Goal: Task Accomplishment & Management: Manage account settings

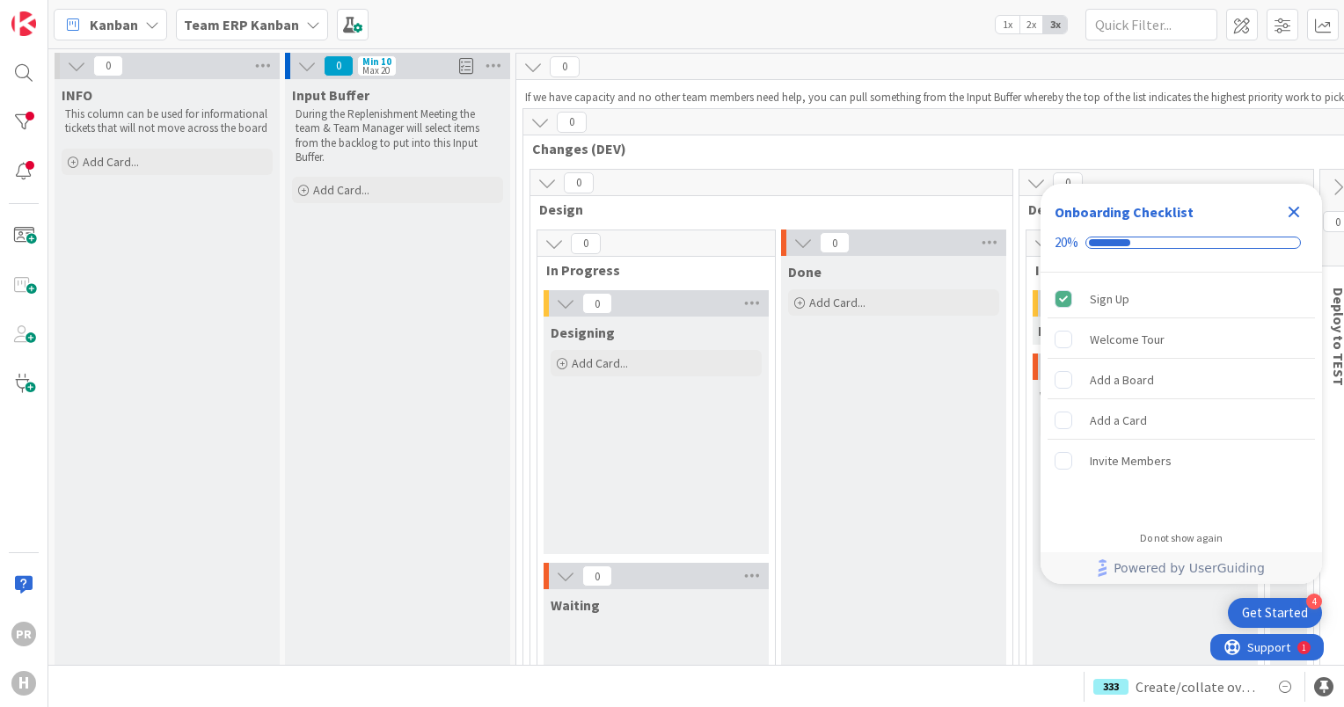
click at [279, 30] on b "Team ERP Kanban" at bounding box center [241, 25] width 115 height 18
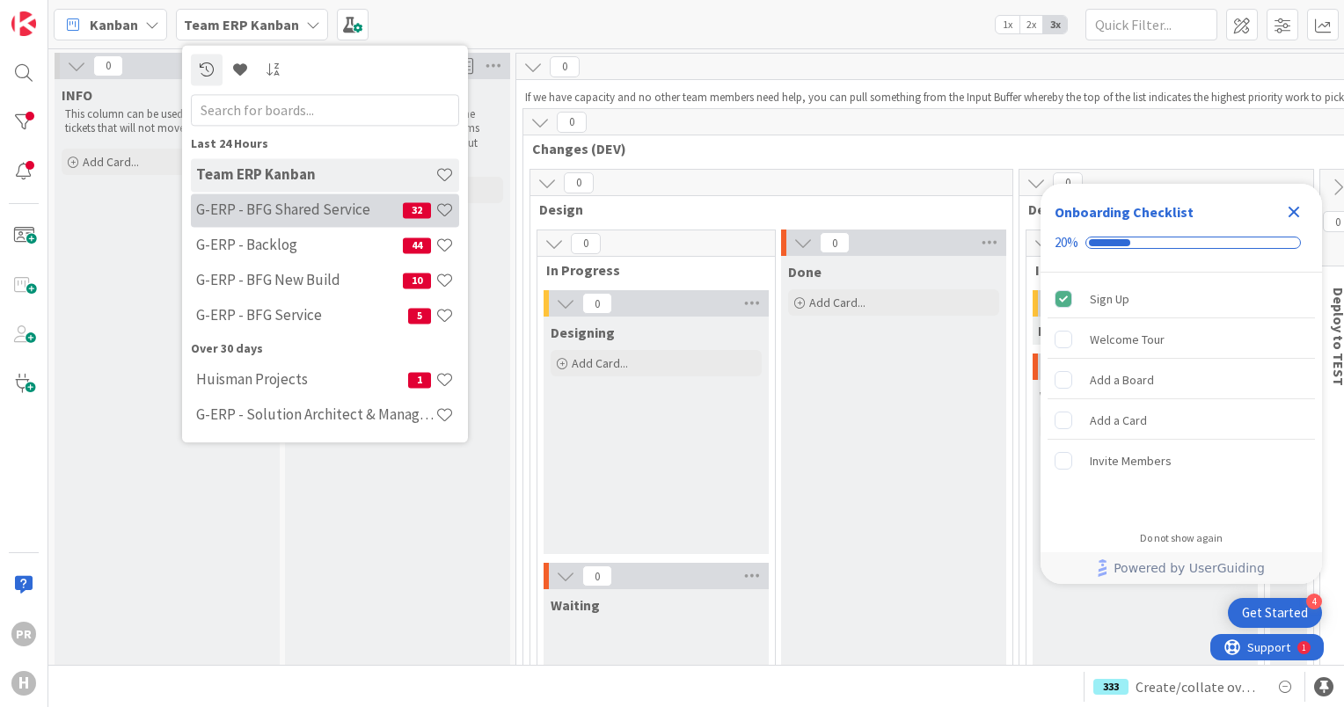
click at [299, 217] on h4 "G-ERP - BFG Shared Service" at bounding box center [299, 210] width 207 height 18
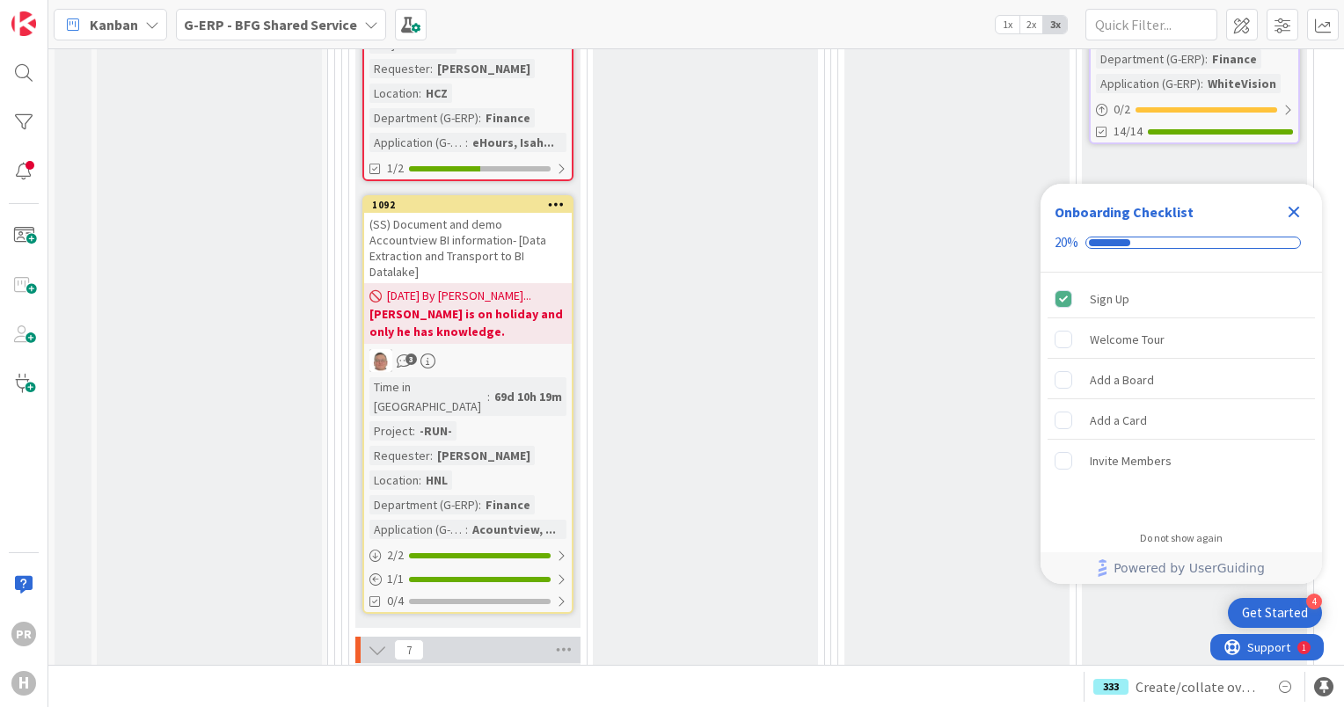
scroll to position [2463, 0]
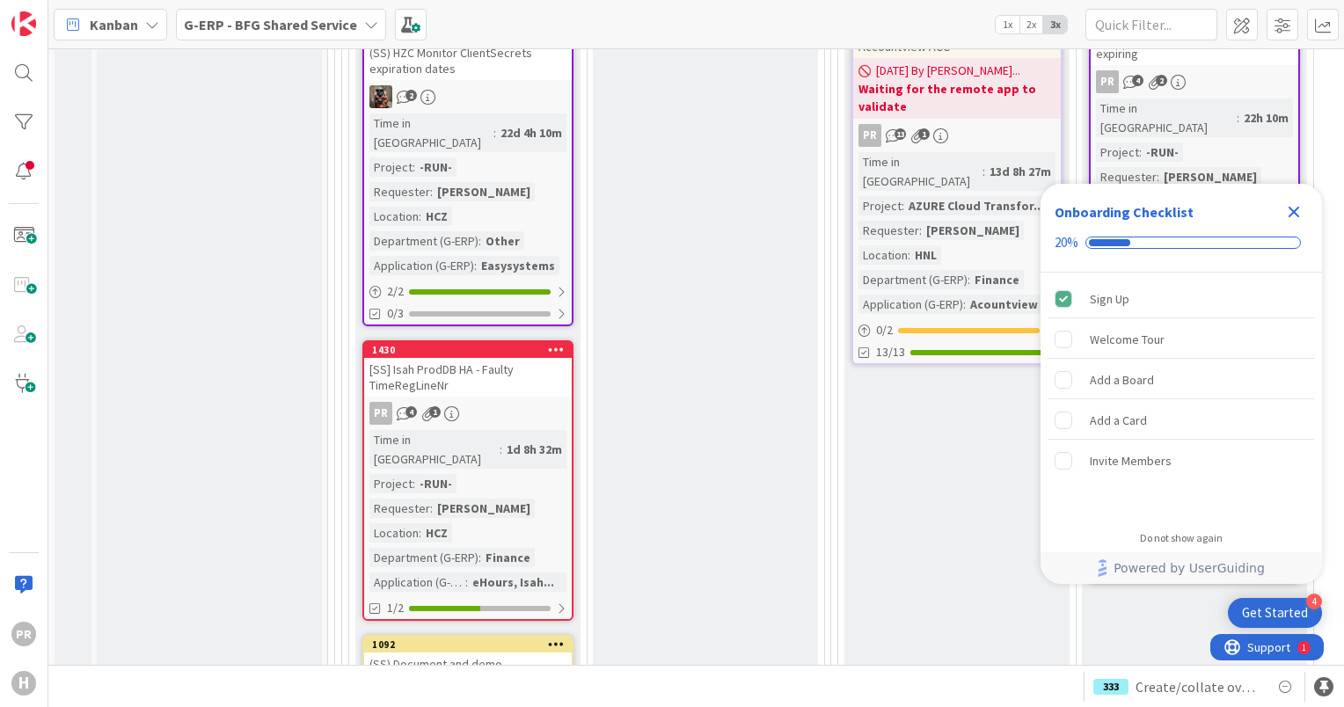
click at [482, 358] on div "[SS] Isah ProdDB HA - Faulty TimeRegLineNr" at bounding box center [468, 377] width 208 height 39
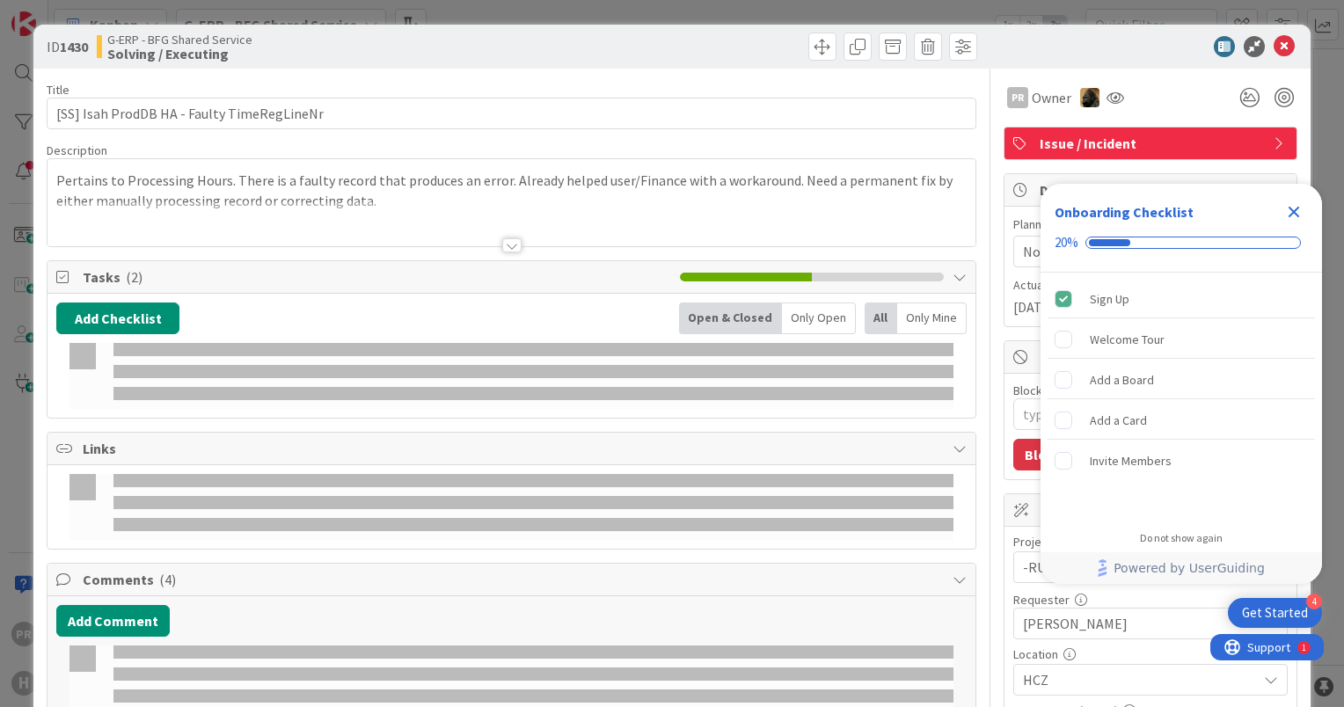
type textarea "x"
select select "sql"
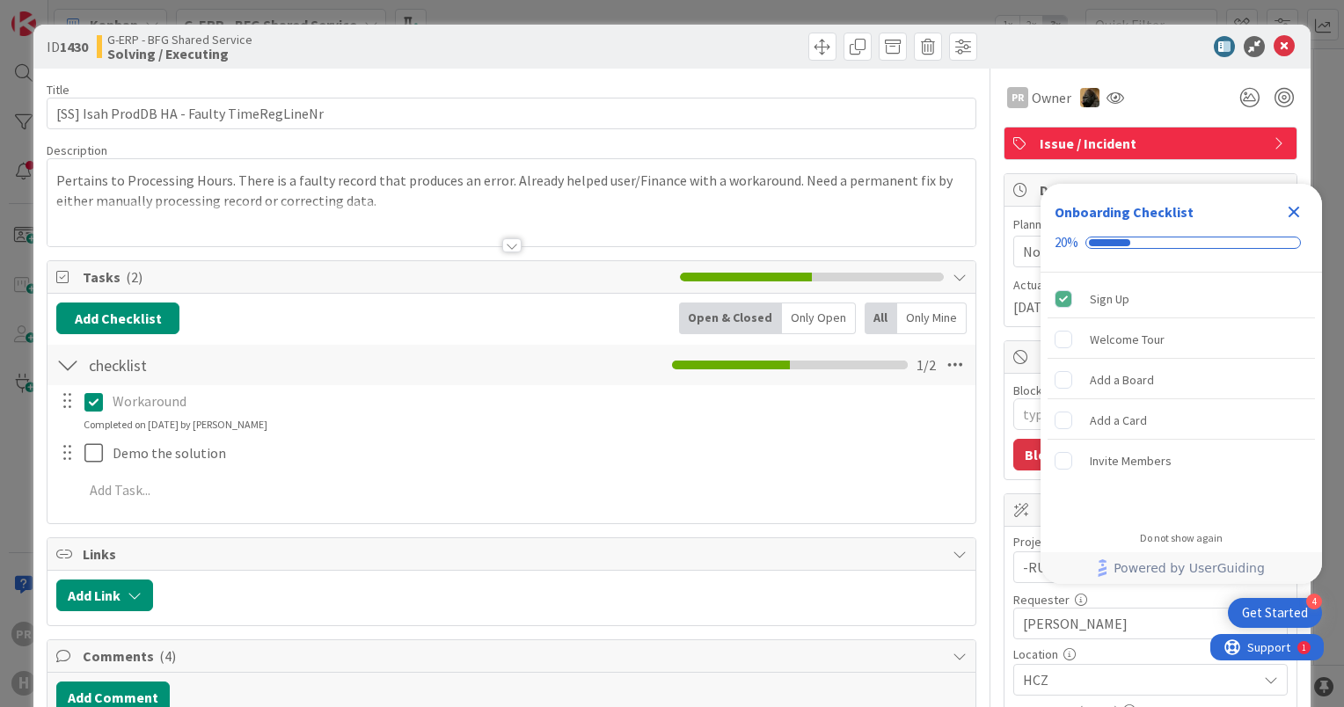
type textarea "x"
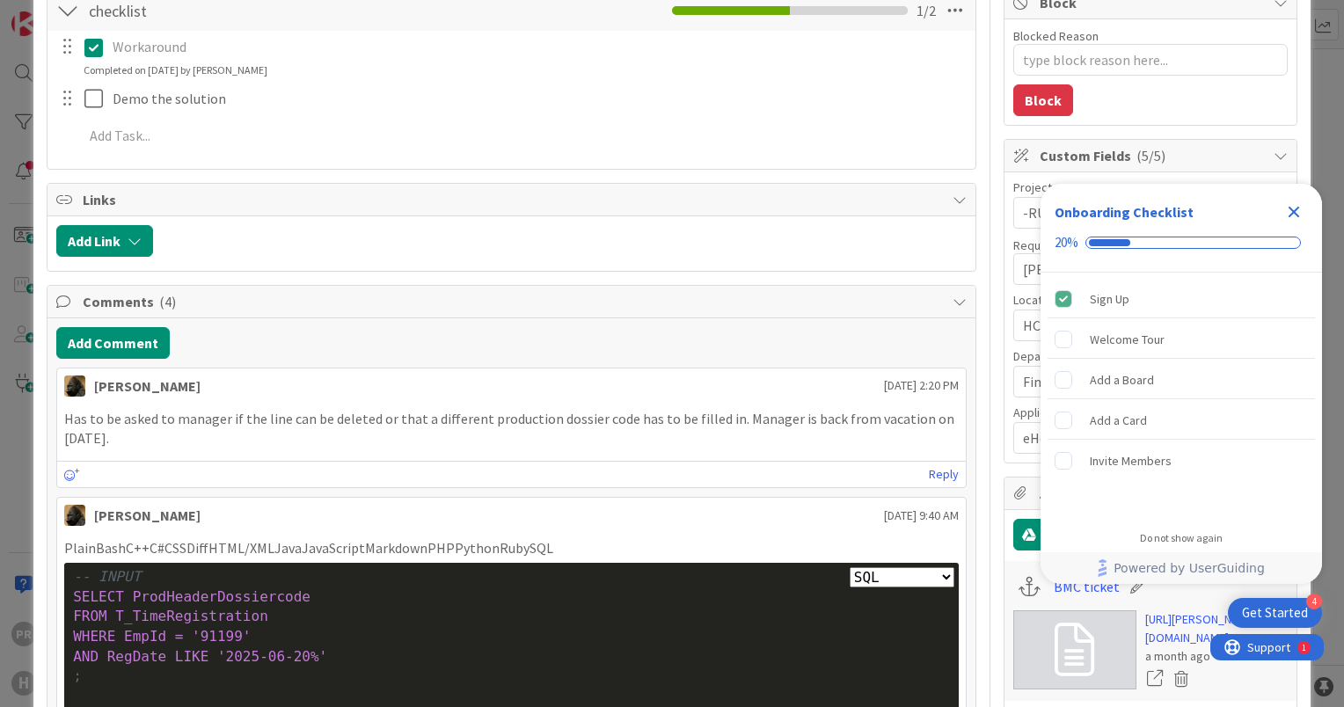
scroll to position [440, 0]
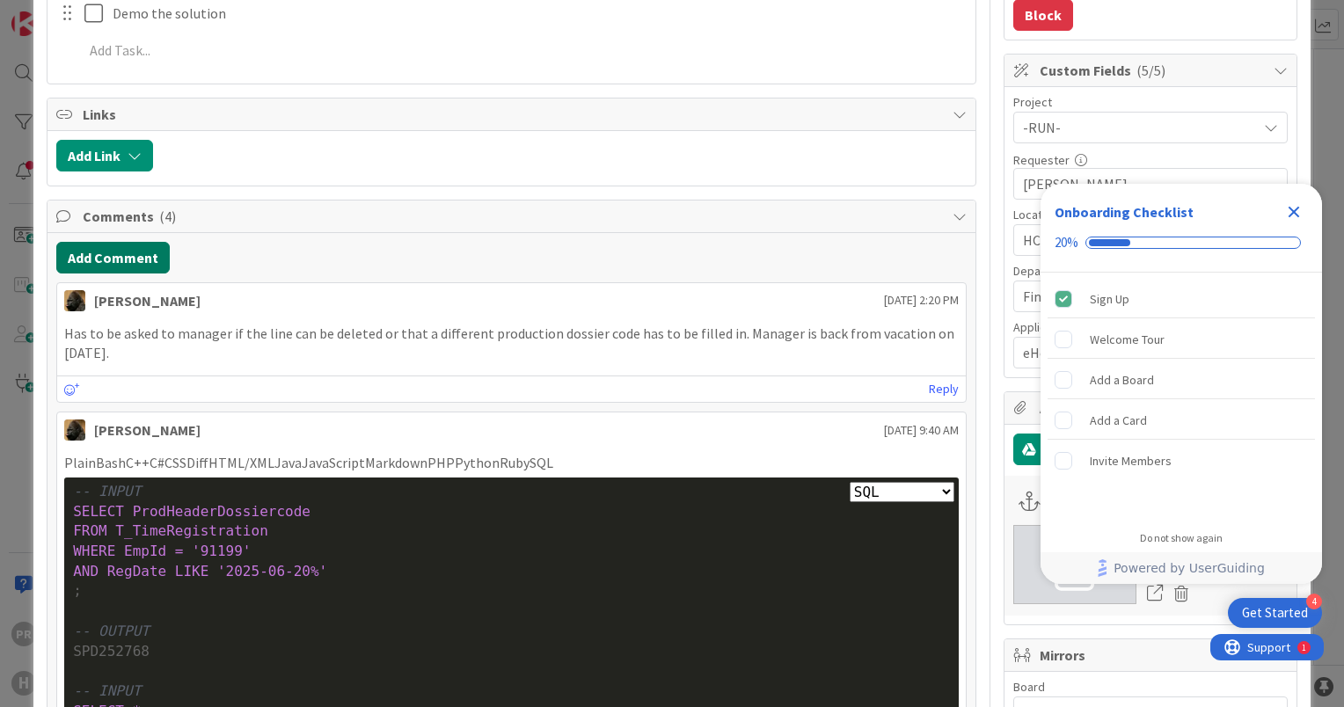
click at [135, 260] on button "Add Comment" at bounding box center [112, 258] width 113 height 32
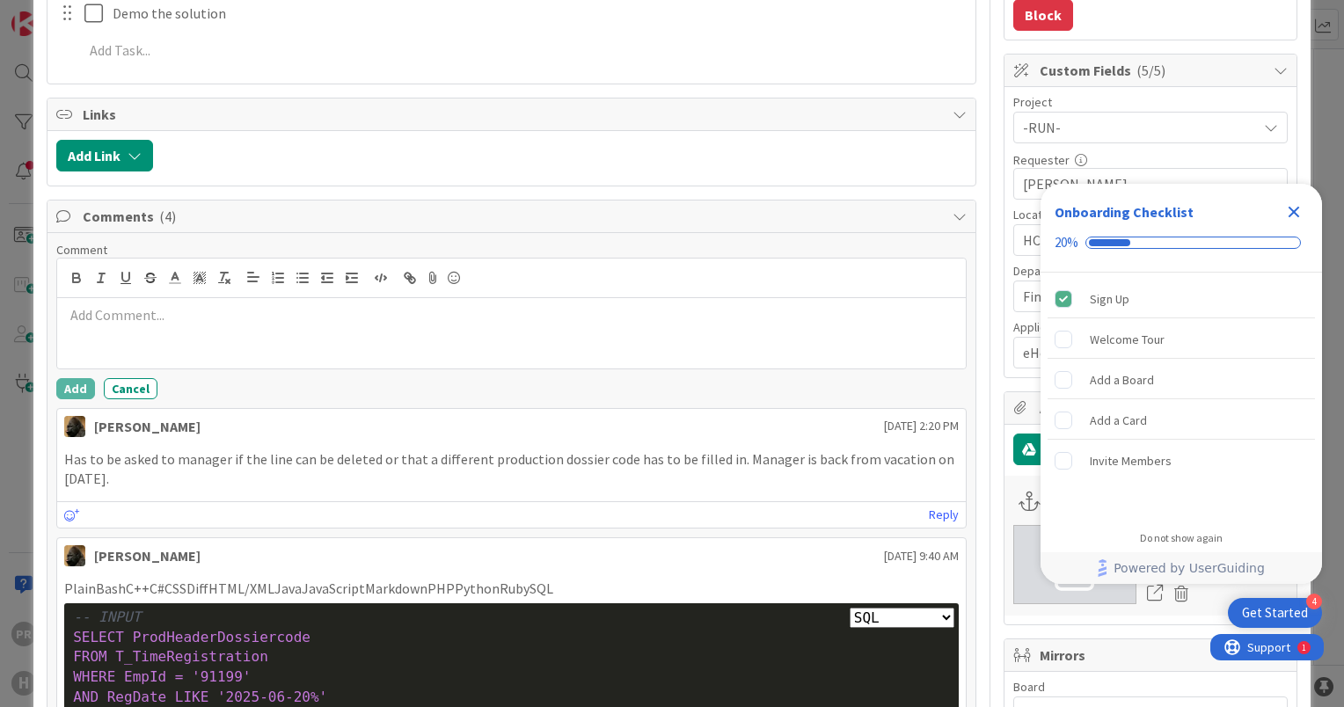
click at [386, 353] on div at bounding box center [511, 333] width 909 height 70
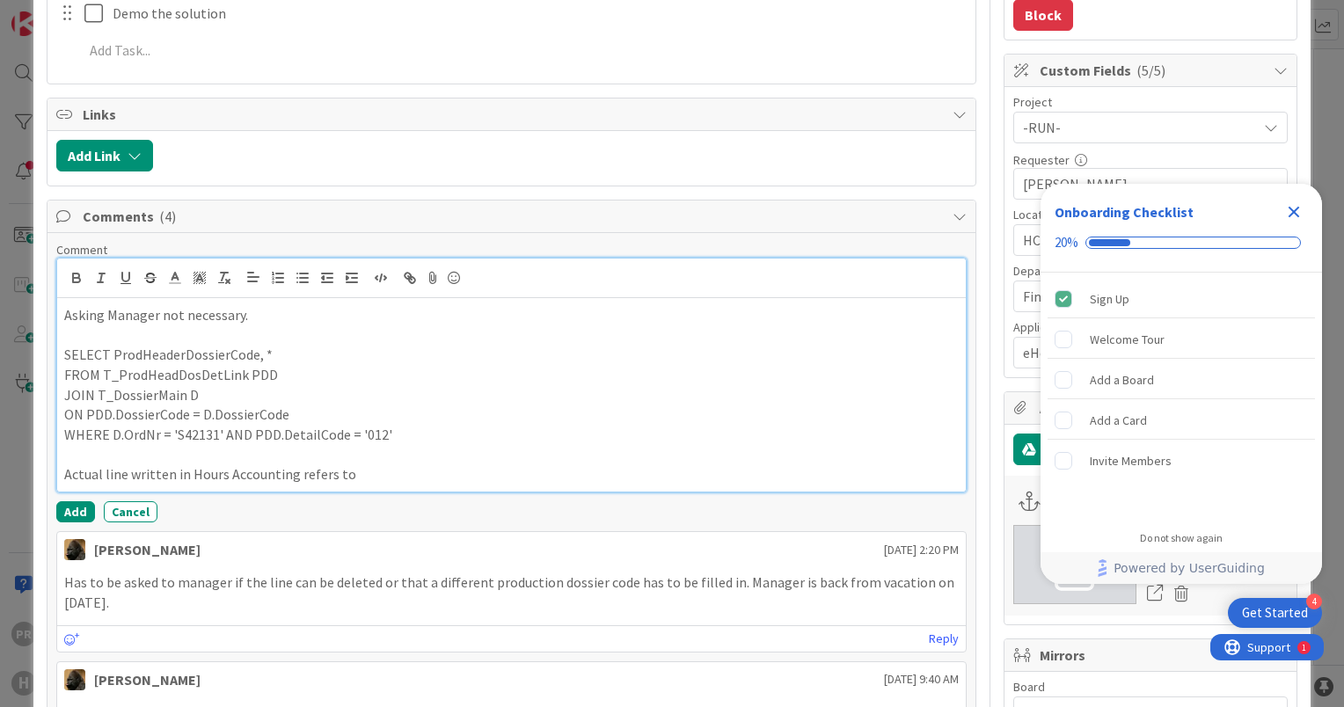
click at [459, 465] on p "Actual line written in Hours Accounting refers to" at bounding box center [511, 475] width 895 height 20
click at [355, 468] on p "Actual line written in Hours Accounting refers to SPD252768. Unknown how this" at bounding box center [511, 475] width 895 height 20
click at [356, 468] on p "Actual line written in Hours Accounting refers to SPD252768. Unknown how this" at bounding box center [511, 475] width 895 height 20
click at [546, 467] on p "Actual line written in Hours Accounting refers to SPD254685. Unknown how this" at bounding box center [511, 475] width 895 height 20
click at [669, 469] on p "Actual line written in Hours Accounting refers to SPD254685. Unknown how this g…" at bounding box center [511, 475] width 895 height 20
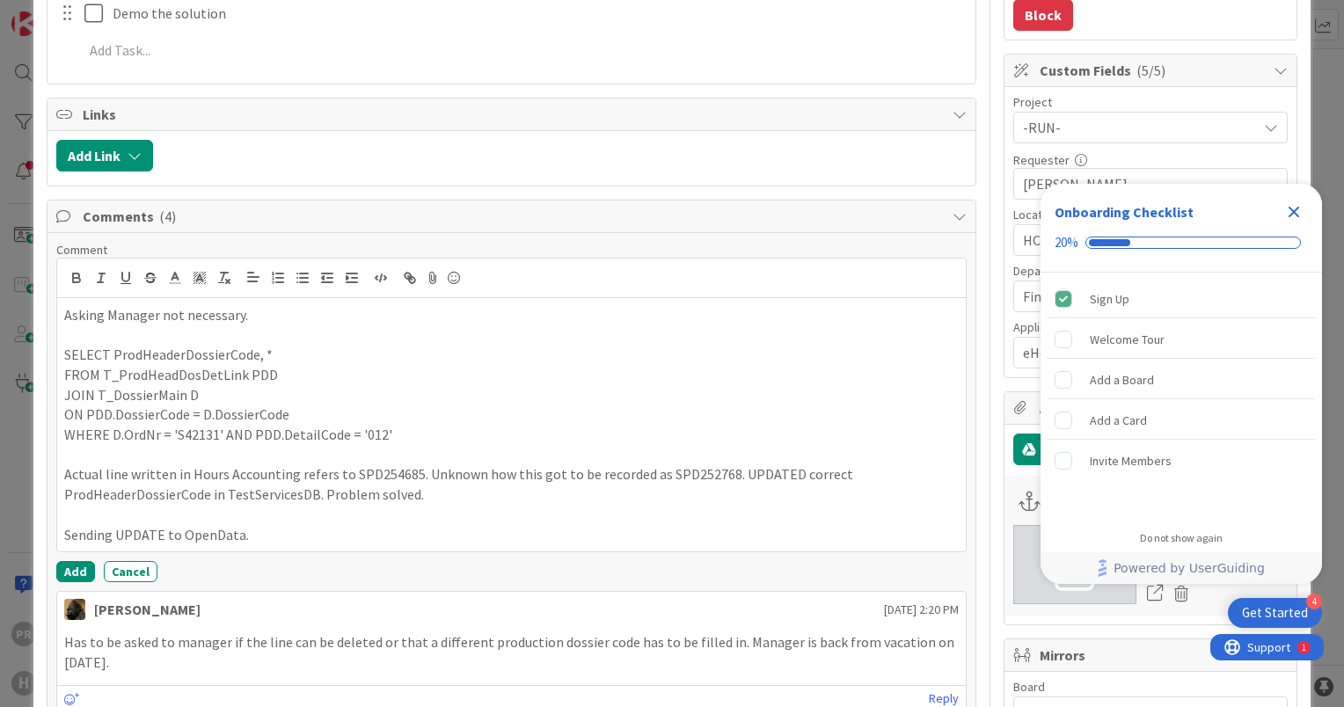
scroll to position [0, 0]
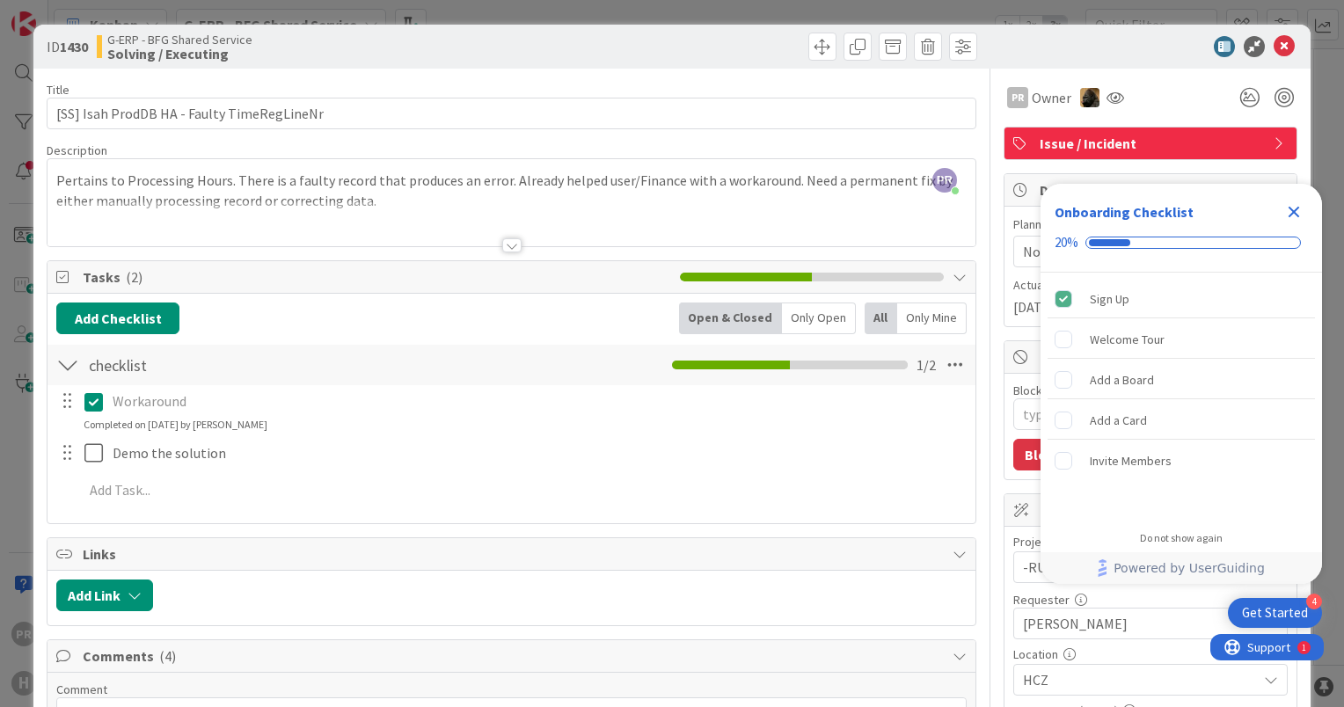
click at [487, 377] on div "checklist Checklist Name 9 / 64 checklist 1 / 2" at bounding box center [512, 365] width 928 height 40
click at [1289, 213] on icon "Close Checklist" at bounding box center [1294, 211] width 21 height 21
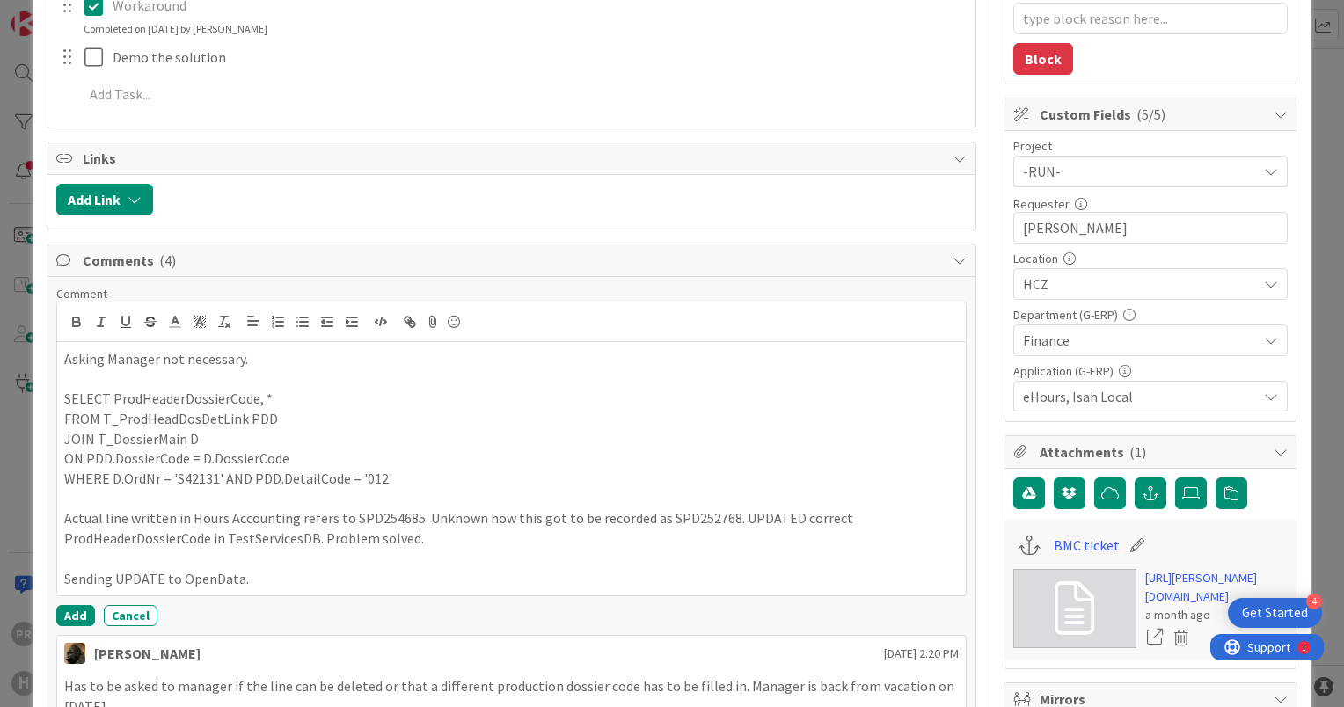
scroll to position [528, 0]
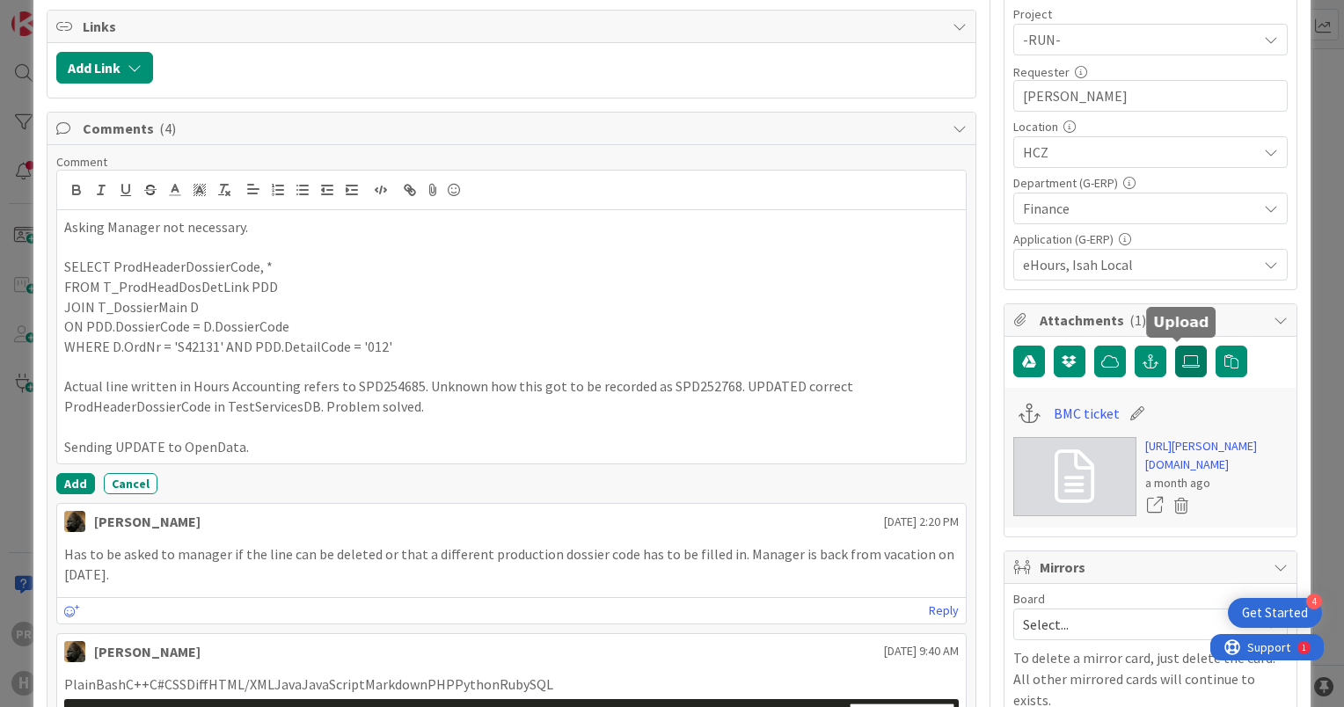
click at [1182, 364] on icon at bounding box center [1191, 362] width 18 height 14
click at [1175, 346] on input "file" at bounding box center [1175, 346] width 0 height 0
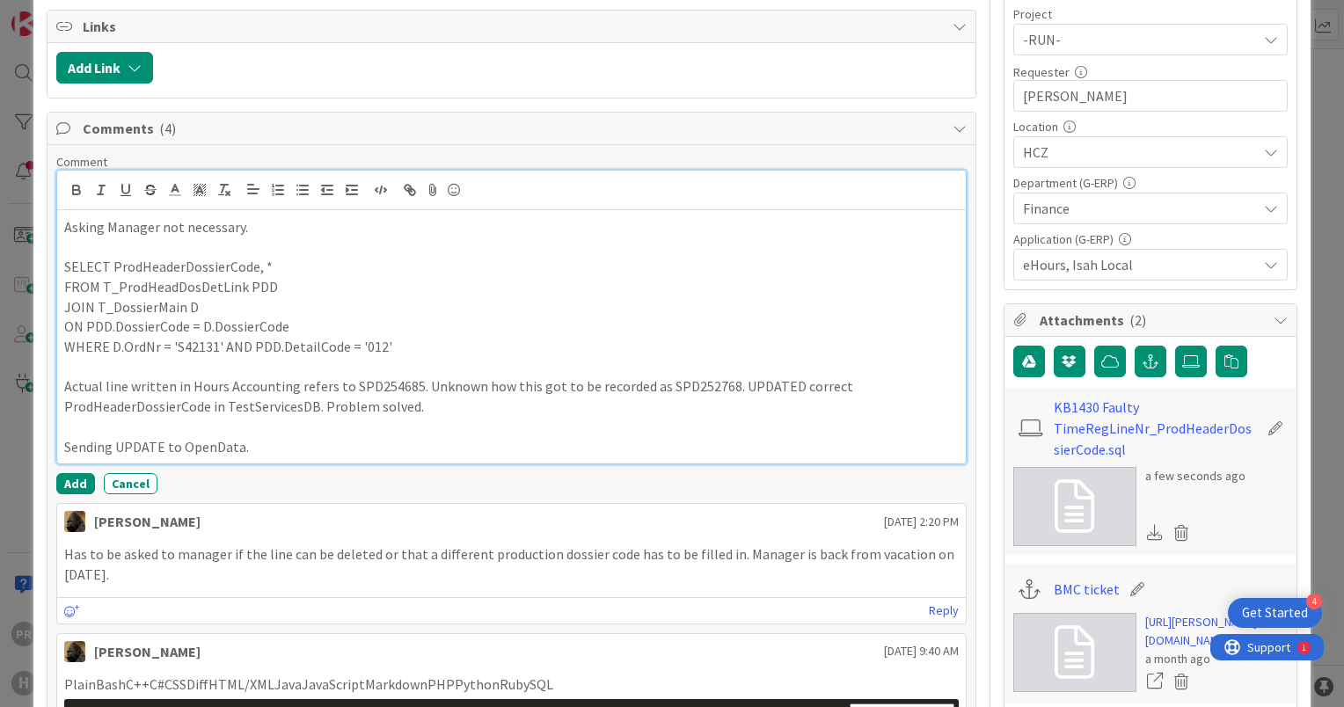
drag, startPoint x: 252, startPoint y: 446, endPoint x: 91, endPoint y: 447, distance: 161.0
click at [91, 447] on p "Sending UPDATE to OpenData." at bounding box center [511, 447] width 895 height 20
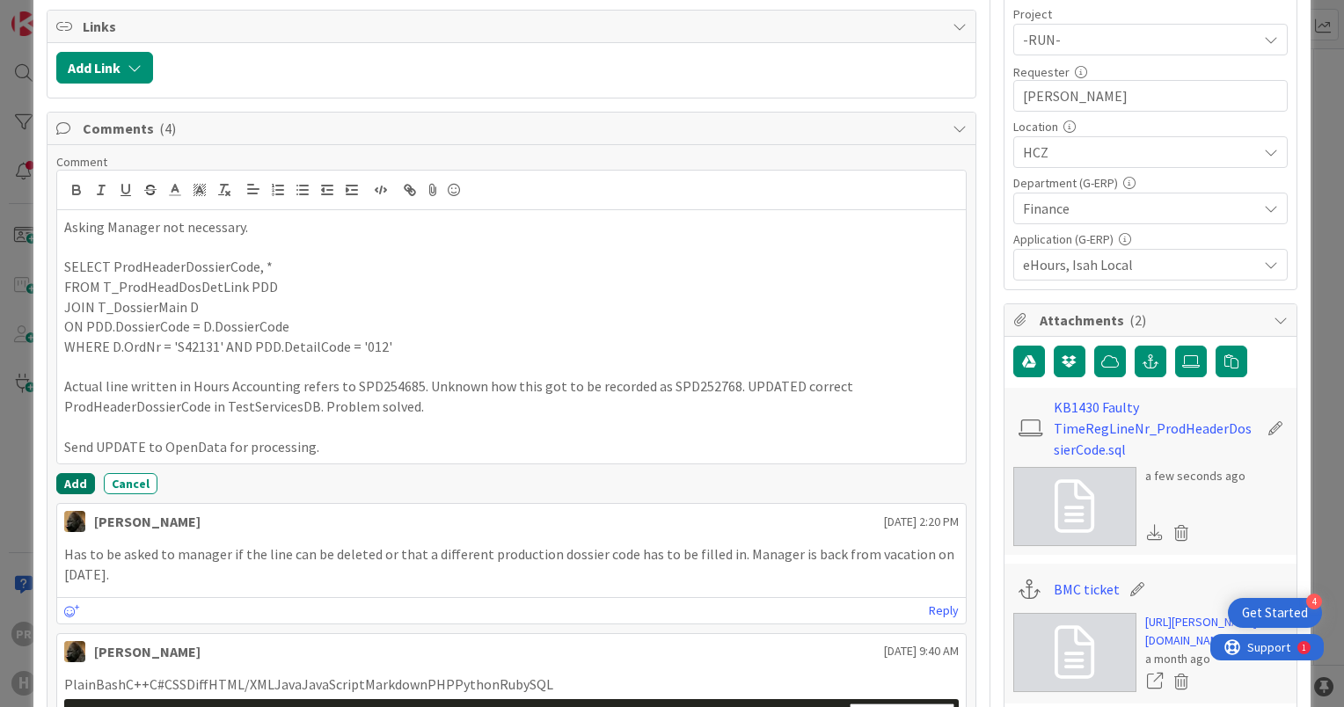
click at [71, 487] on button "Add" at bounding box center [75, 483] width 39 height 21
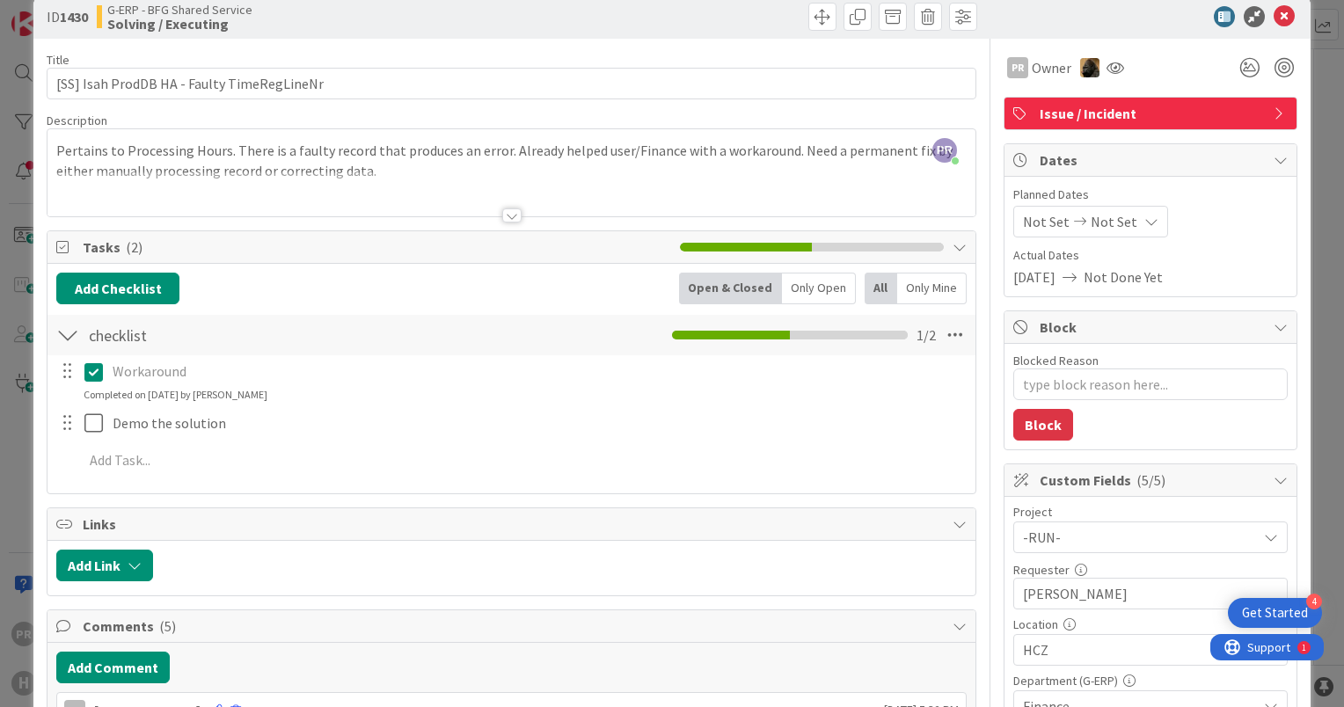
scroll to position [0, 0]
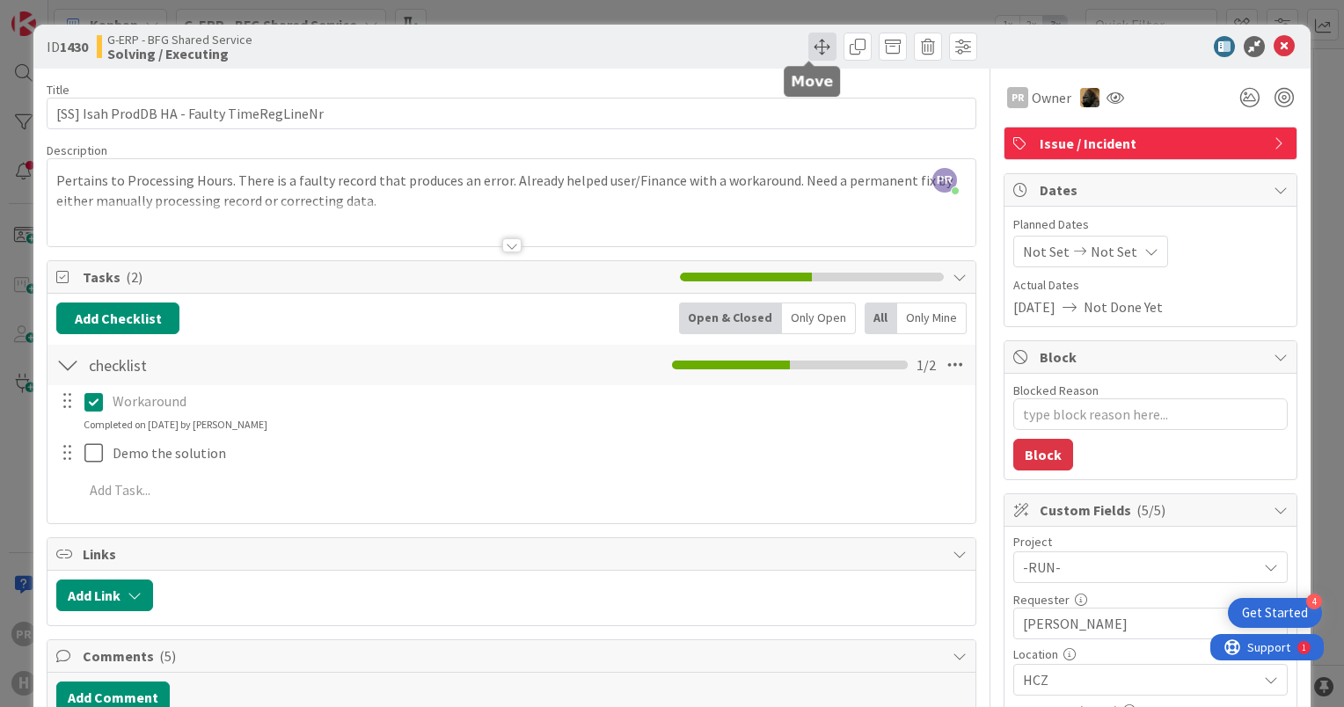
click at [812, 55] on span at bounding box center [823, 47] width 28 height 28
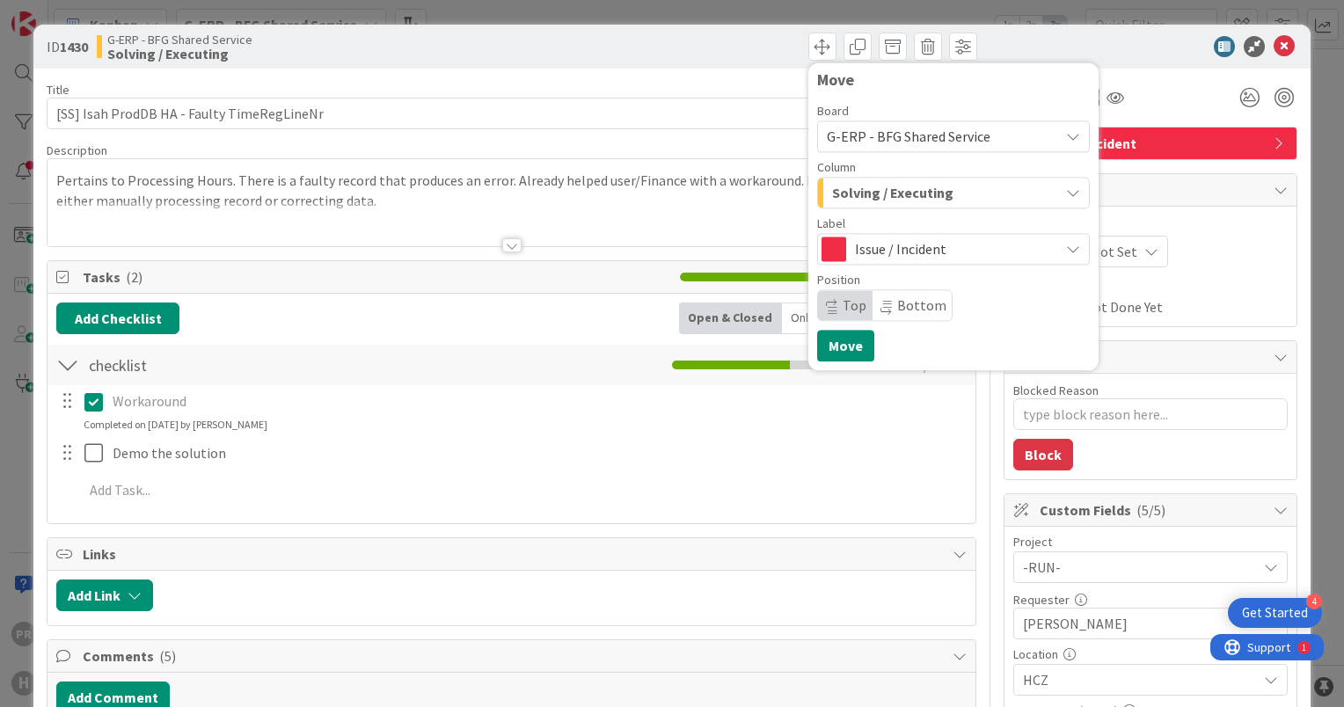
click at [874, 245] on span "Issue / Incident" at bounding box center [952, 249] width 195 height 25
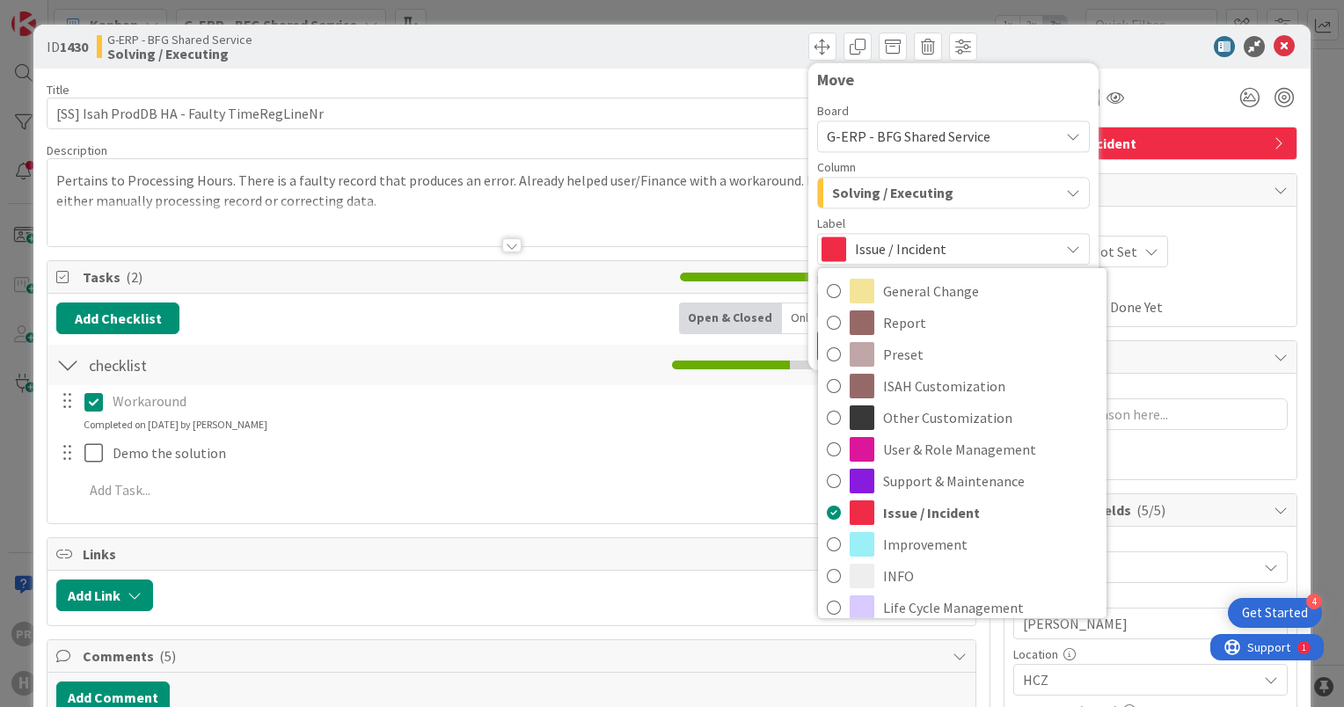
click at [933, 192] on span "Solving / Executing" at bounding box center [892, 192] width 121 height 23
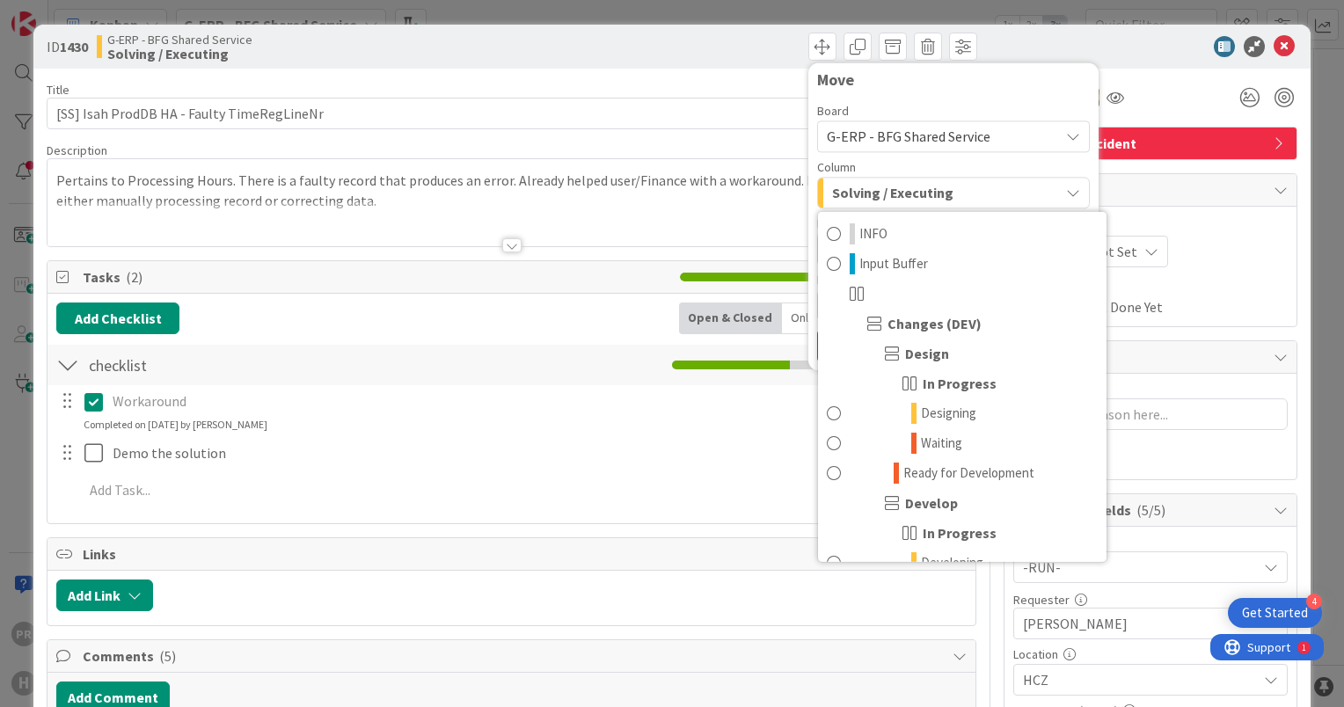
click at [944, 196] on div "Solving / Executing" at bounding box center [943, 193] width 231 height 28
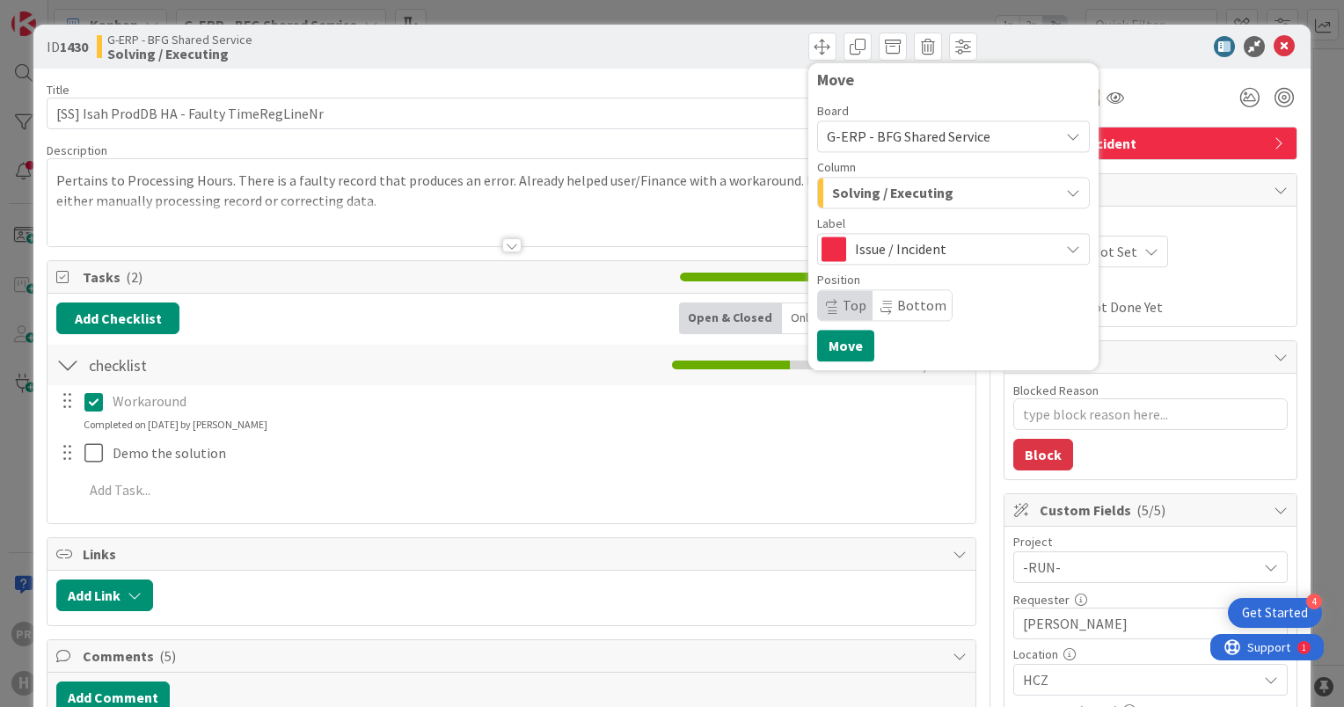
click at [944, 196] on div "Solving / Executing" at bounding box center [943, 193] width 231 height 28
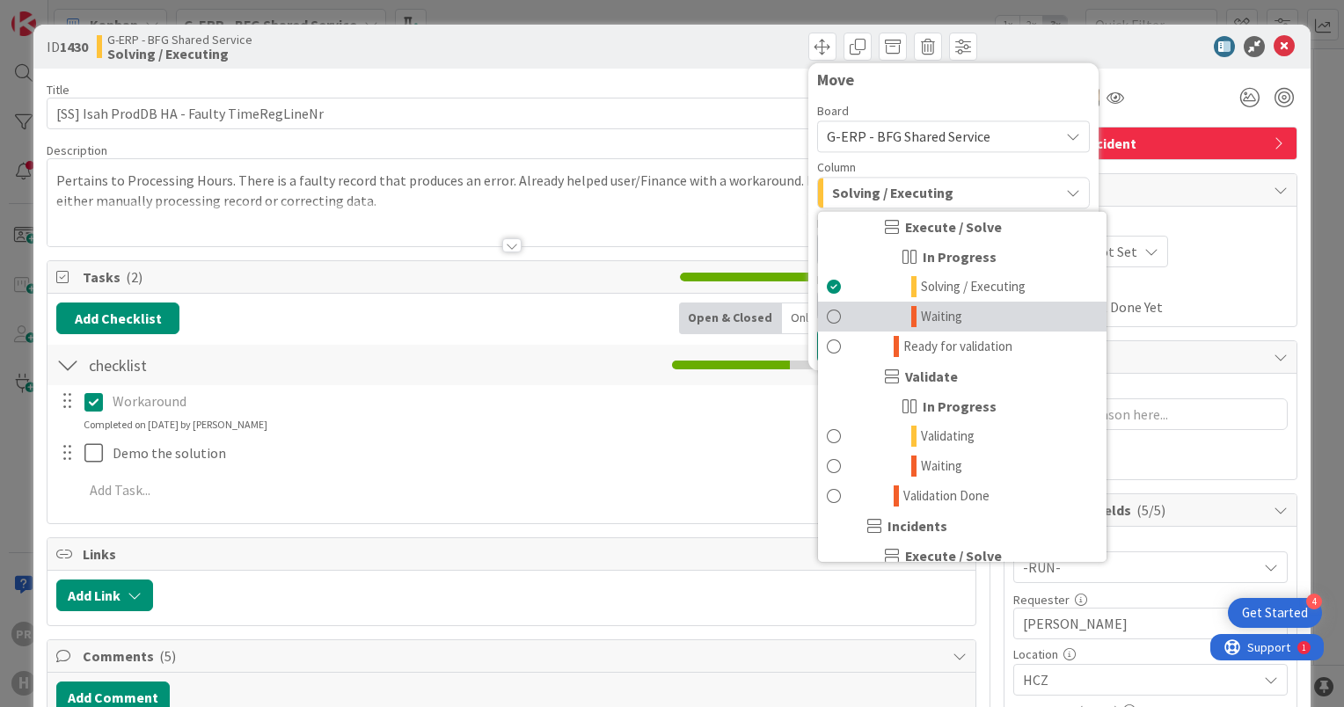
scroll to position [1144, 0]
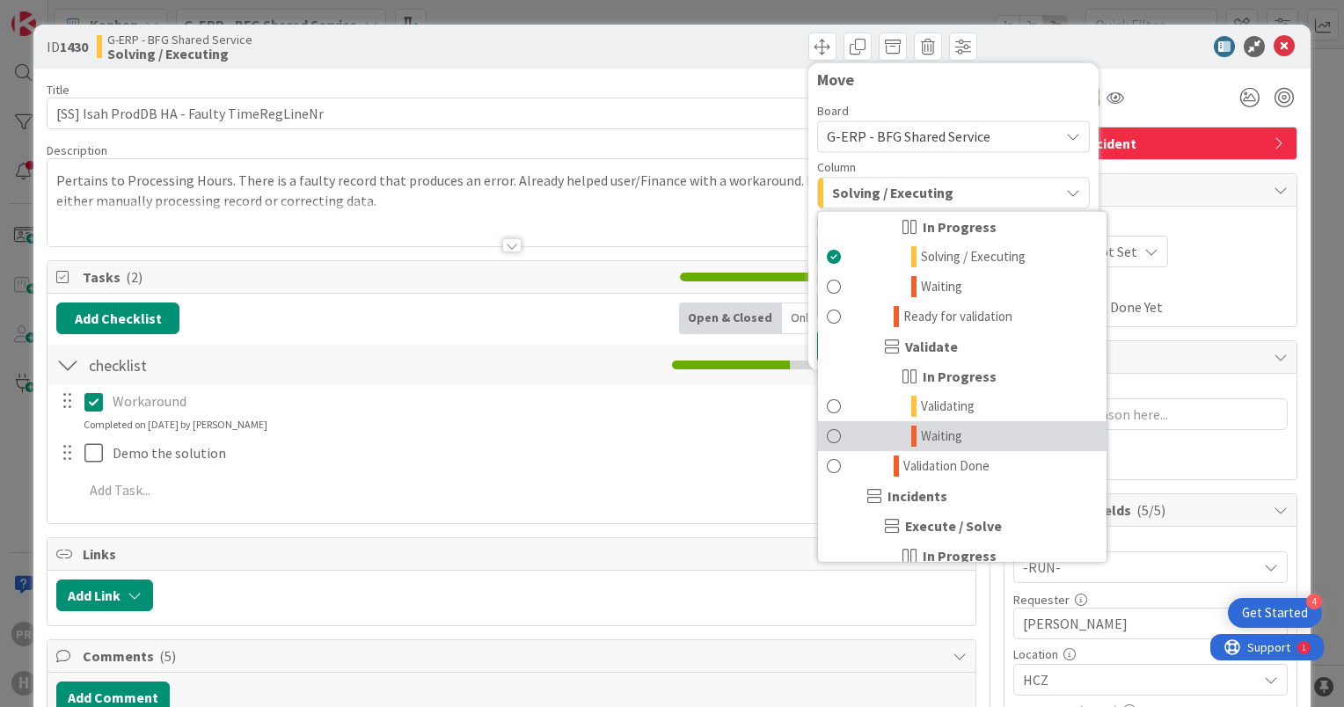
click at [956, 436] on link "Waiting" at bounding box center [962, 436] width 289 height 30
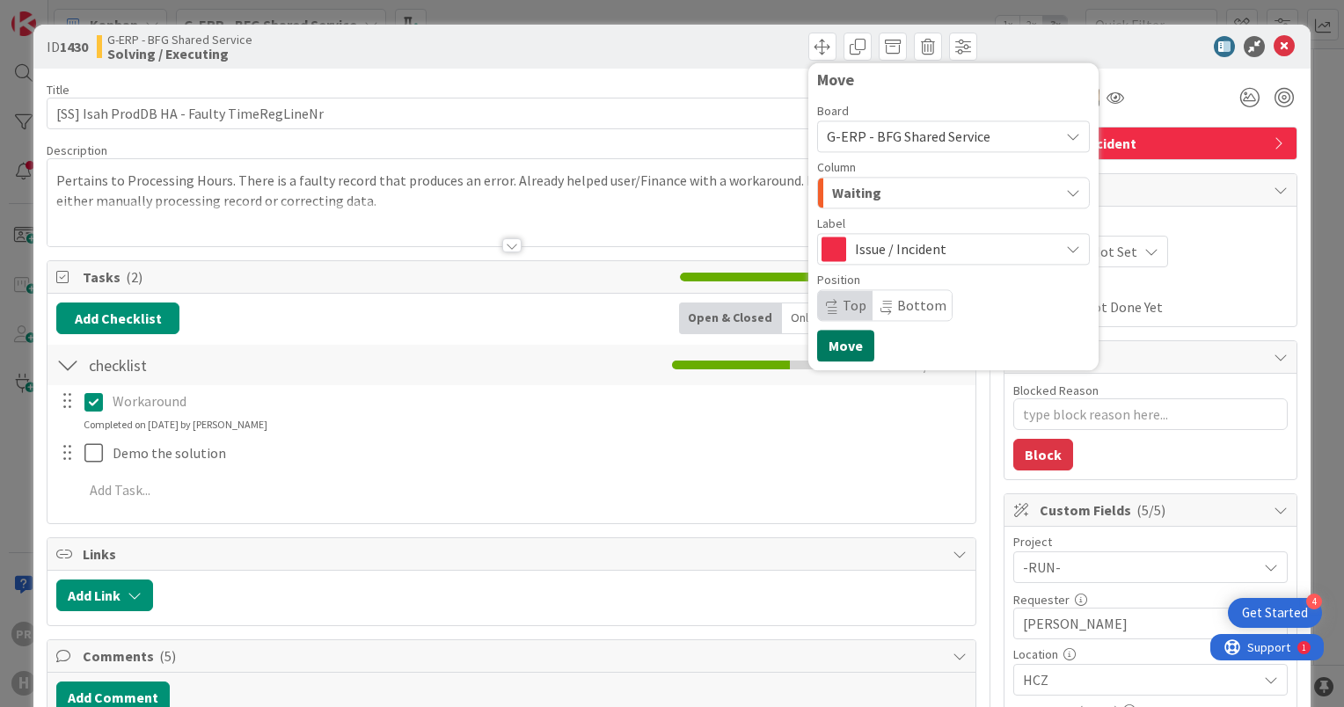
click at [836, 349] on button "Move" at bounding box center [845, 346] width 57 height 32
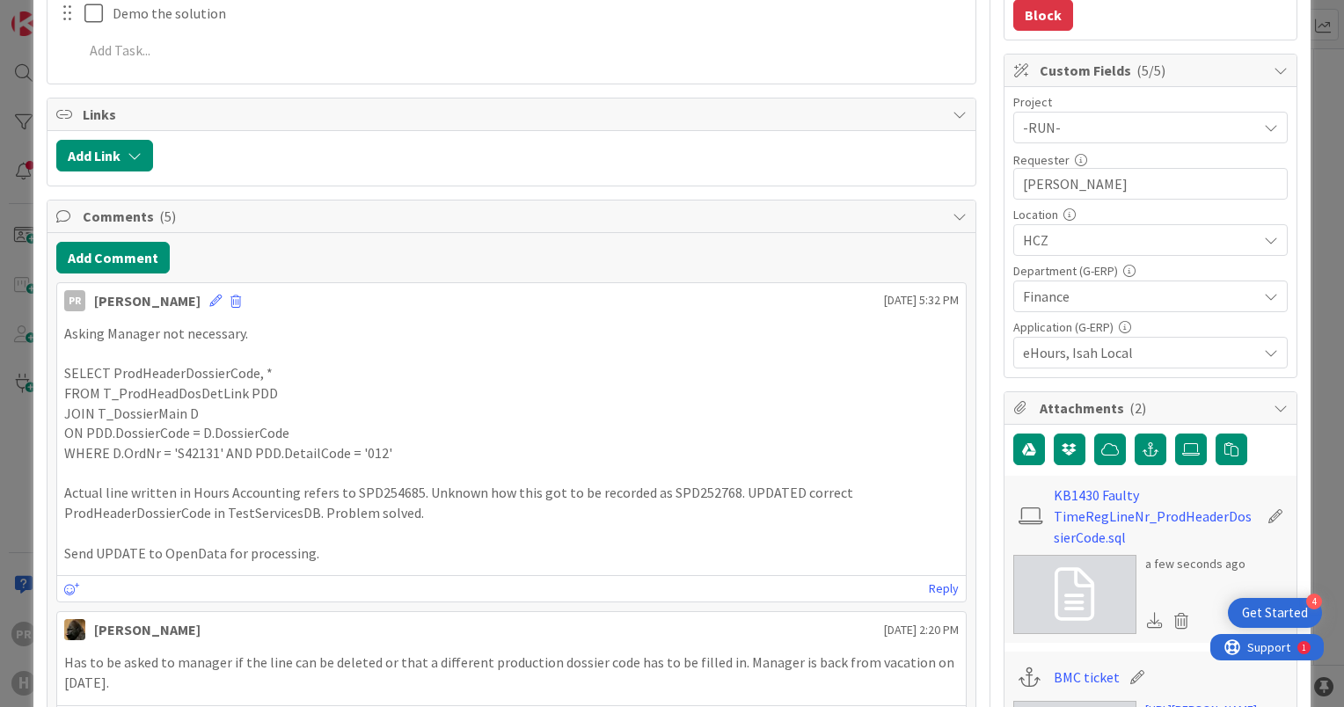
scroll to position [0, 0]
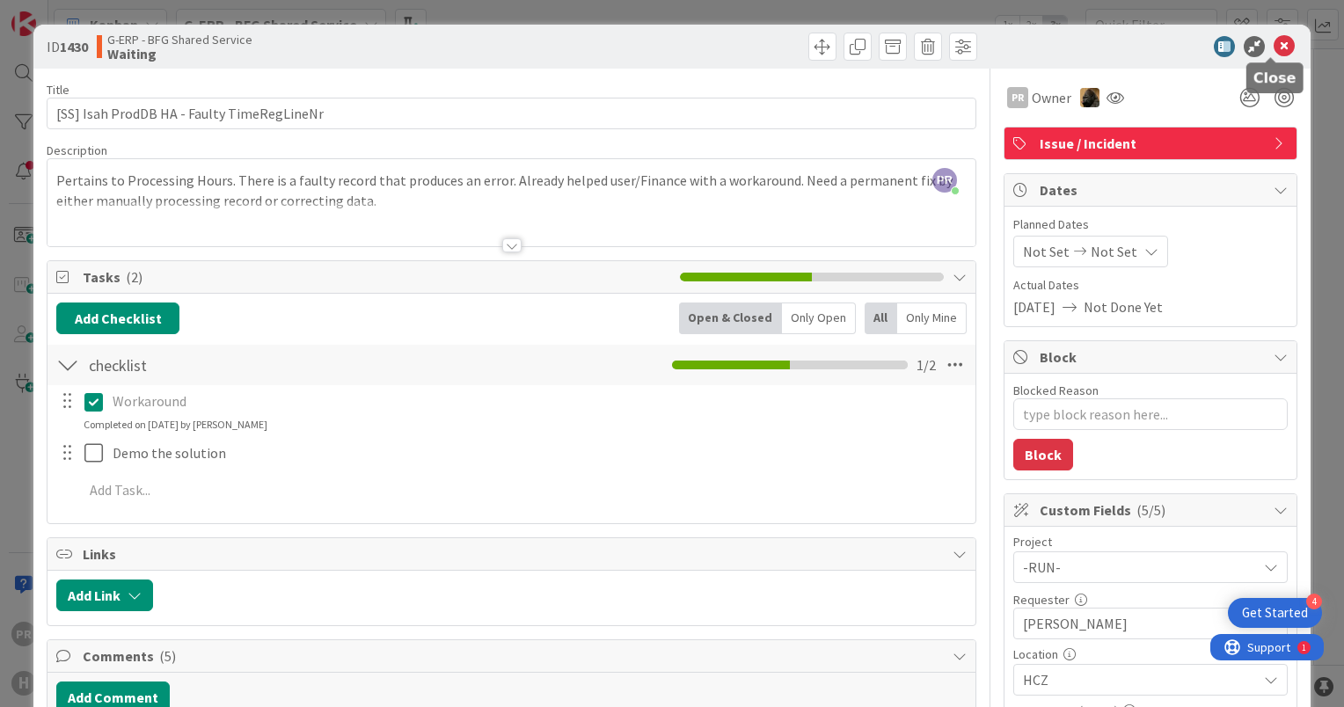
click at [1274, 40] on icon at bounding box center [1284, 46] width 21 height 21
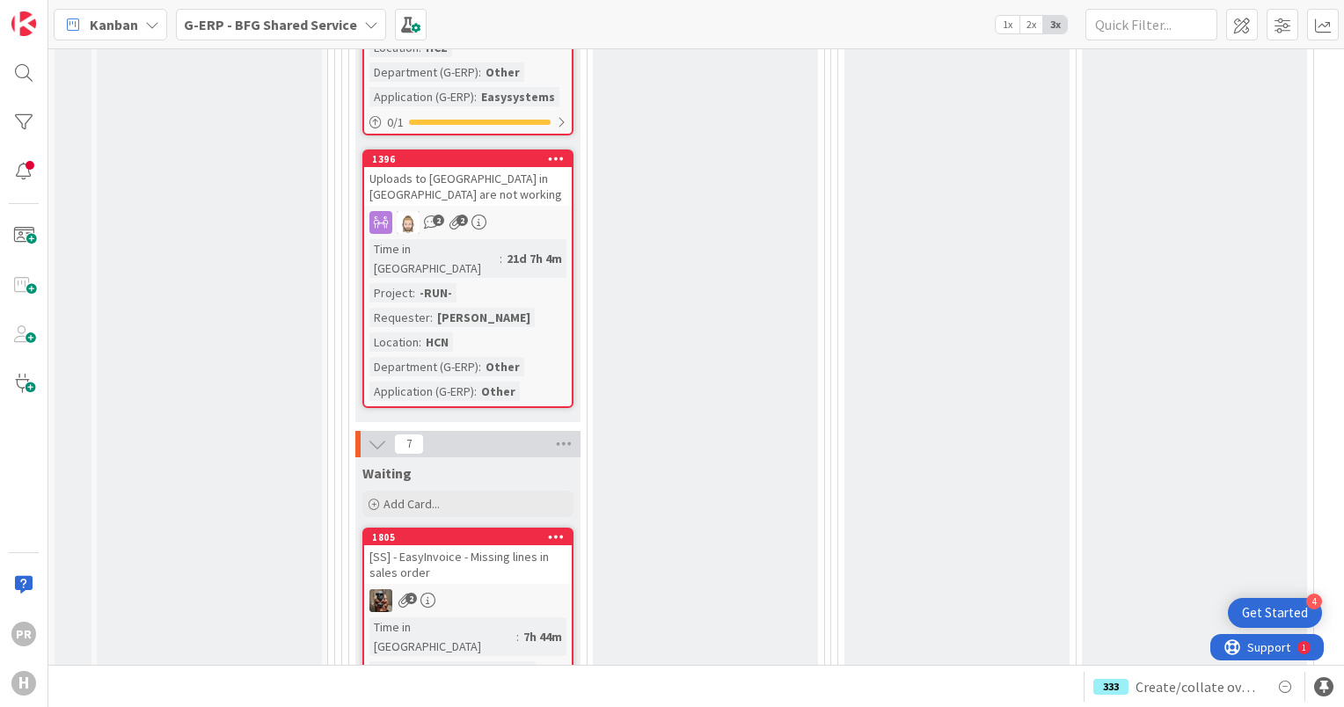
scroll to position [6687, 0]
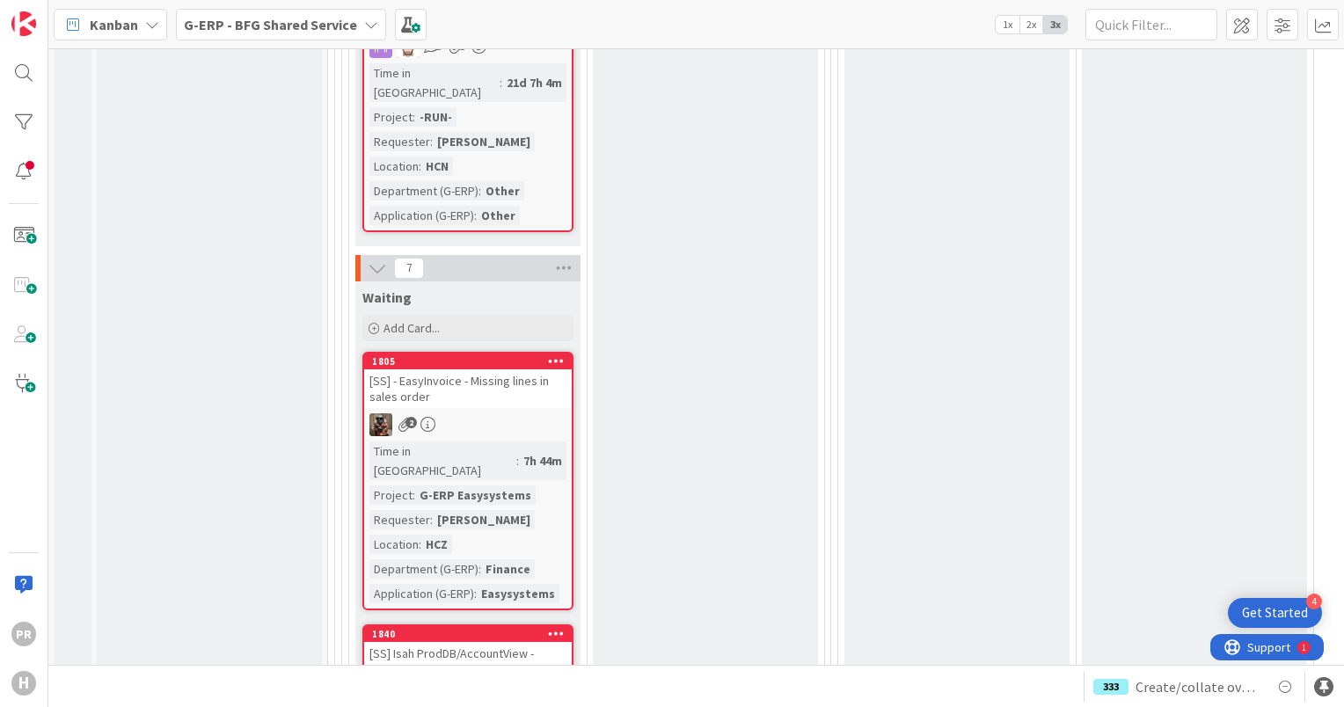
click at [503, 642] on div "[SS] Isah ProdDB/AccountView - Customer not exported" at bounding box center [468, 661] width 208 height 39
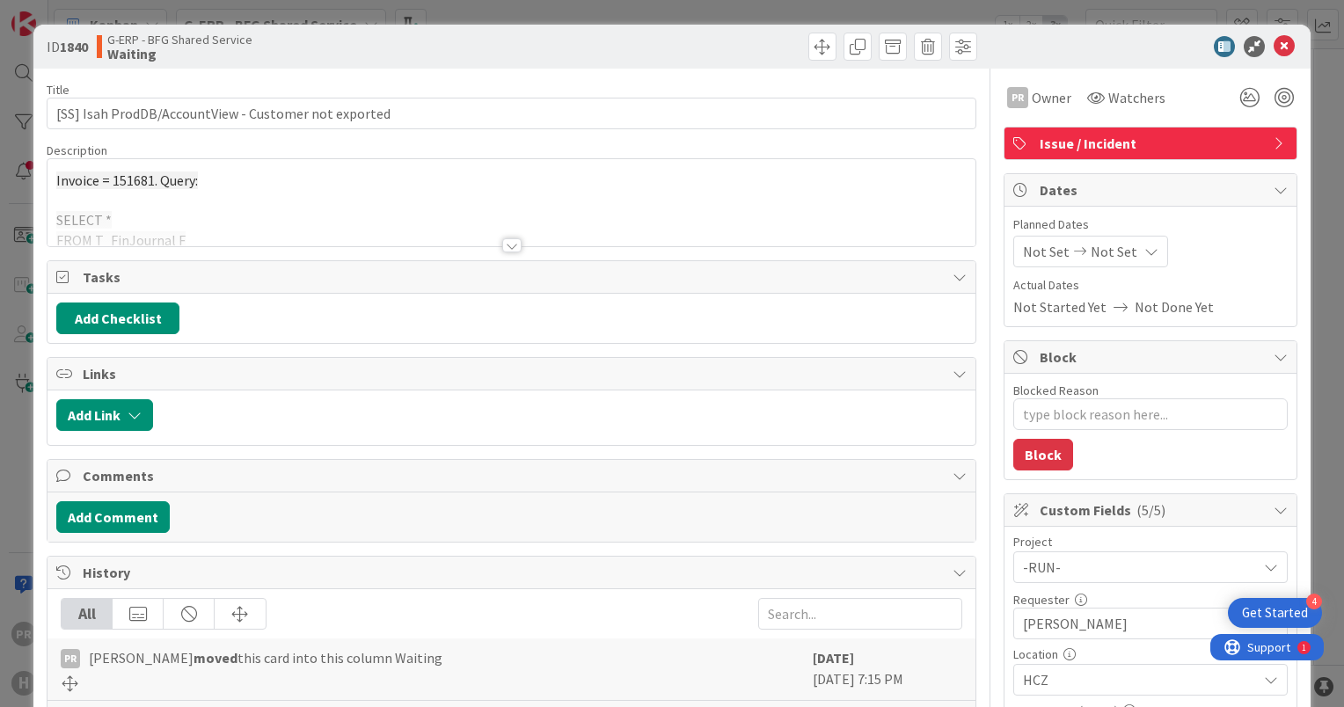
type textarea "x"
click at [502, 245] on div at bounding box center [511, 245] width 19 height 14
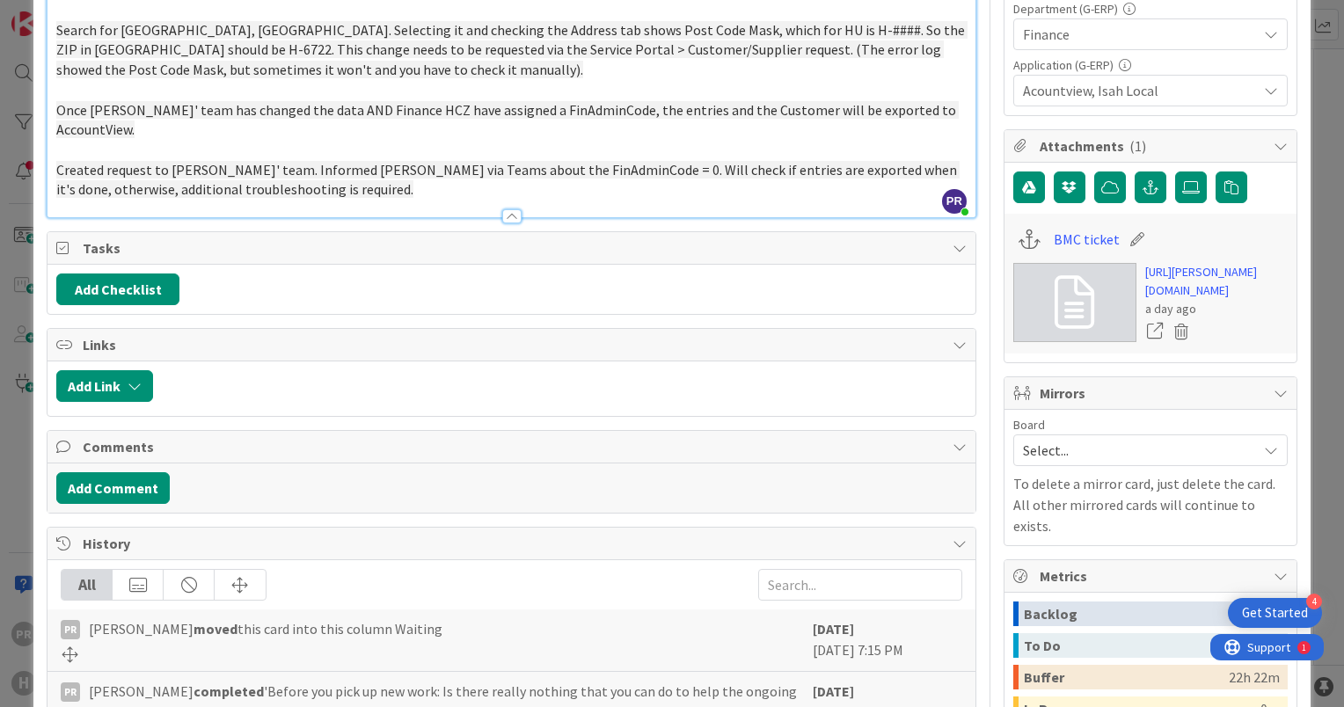
scroll to position [704, 0]
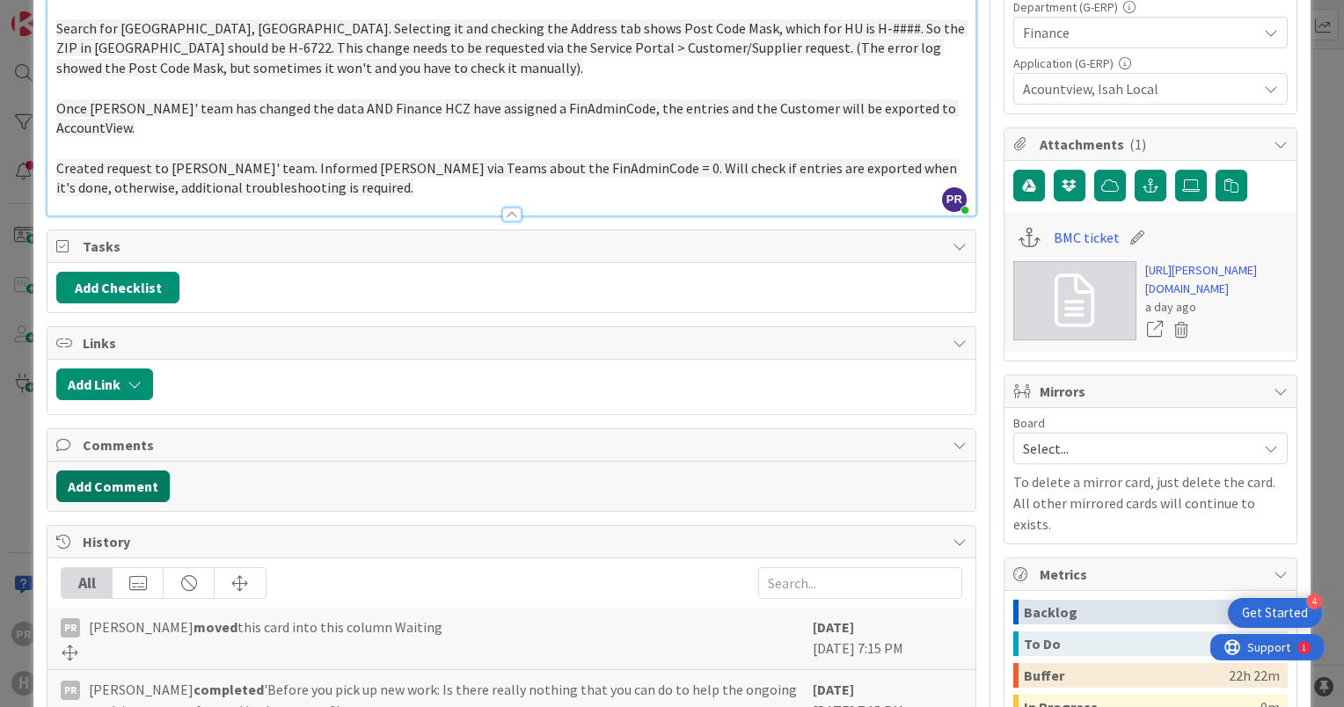
click at [147, 471] on button "Add Comment" at bounding box center [112, 487] width 113 height 32
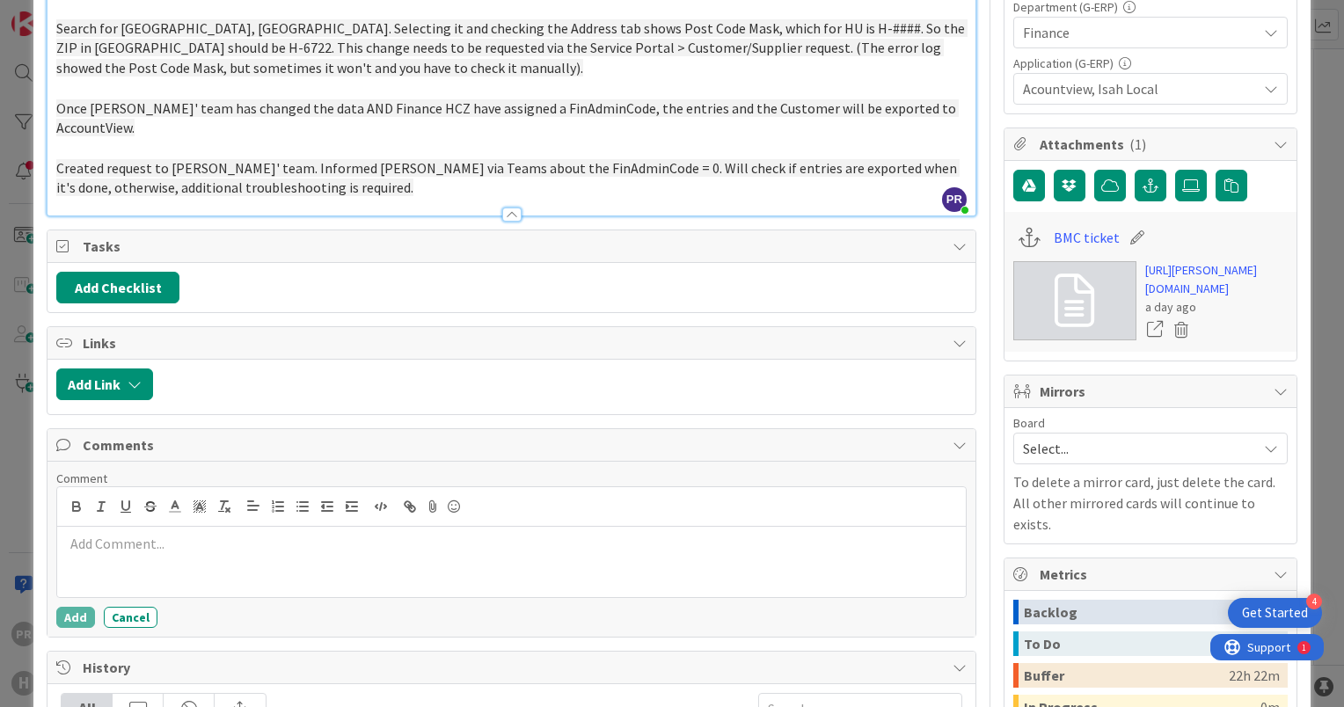
click at [188, 534] on p at bounding box center [511, 544] width 895 height 20
click at [72, 607] on button "Add" at bounding box center [75, 617] width 39 height 21
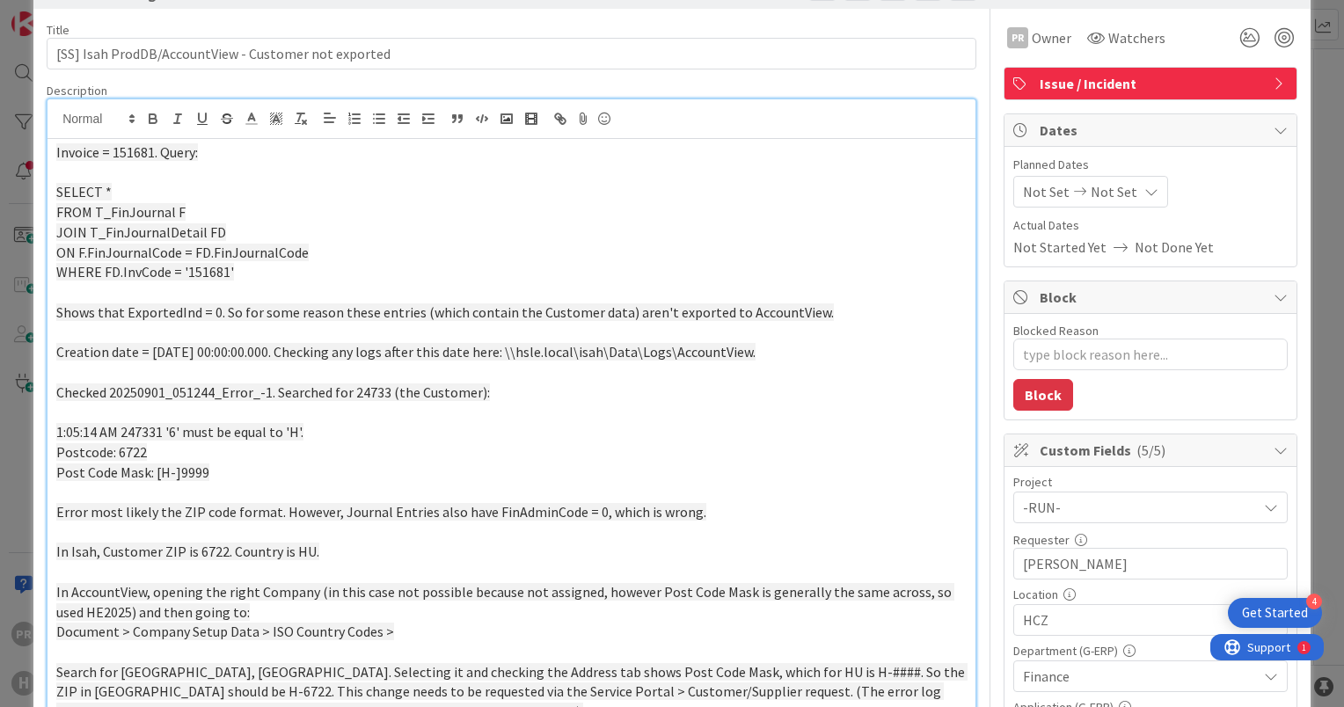
scroll to position [0, 0]
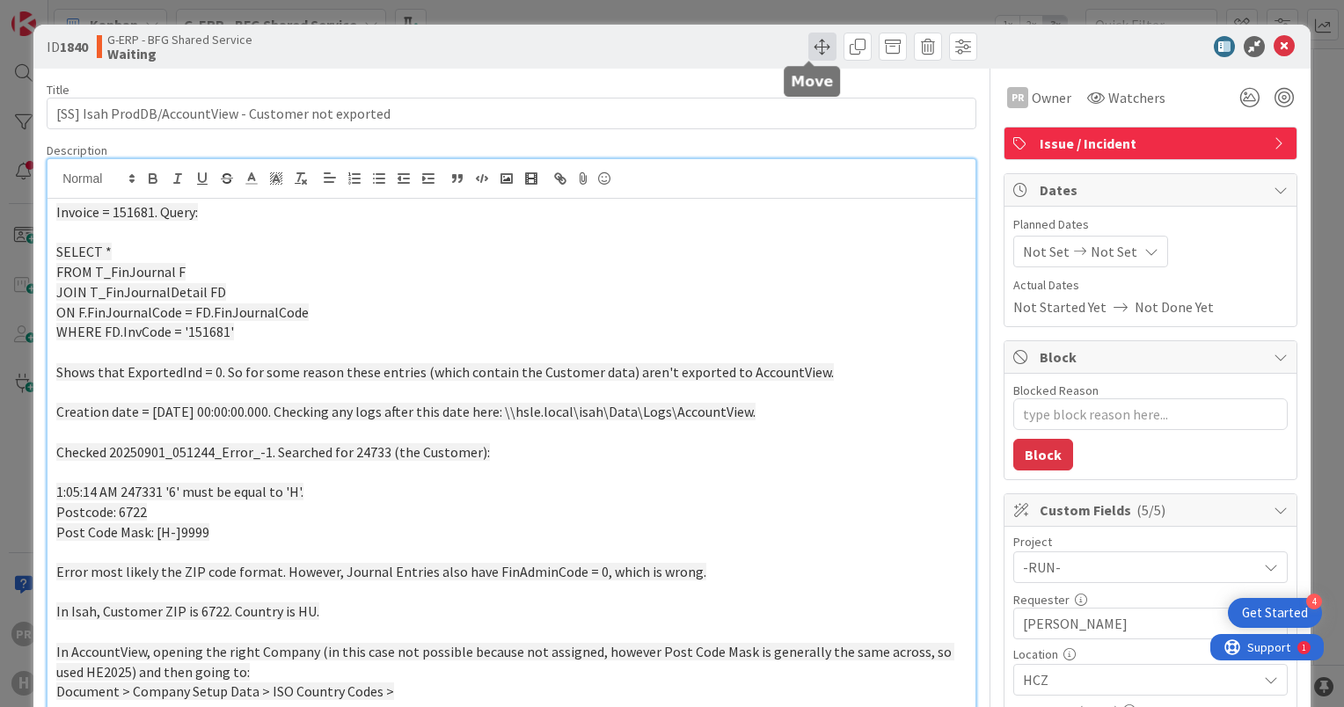
click at [814, 54] on span at bounding box center [823, 47] width 28 height 28
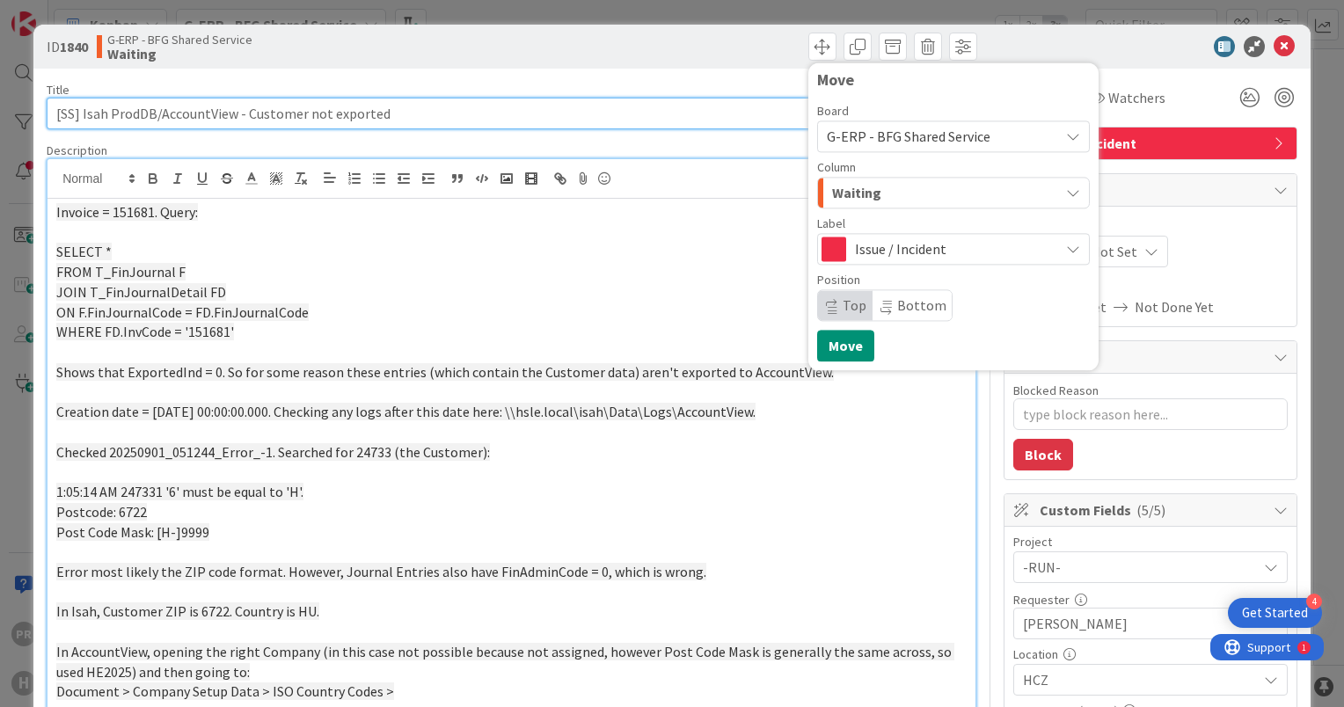
click at [710, 99] on input "[SS] Isah ProdDB/AccountView - Customer not exported" at bounding box center [512, 114] width 930 height 32
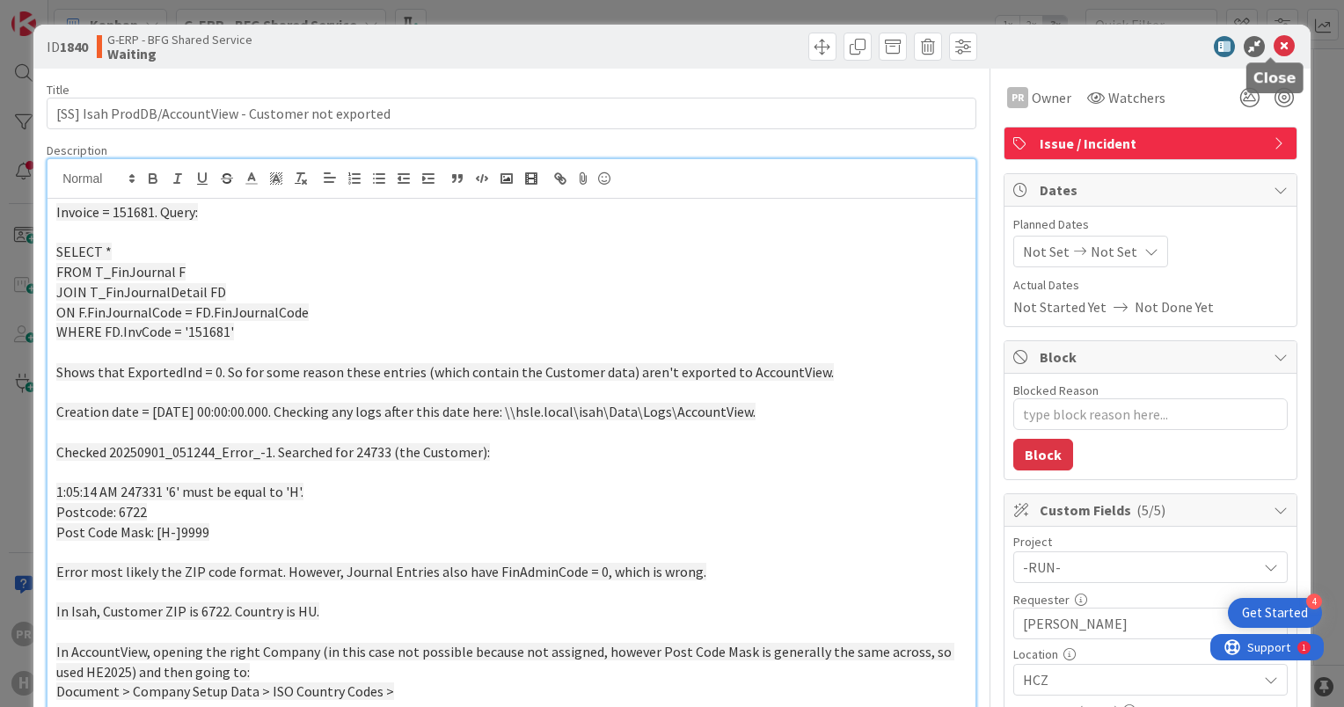
click at [1274, 44] on icon at bounding box center [1284, 46] width 21 height 21
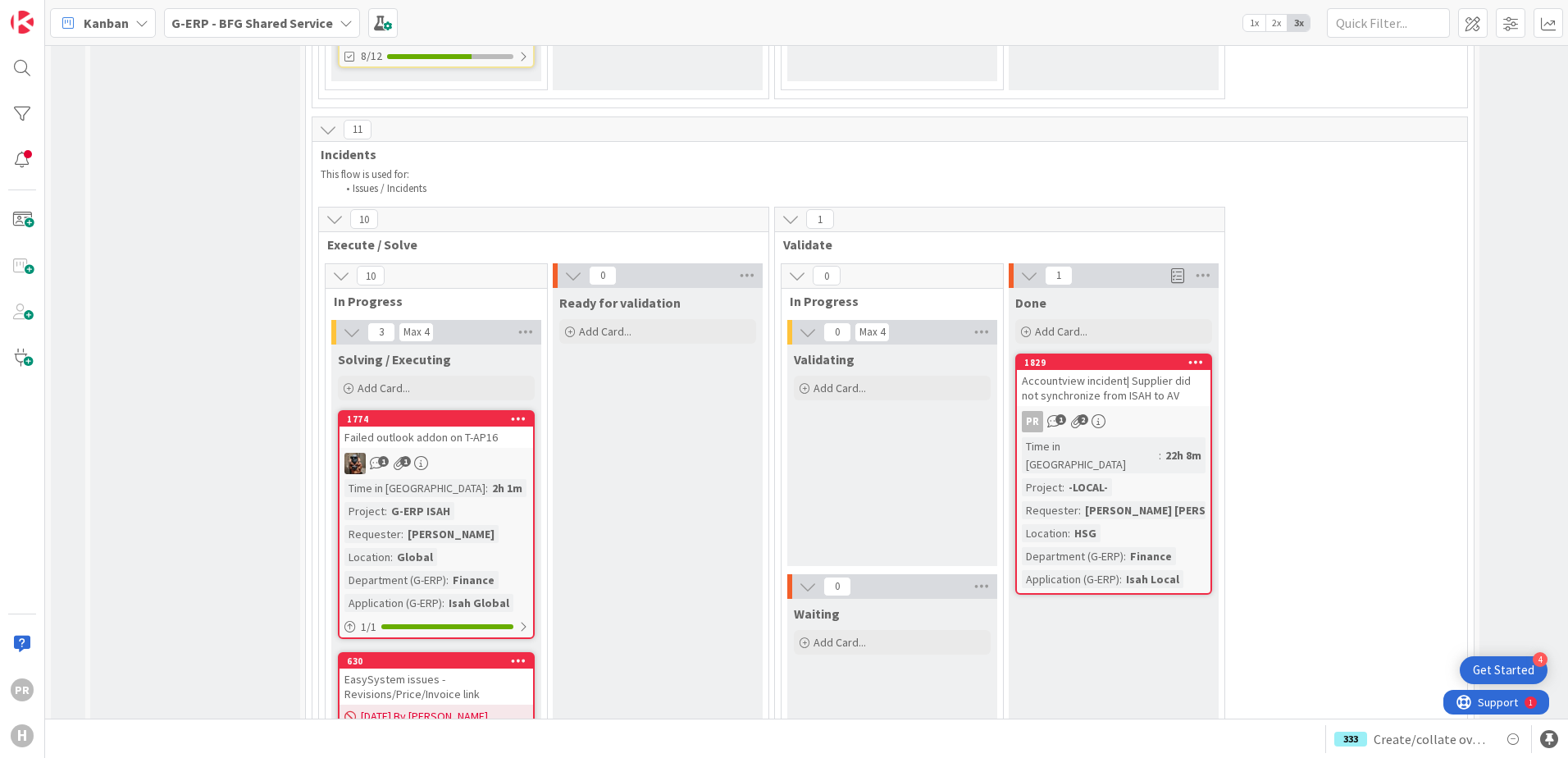
scroll to position [5004, 0]
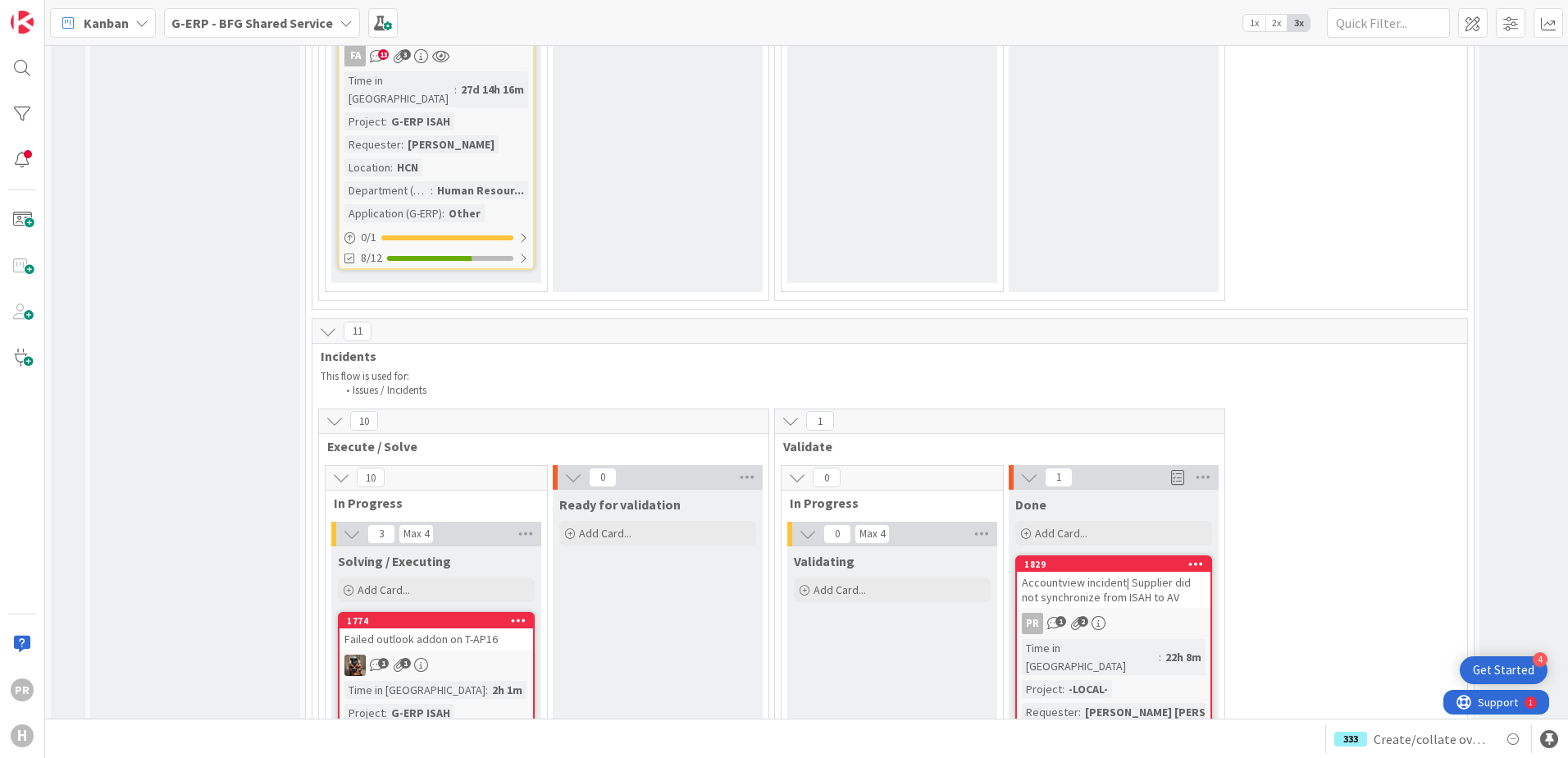
drag, startPoint x: 253, startPoint y: 31, endPoint x: 252, endPoint y: 42, distance: 11.0
click at [253, 30] on b "G-ERP - BFG Shared Service" at bounding box center [252, 23] width 161 height 17
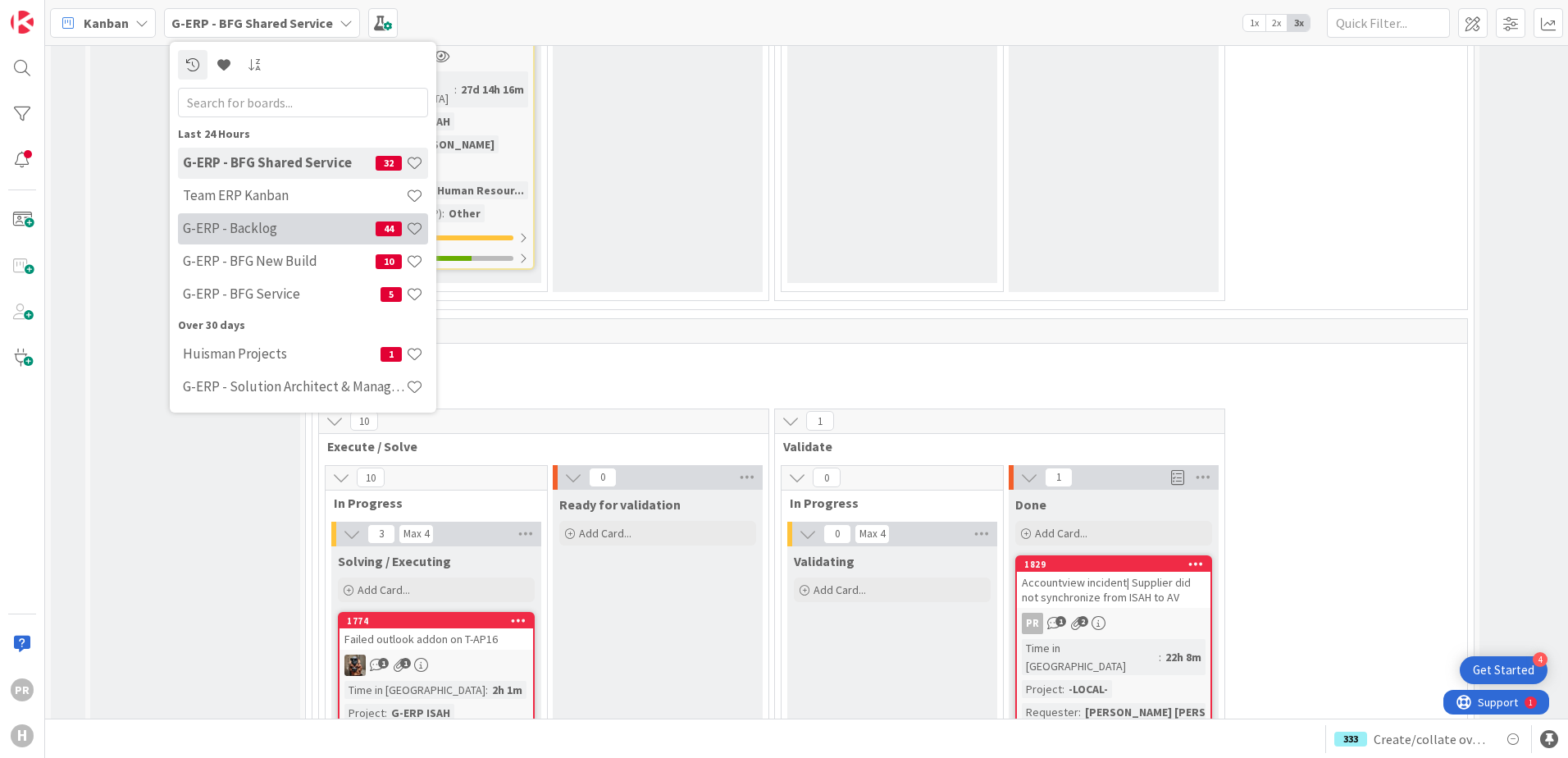
click at [291, 223] on h4 "G-ERP - Backlog" at bounding box center [279, 228] width 193 height 17
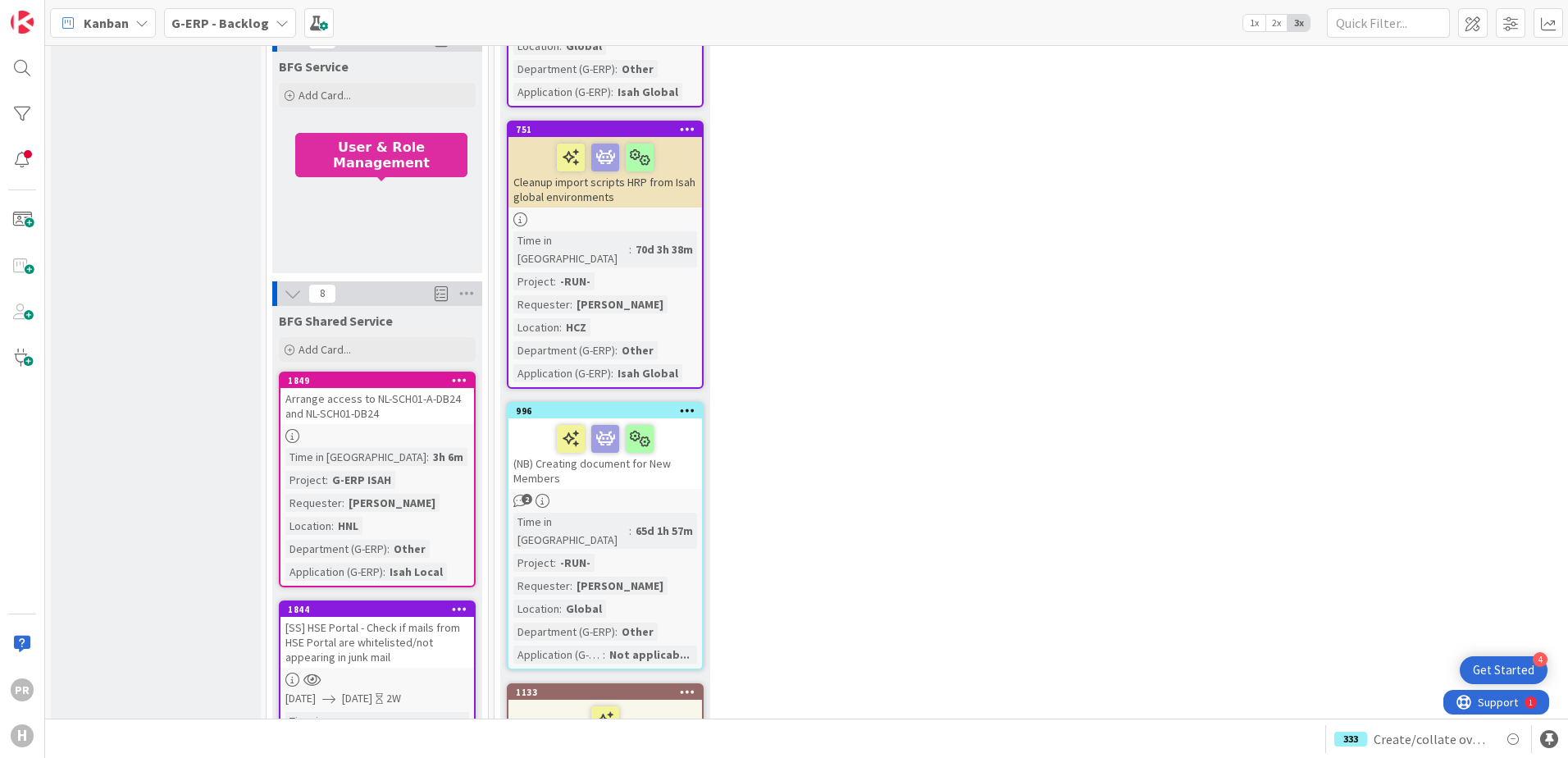
scroll to position [2214, 0]
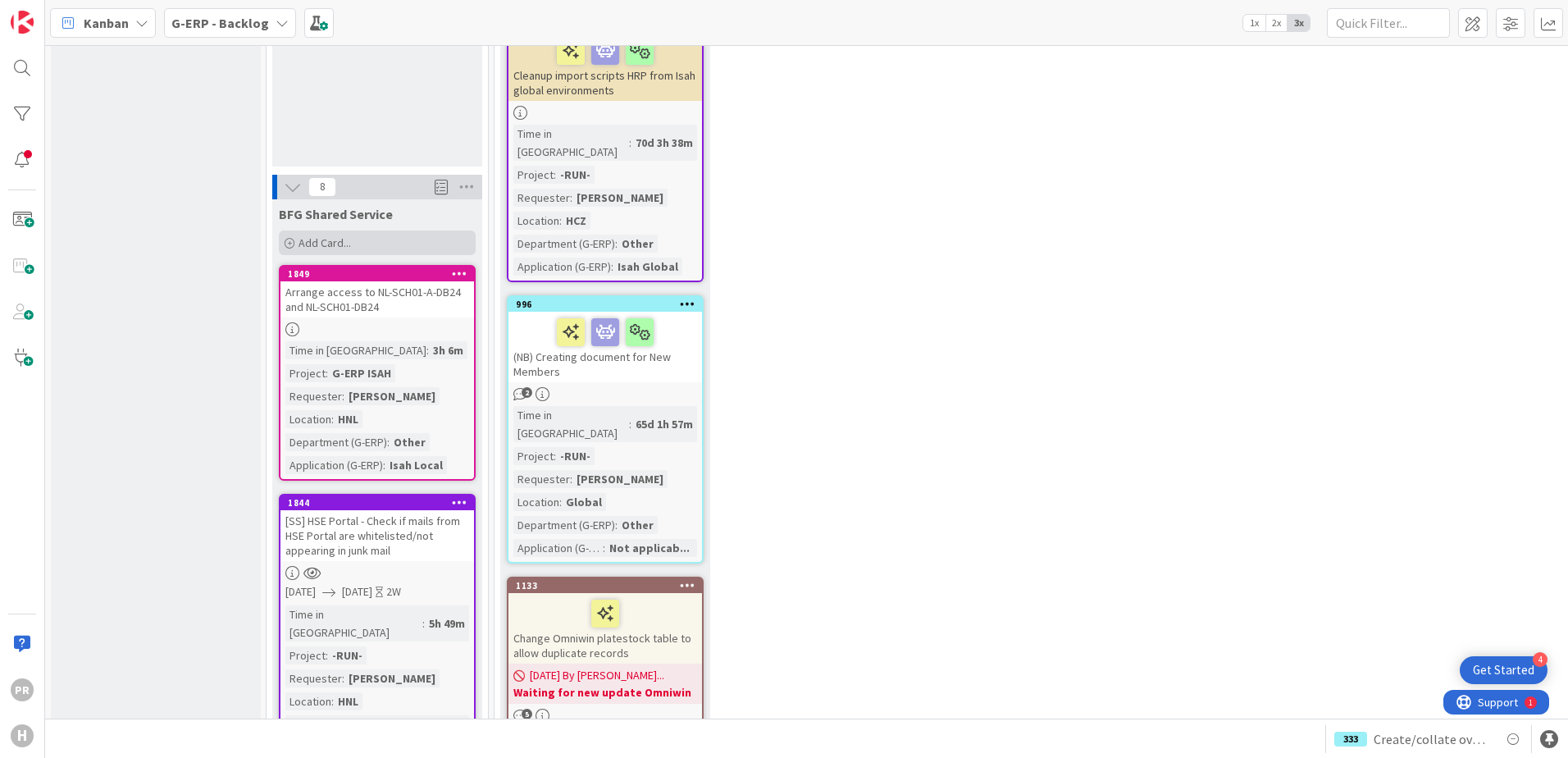
click at [311, 236] on span "Add Card..." at bounding box center [324, 243] width 52 height 15
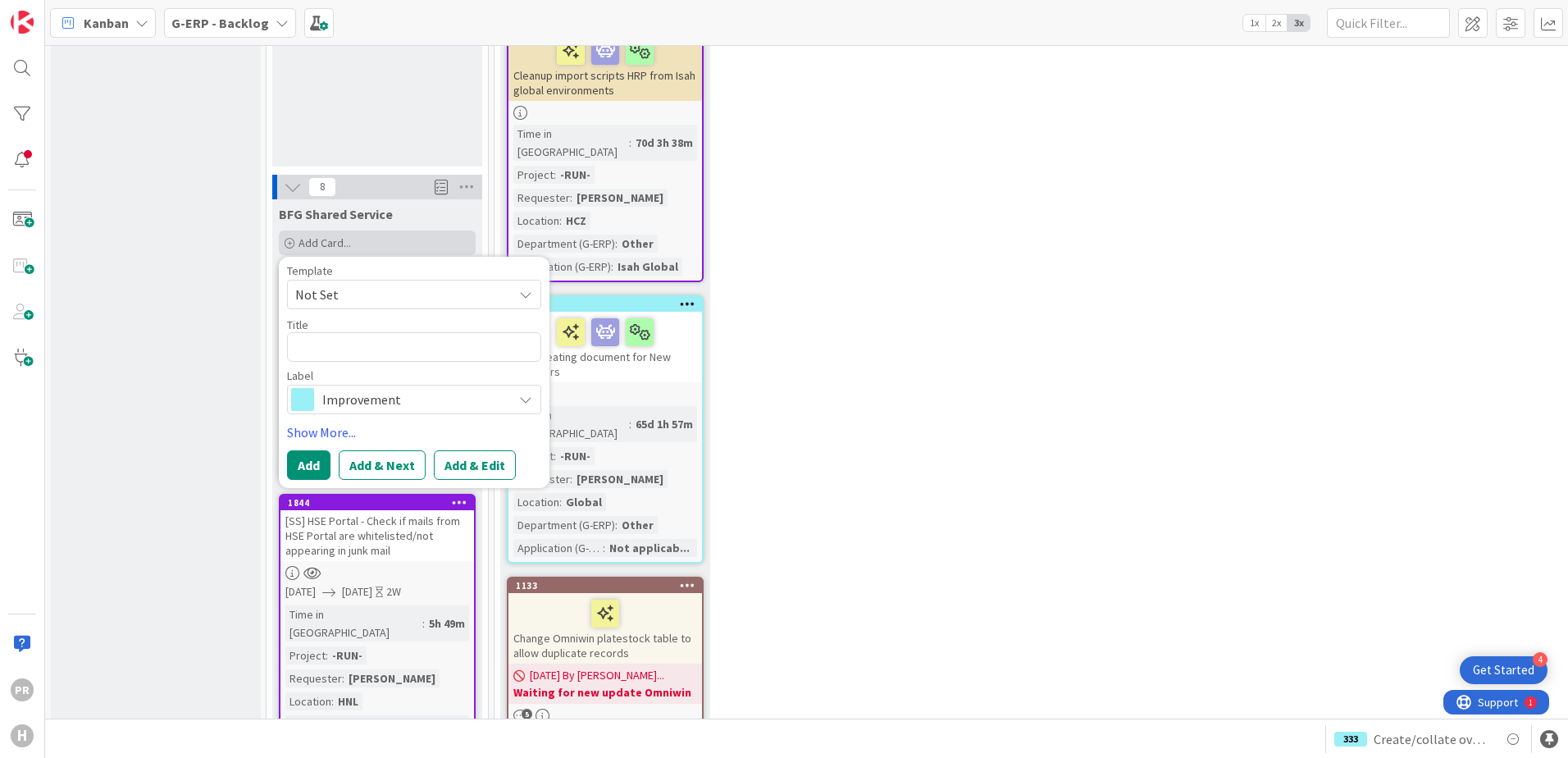
type textarea "x"
type textarea "["
type textarea "x"
type textarea "[S"
type textarea "x"
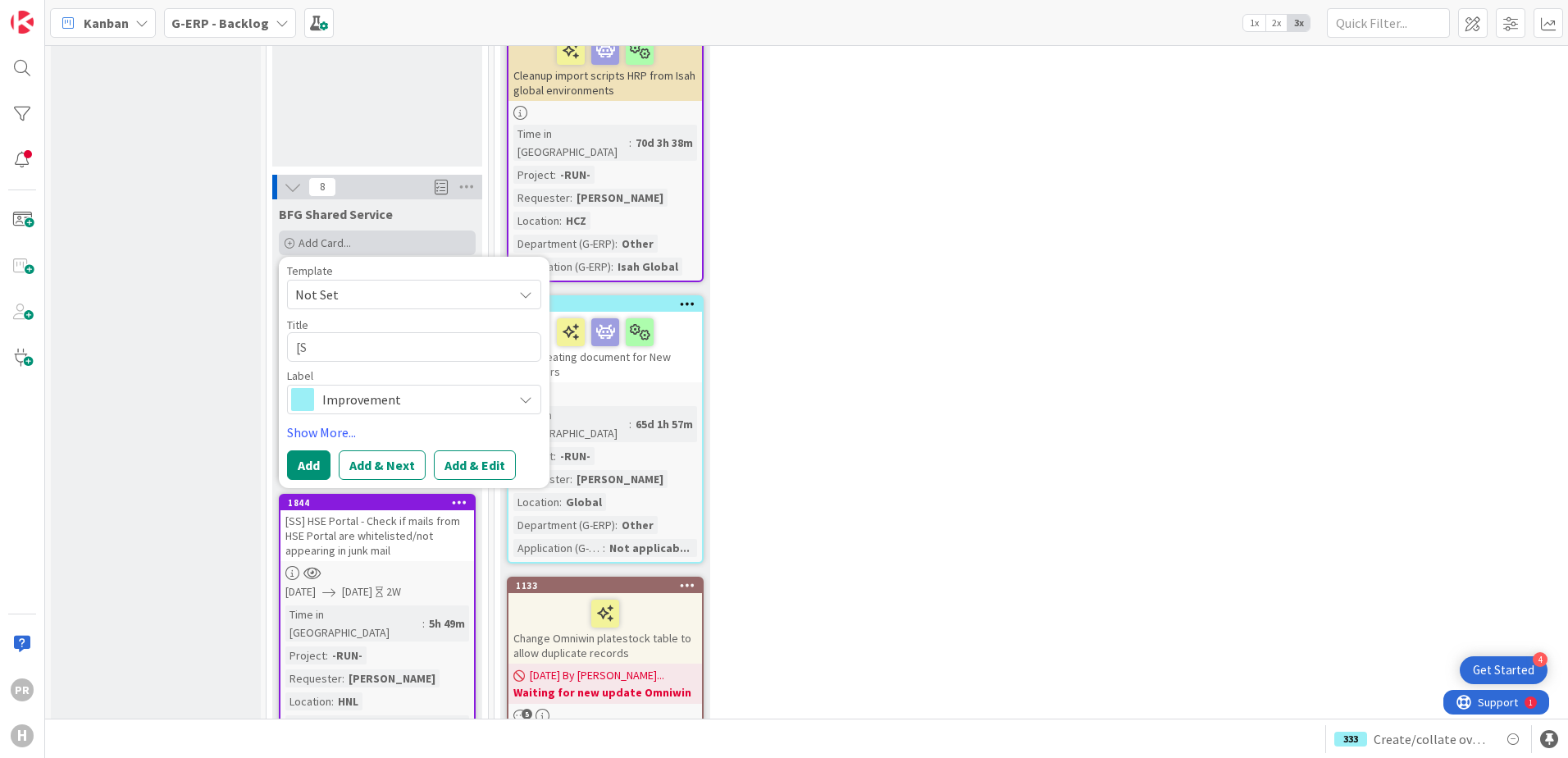
type textarea "[SS"
type textarea "x"
type textarea "[SS]"
type textarea "x"
type textarea "[SS]"
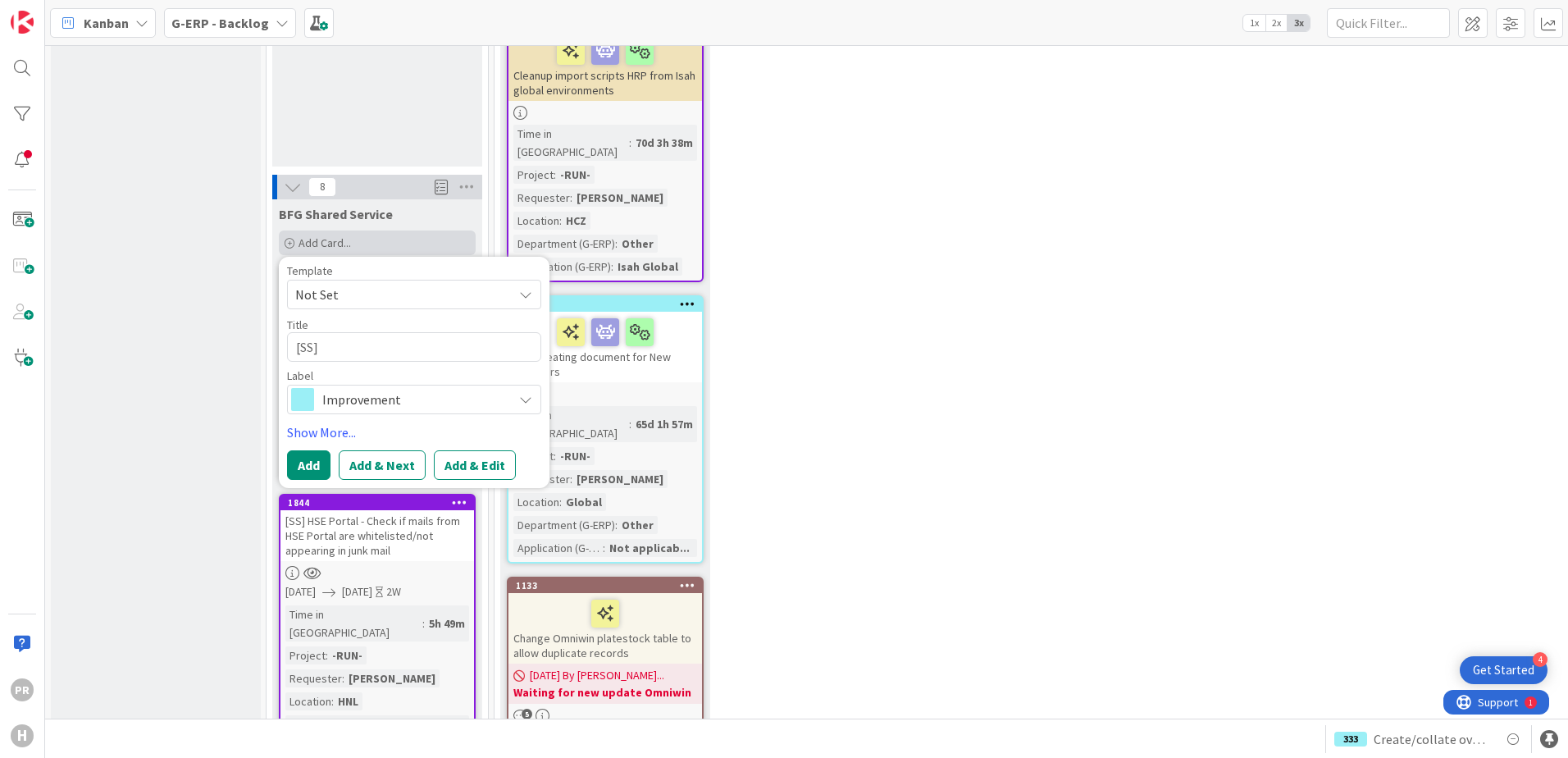
type textarea "x"
type textarea "[SS] -"
type textarea "x"
type textarea "[SS] - A"
type textarea "x"
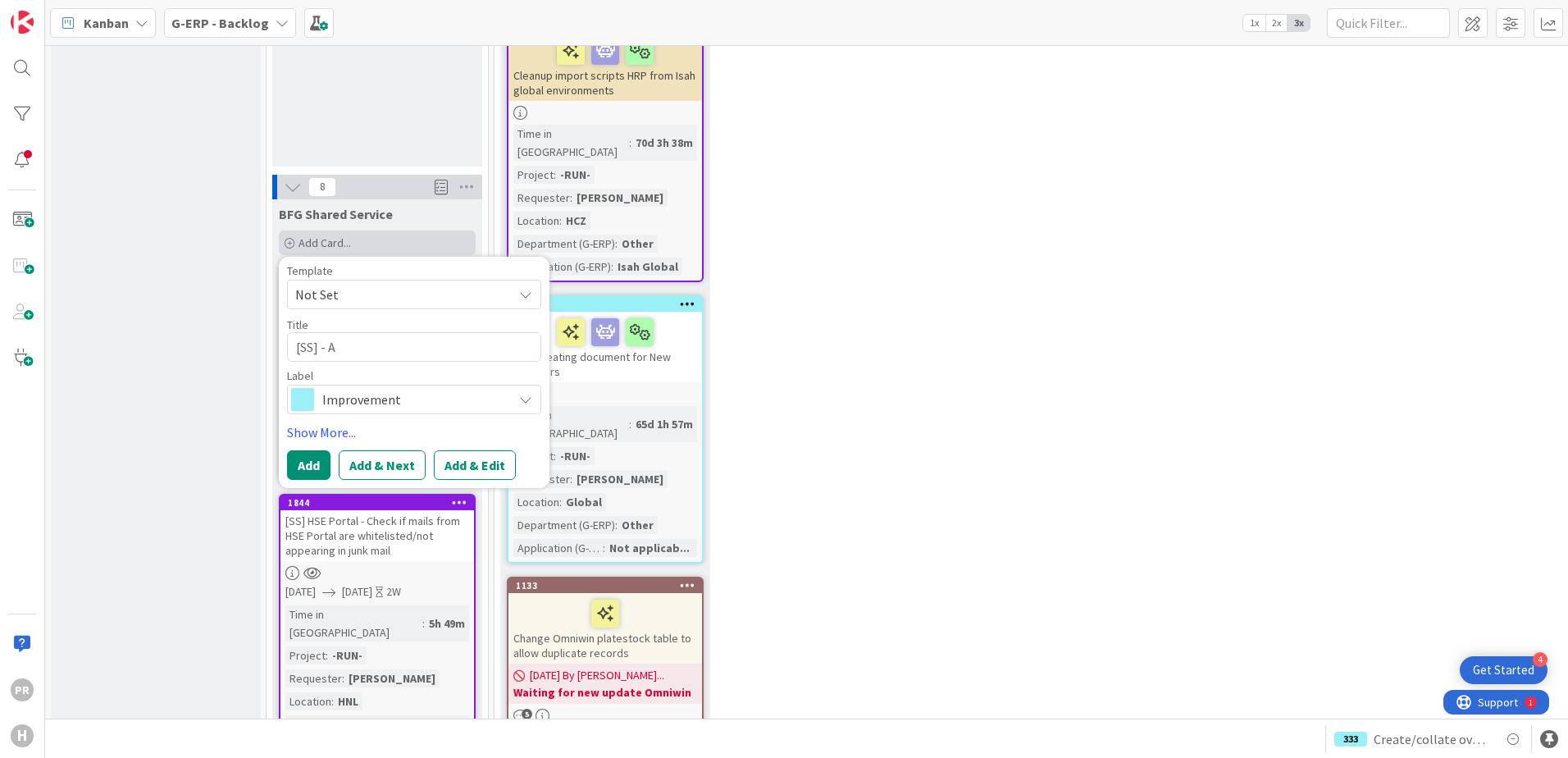
type textarea "[SS] - AF"
type textarea "x"
type textarea "[SS] - AFA"
type textarea "x"
type textarea "[SS] - AFAS"
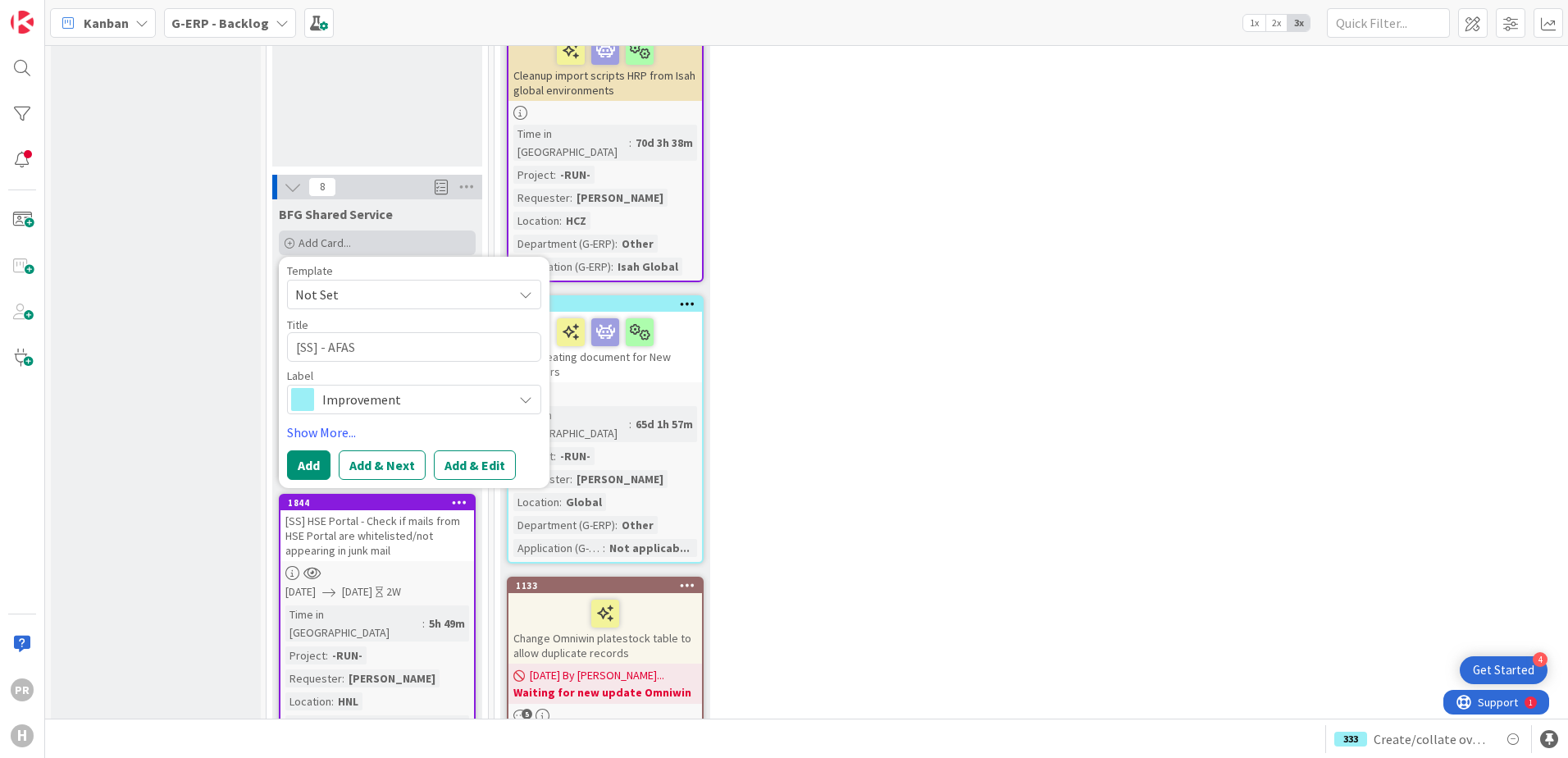
type textarea "x"
type textarea "[SS] - AFAS"
type textarea "x"
type textarea "[SS] - AFA"
type textarea "x"
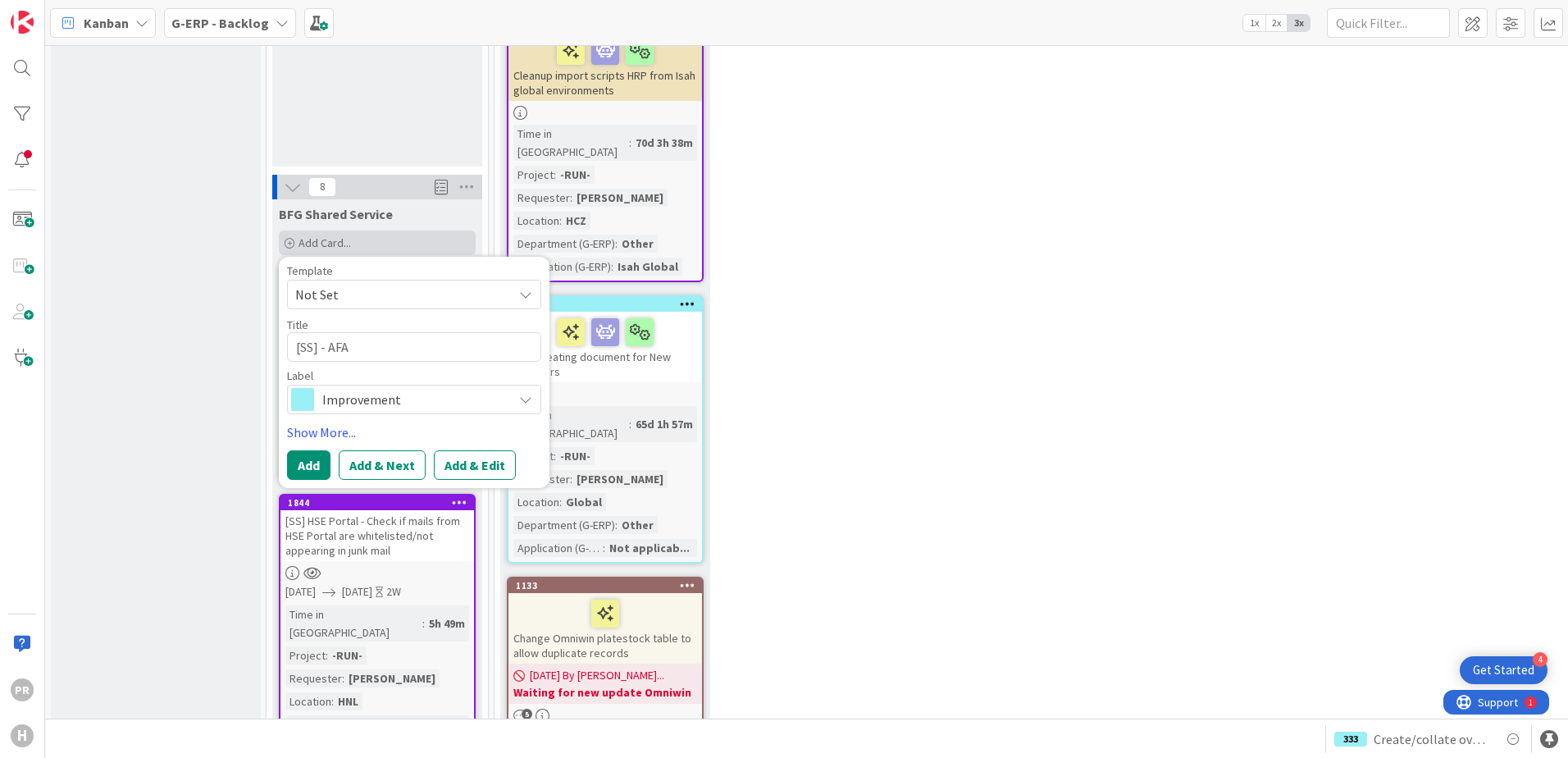
type textarea "[SS] - AF"
type textarea "x"
type textarea "[SS] - A"
type textarea "x"
type textarea "[SS] -"
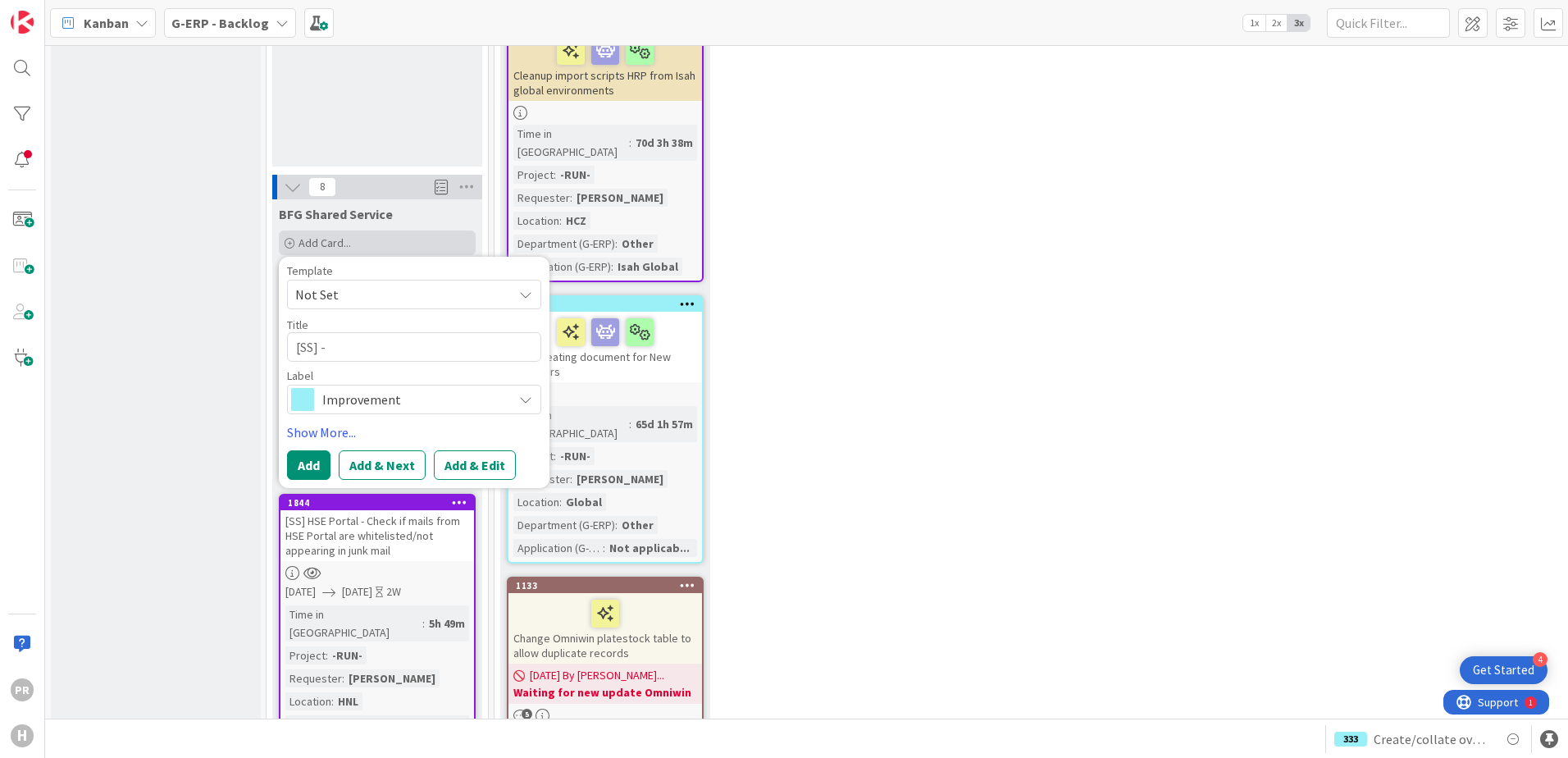
type textarea "x"
type textarea "[SS] - NL"
type textarea "x"
type textarea "[SS] - NL-"
type textarea "x"
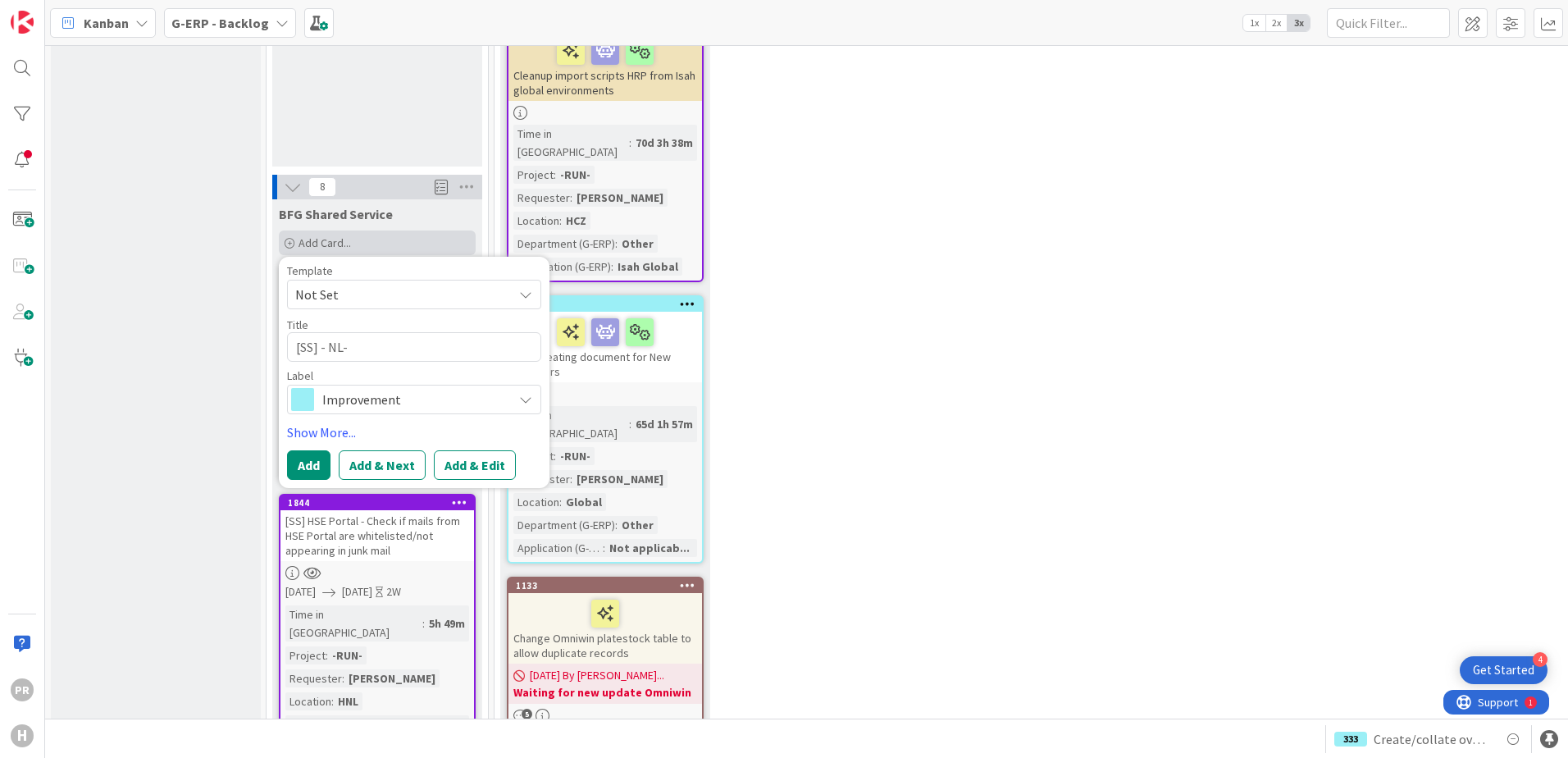
type textarea "[SS] - NL-S"
type textarea "x"
type textarea "[SS] - NL-SCH"
type textarea "x"
type textarea "[SS] - NL-SCH0"
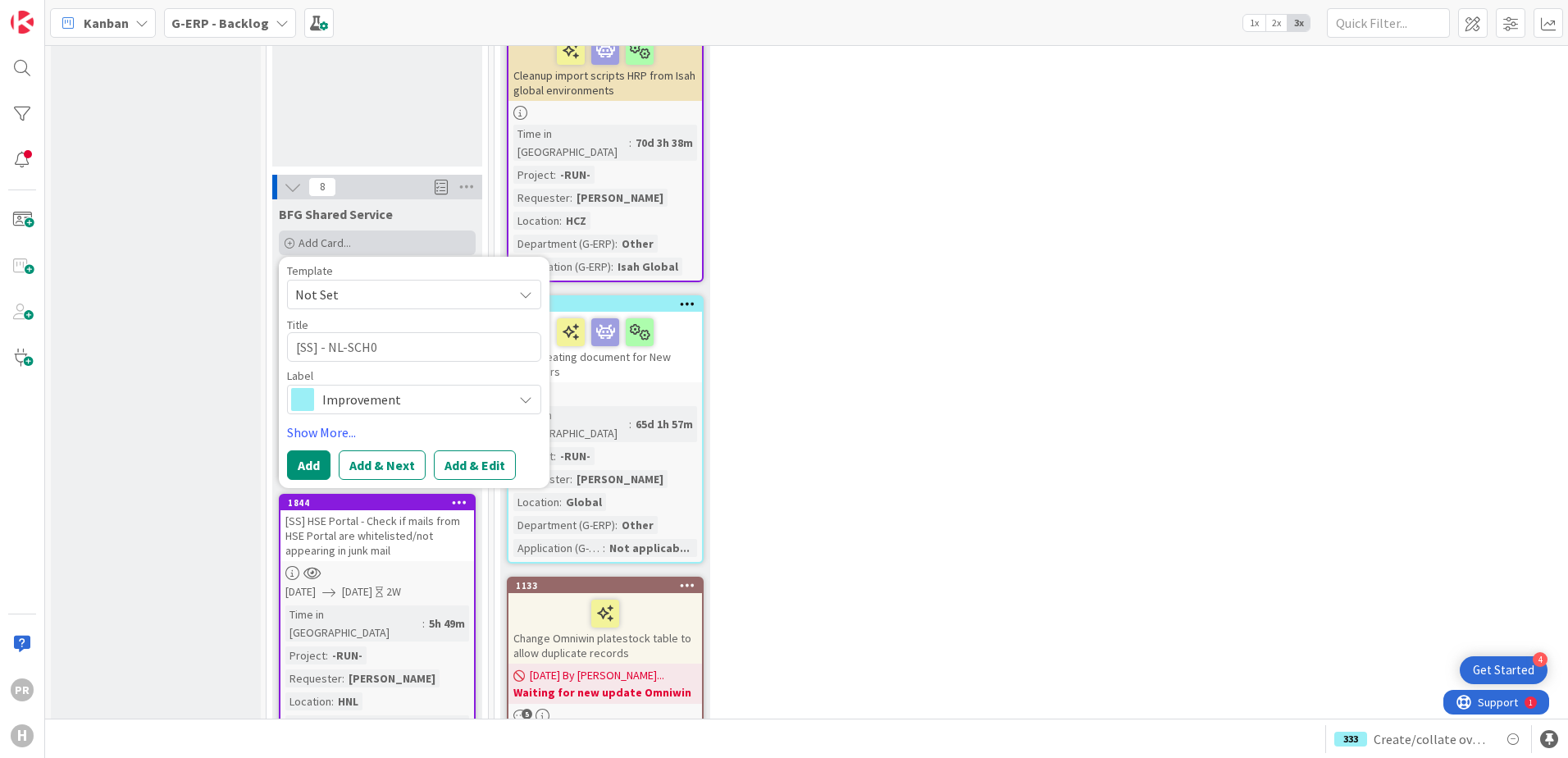
type textarea "x"
type textarea "[SS] - NL-SCH01"
type textarea "x"
type textarea "[SS] - NL-SCH01-"
type textarea "x"
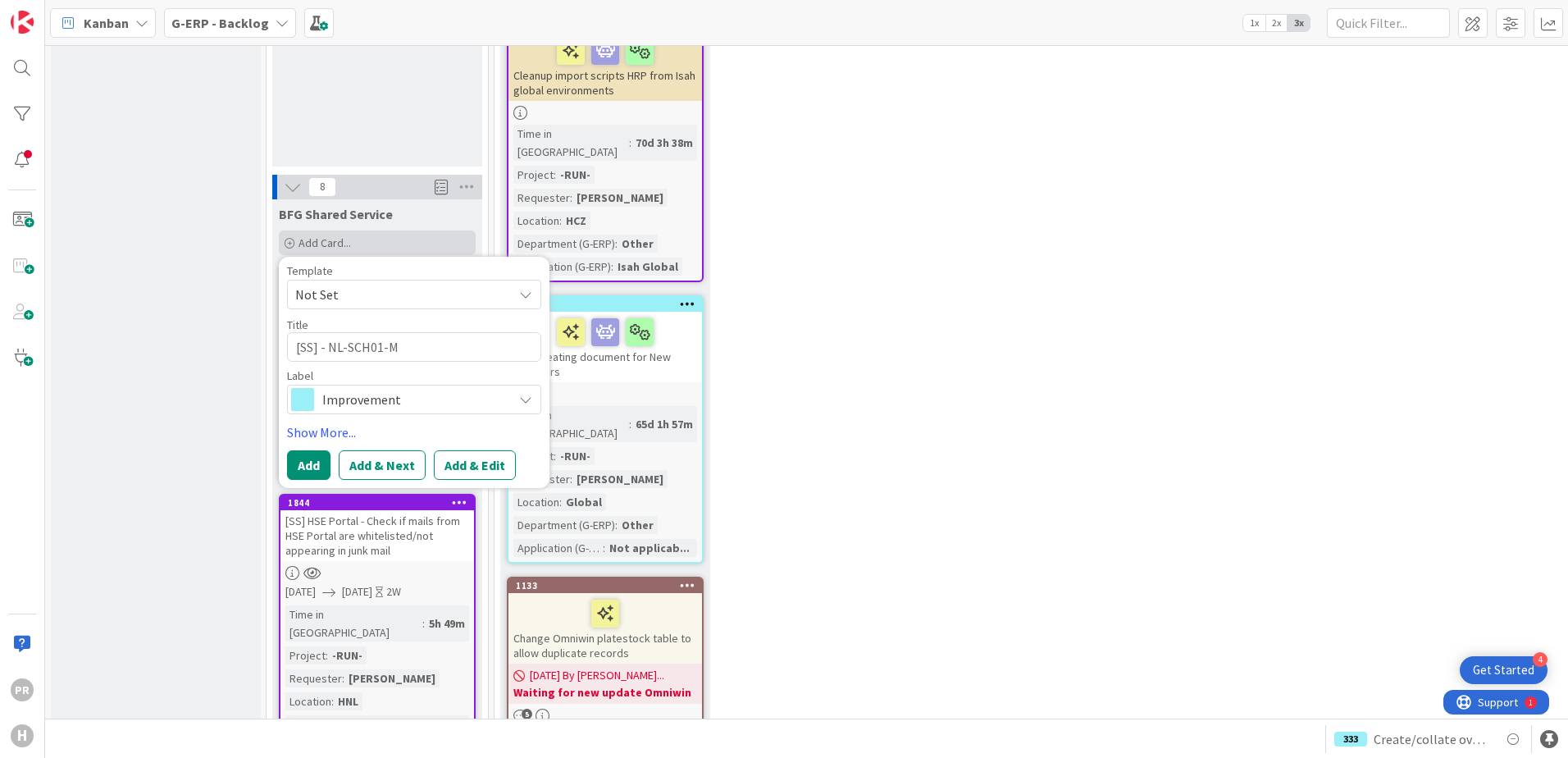
type textarea "[SS] - NL-SCH01-MS"
type textarea "x"
type textarea "[SS] - NL-SCH01-MS1"
type textarea "x"
type textarea "[SS] - NL-SCH01-MS12"
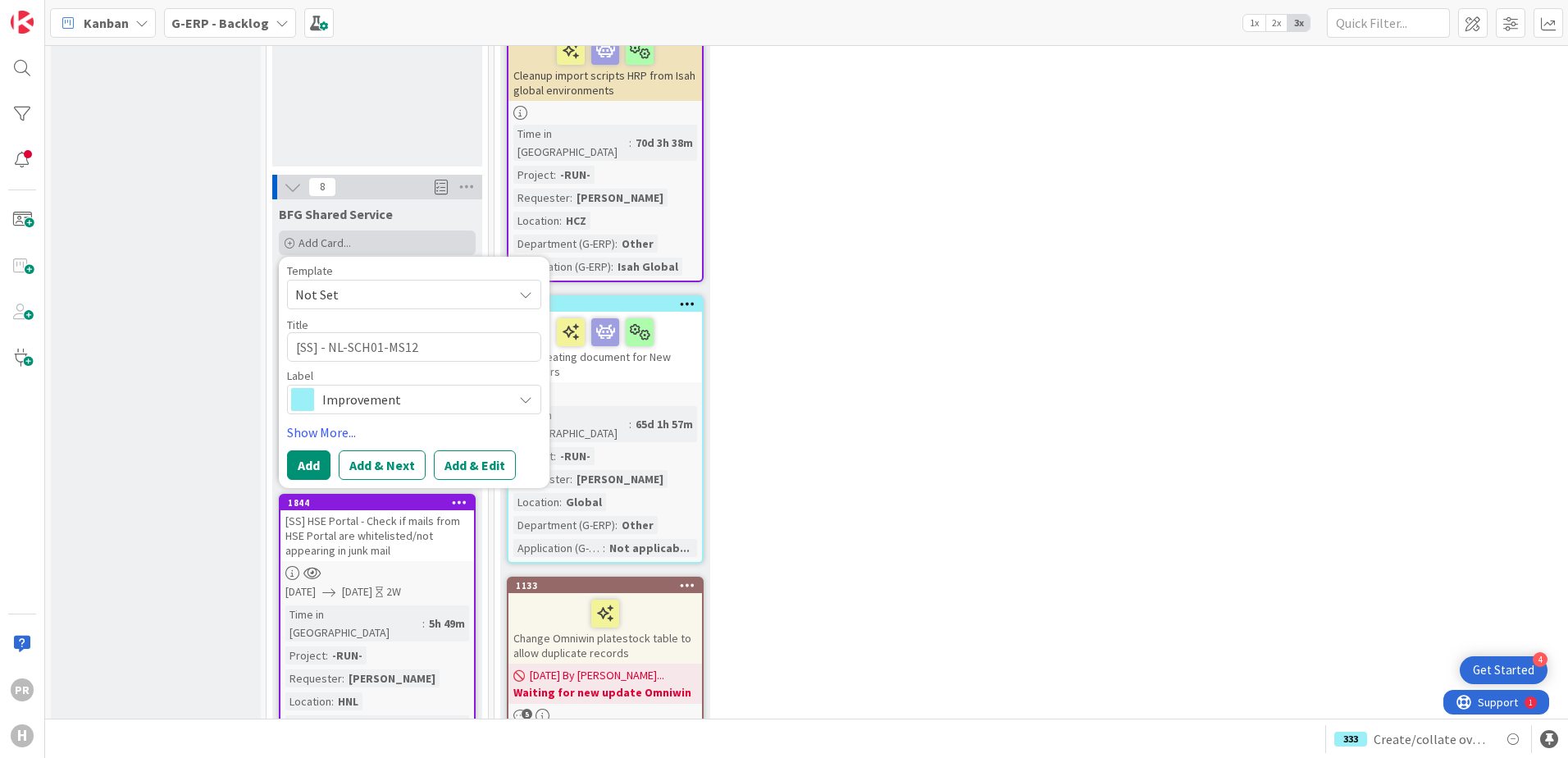
type textarea "x"
type textarea "[SS] - NL-SCH01-MS12"
type textarea "x"
type textarea "[SS] - NL-SCH01-MS12 -"
type textarea "x"
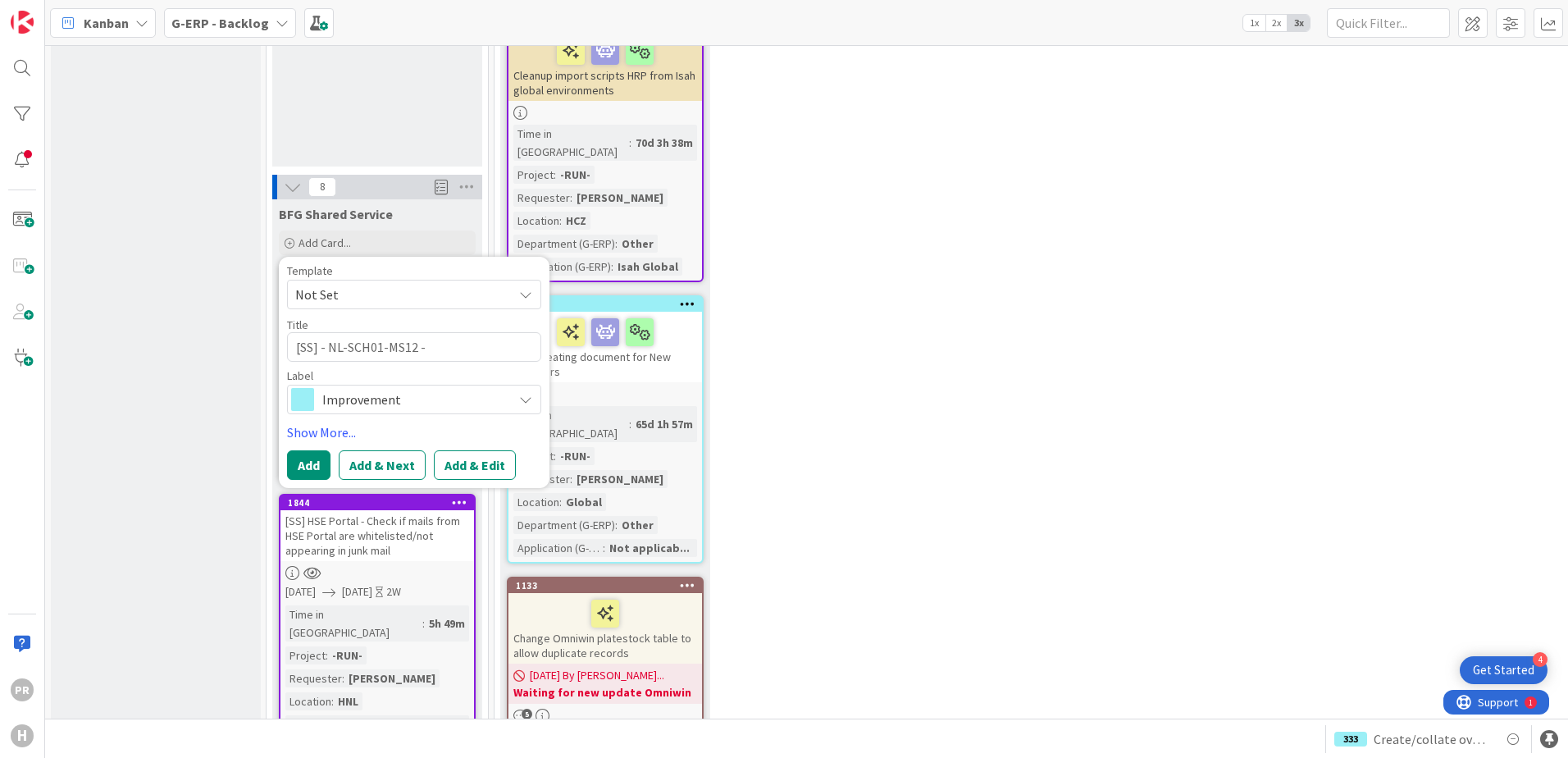
type textarea "[SS] - NL-SCH01-MS12 -"
paste textarea "Nsecure_GetData"
type textarea "x"
type textarea "[SS] - NL-SCH01-MS12 - Nsecure_GetData"
click at [443, 388] on span "Improvement" at bounding box center [413, 399] width 182 height 23
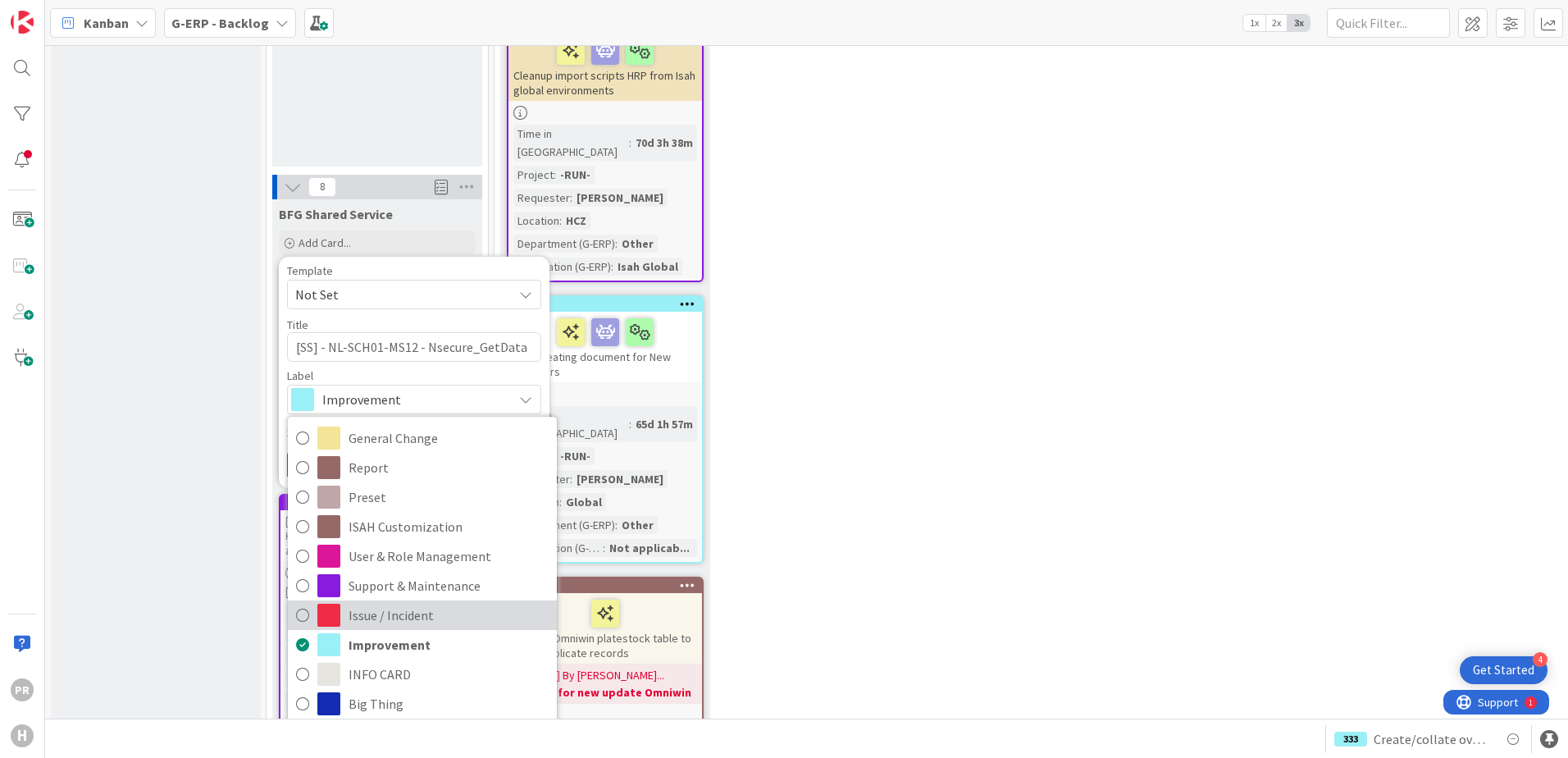
click at [426, 603] on span "Issue / Incident" at bounding box center [448, 615] width 200 height 24
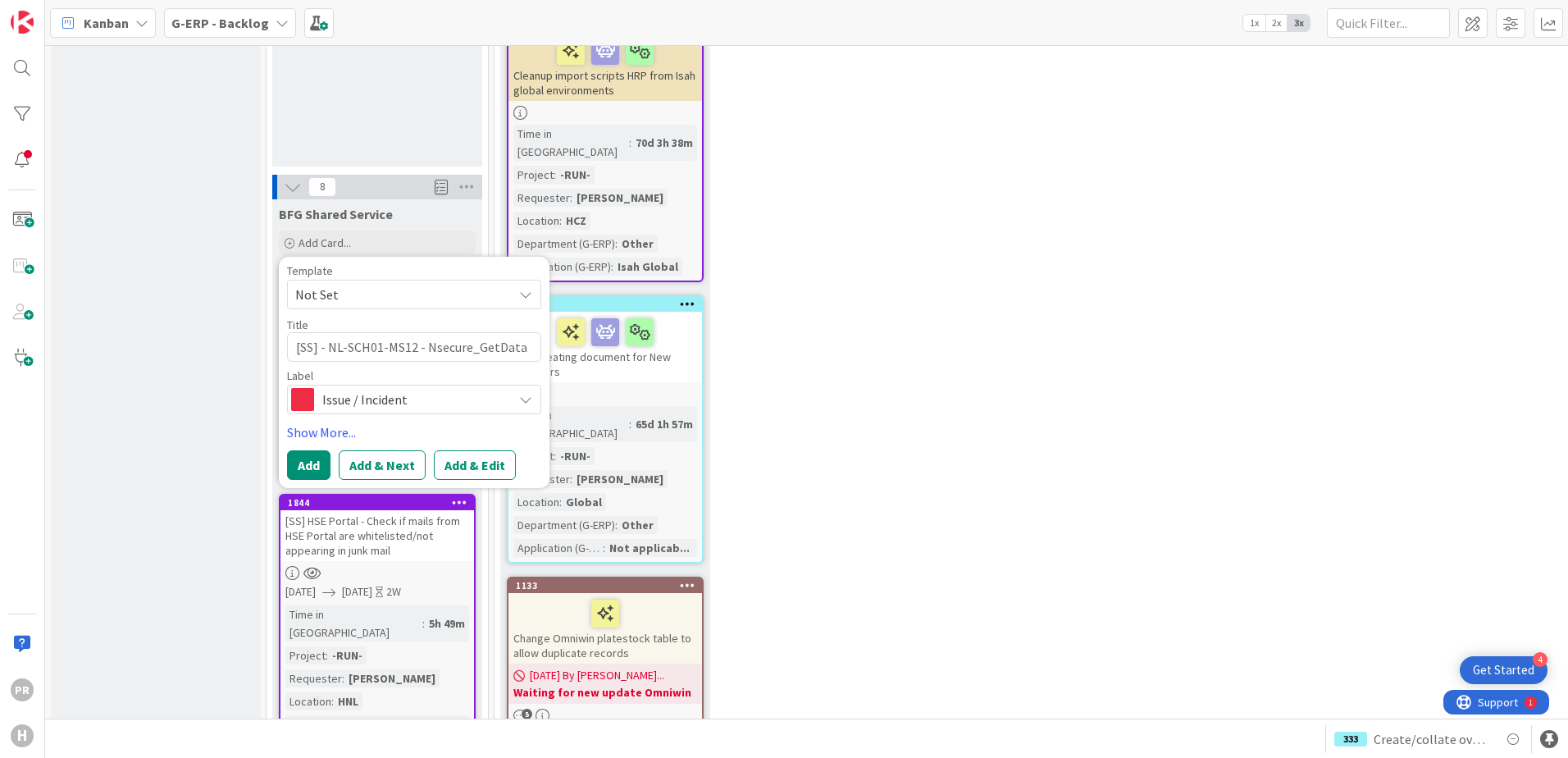
click at [447, 385] on div "Issue / Incident" at bounding box center [414, 400] width 254 height 30
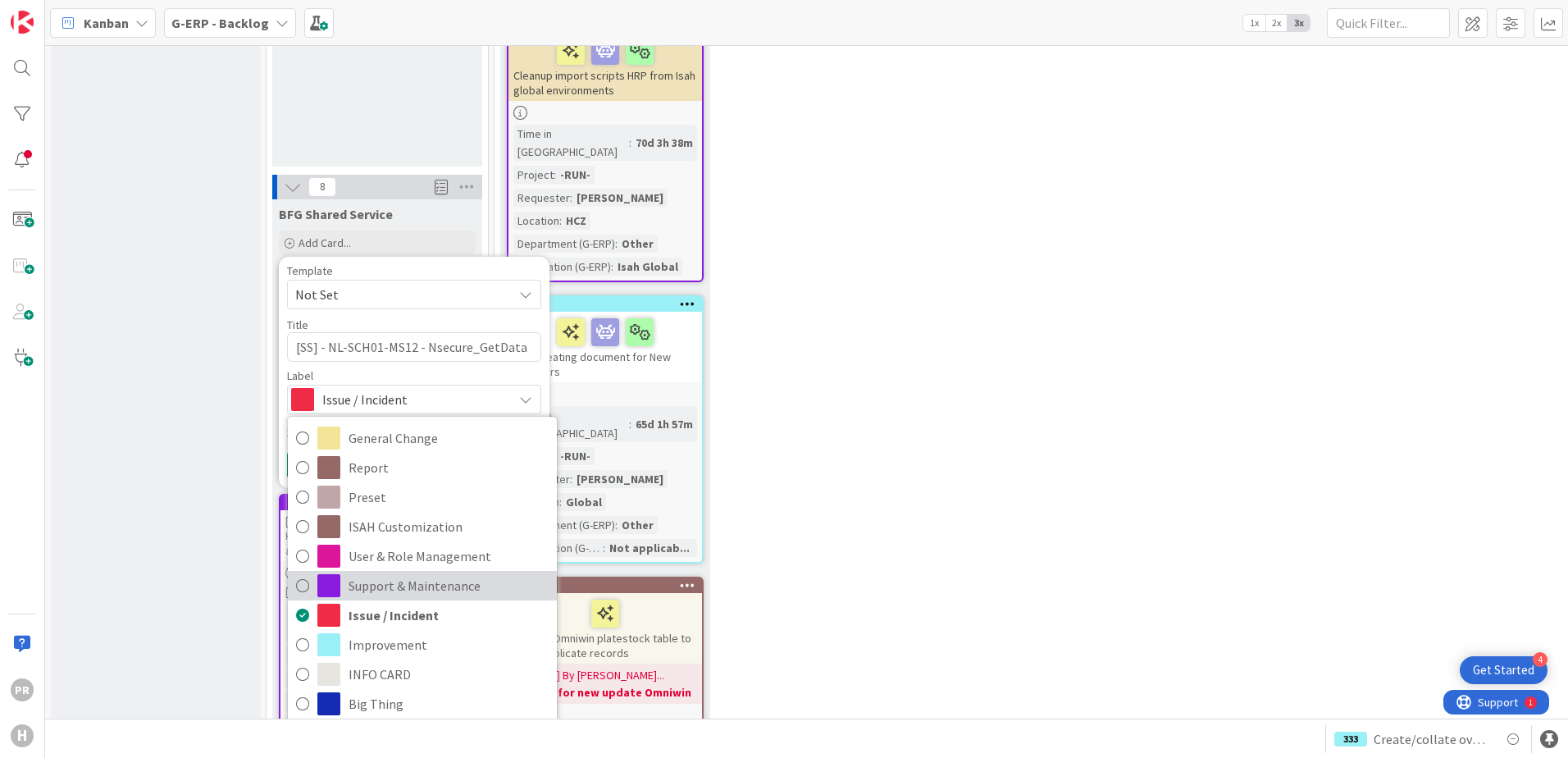
click at [412, 573] on span "Support & Maintenance" at bounding box center [448, 586] width 200 height 24
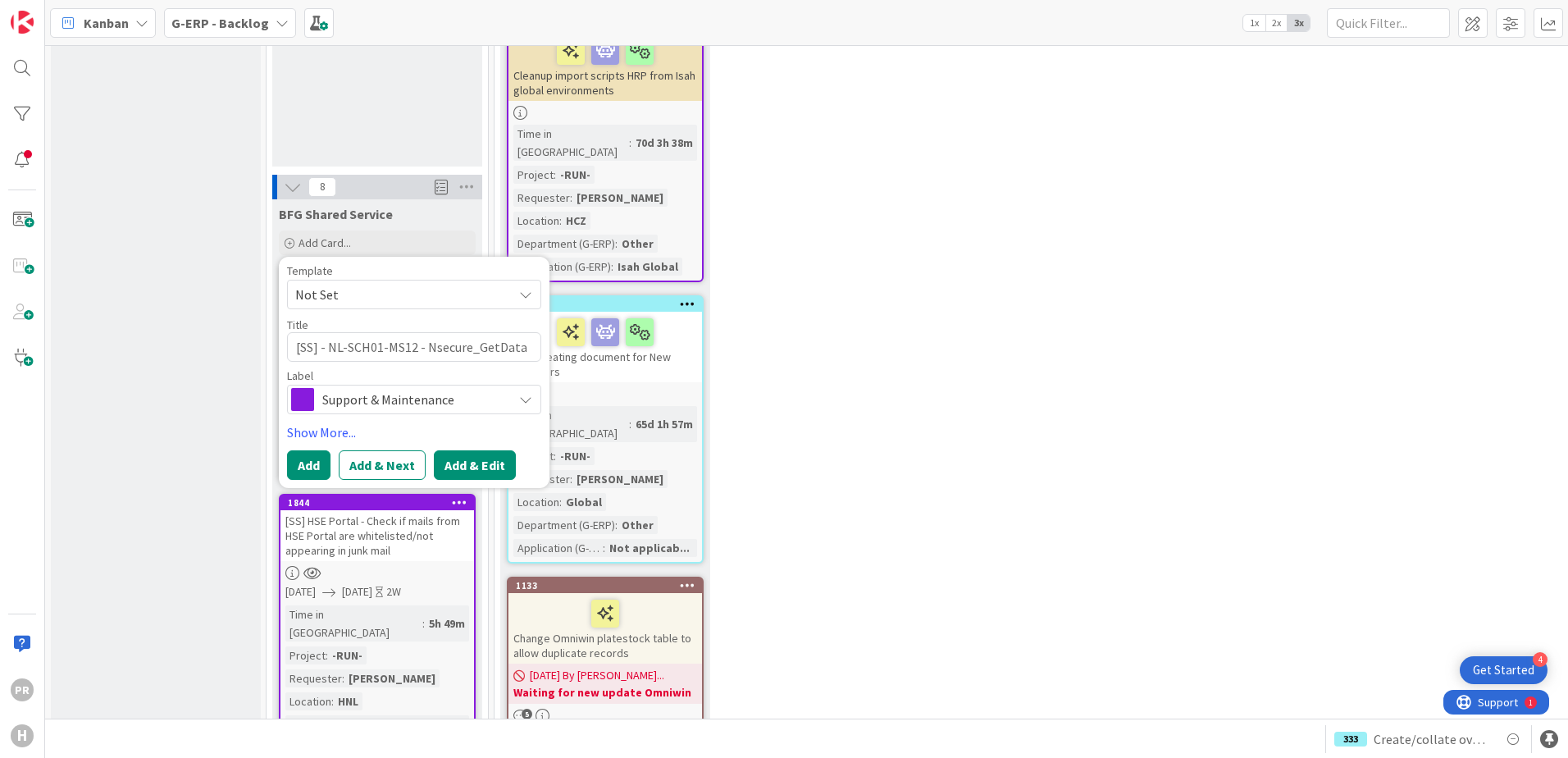
click at [469, 450] on button "Add & Edit" at bounding box center [475, 465] width 82 height 30
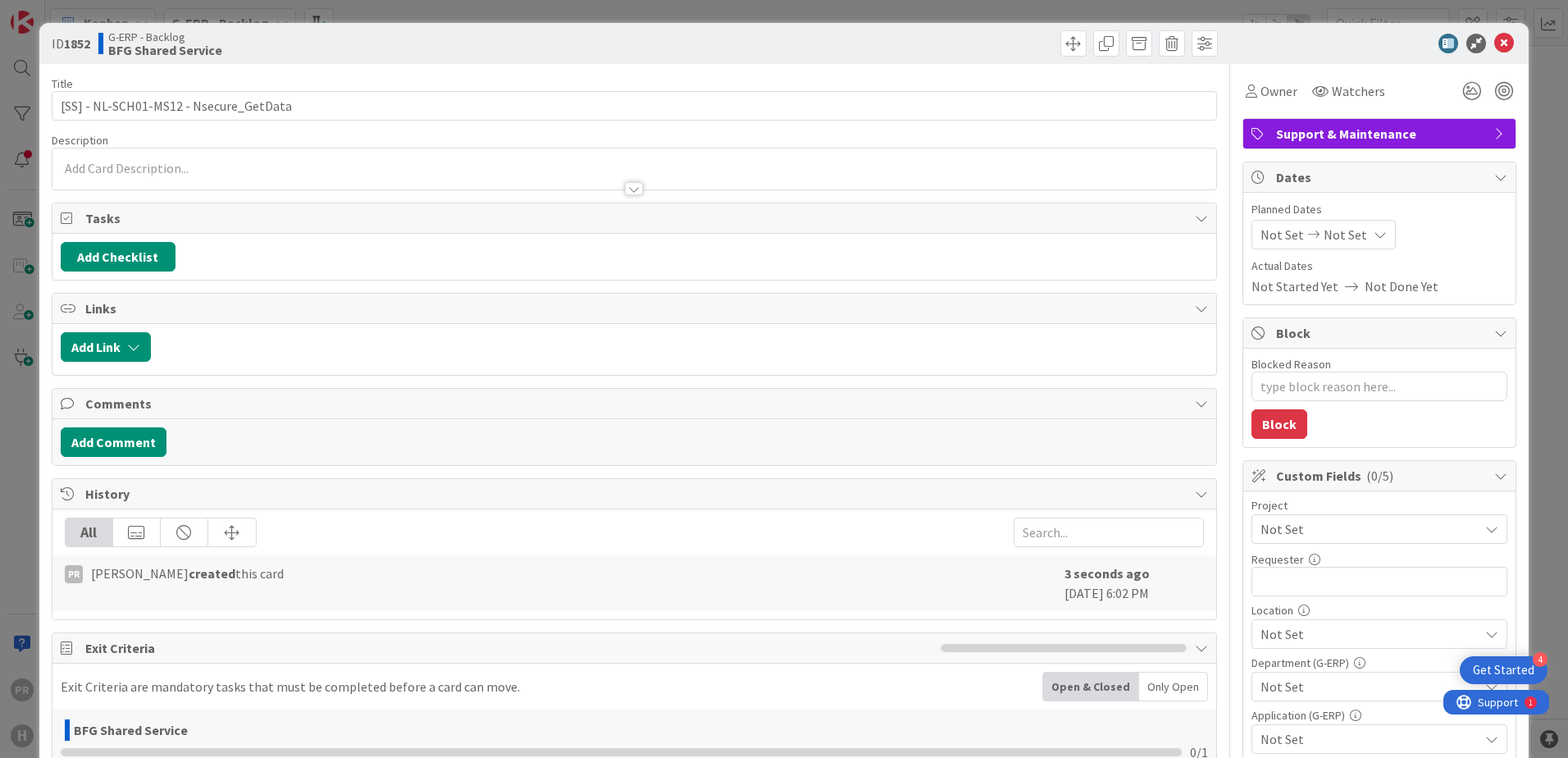
type textarea "x"
click at [416, 174] on div at bounding box center [634, 181] width 1163 height 17
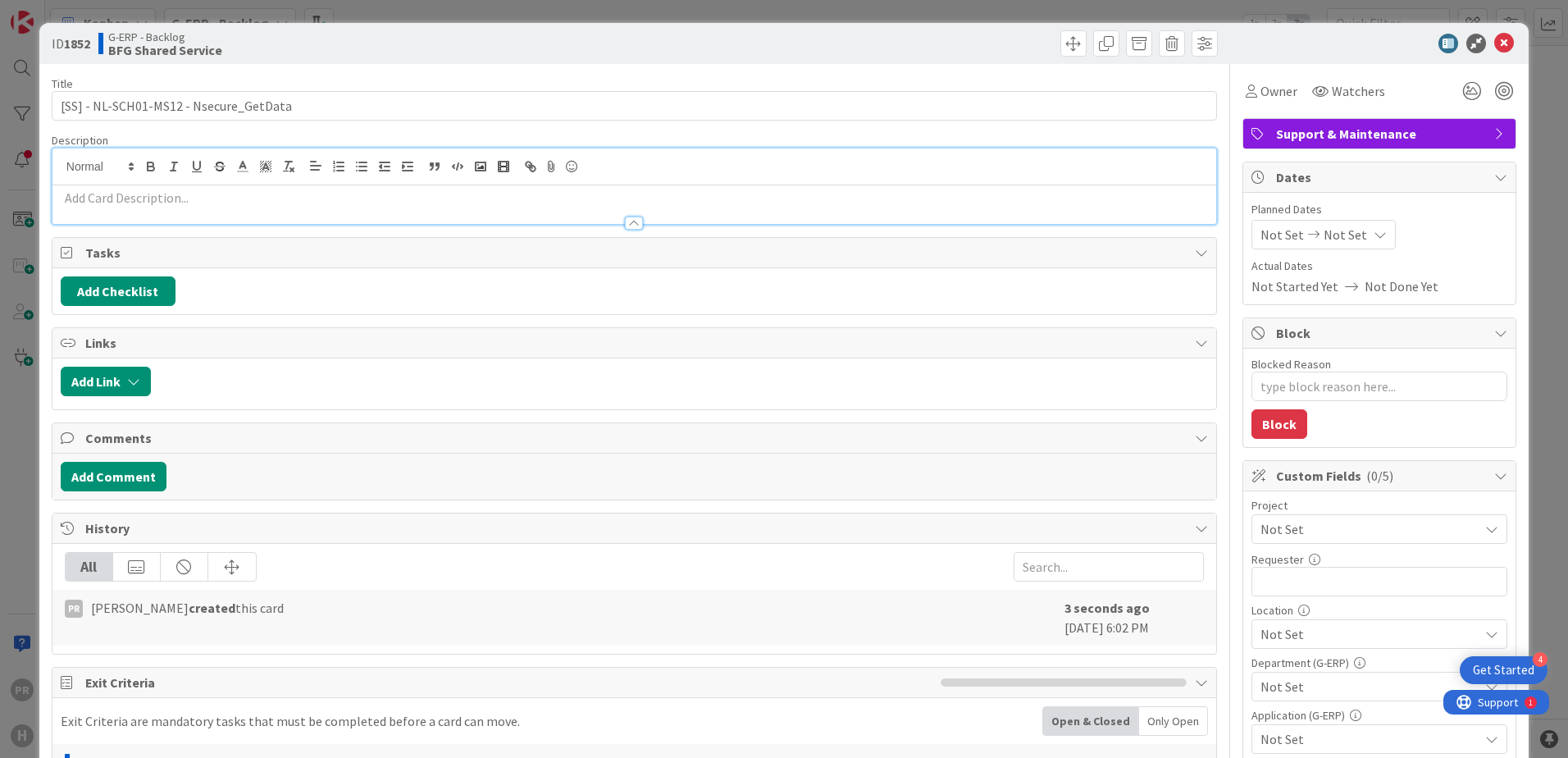
click at [410, 193] on p at bounding box center [634, 198] width 1148 height 19
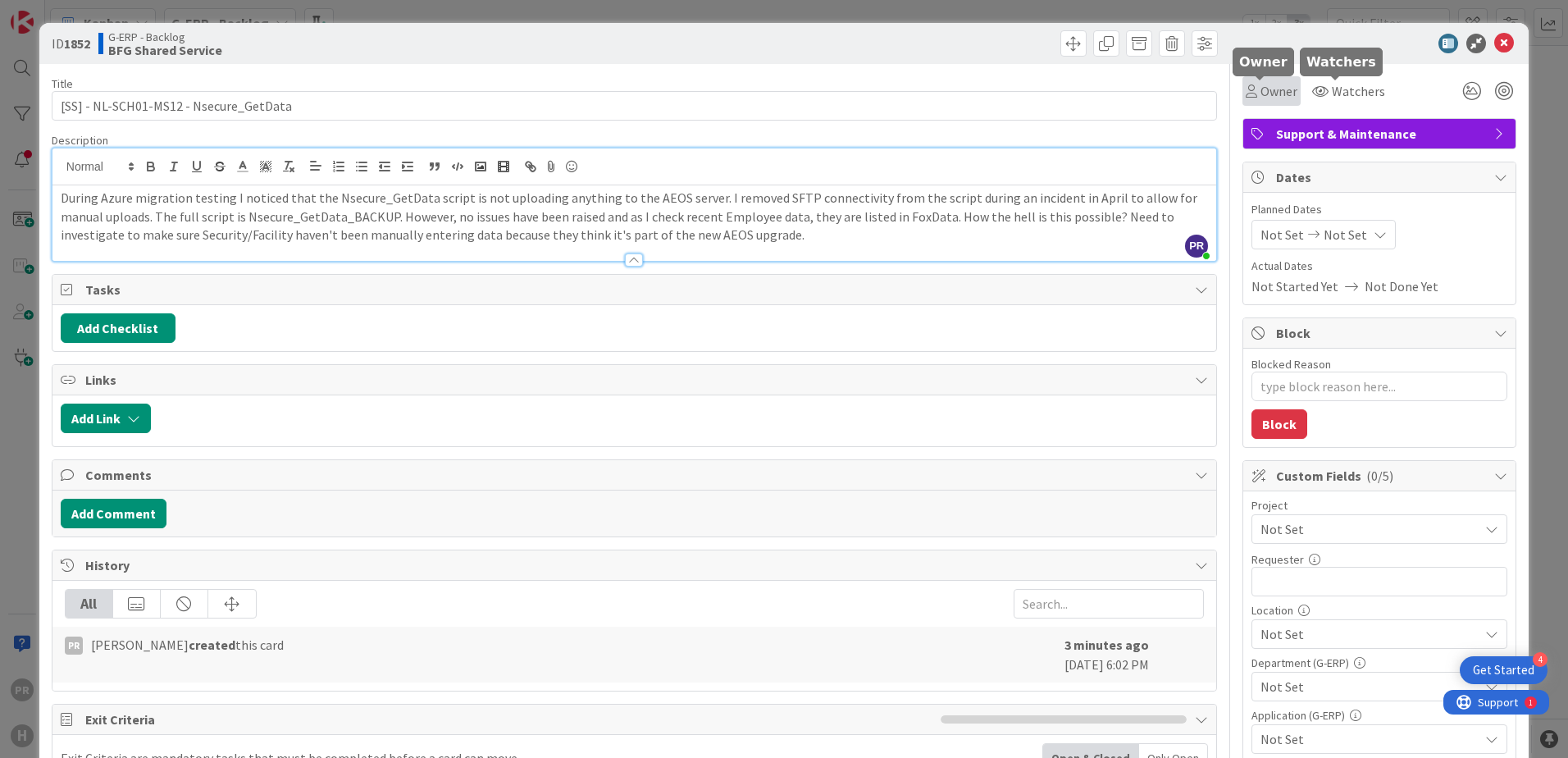
click at [1252, 90] on span "Owner" at bounding box center [1279, 90] width 37 height 20
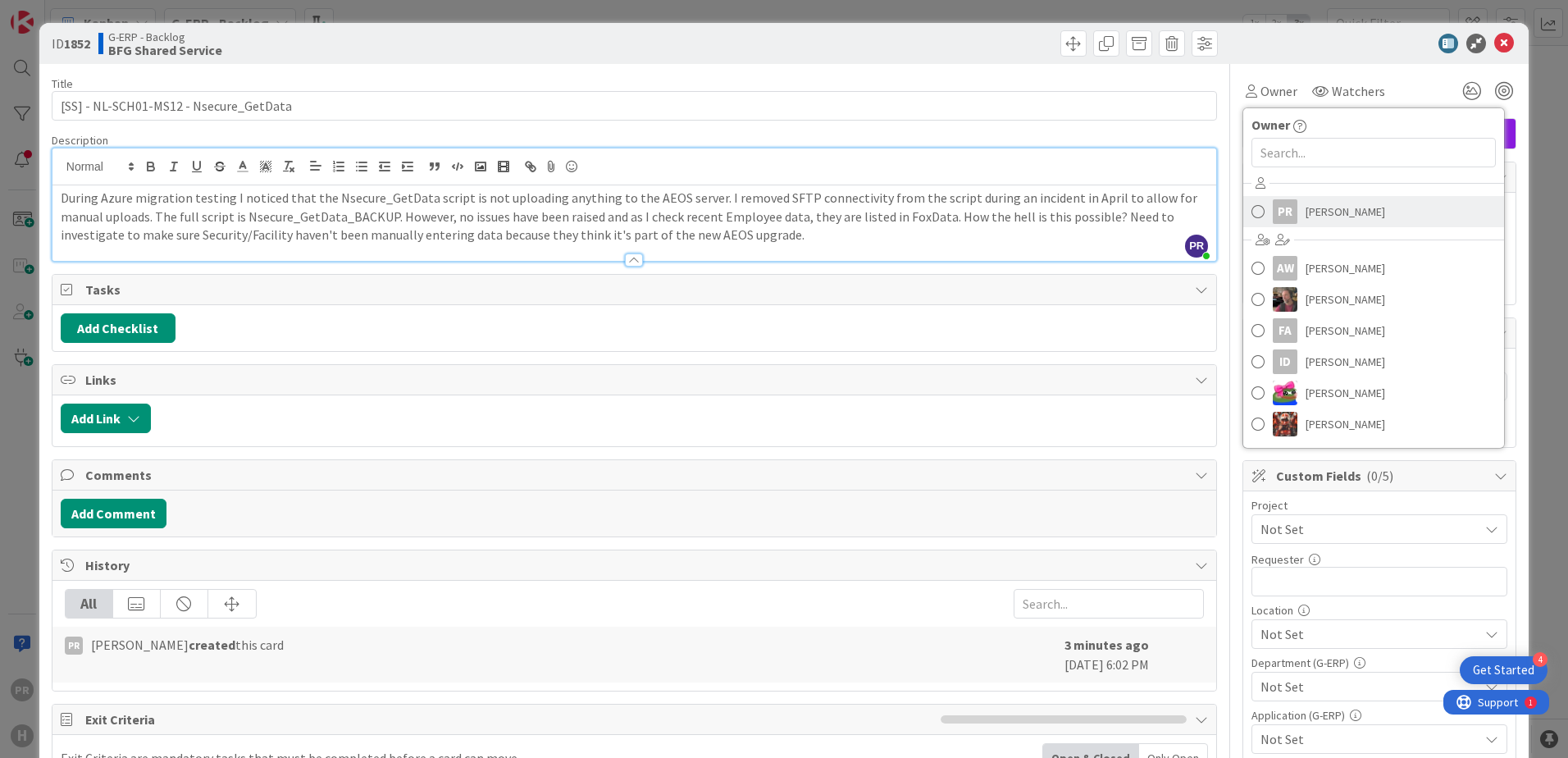
click at [1252, 215] on span "[PERSON_NAME]" at bounding box center [1345, 212] width 79 height 24
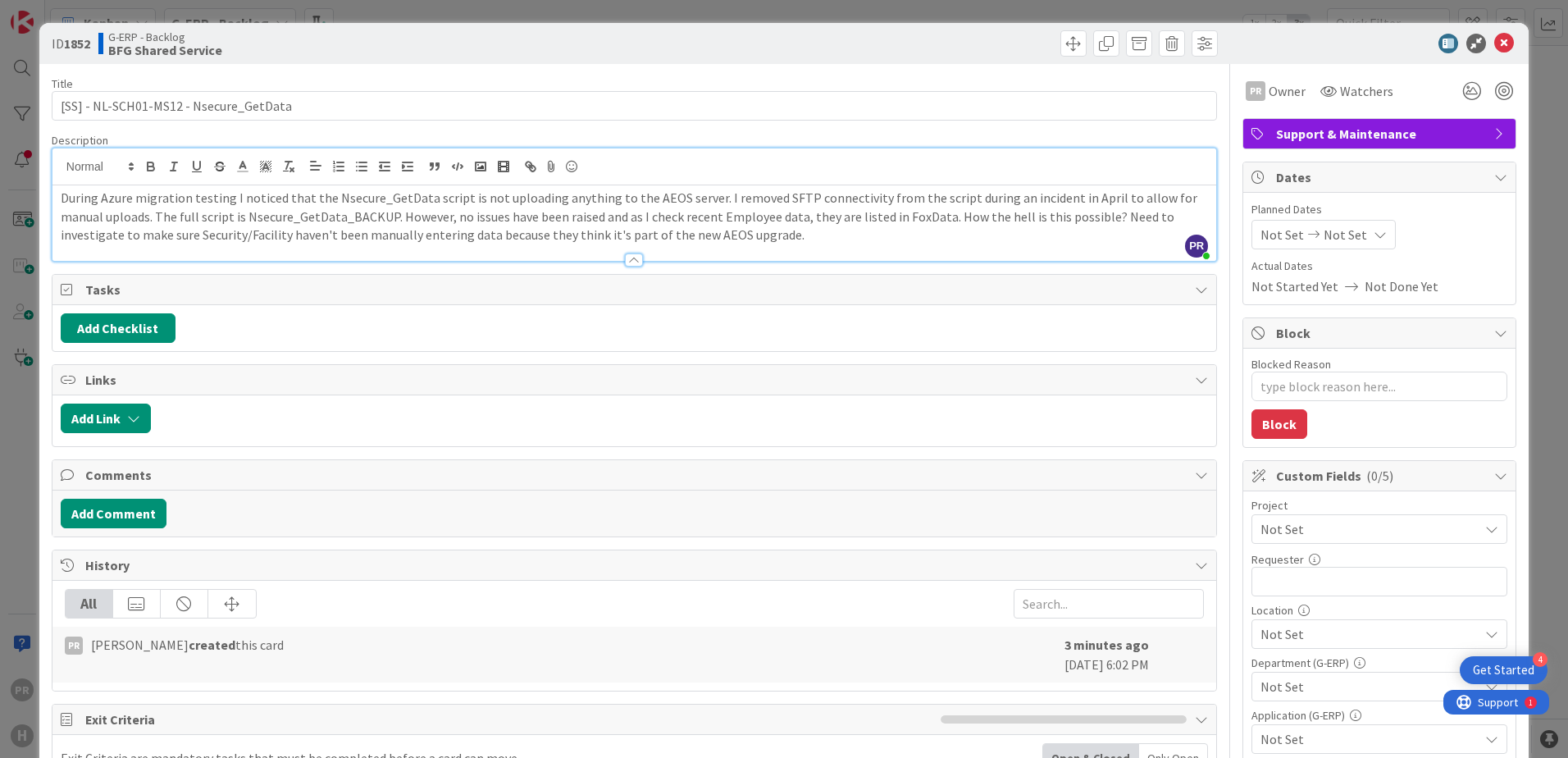
click at [1252, 51] on div at bounding box center [1370, 43] width 290 height 20
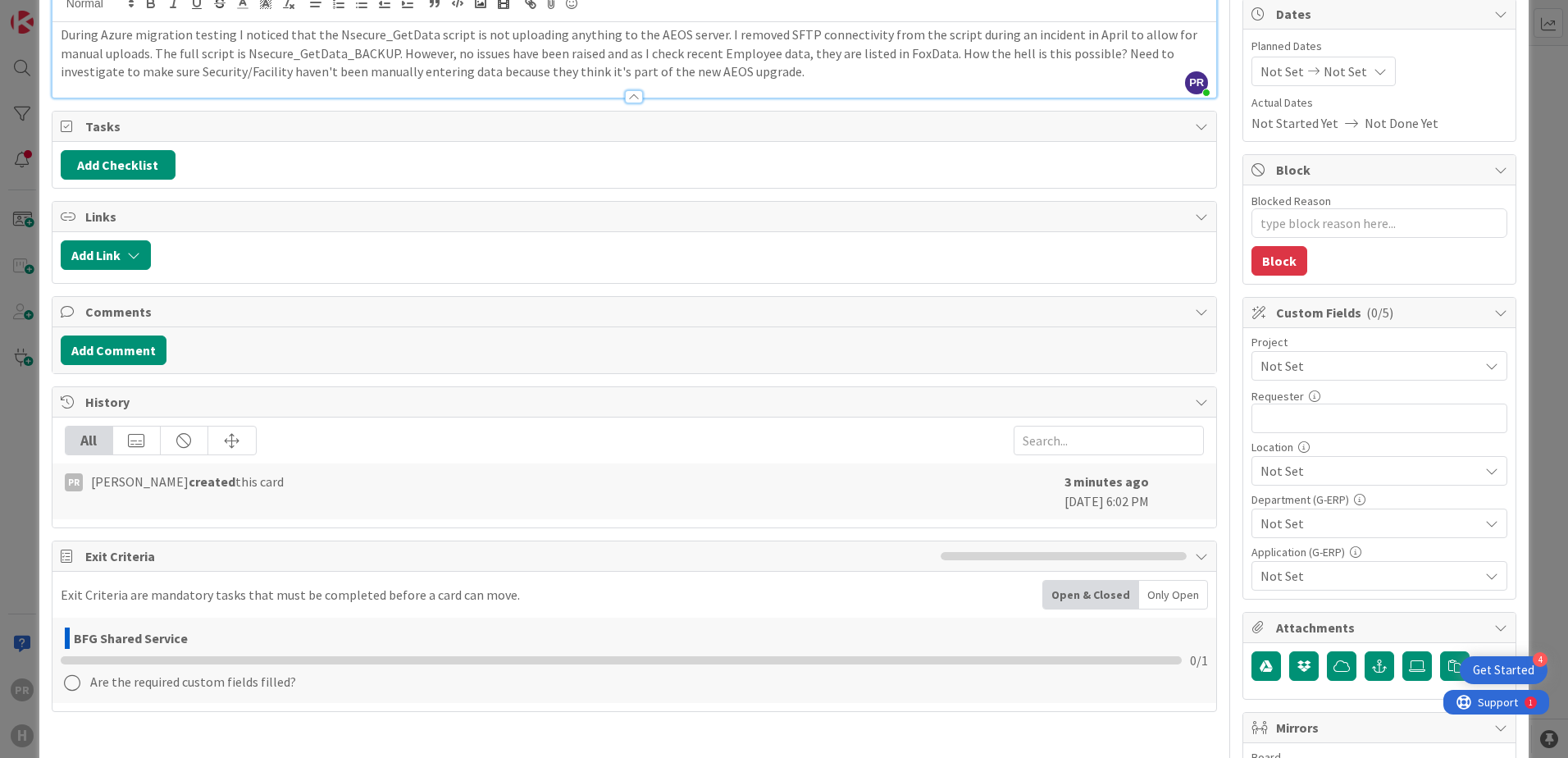
scroll to position [164, 0]
click at [1252, 374] on span "Not Set" at bounding box center [1365, 365] width 210 height 23
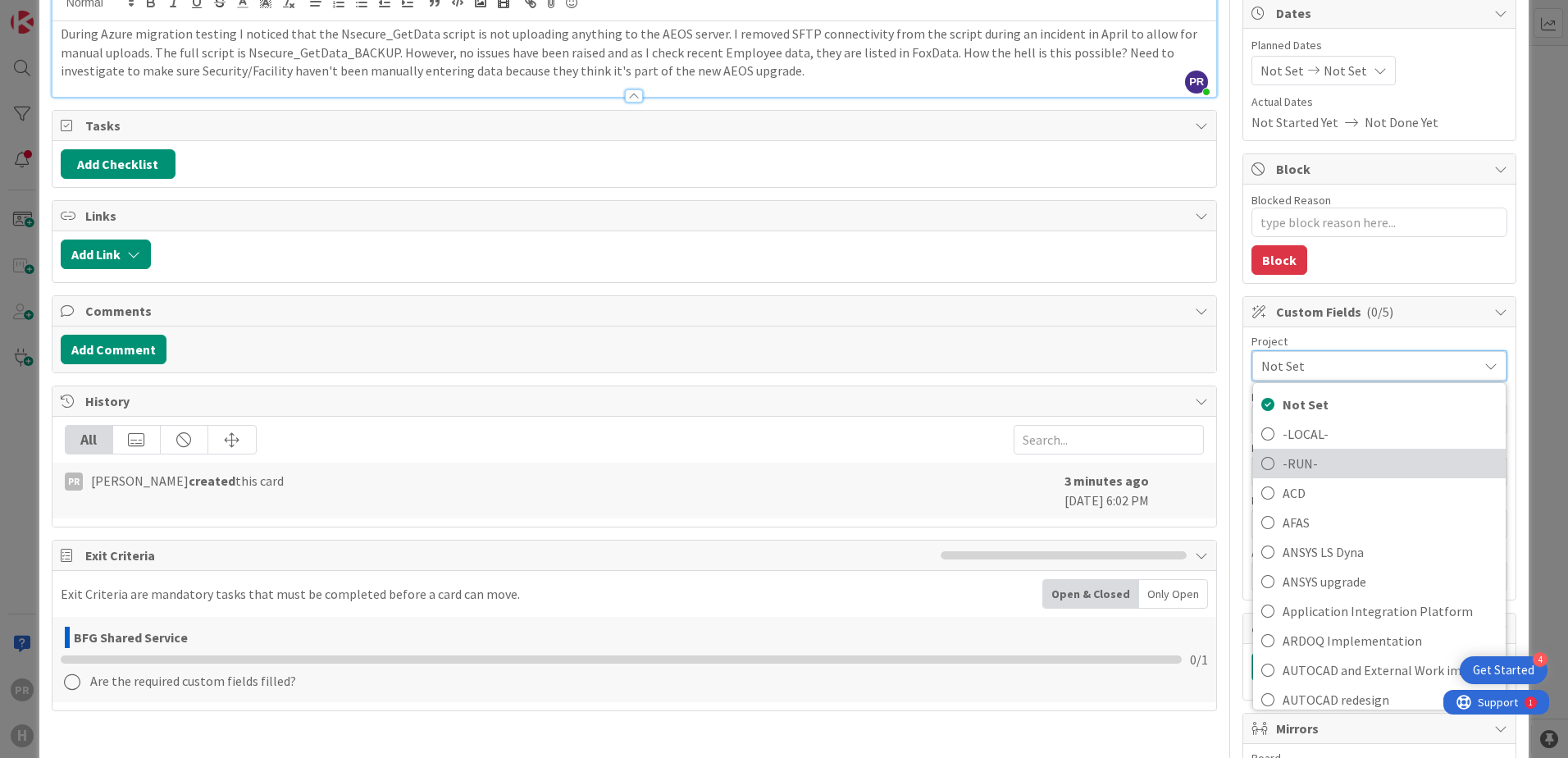
click at [1252, 457] on span "-RUN-" at bounding box center [1390, 463] width 215 height 24
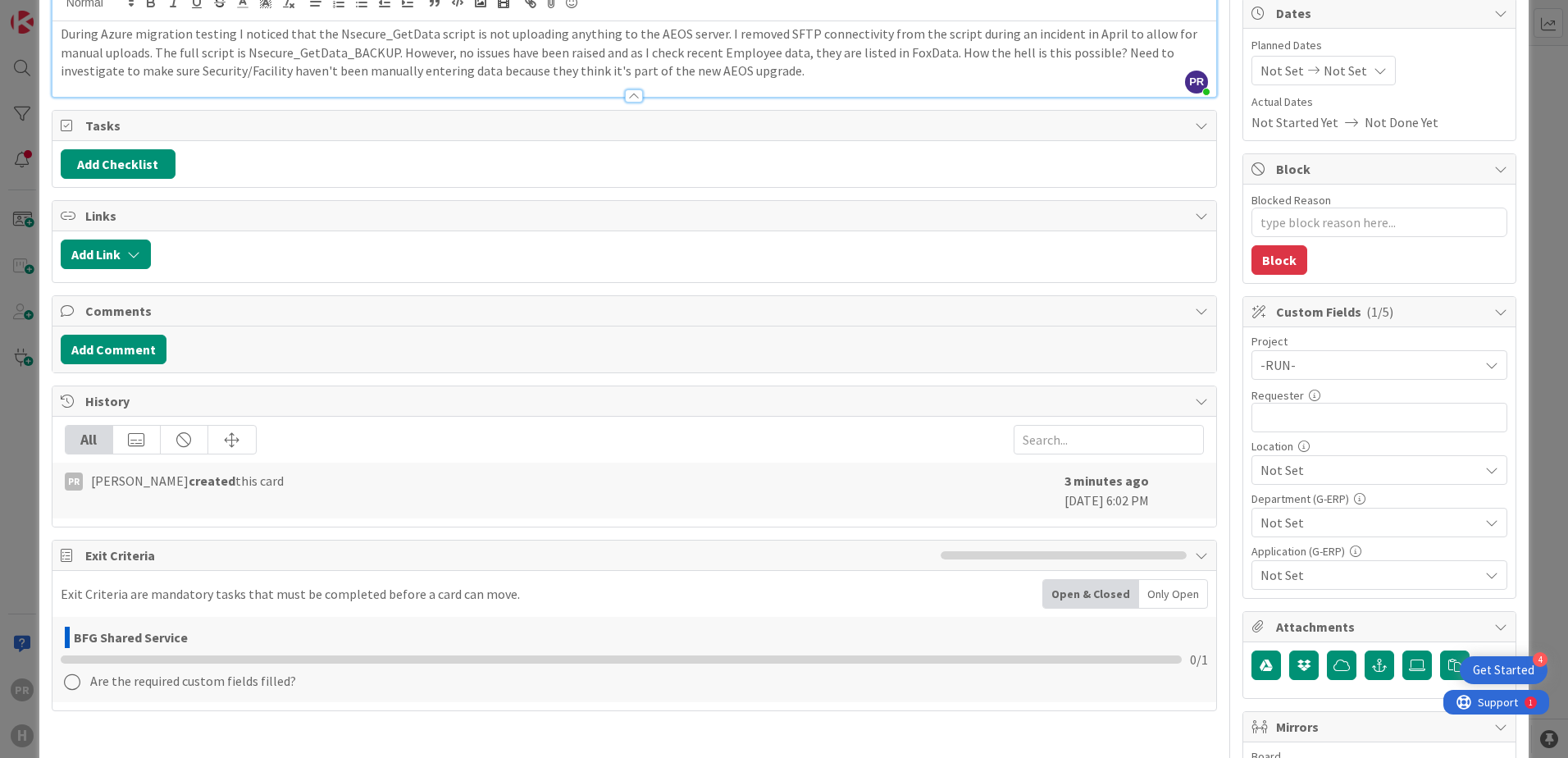
type textarea "x"
click at [1252, 422] on input "text" at bounding box center [1380, 418] width 256 height 30
type input "[PERSON_NAME]"
type textarea "x"
type input "[PERSON_NAME]"
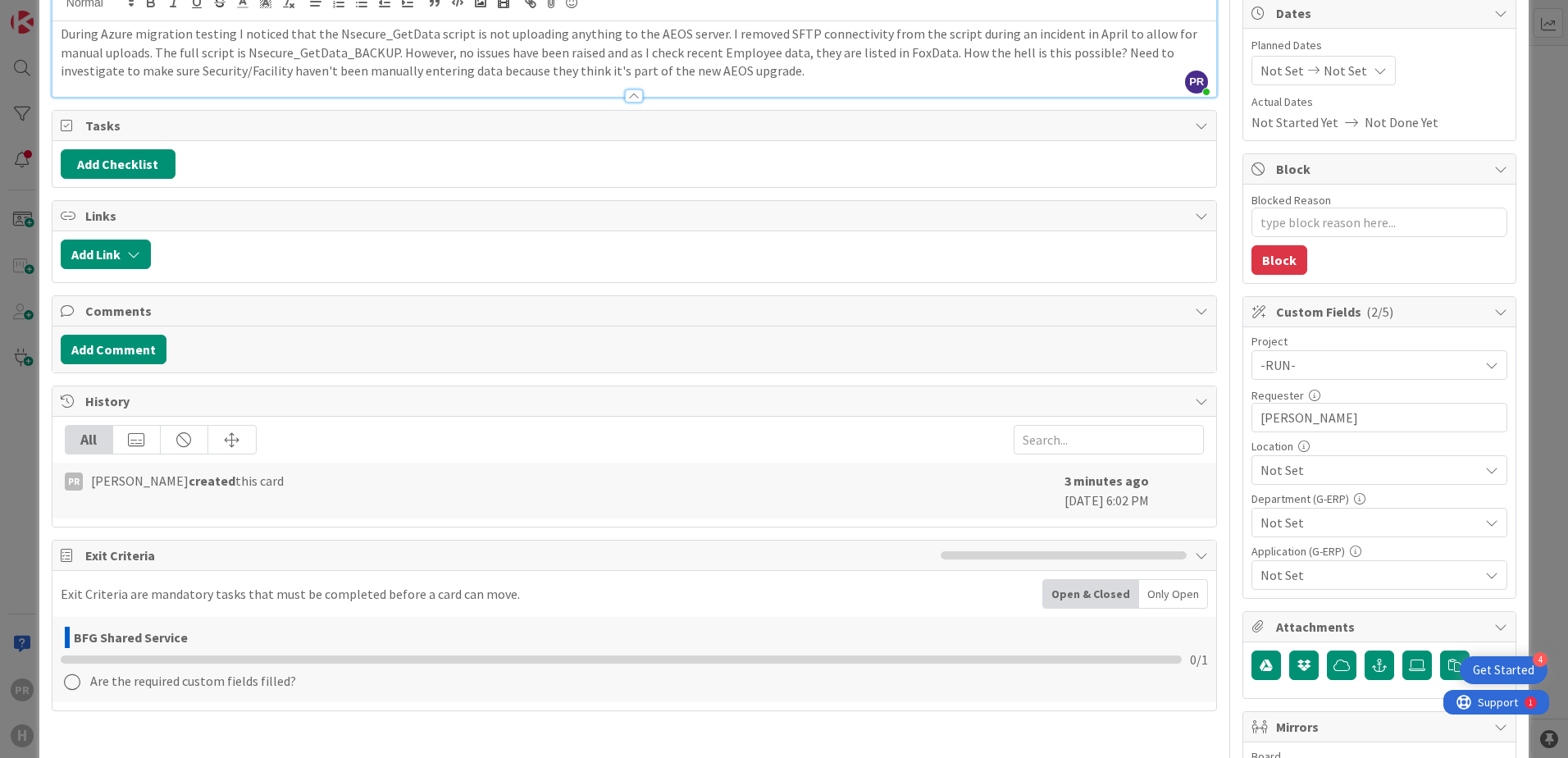
click at [1252, 467] on span "Not Set" at bounding box center [1369, 470] width 218 height 20
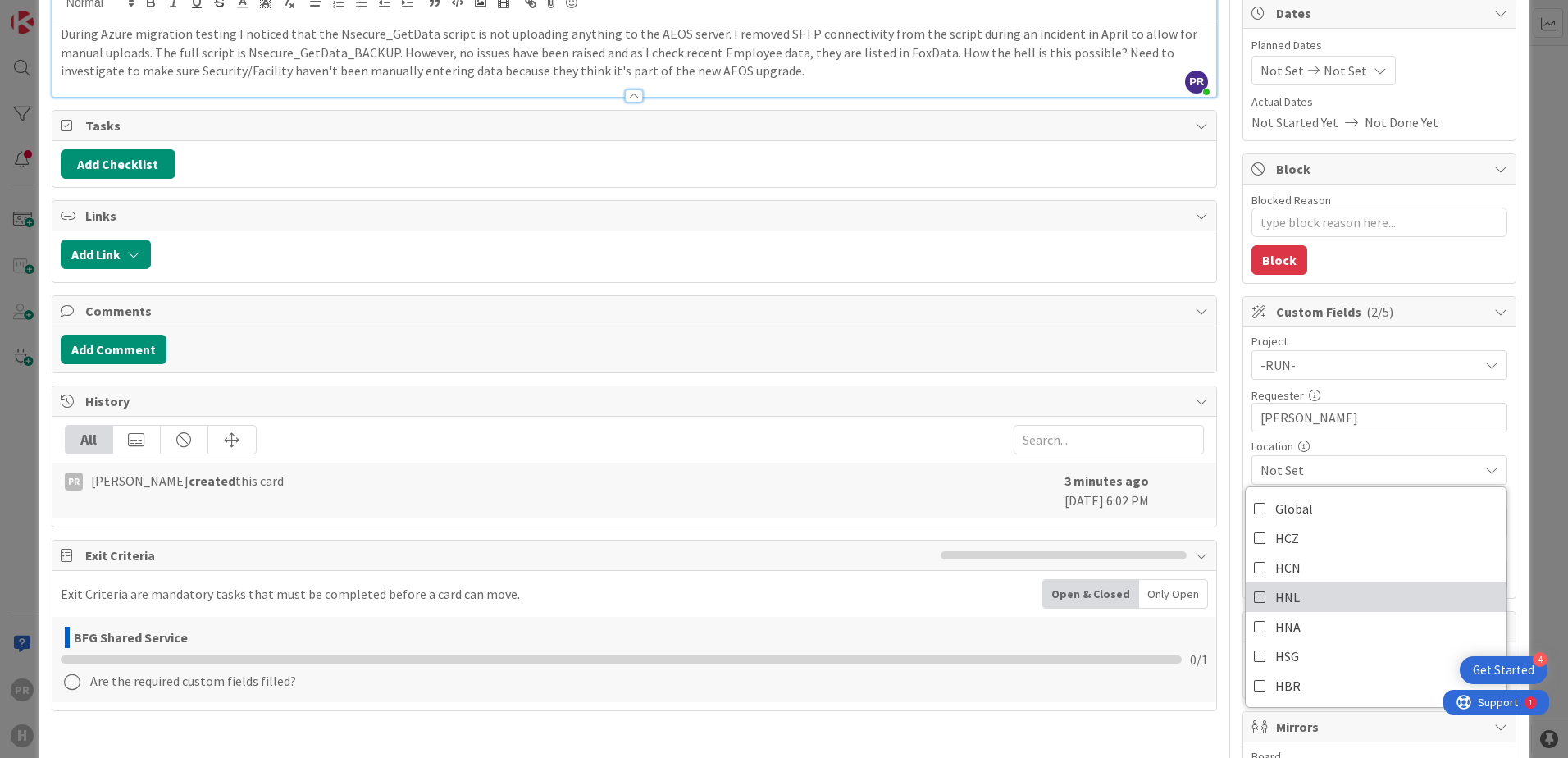
click at [1252, 590] on link "HNL" at bounding box center [1376, 598] width 261 height 30
click at [1252, 467] on span "HNL" at bounding box center [1369, 470] width 218 height 20
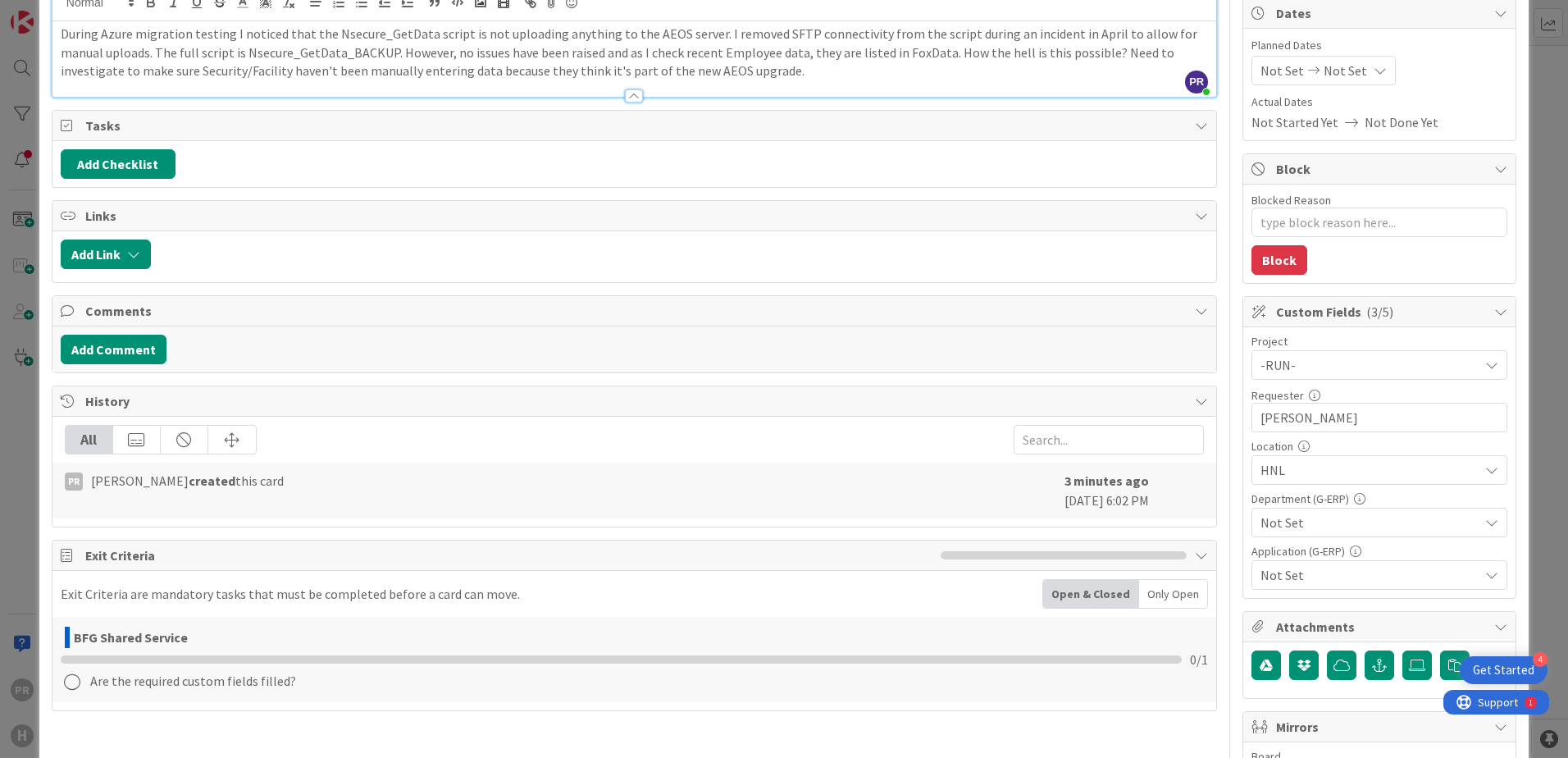
click at [1252, 519] on span "Not Set" at bounding box center [1369, 522] width 218 height 20
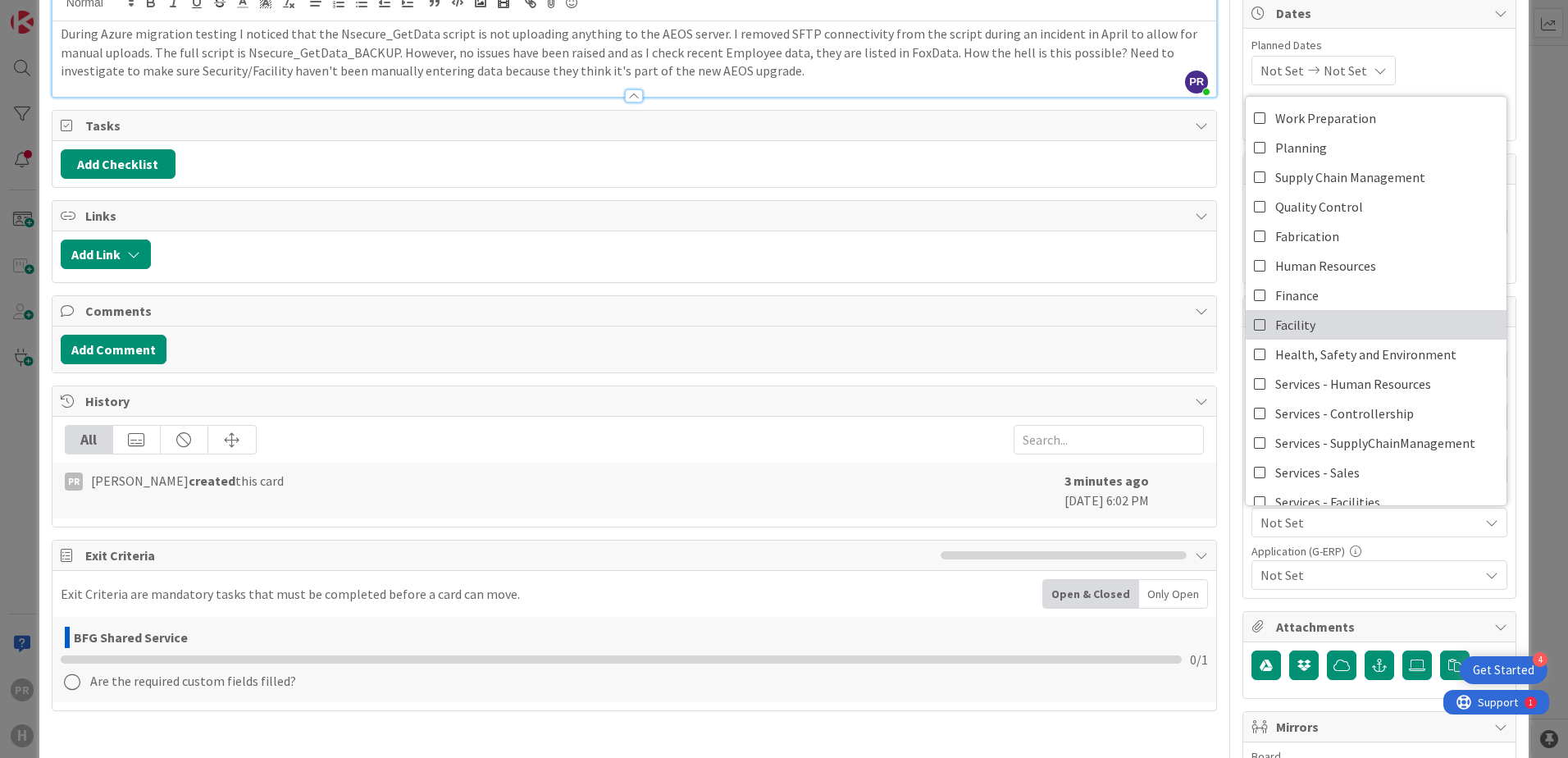
click at [1252, 332] on span "Facility" at bounding box center [1295, 324] width 40 height 24
click at [1252, 574] on span "Not Set" at bounding box center [1369, 574] width 218 height 20
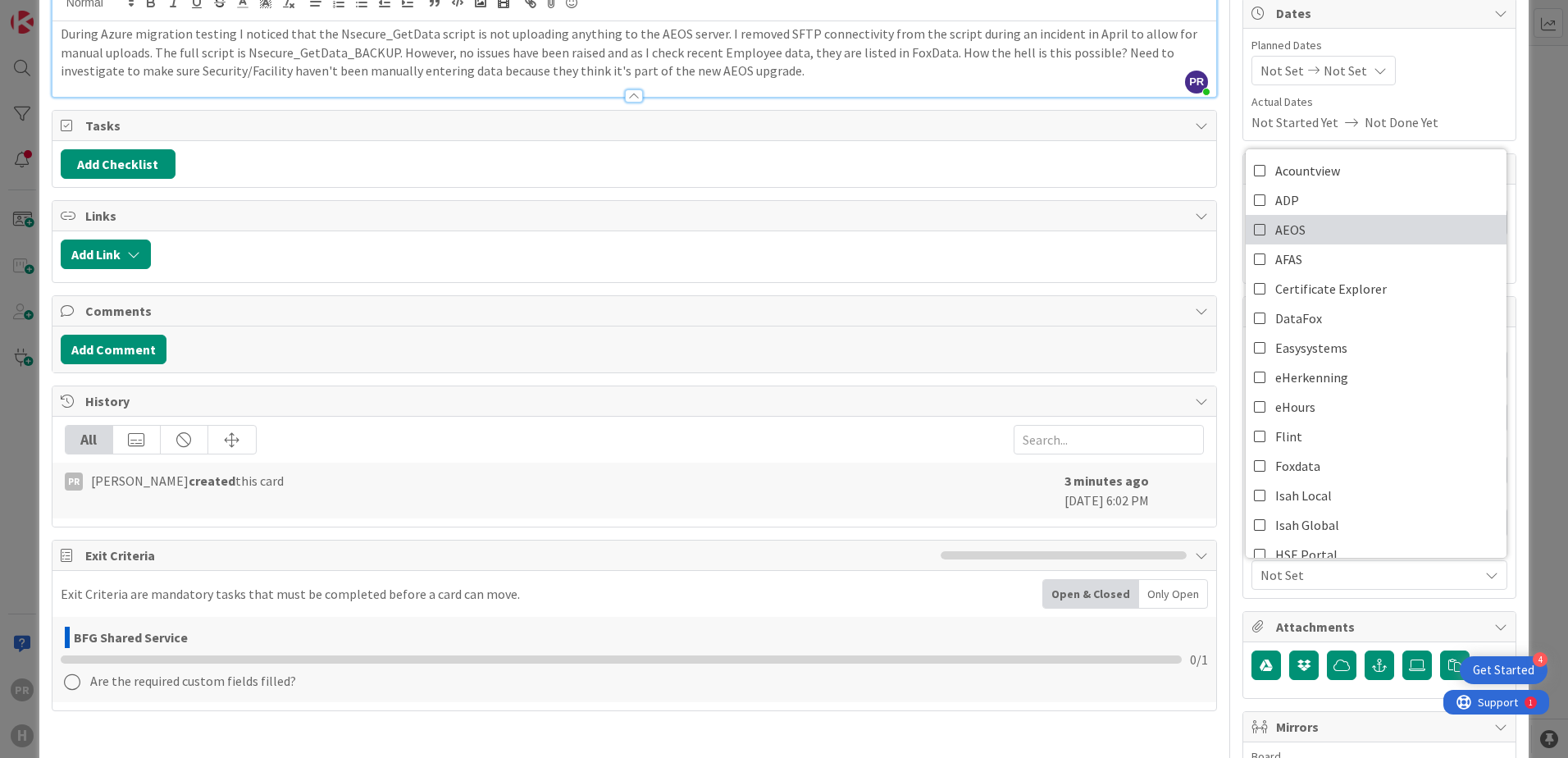
click at [1252, 232] on link "AEOS" at bounding box center [1376, 230] width 261 height 30
click at [1252, 259] on link "AFAS" at bounding box center [1376, 259] width 261 height 30
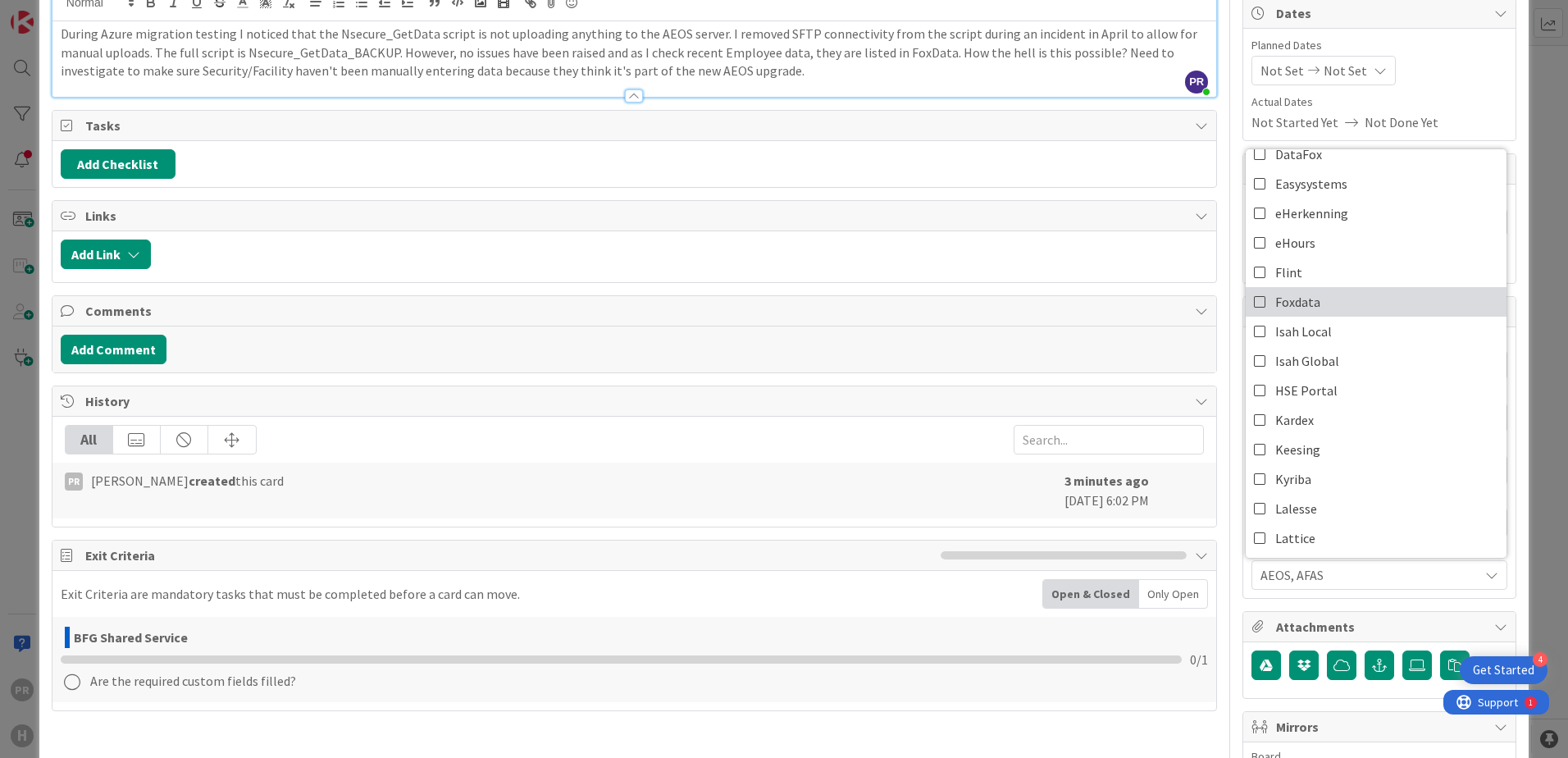
click at [1252, 301] on link "Foxdata" at bounding box center [1376, 302] width 261 height 30
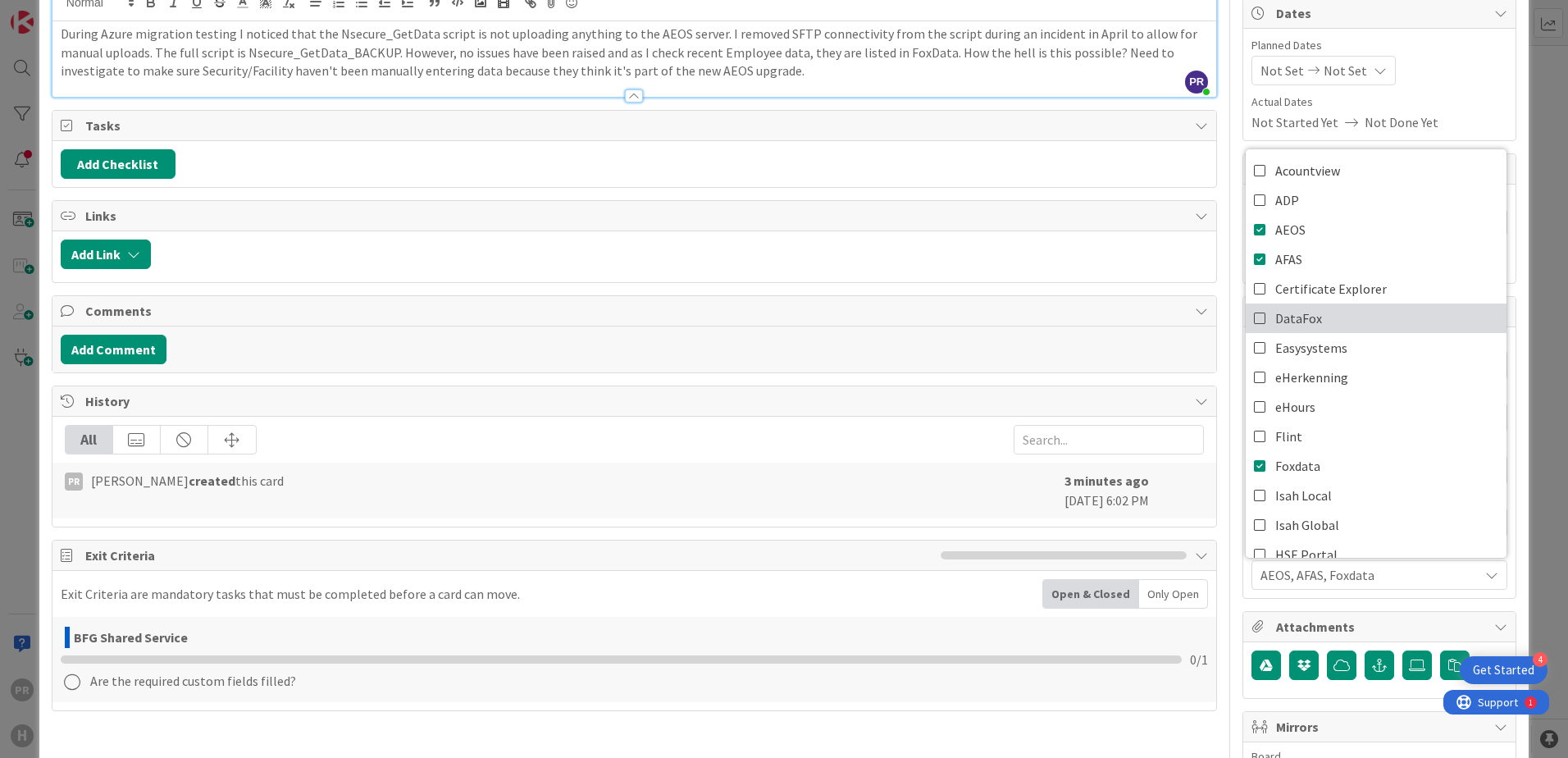
scroll to position [82, 0]
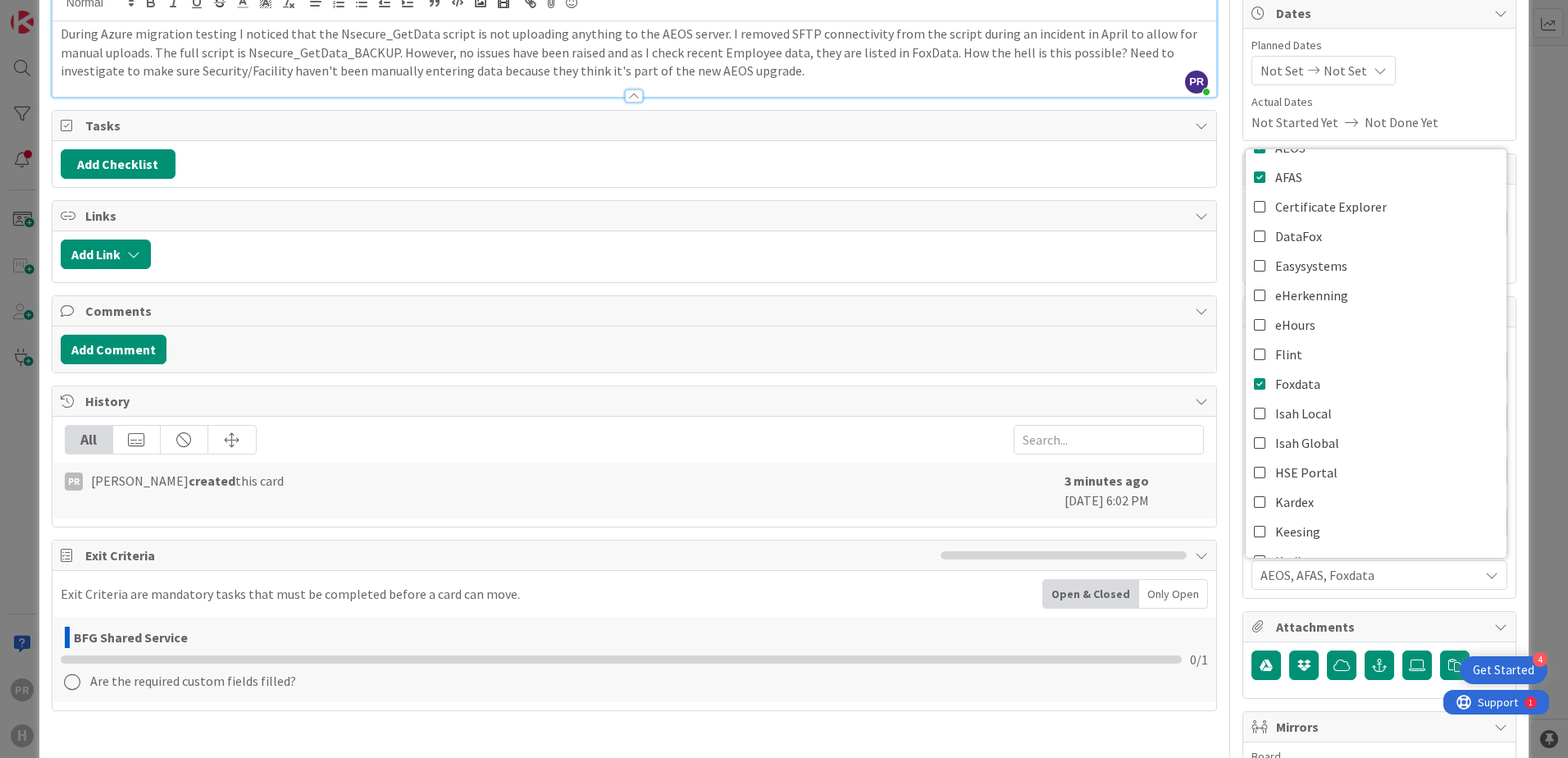
click at [1252, 579] on div "ID 1852 G-ERP - Backlog BFG Shared Service Title 38 / 128 [SS] - NL-SCH01-MS12 …" at bounding box center [784, 532] width 1490 height 1346
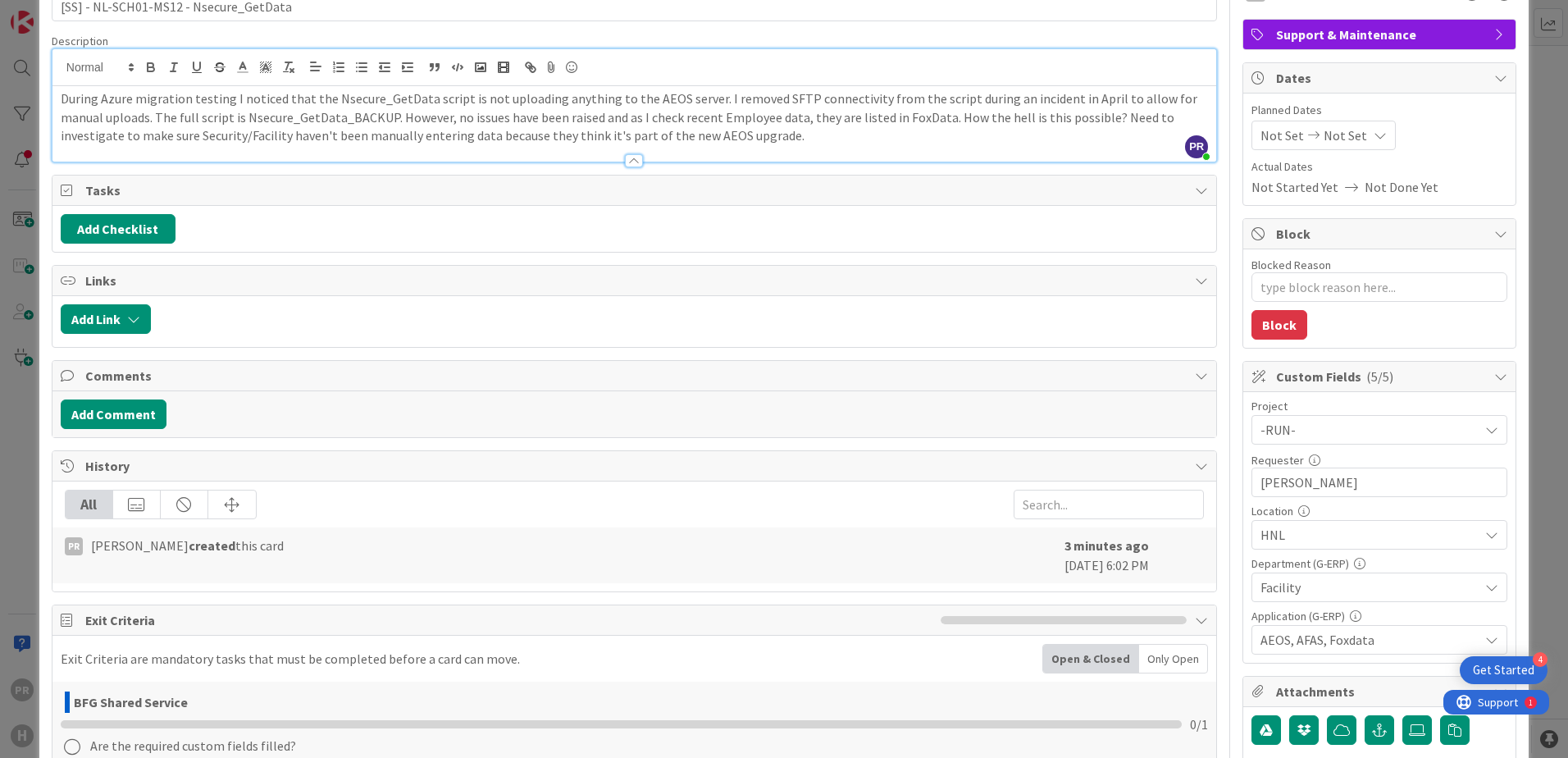
scroll to position [0, 0]
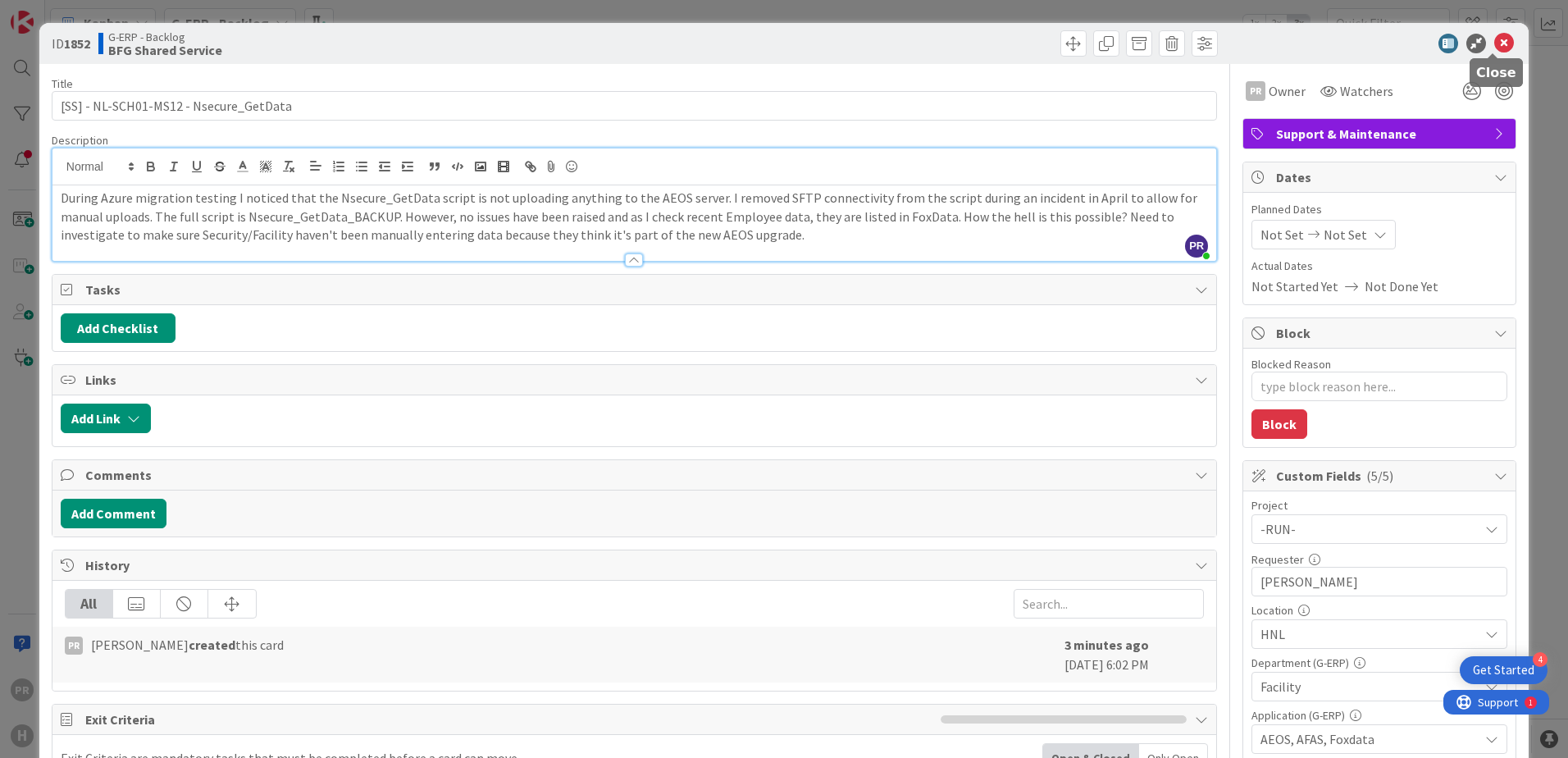
click at [1252, 45] on icon at bounding box center [1504, 43] width 20 height 20
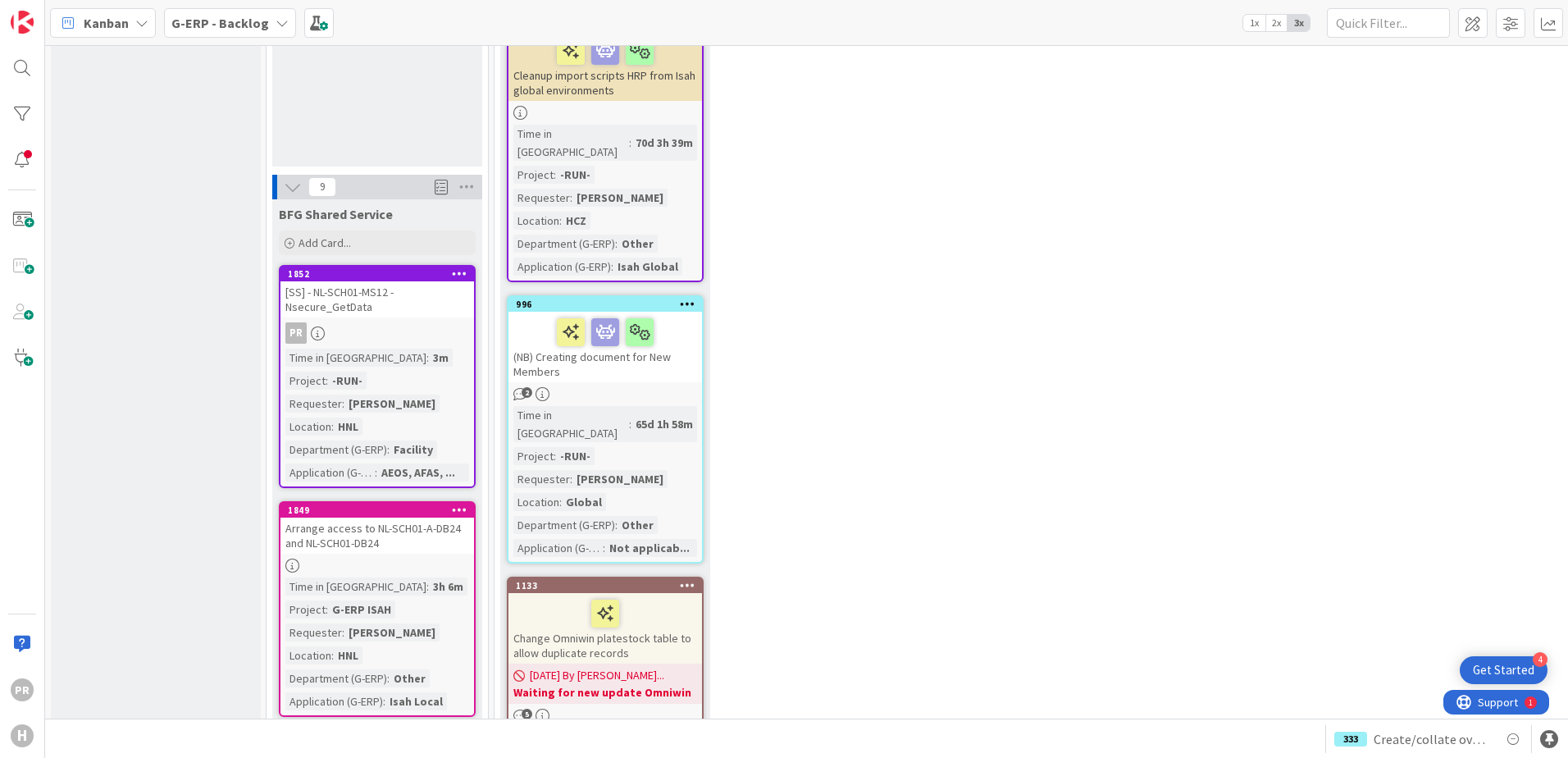
click at [354, 282] on div "[SS] - NL-SCH01-MS12 - Nsecure_GetData" at bounding box center [378, 299] width 194 height 36
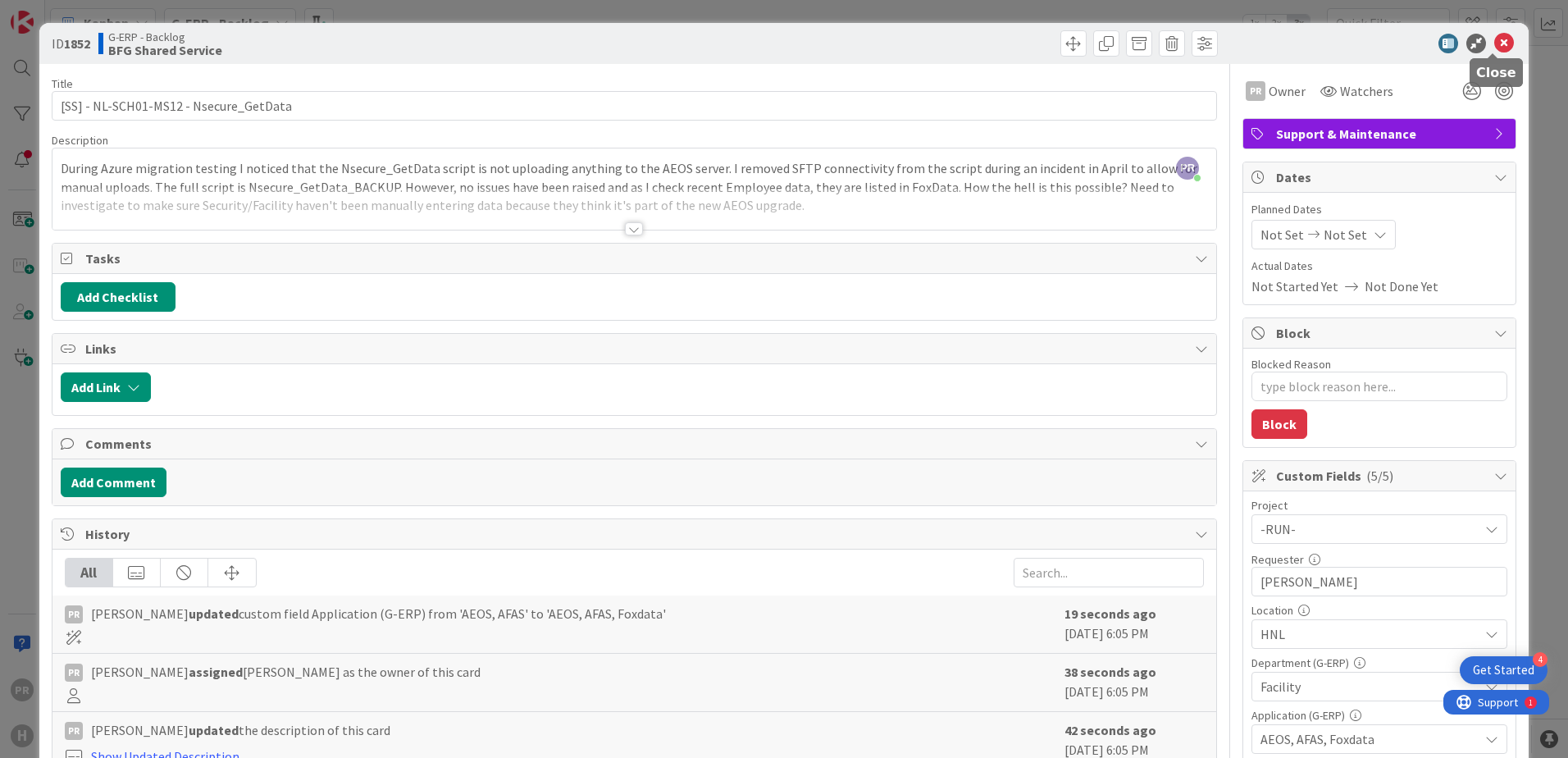
drag, startPoint x: 1496, startPoint y: 42, endPoint x: 557, endPoint y: 390, distance: 1001.4
click at [1252, 42] on icon at bounding box center [1504, 43] width 20 height 20
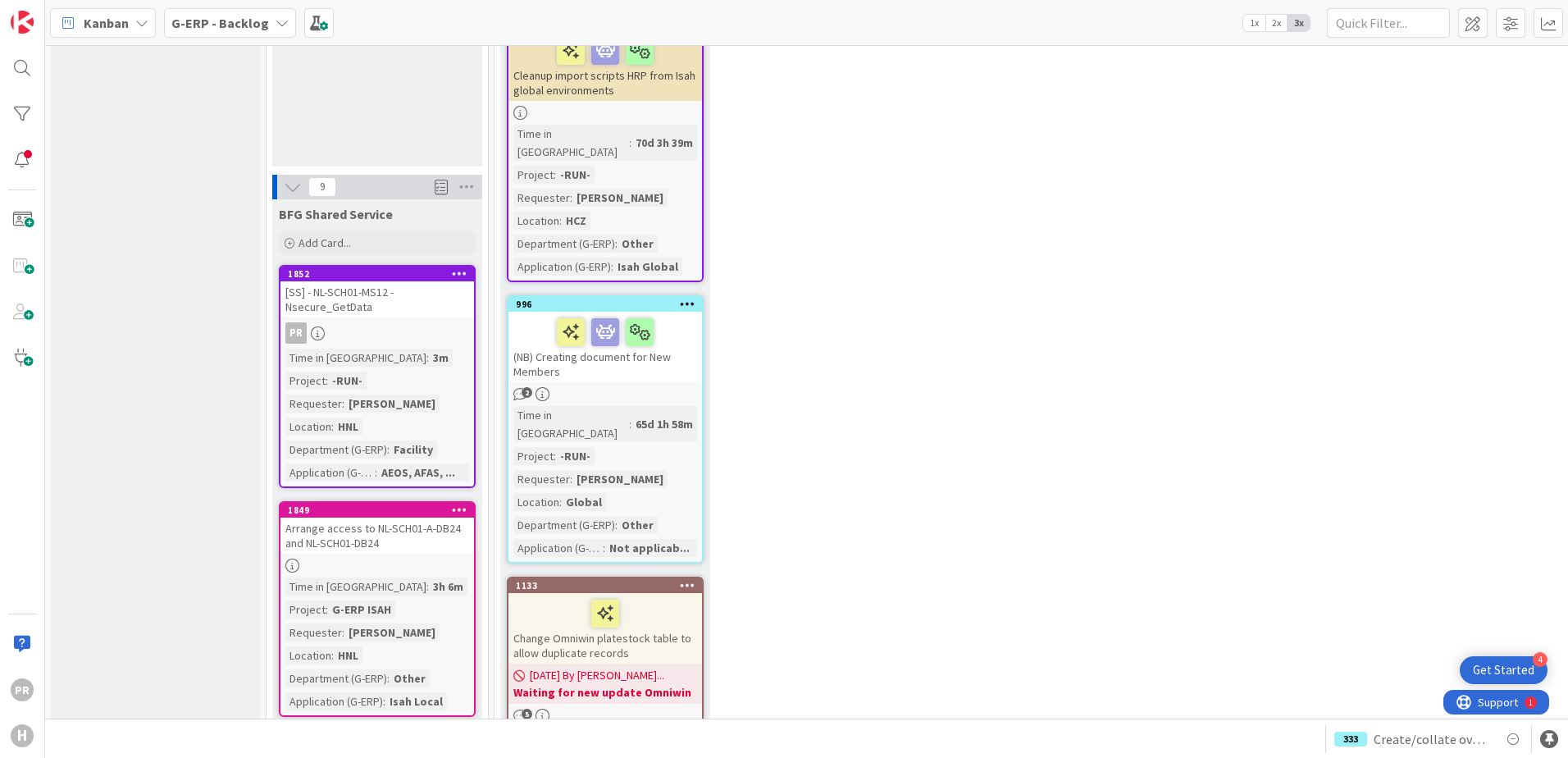
click at [402, 265] on link "1852 [SS] - NL-SCH01-MS12 - Nsecure_GetData PR Time in Column : 3m Project : -R…" at bounding box center [377, 376] width 197 height 223
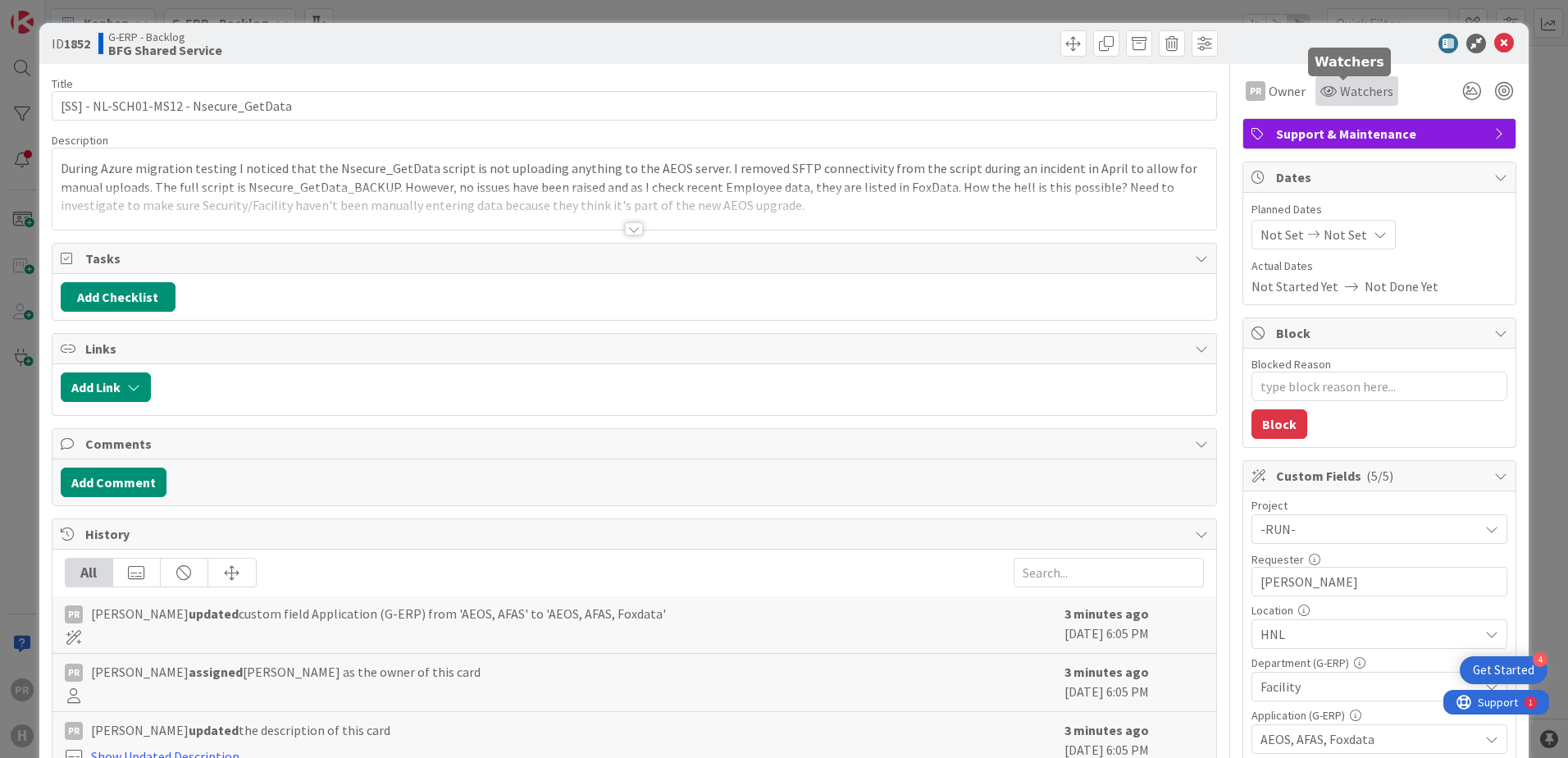
click at [1252, 90] on div "Watchers" at bounding box center [1356, 90] width 73 height 20
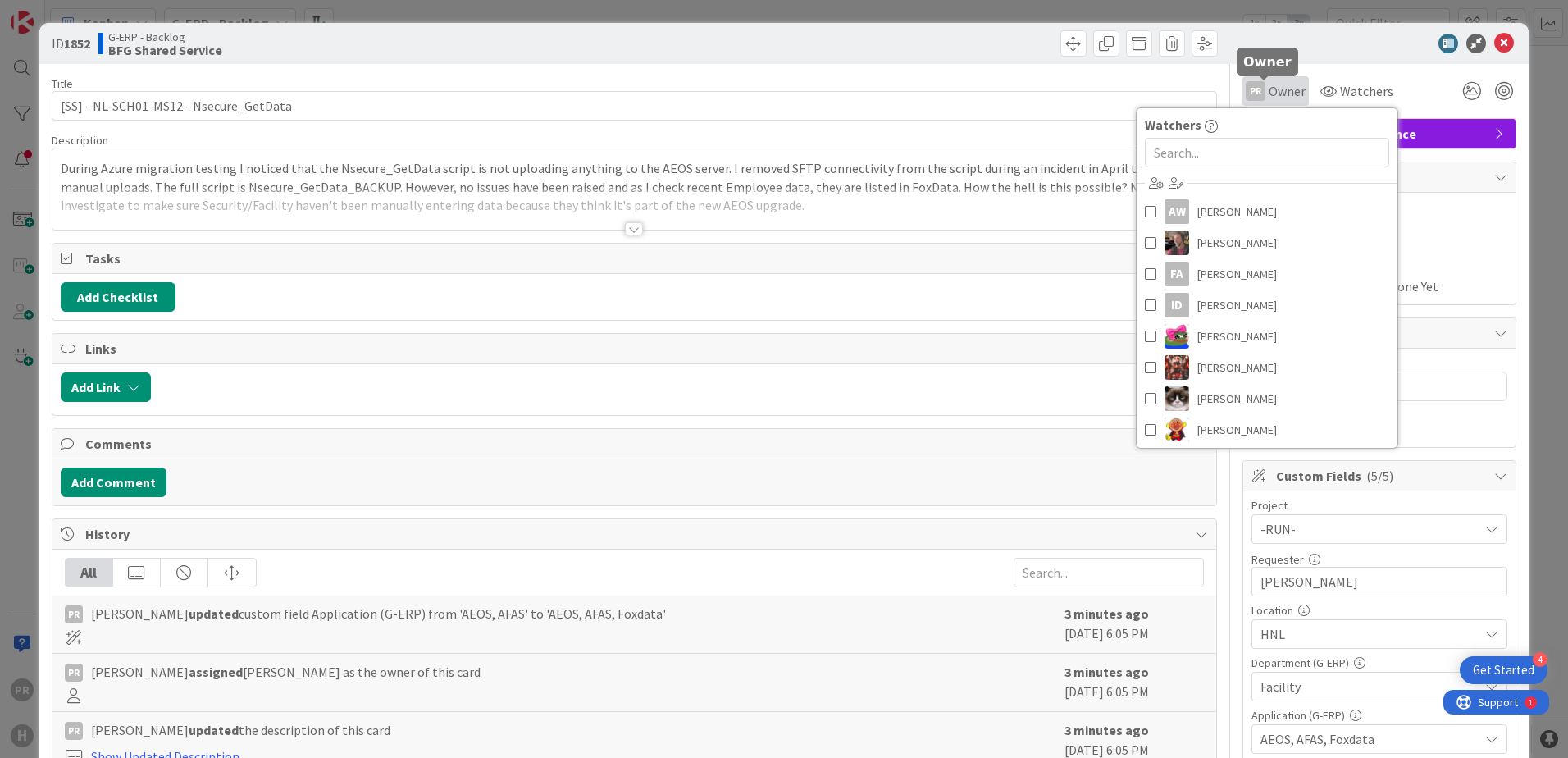
drag, startPoint x: 1272, startPoint y: 92, endPoint x: 1262, endPoint y: 104, distance: 15.6
click at [1252, 92] on span "Owner" at bounding box center [1287, 90] width 37 height 20
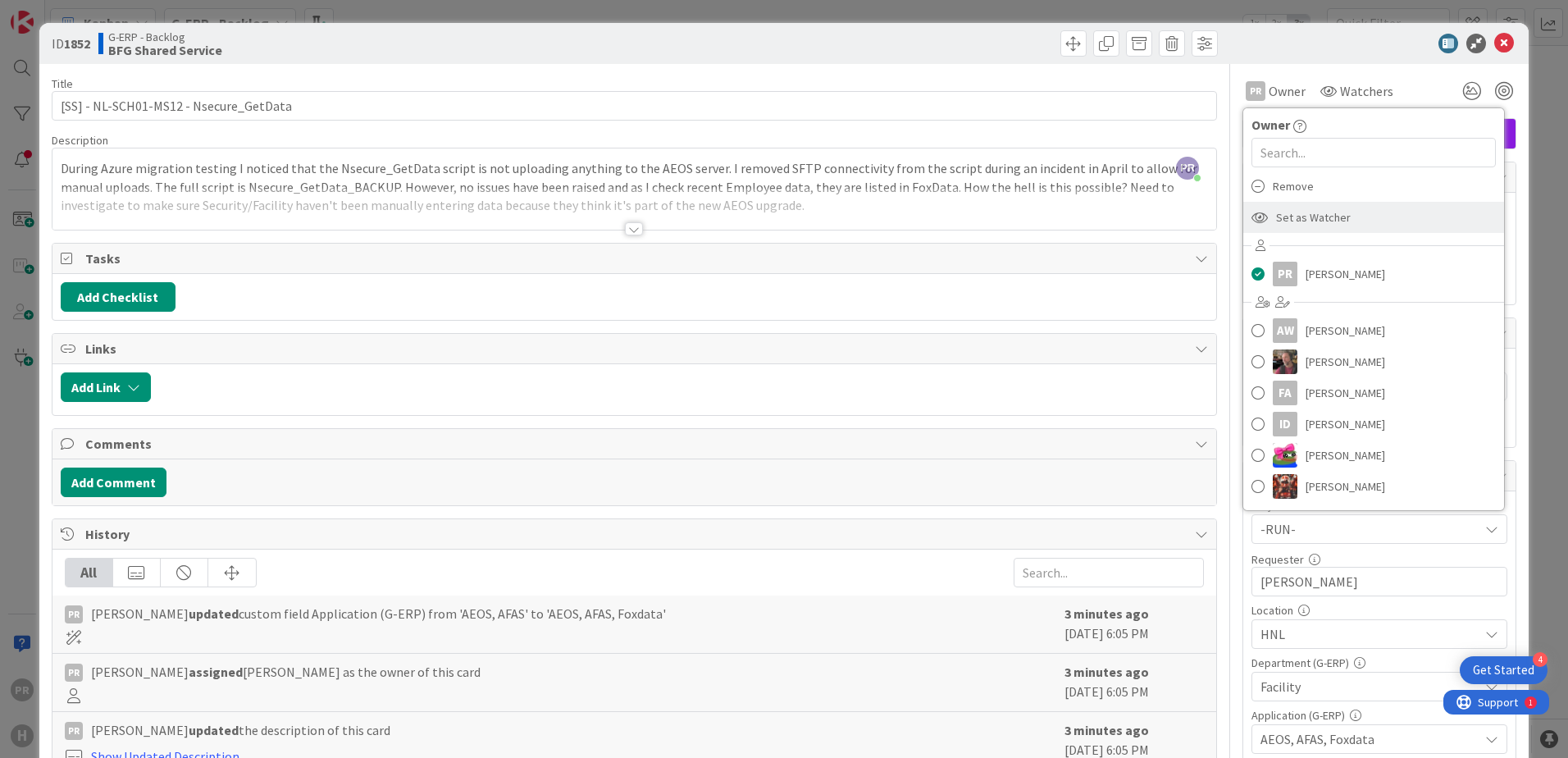
click at [1252, 215] on span "Set as Watcher" at bounding box center [1314, 217] width 75 height 24
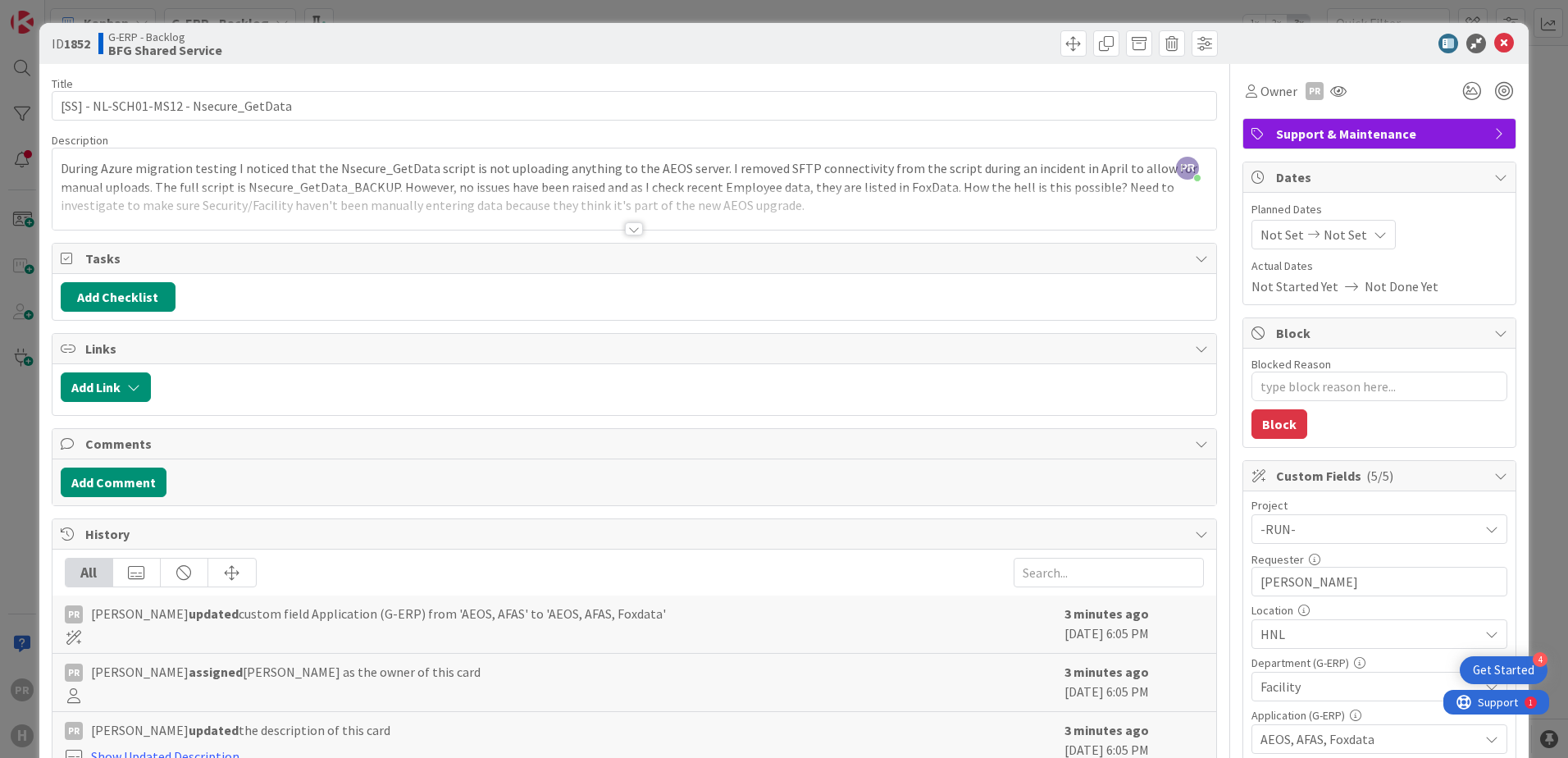
click at [1252, 51] on div at bounding box center [1370, 43] width 290 height 20
click at [1252, 45] on icon at bounding box center [1504, 43] width 20 height 20
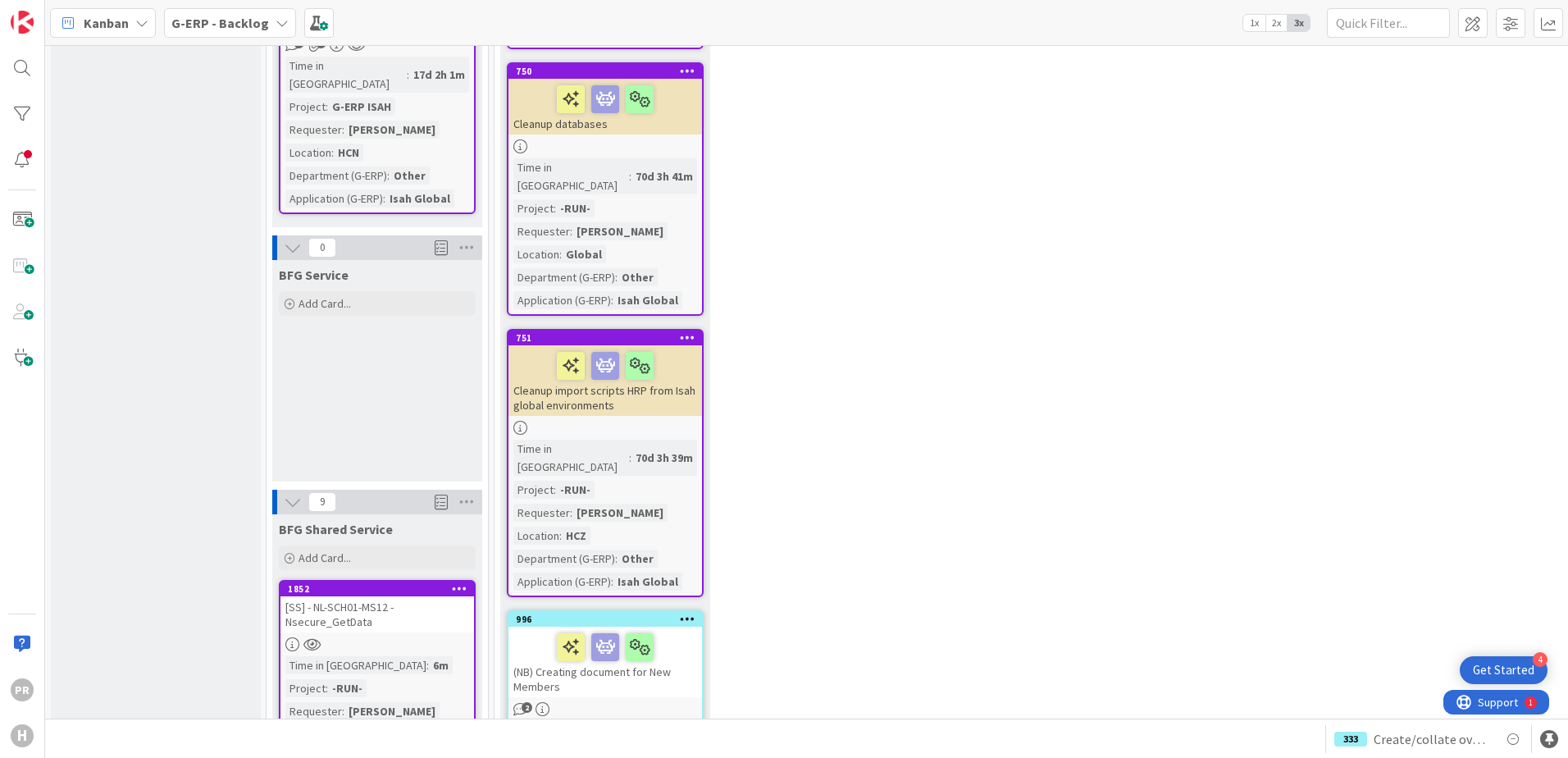
scroll to position [1890, 0]
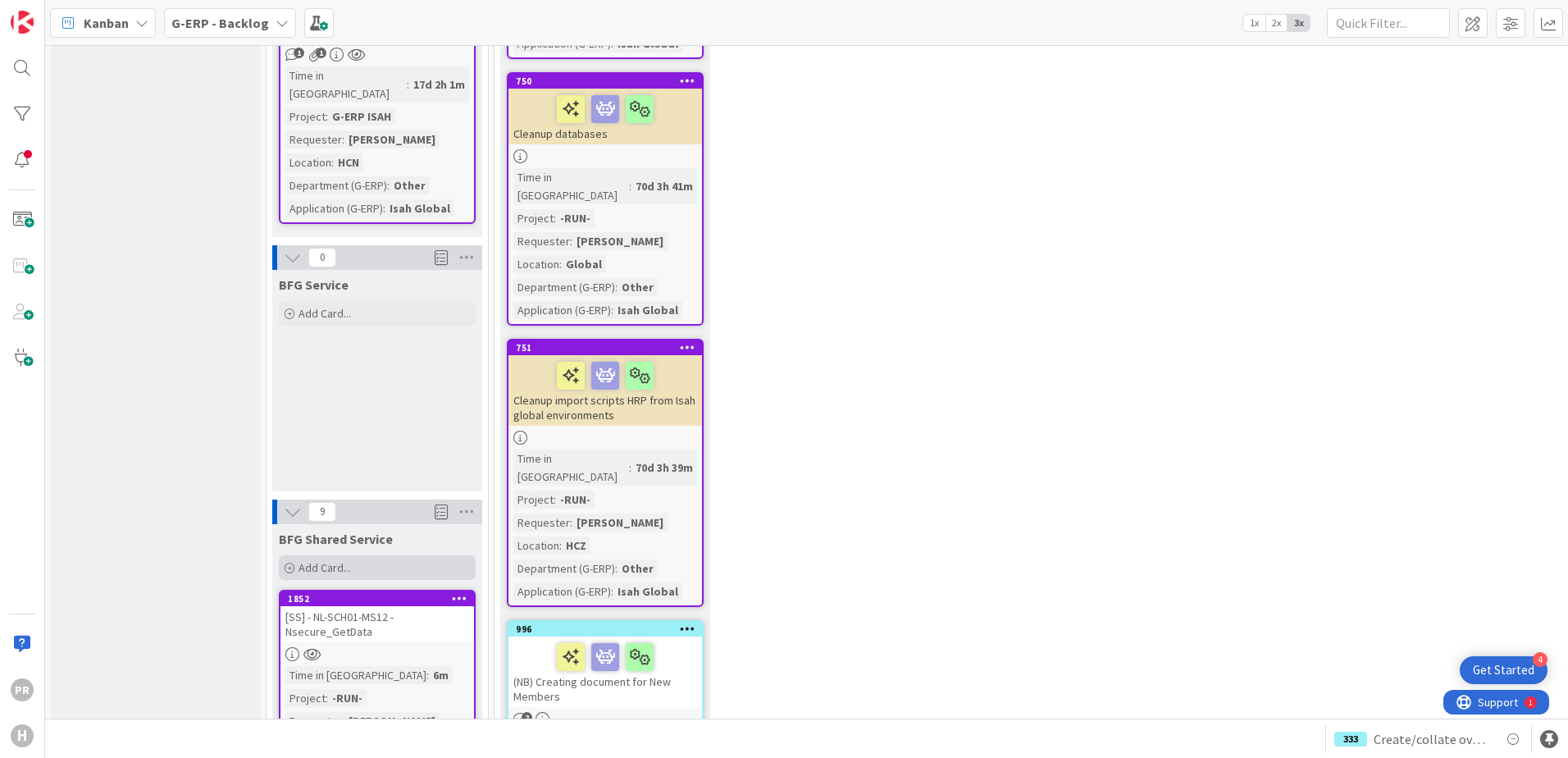
click at [336, 560] on span "Add Card..." at bounding box center [324, 568] width 52 height 15
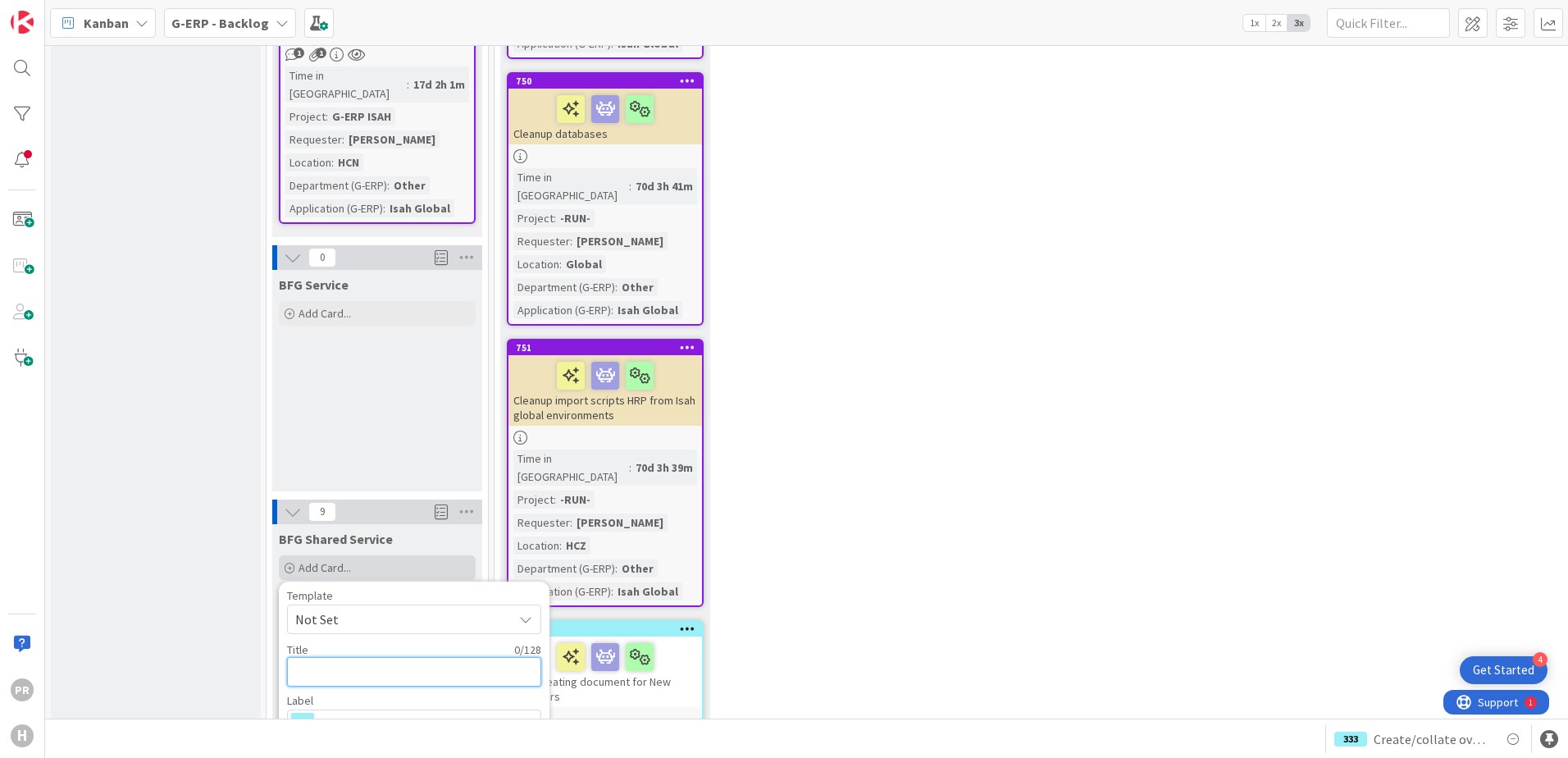
type textarea "x"
type textarea "["
type textarea "x"
type textarea "[S"
type textarea "x"
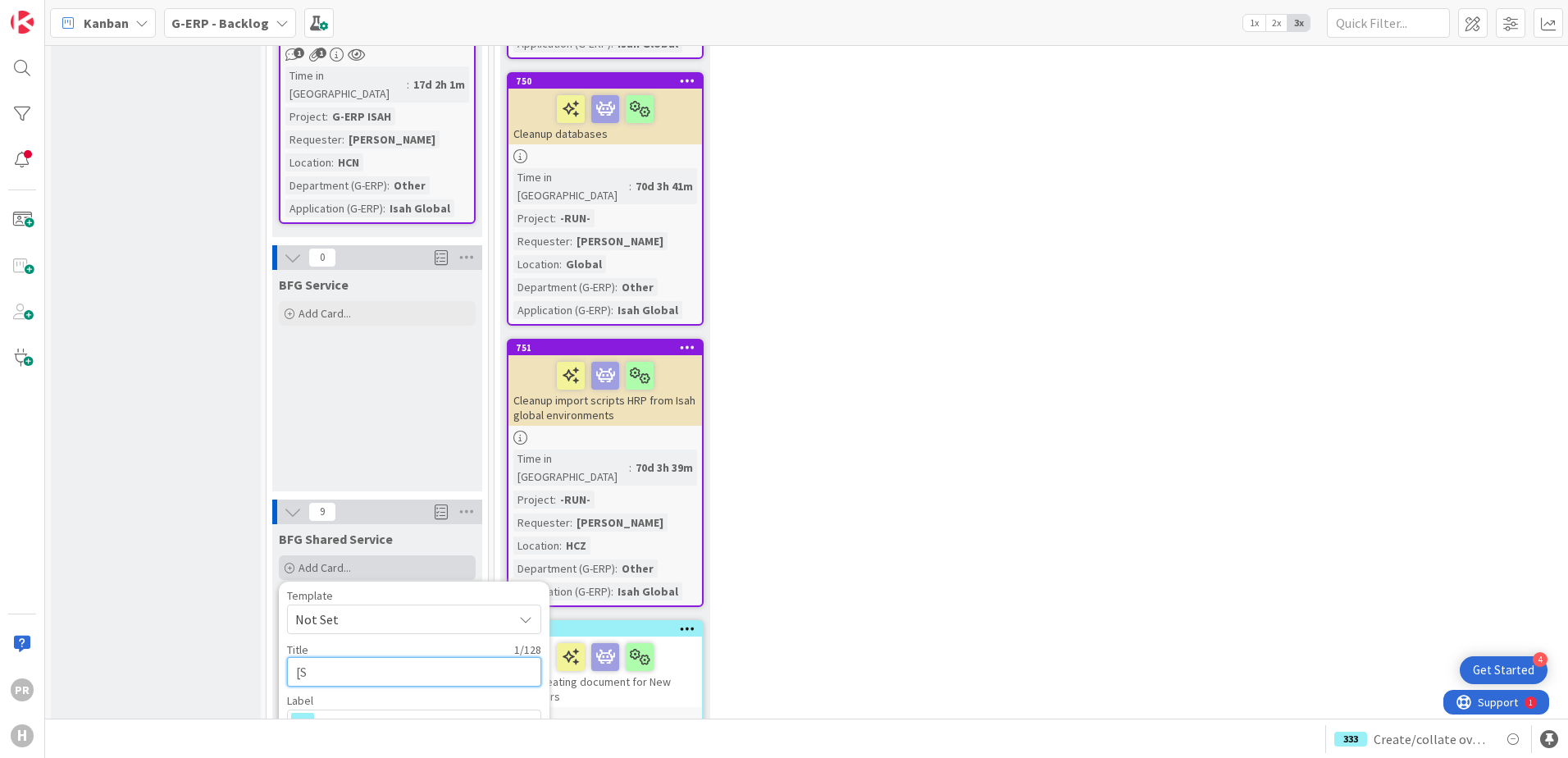
type textarea "[SS"
type textarea "x"
type textarea "[SS]"
click at [431, 658] on span "Improvement" at bounding box center [413, 724] width 182 height 23
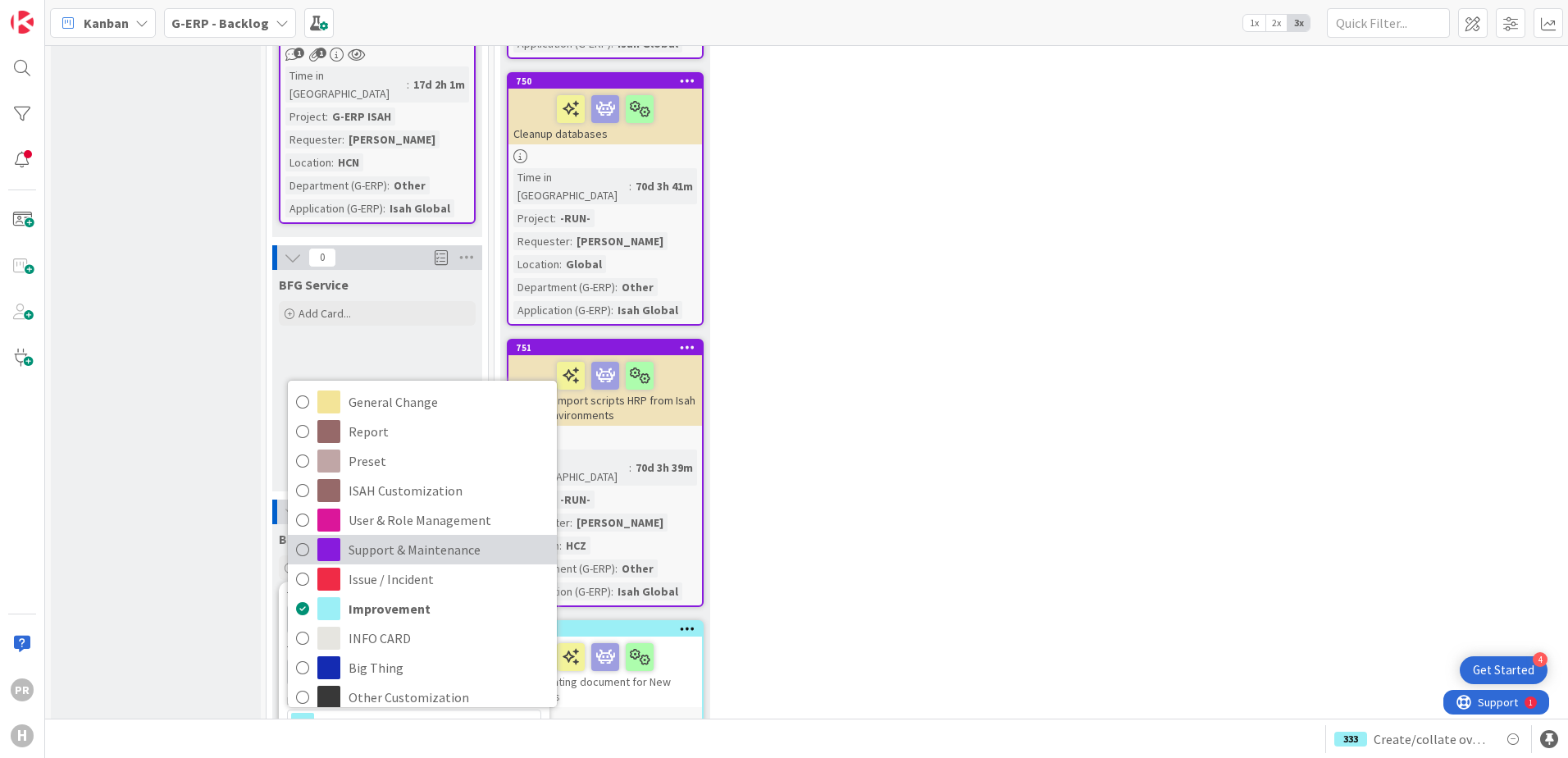
click at [448, 537] on span "Support & Maintenance" at bounding box center [448, 549] width 200 height 24
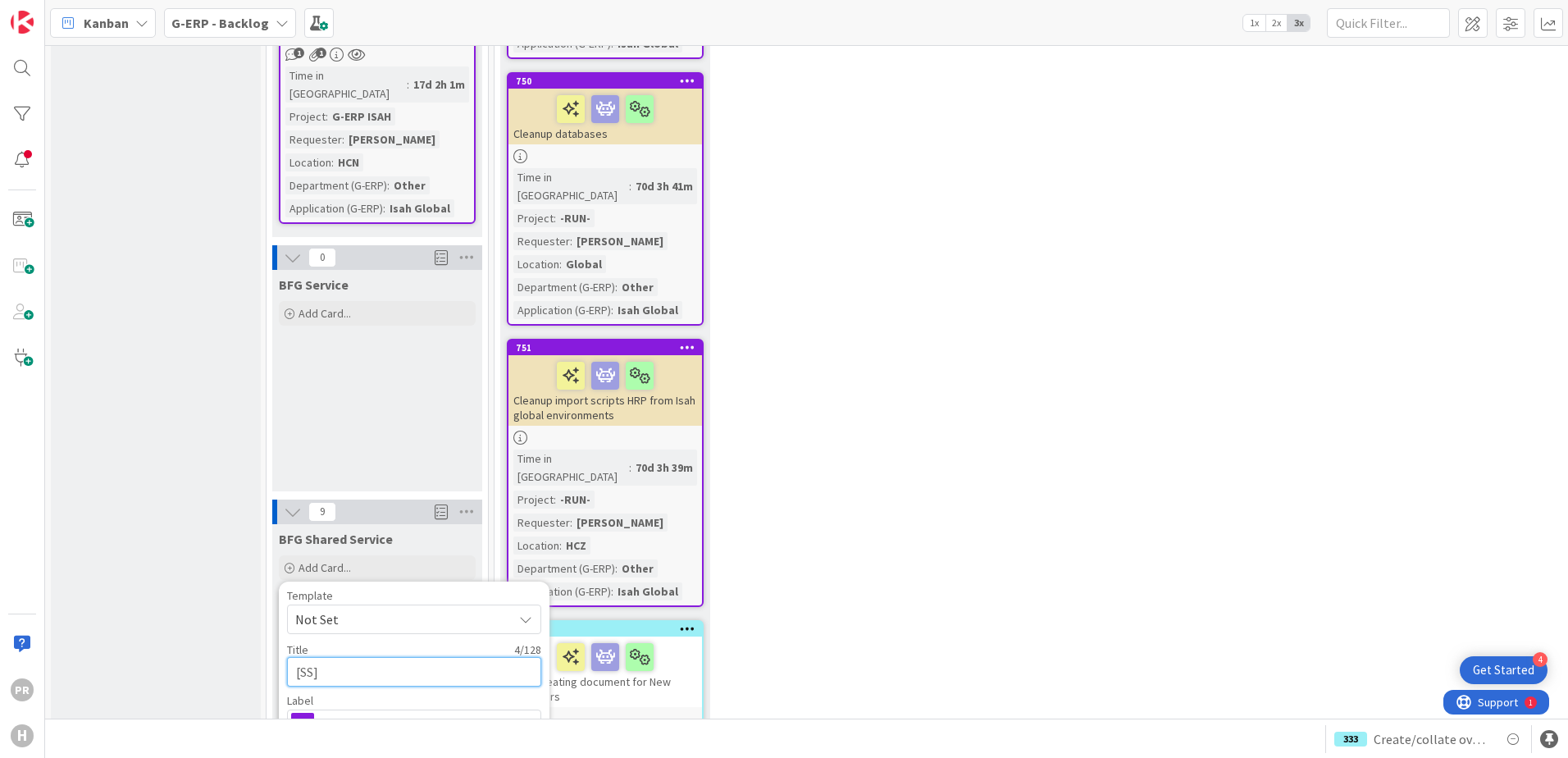
click at [407, 657] on textarea "[SS]" at bounding box center [414, 672] width 254 height 30
type textarea "x"
type textarea "[SS]"
type textarea "x"
type textarea "[SS] -"
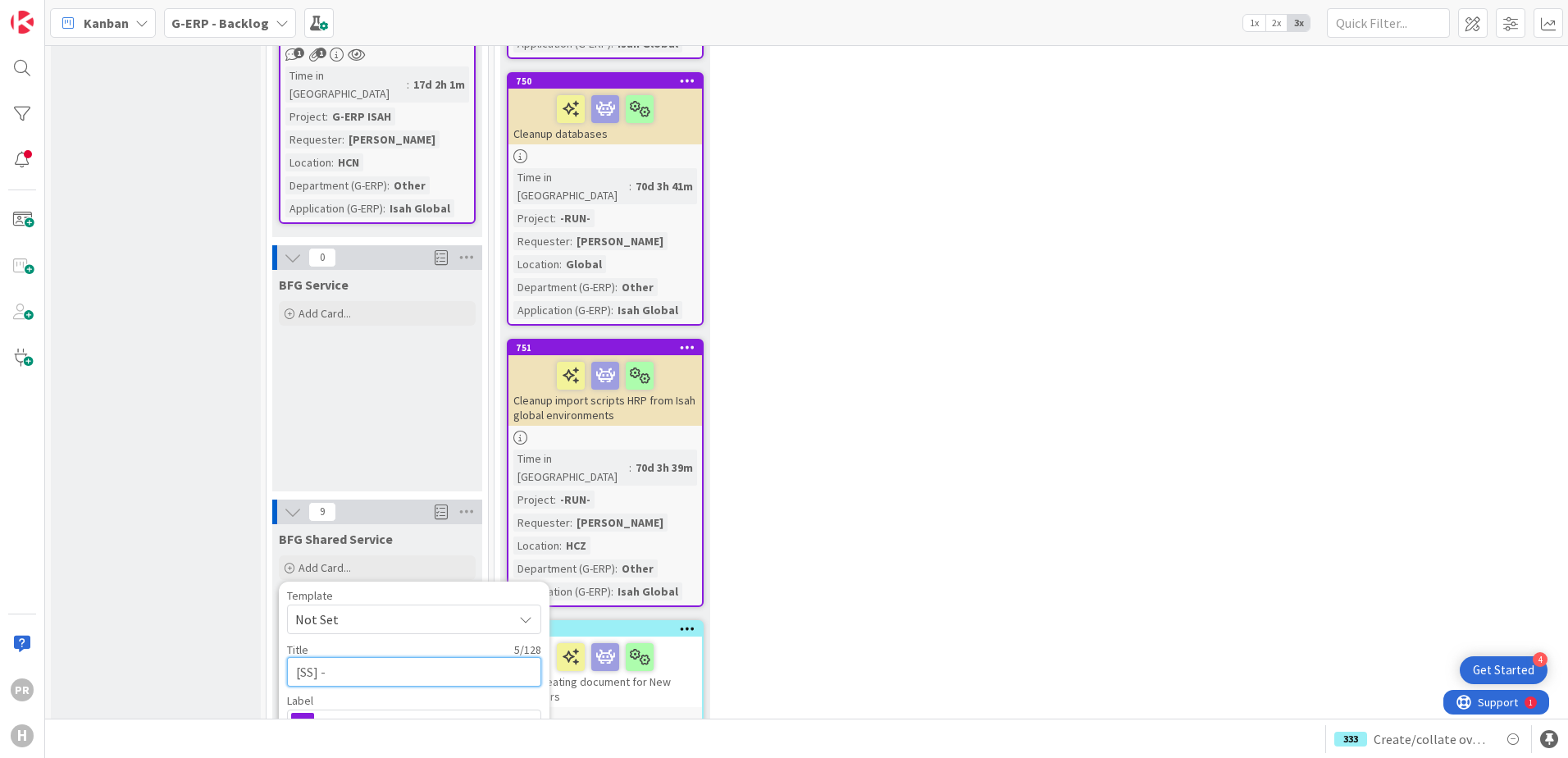
type textarea "x"
type textarea "[SS] -"
type textarea "x"
type textarea "[SS] - W"
type textarea "x"
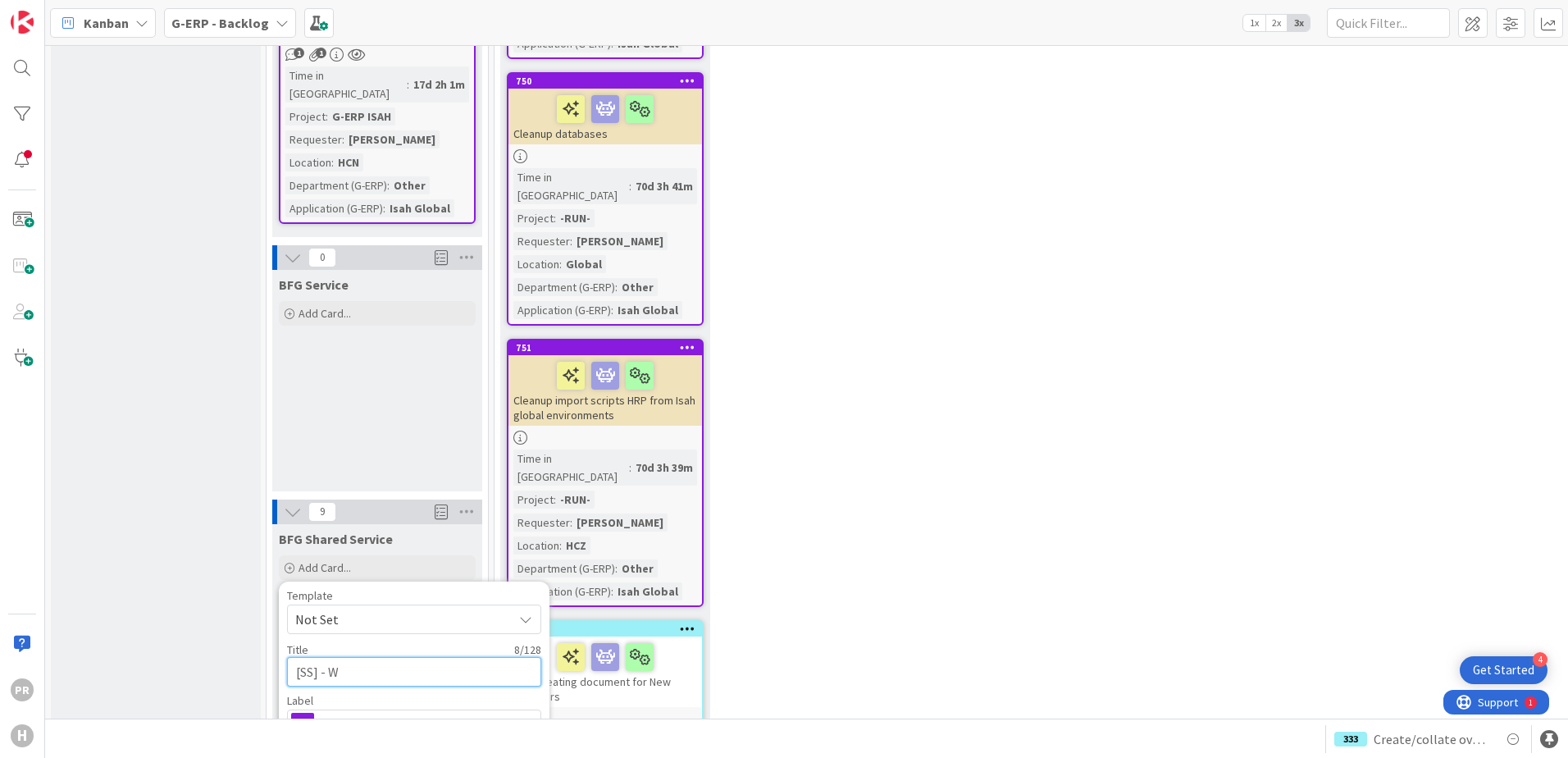
type textarea "[SS] - W1"
type textarea "x"
type textarea "[SS] - W11"
type textarea "x"
type textarea "[SS] - W11"
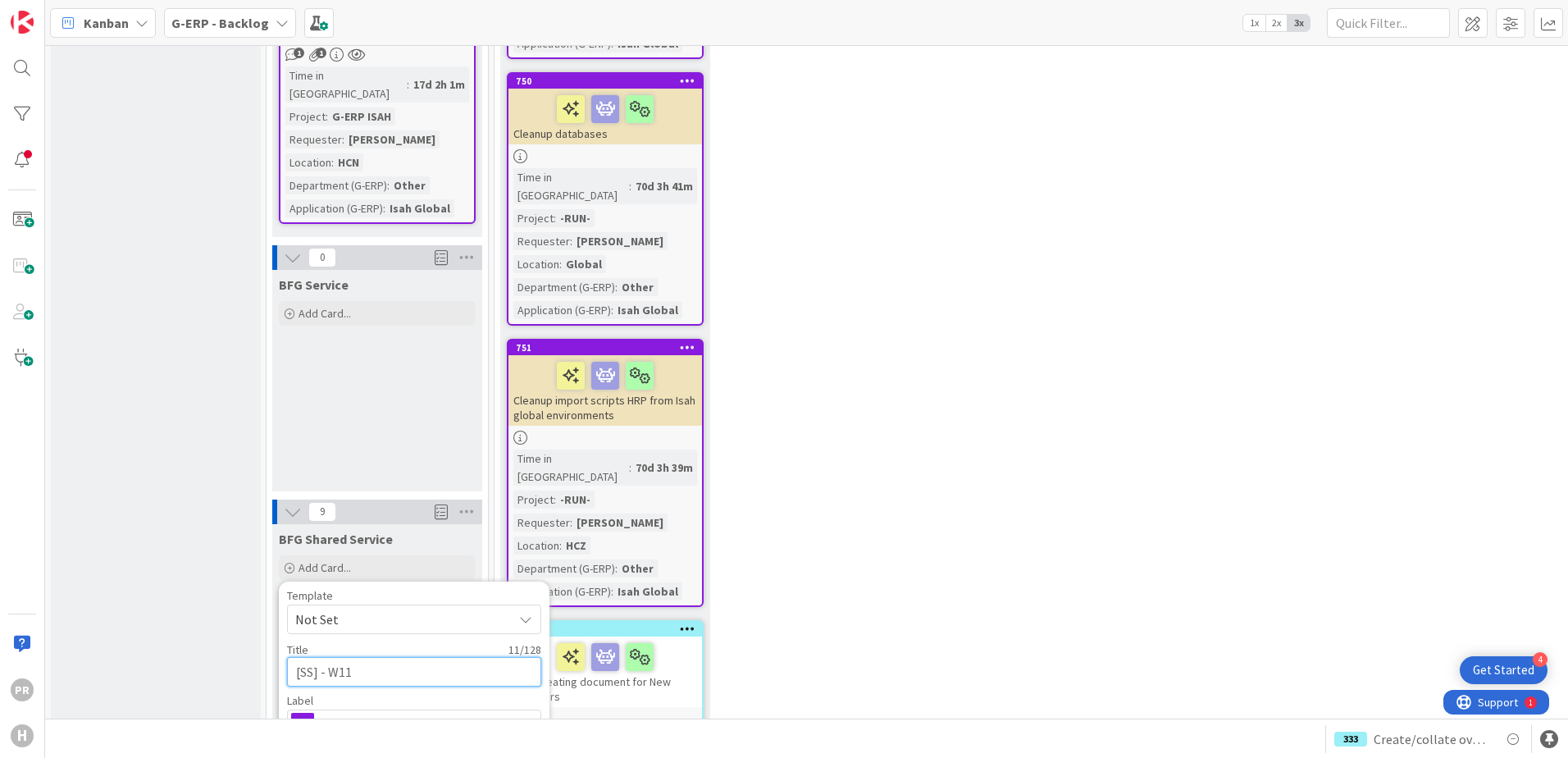
type textarea "x"
type textarea "[SS] - W11 -"
type textarea "x"
type textarea "[SS] - W11 -"
type textarea "x"
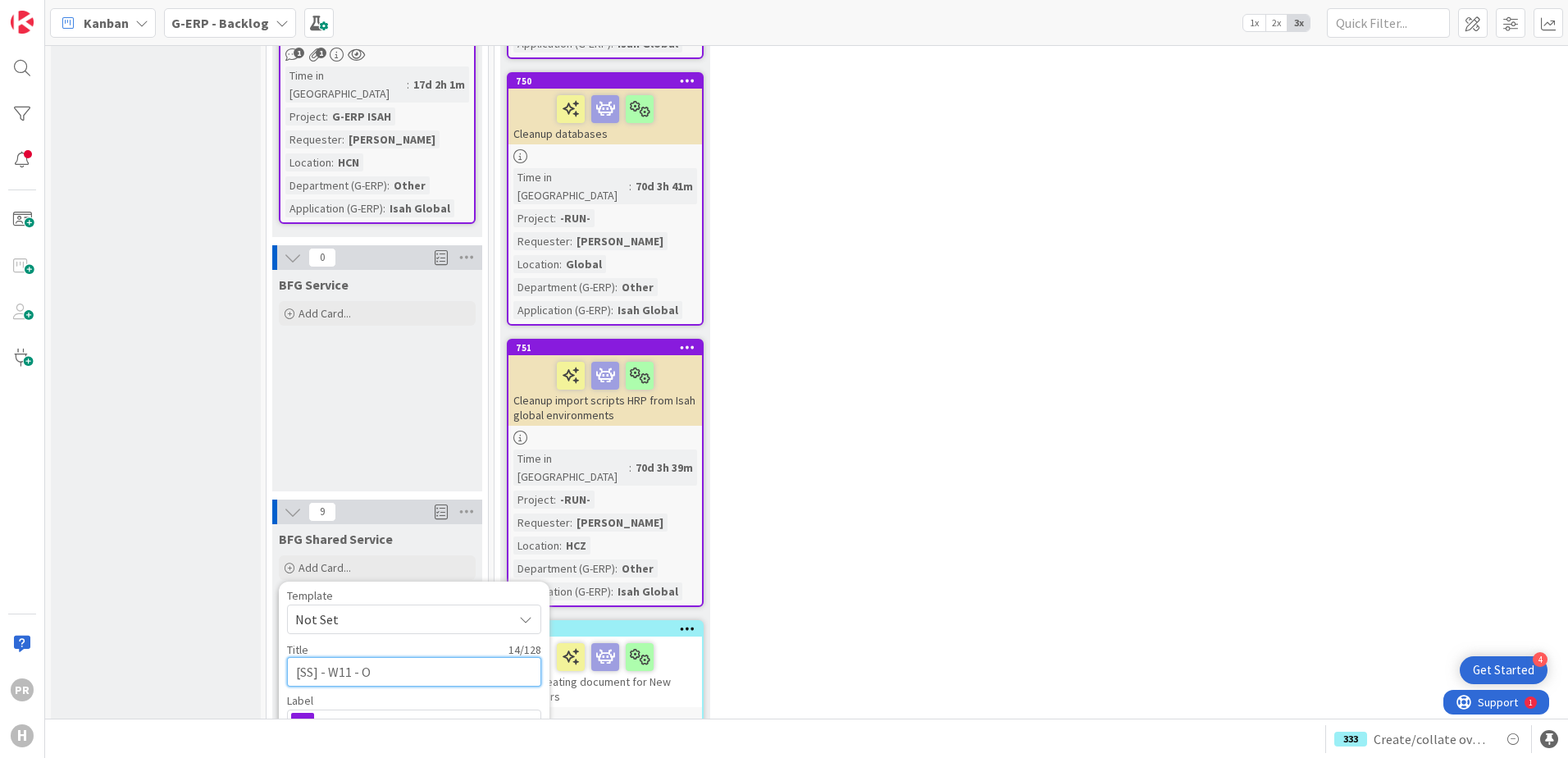
type textarea "[SS] - W11 - OV"
type textarea "x"
type textarea "[SS] - W11 - OVe"
type textarea "x"
type textarea "[SS] - W11 - OVer"
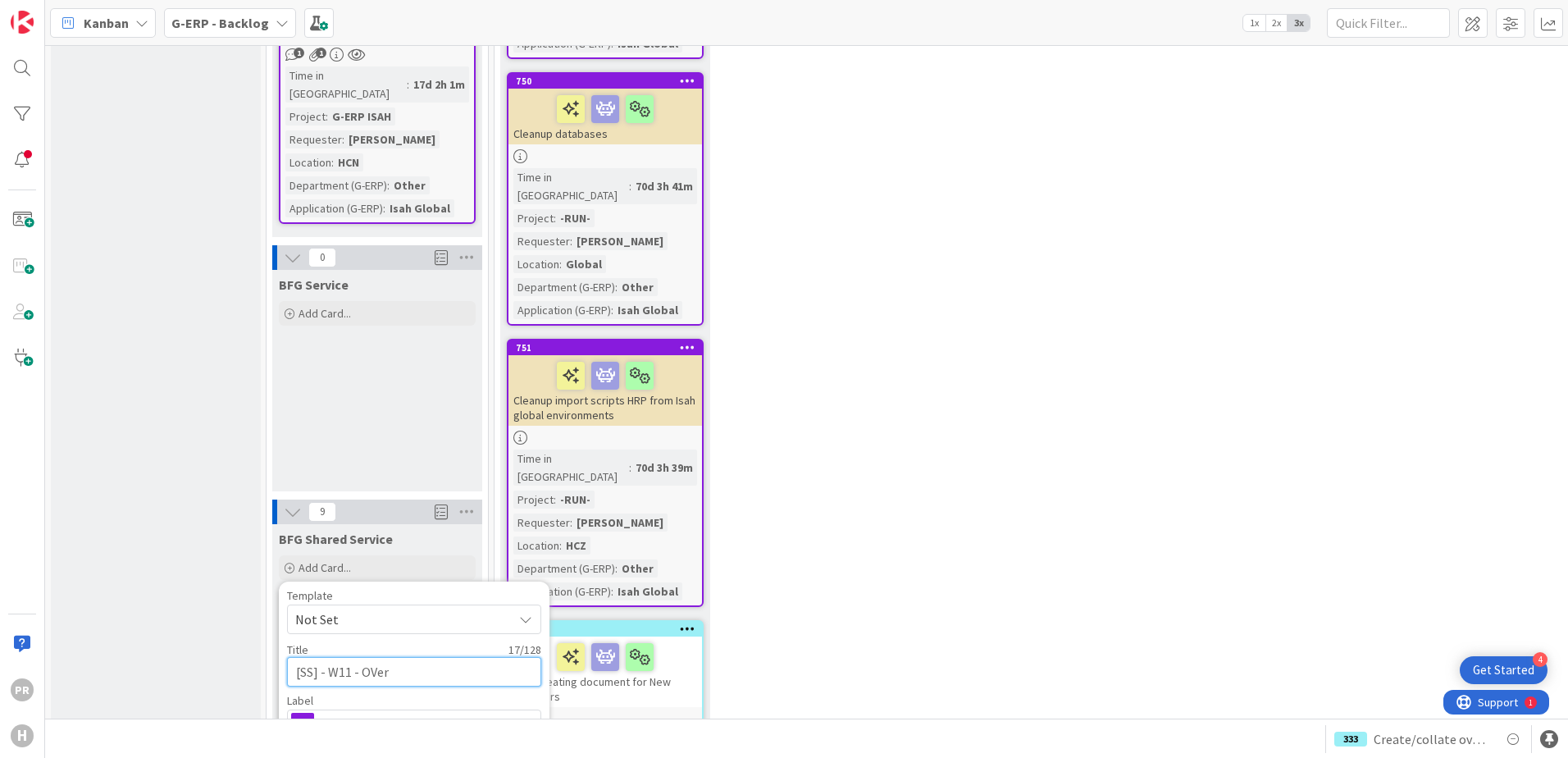
type textarea "x"
type textarea "[SS] - W11 - OVe"
type textarea "x"
type textarea "[SS] - W11 - OV"
type textarea "x"
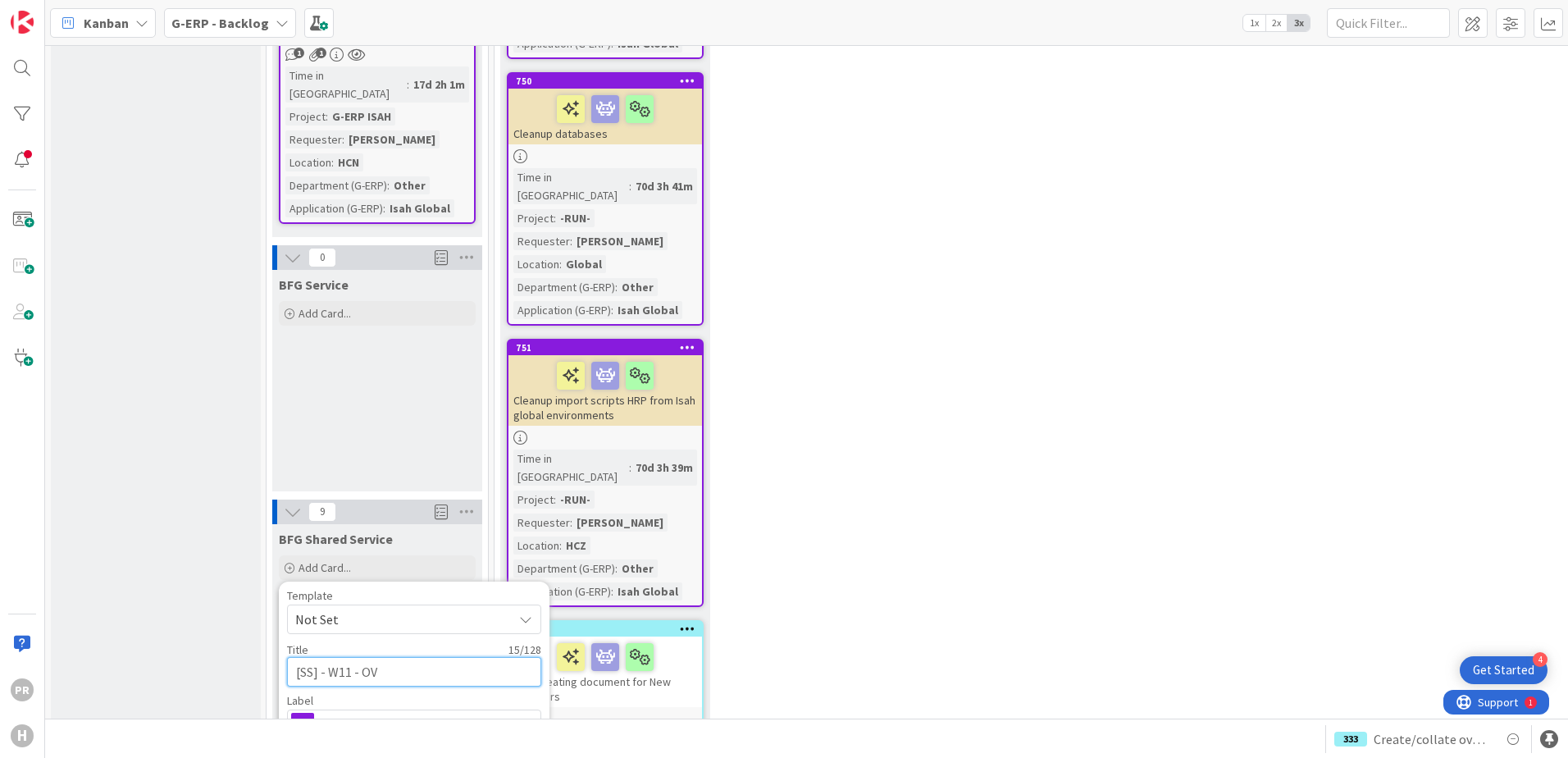
type textarea "[SS] - W11 - O"
type textarea "x"
type textarea "[SS] - W11 - Ov"
type textarea "x"
type textarea "[SS] - W11 - Ove"
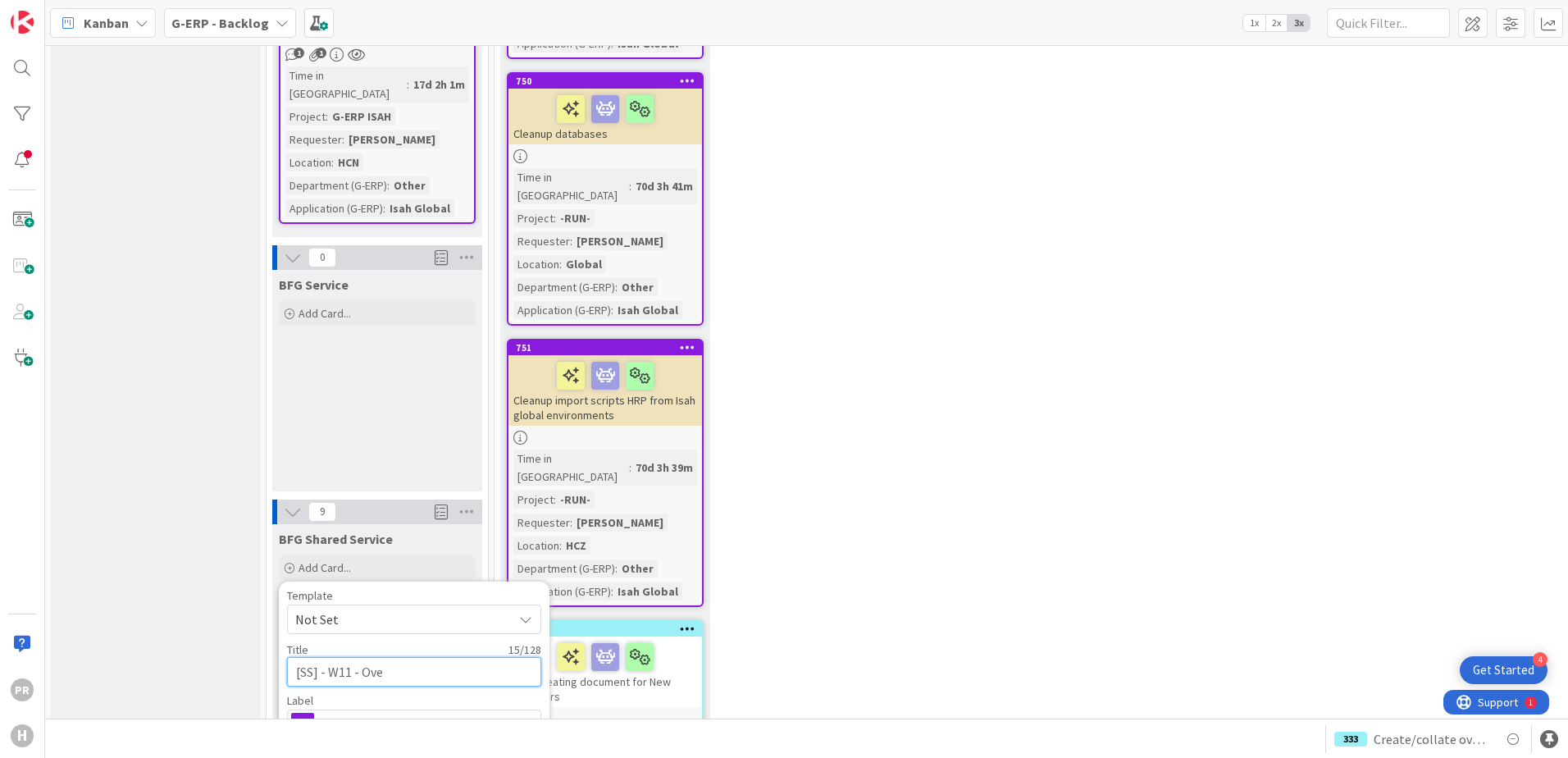
type textarea "x"
type textarea "[SS] - W11 - Over"
type textarea "x"
type textarea "[SS] - W11 - Overv"
type textarea "x"
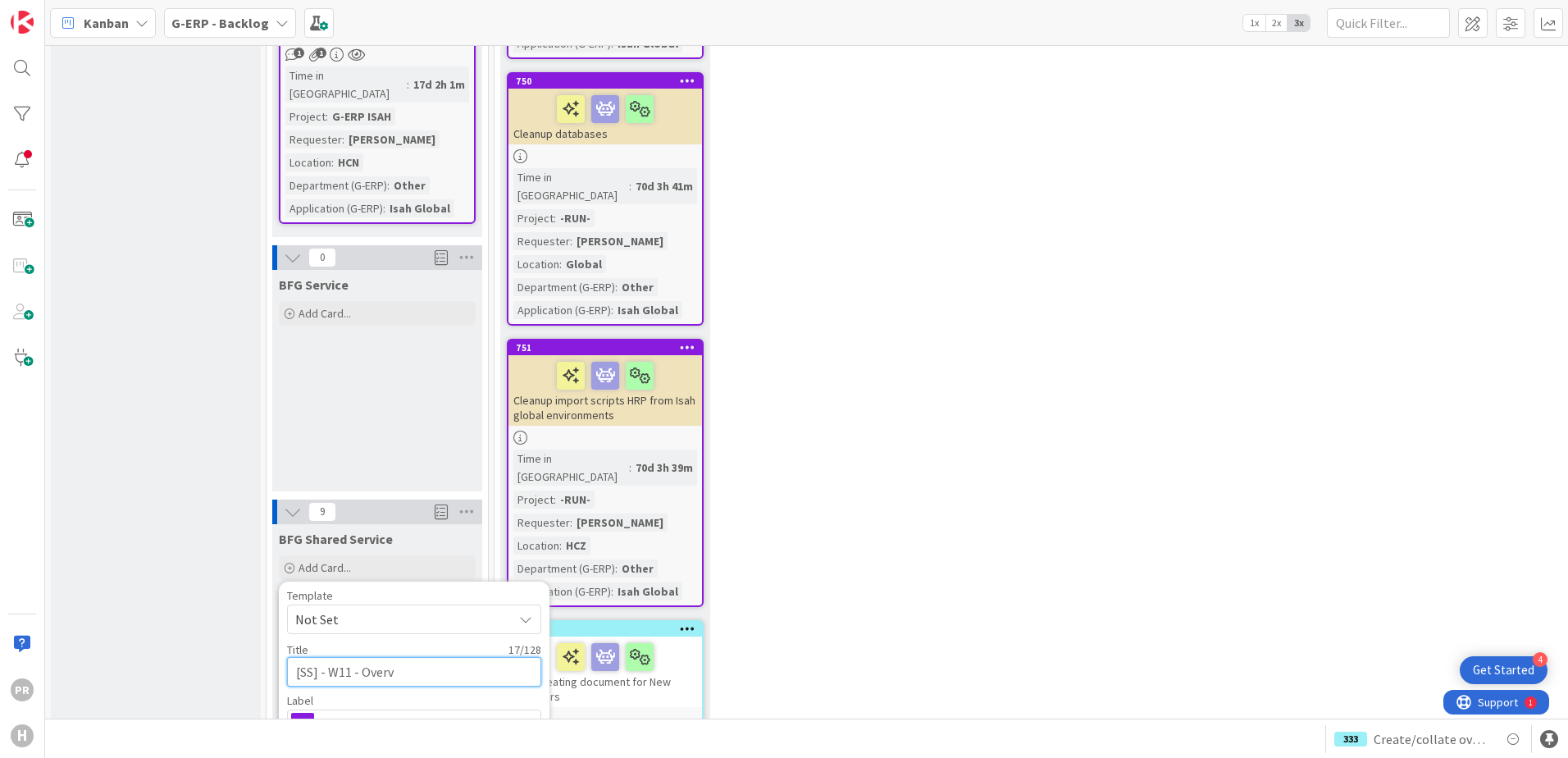
type textarea "[SS] - W11 - Overvi"
type textarea "x"
type textarea "[SS] - W11 - Overvie"
type textarea "x"
type textarea "[SS] - W11 - Overvie w"
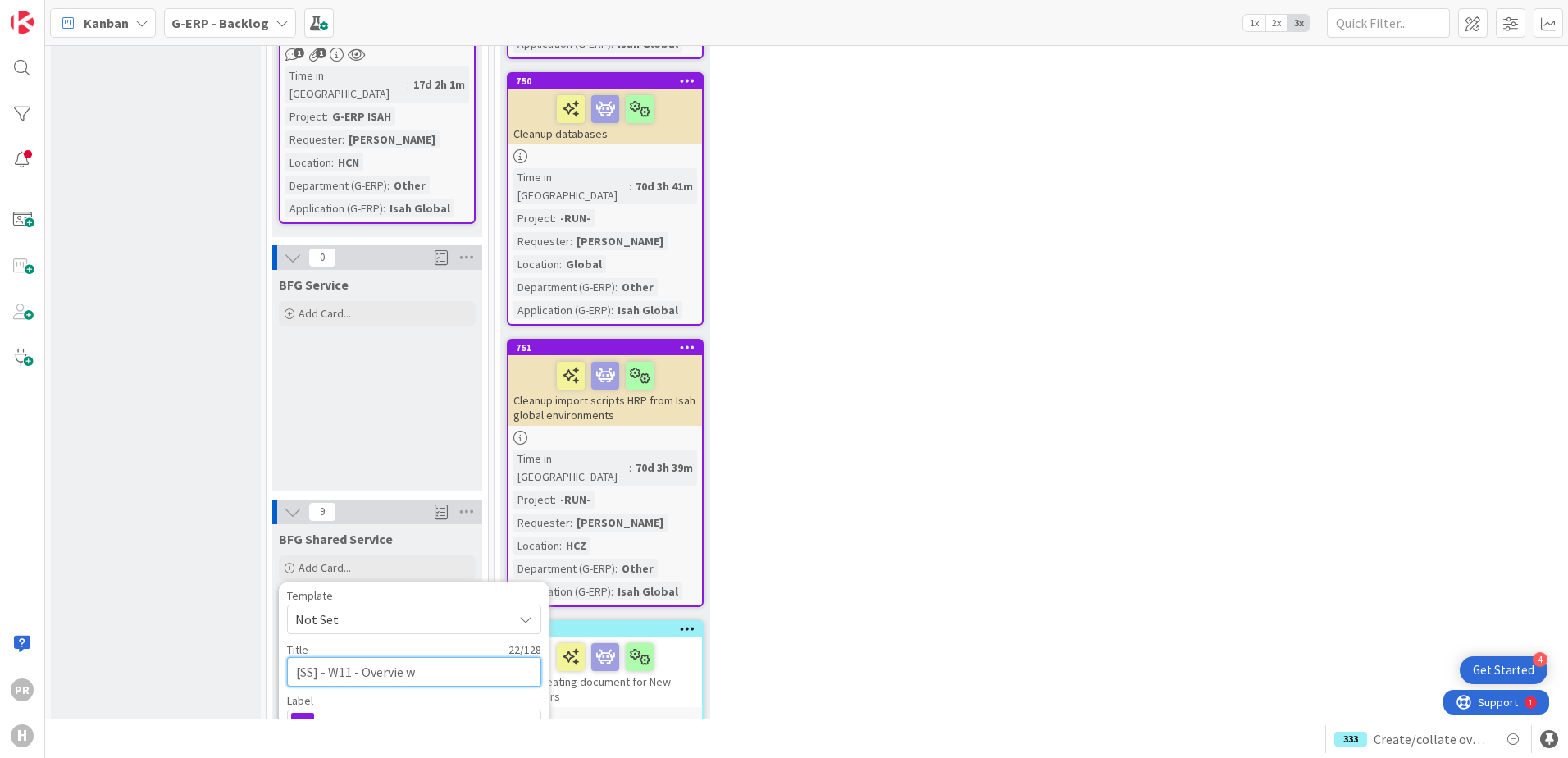
type textarea "x"
type textarea "[SS] - W11 - Overvie"
type textarea "x"
type textarea "[SS] - W11 - Overvie"
type textarea "x"
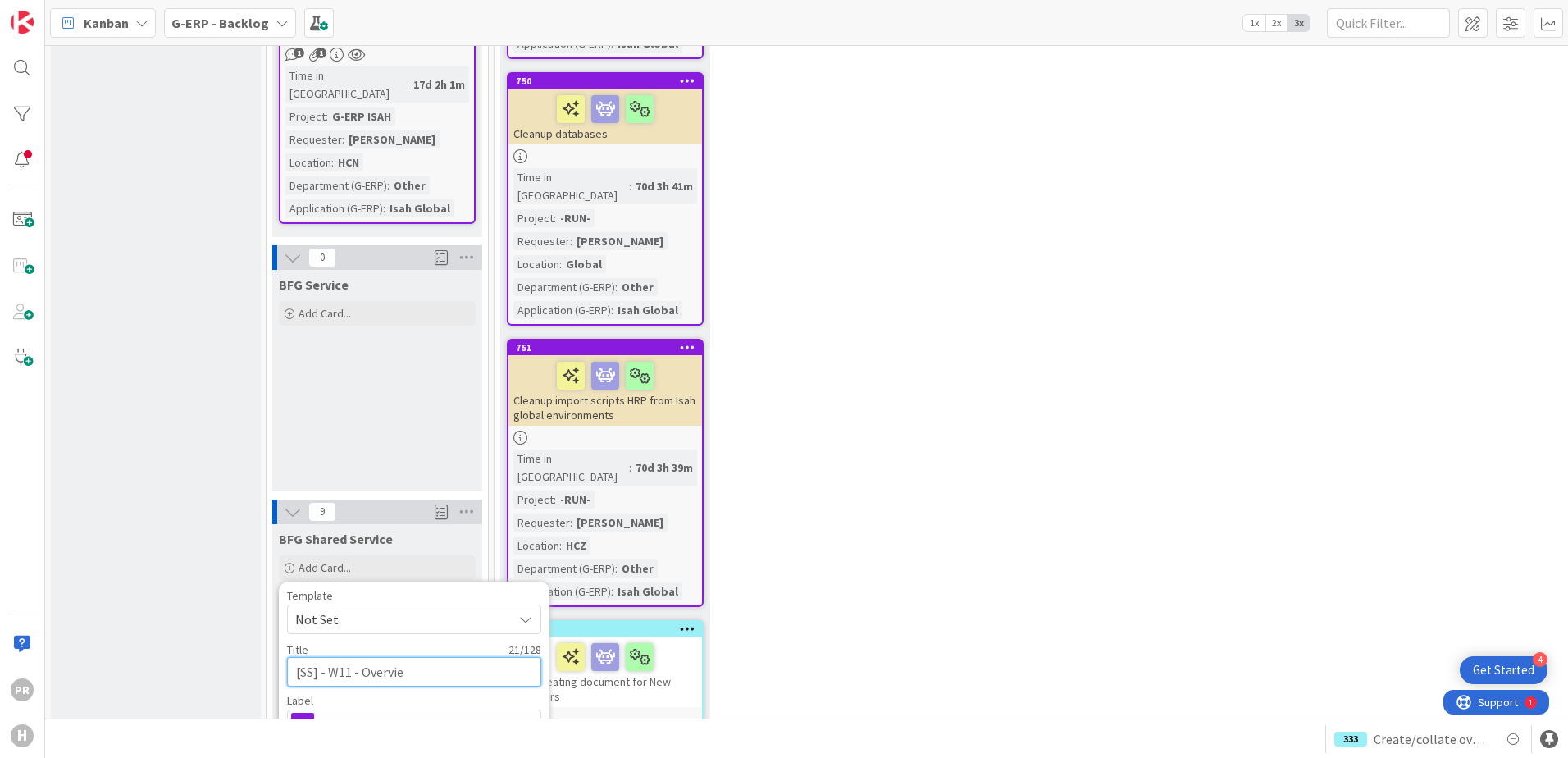
type textarea "[SS] - W11 - Overview"
type textarea "x"
type textarea "[SS] - W11 - Overview"
type textarea "x"
type textarea "[SS] - W11 - Overview o"
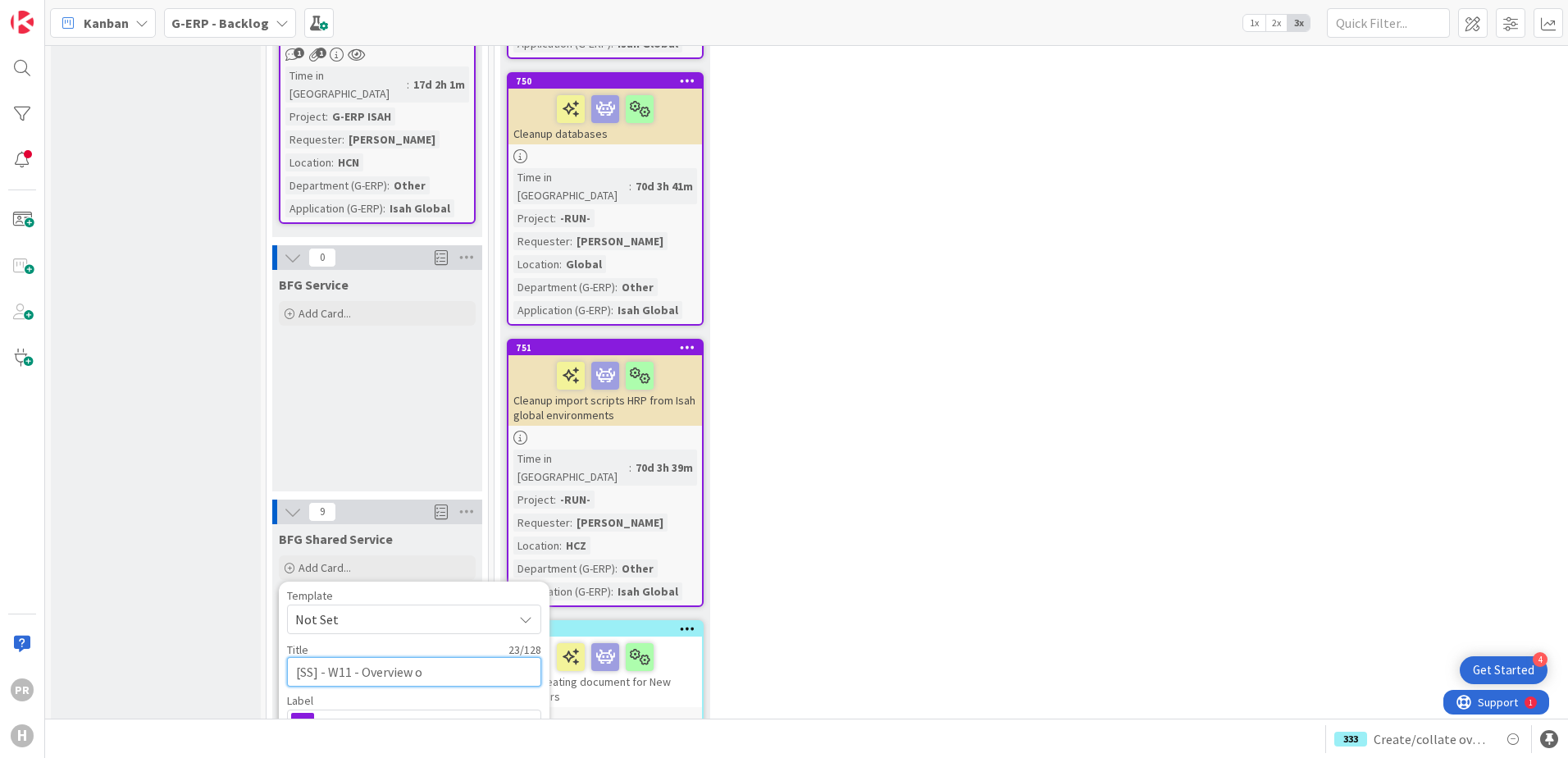
type textarea "x"
type textarea "[SS] - W11 - Overview of"
type textarea "x"
type textarea "[SS] - W11 - Overview of"
type textarea "x"
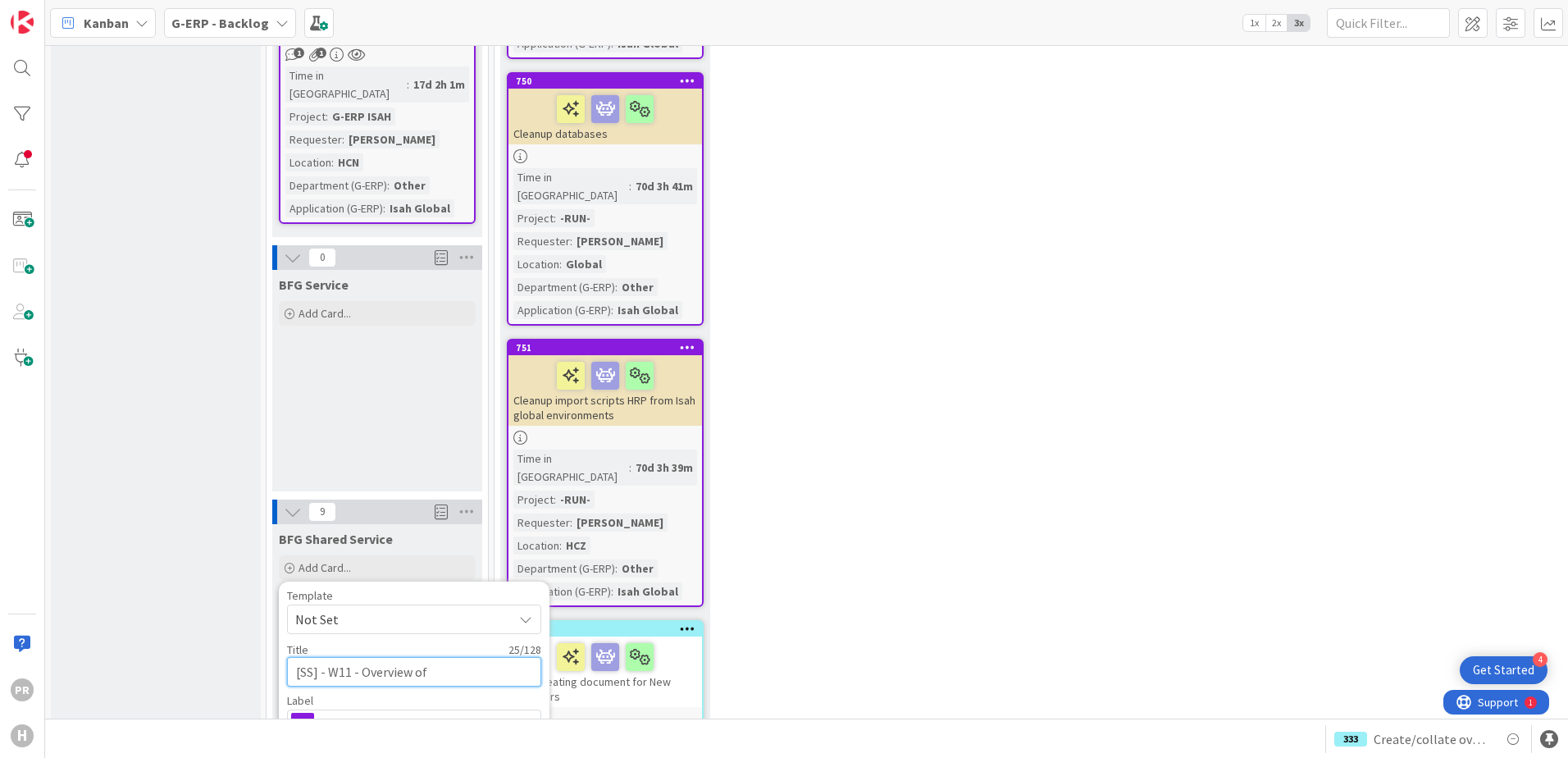
type textarea "[SS] - W11 - Overview of G"
type textarea "x"
type textarea "[SS] - W11 - Overview of Gl"
type textarea "x"
type textarea "[SS] - W11 - Overview of Glo"
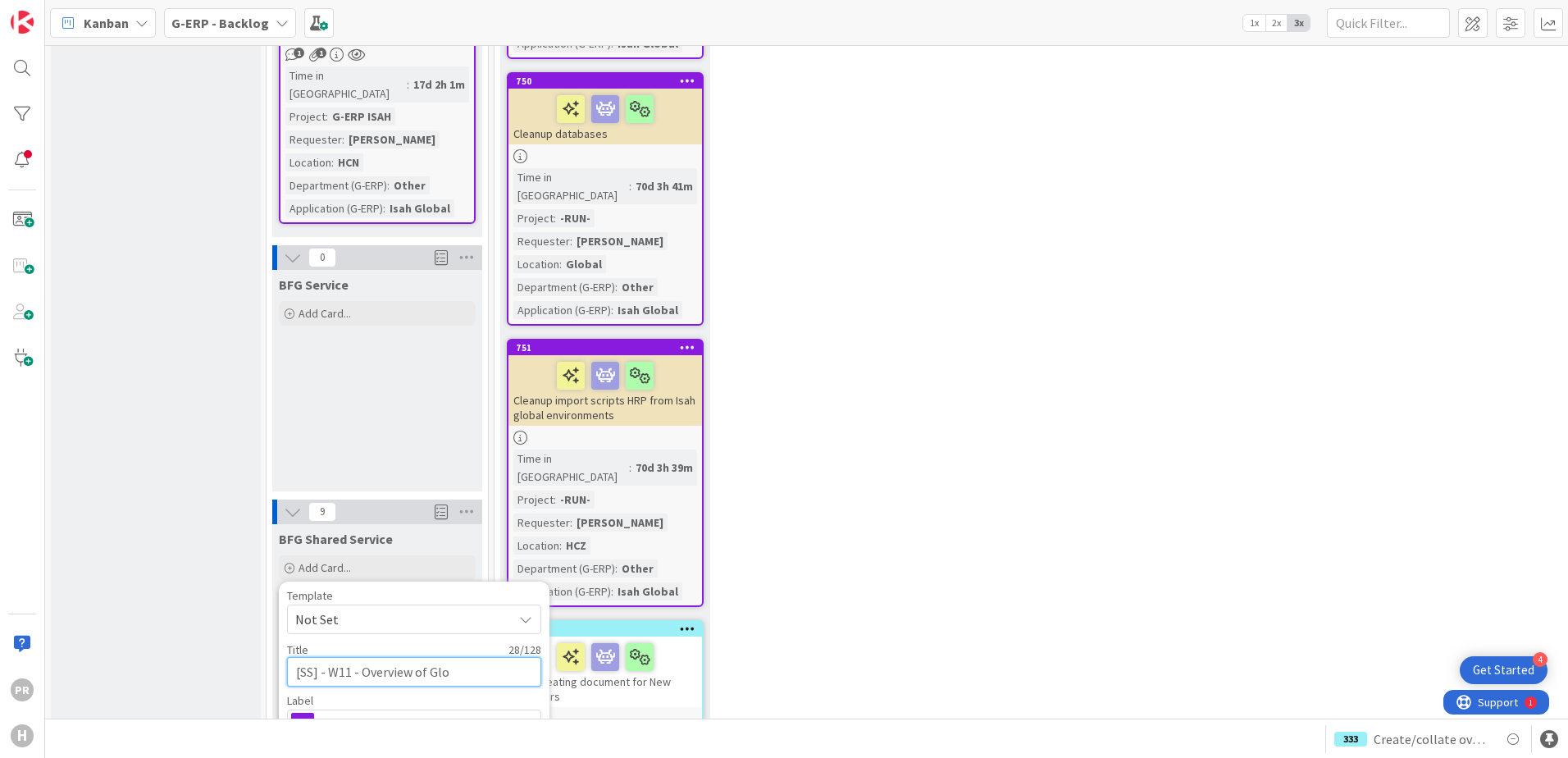
type textarea "x"
type textarea "[SS] - W11 - Overview of Glob"
type textarea "x"
type textarea "[SS] - W11 - Overview of Global"
type textarea "x"
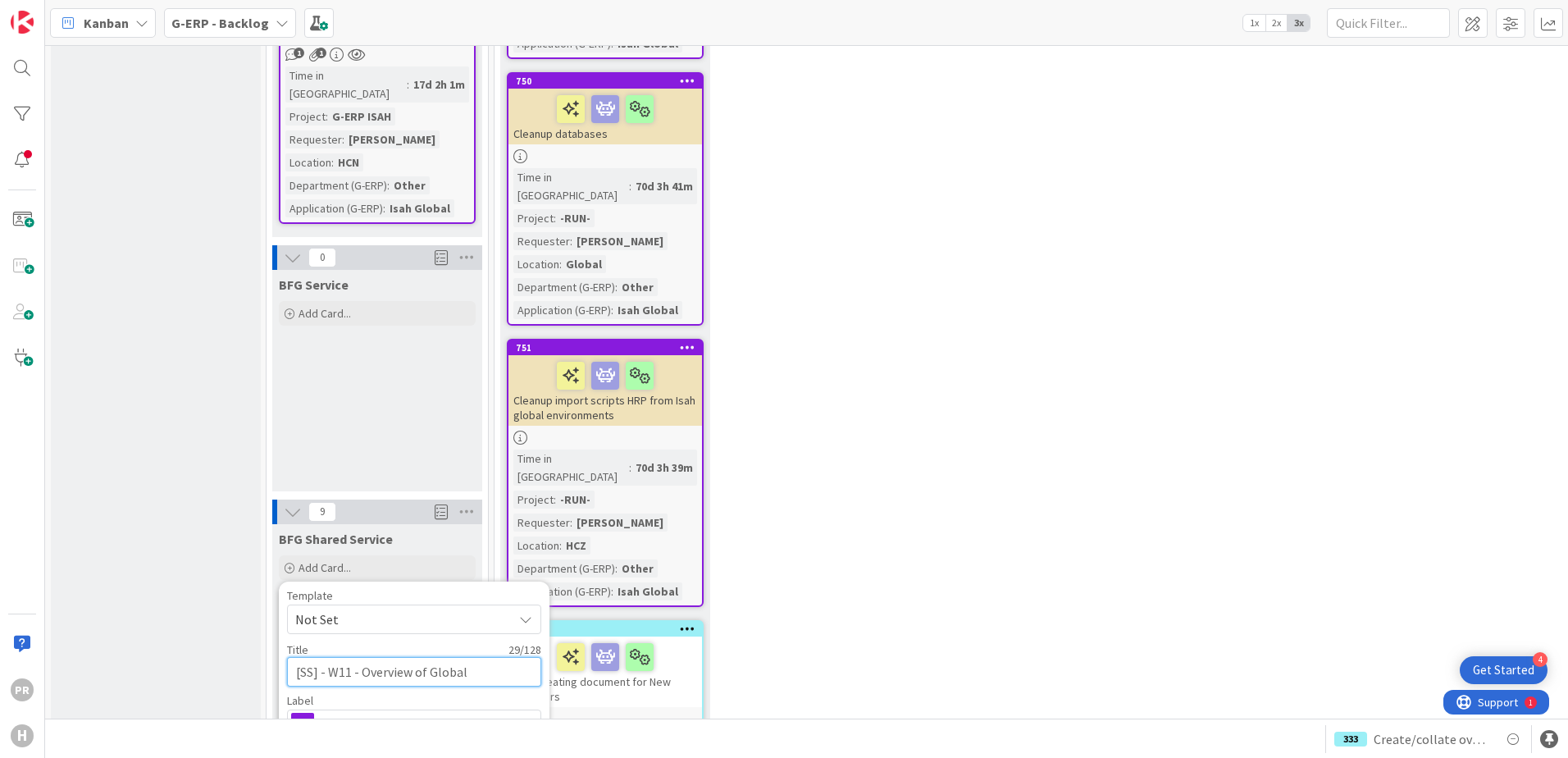
type textarea "[SS] - W11 - Overview of Global"
type textarea "x"
type textarea "[SS] - W11 - Overview of Global I"
type textarea "x"
type textarea "[SS] - W11 - Overview of Global Is"
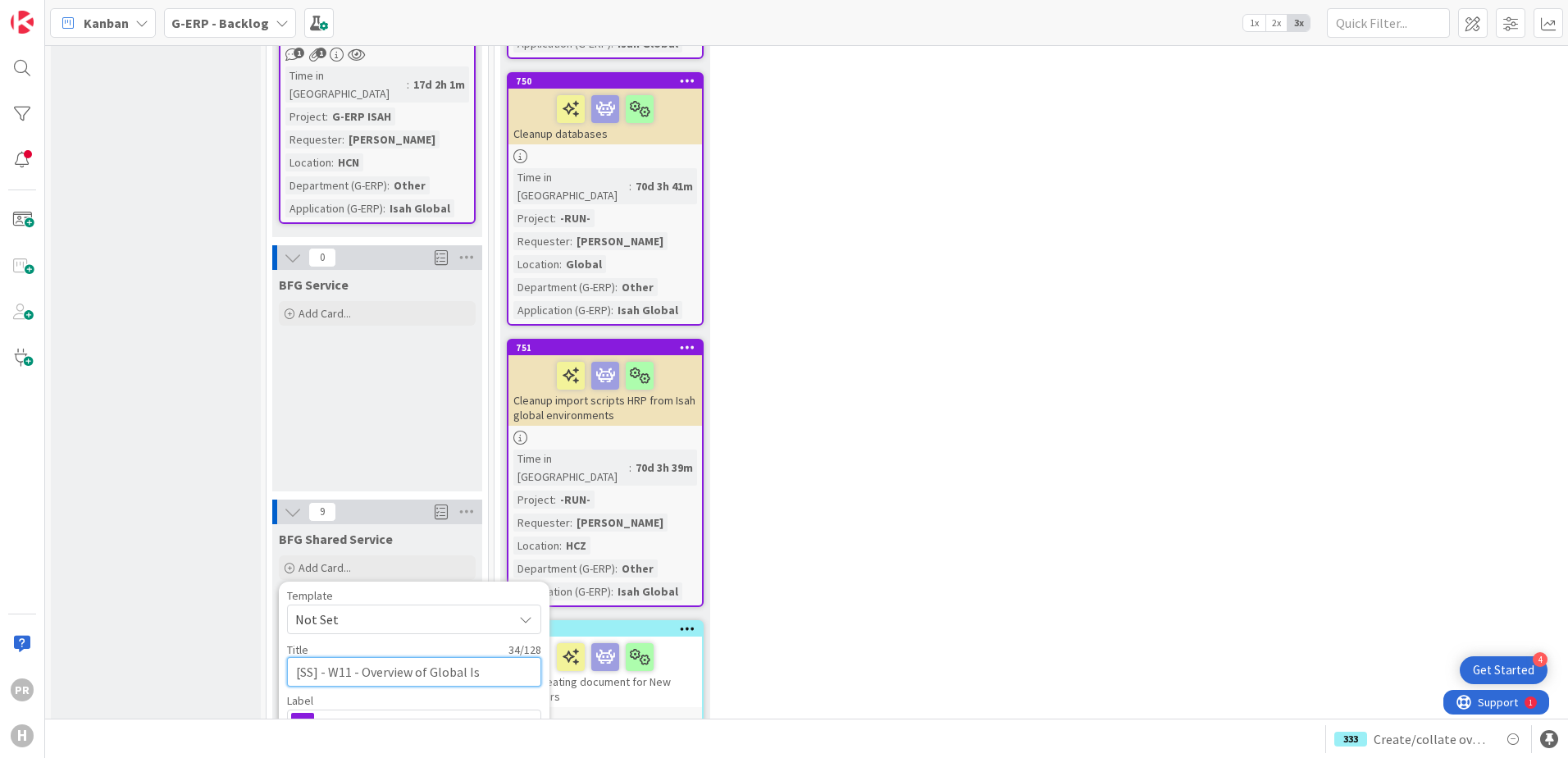
type textarea "x"
type textarea "[SS] - W11 - Overview of Global Isah"
type textarea "x"
type textarea "[SS] - W11 - Overview of Global Isah"
type textarea "x"
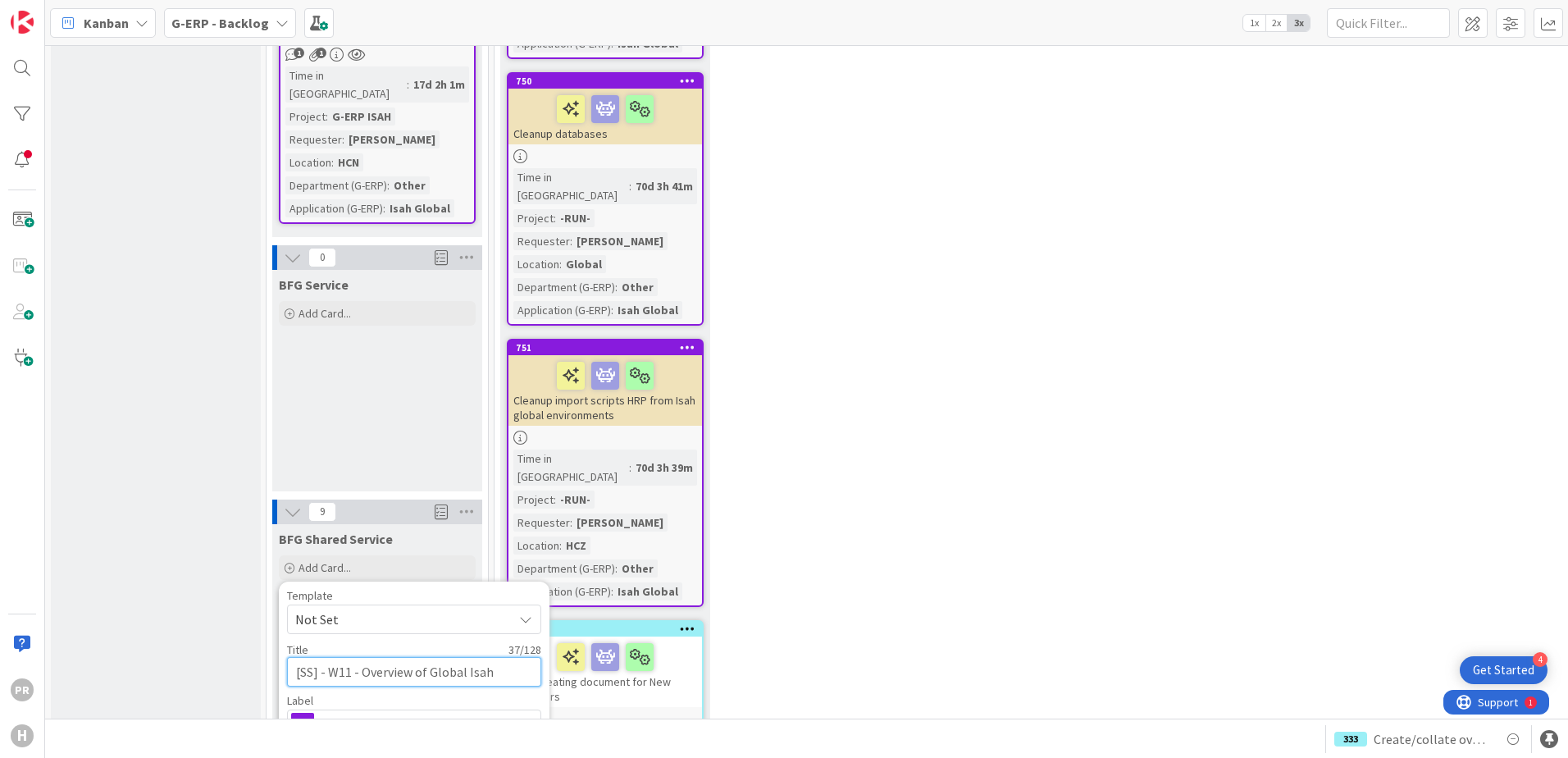
type textarea "[SS] - W11 - Overview of Global Isah u"
type textarea "x"
type textarea "[SS] - W11 - Overview of Global Isah"
type textarea "x"
type textarea "[SS] - W11 - Overview of Global Isah U"
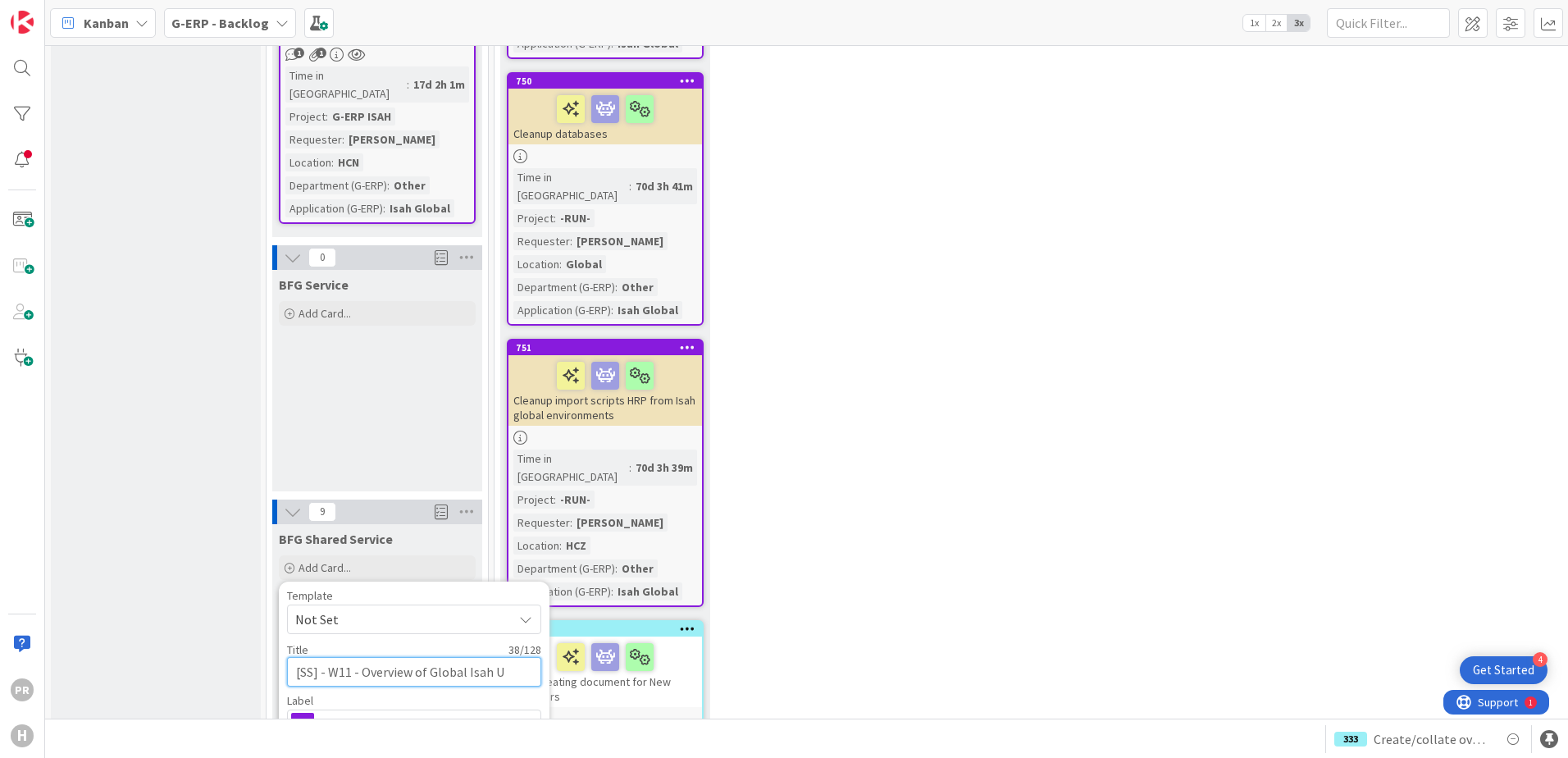
type textarea "x"
type textarea "[SS] - W11 - Overview of Global Isah Us"
type textarea "x"
type textarea "[SS] - W11 - Overview of Global Isah Use"
type textarea "x"
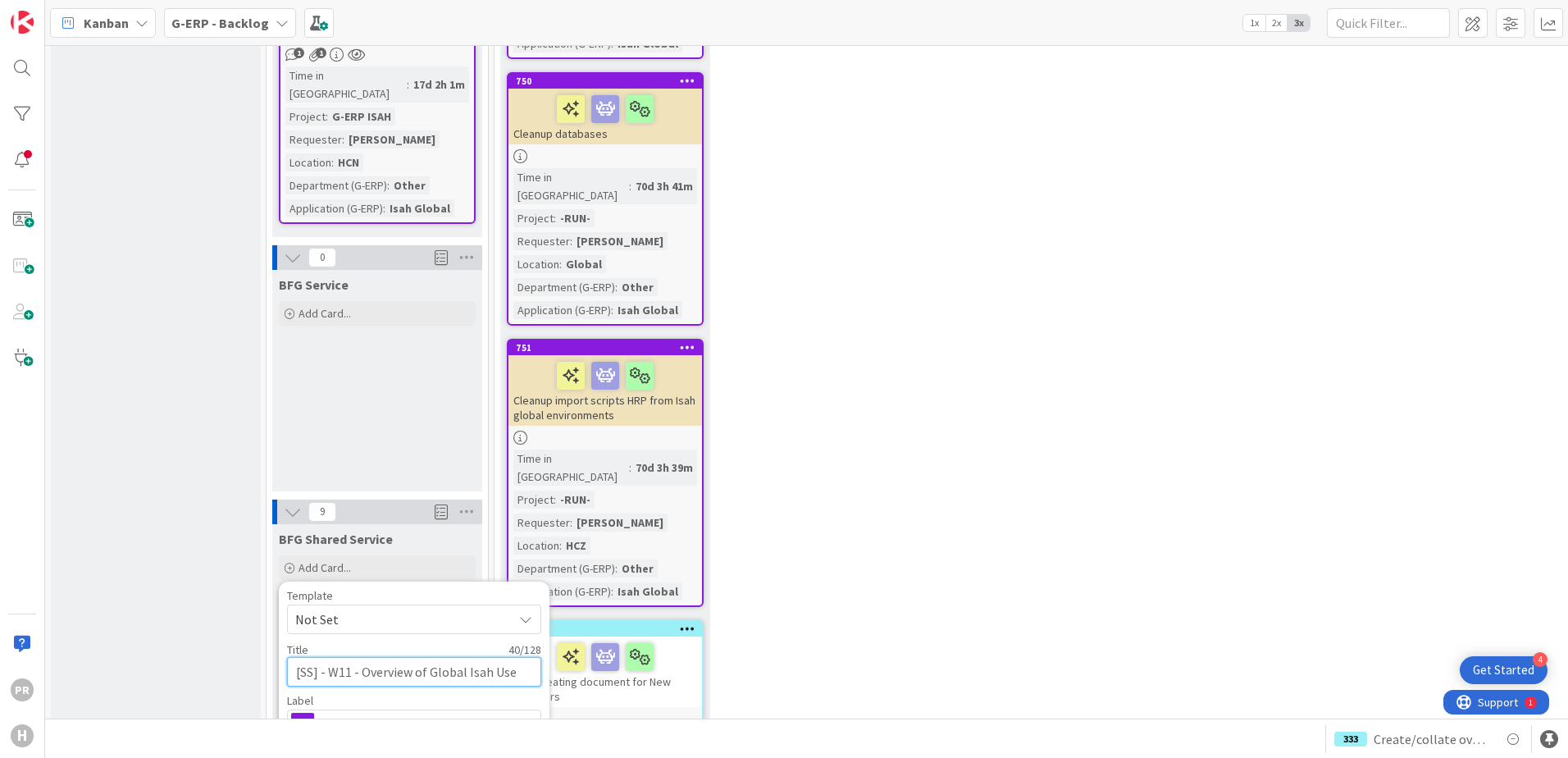
type textarea "[SS] - W11 - Overview of Global Isah User"
type textarea "x"
type textarea "[SS] - W11 - Overview of Global Isah Users"
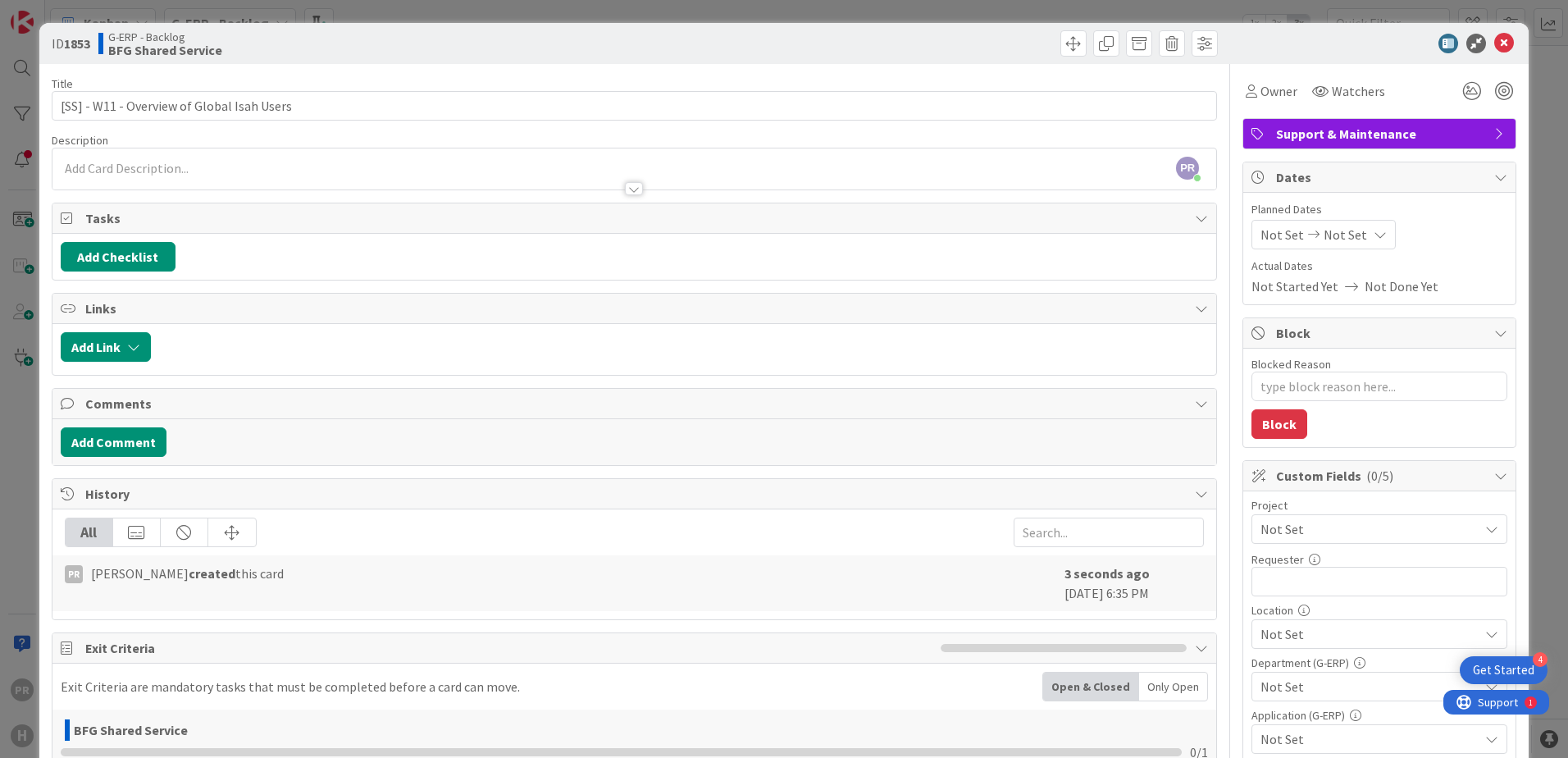
click at [198, 167] on div "PR [PERSON_NAME] just joined" at bounding box center [634, 169] width 1163 height 41
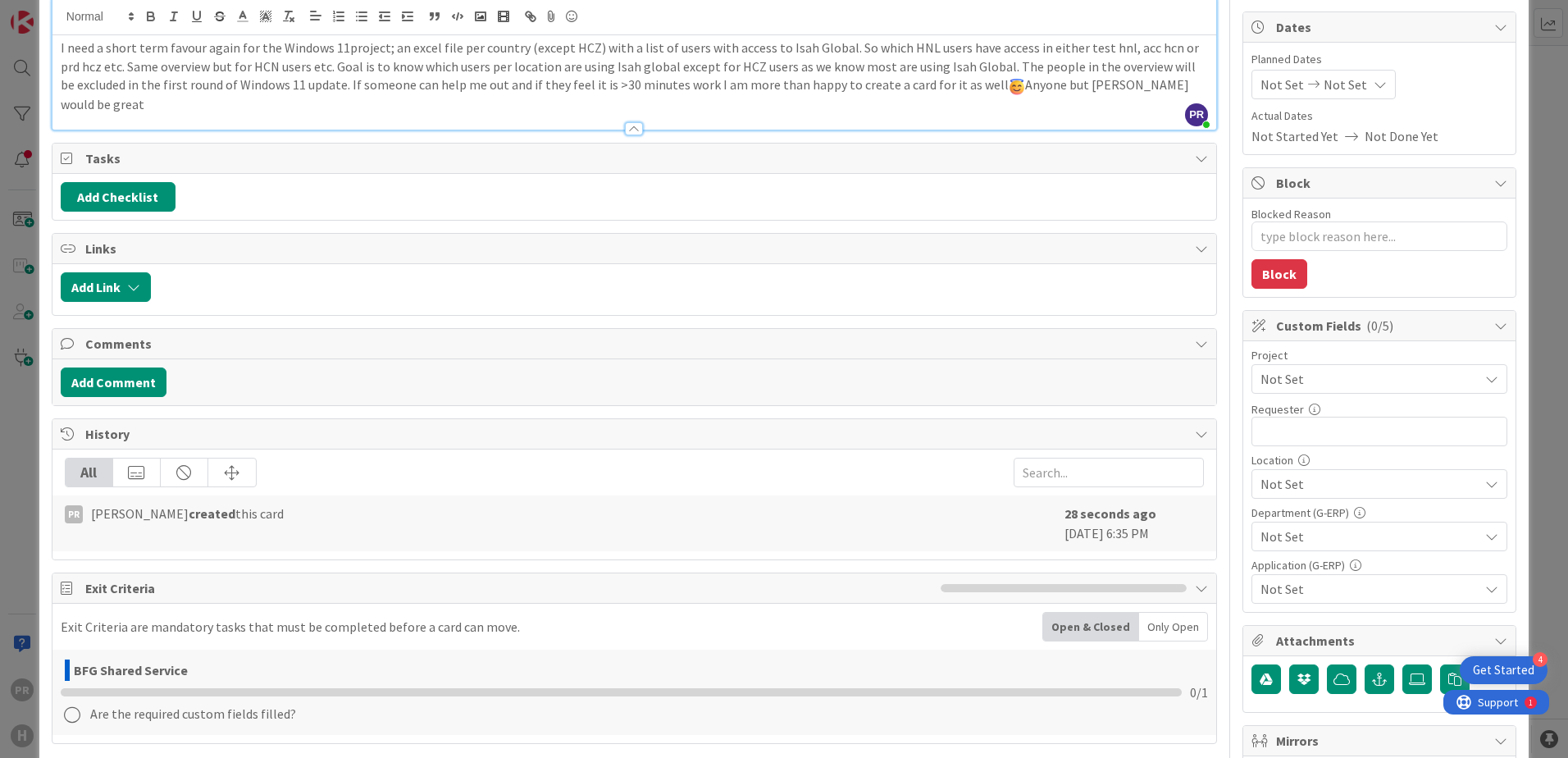
scroll to position [164, 0]
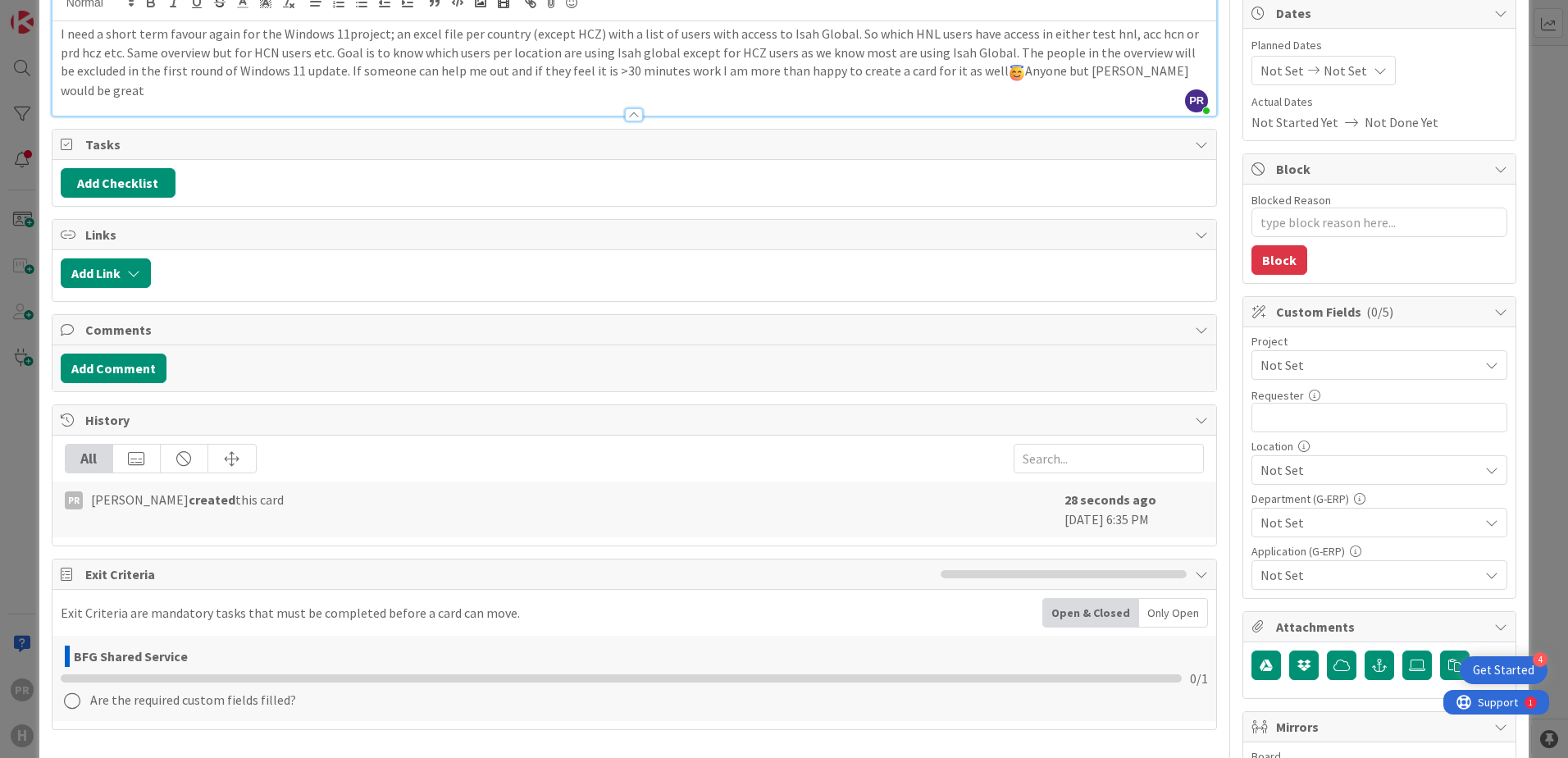
click at [1252, 360] on span "Not Set" at bounding box center [1365, 365] width 210 height 23
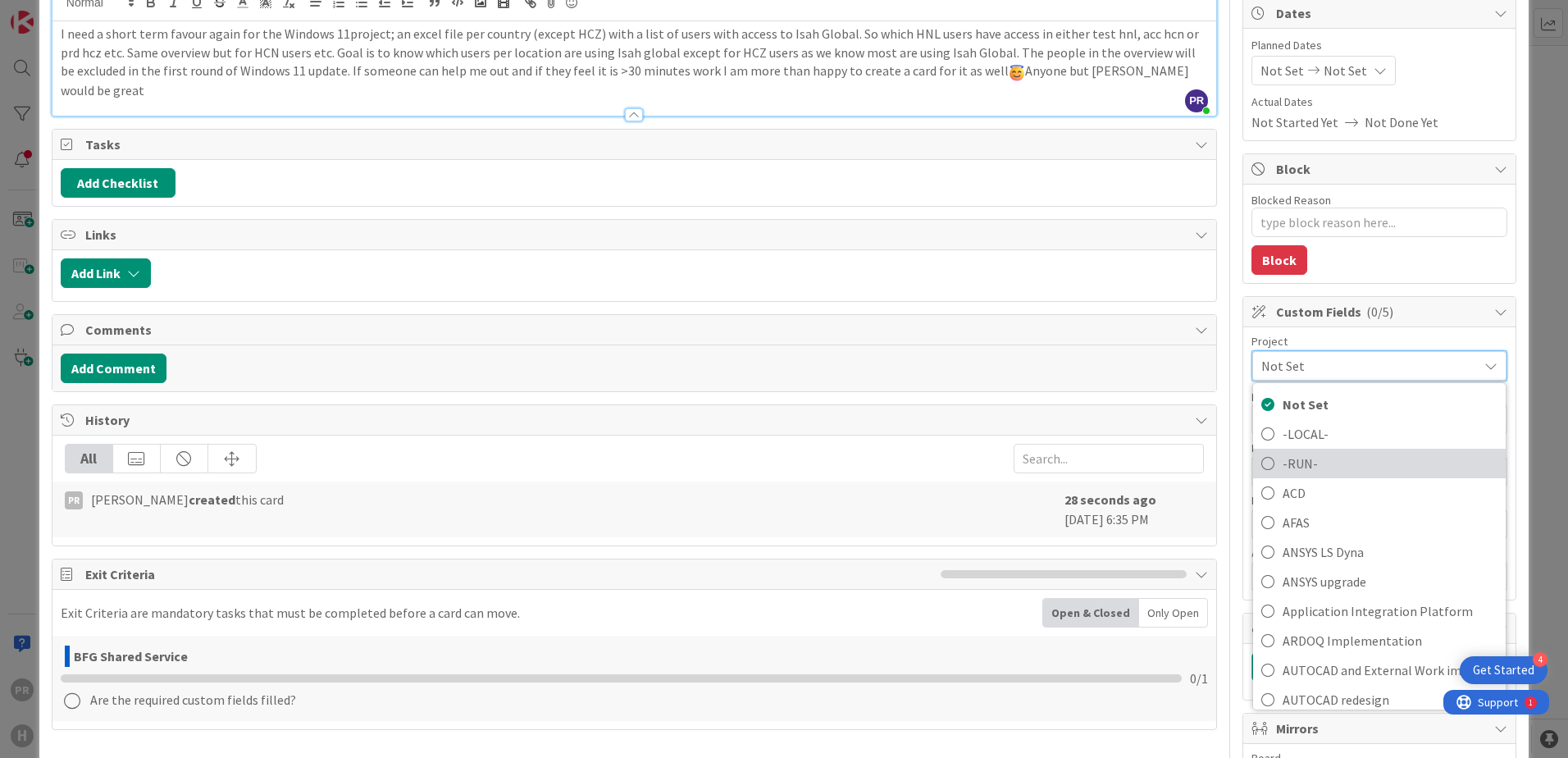
click at [1252, 458] on span "-RUN-" at bounding box center [1390, 463] width 215 height 24
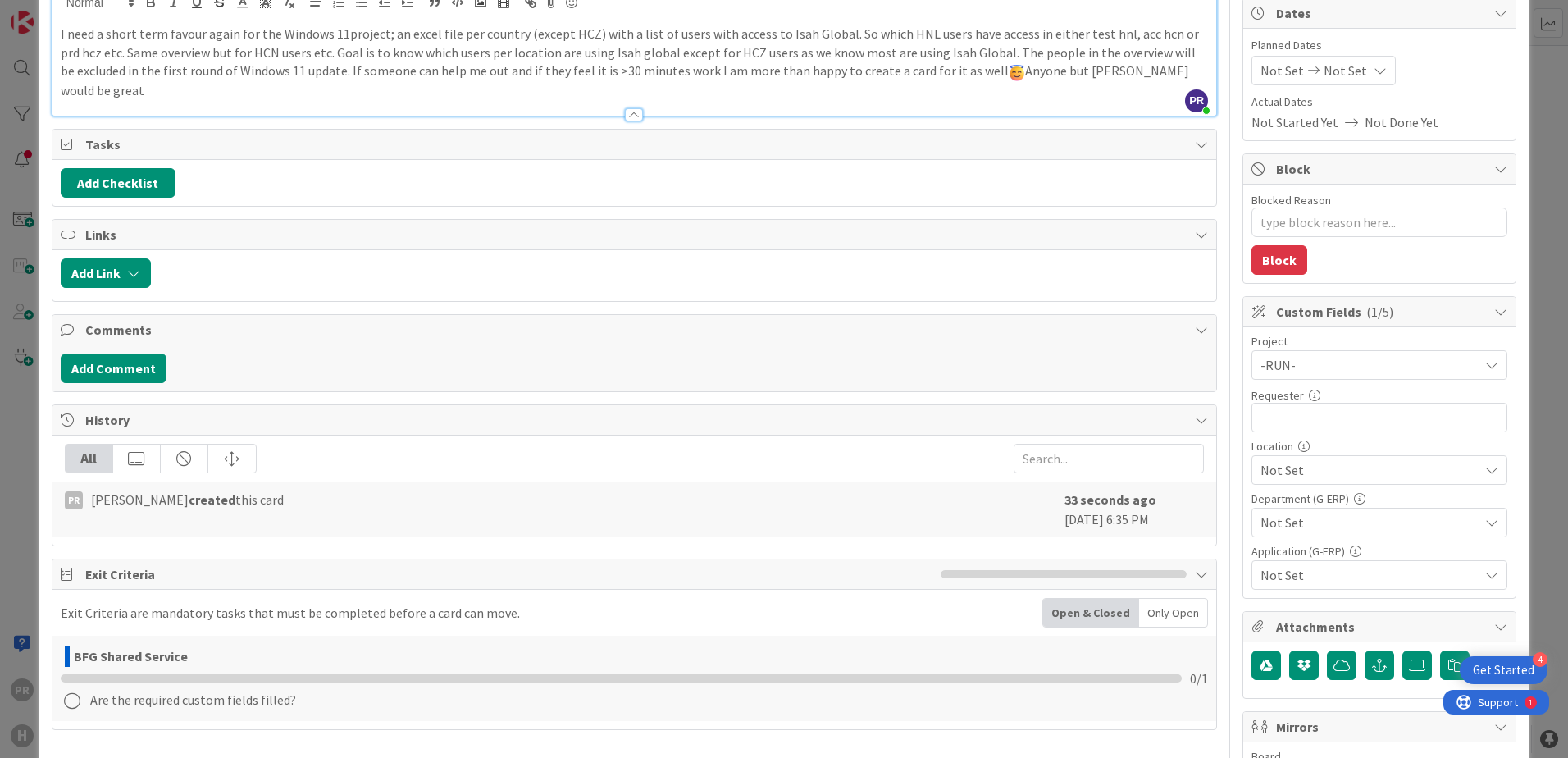
type textarea "x"
click at [1252, 424] on input "text" at bounding box center [1380, 418] width 256 height 30
type input "[PERSON_NAME]"
type textarea "x"
type input "[PERSON_NAME]"
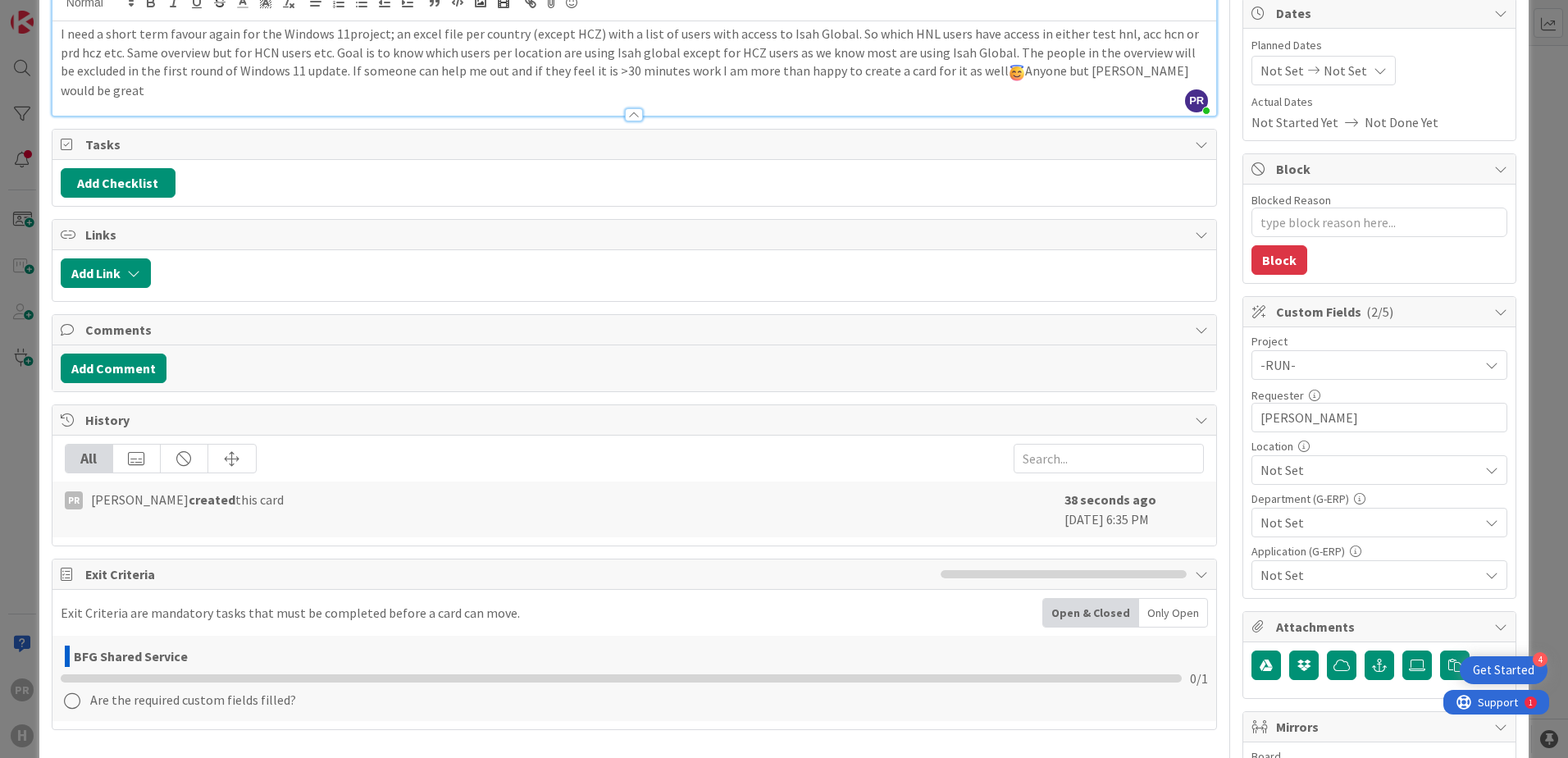
click at [1252, 467] on span "Not Set" at bounding box center [1369, 470] width 218 height 20
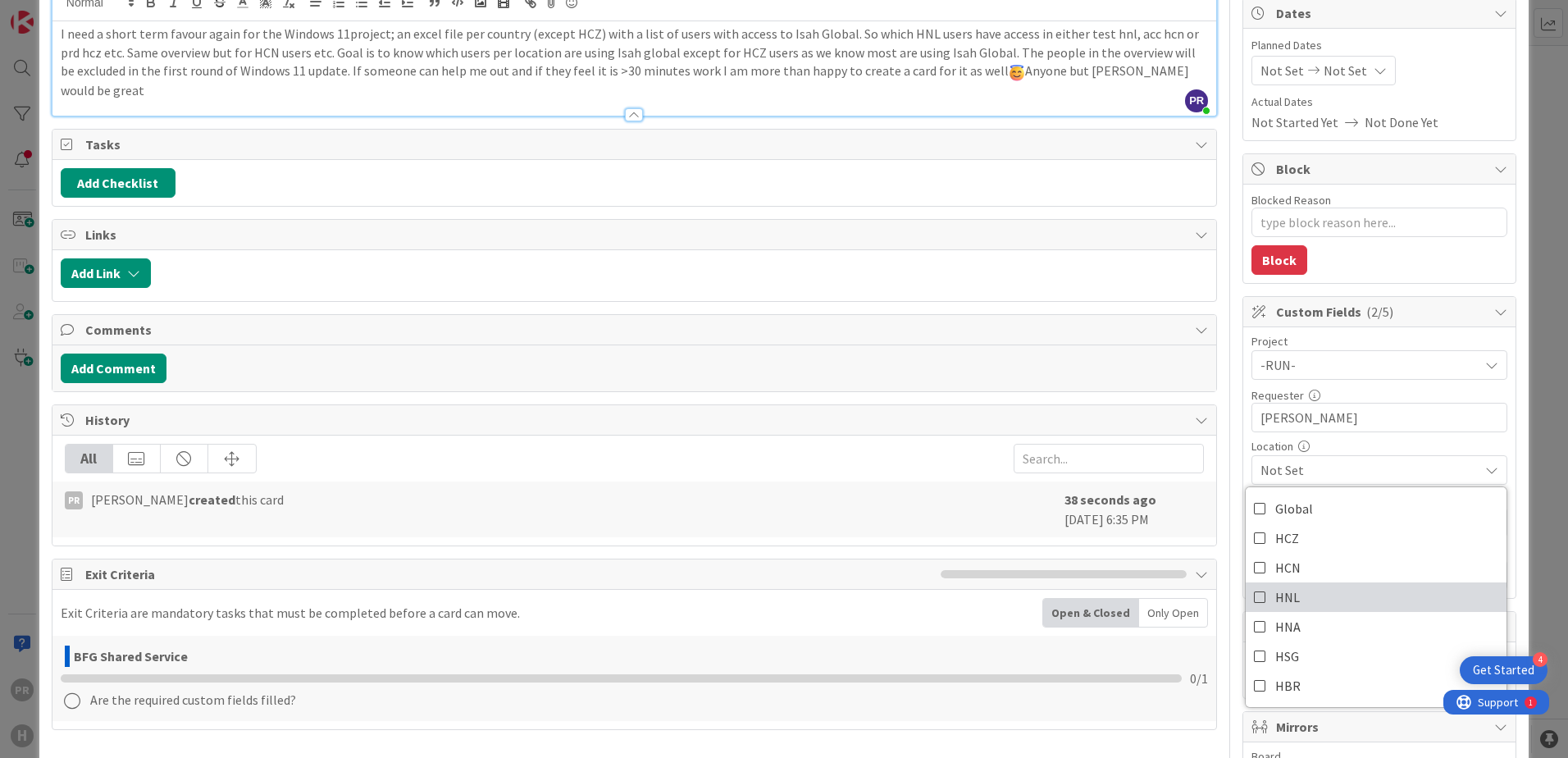
click at [1252, 589] on link "HNL" at bounding box center [1376, 598] width 261 height 30
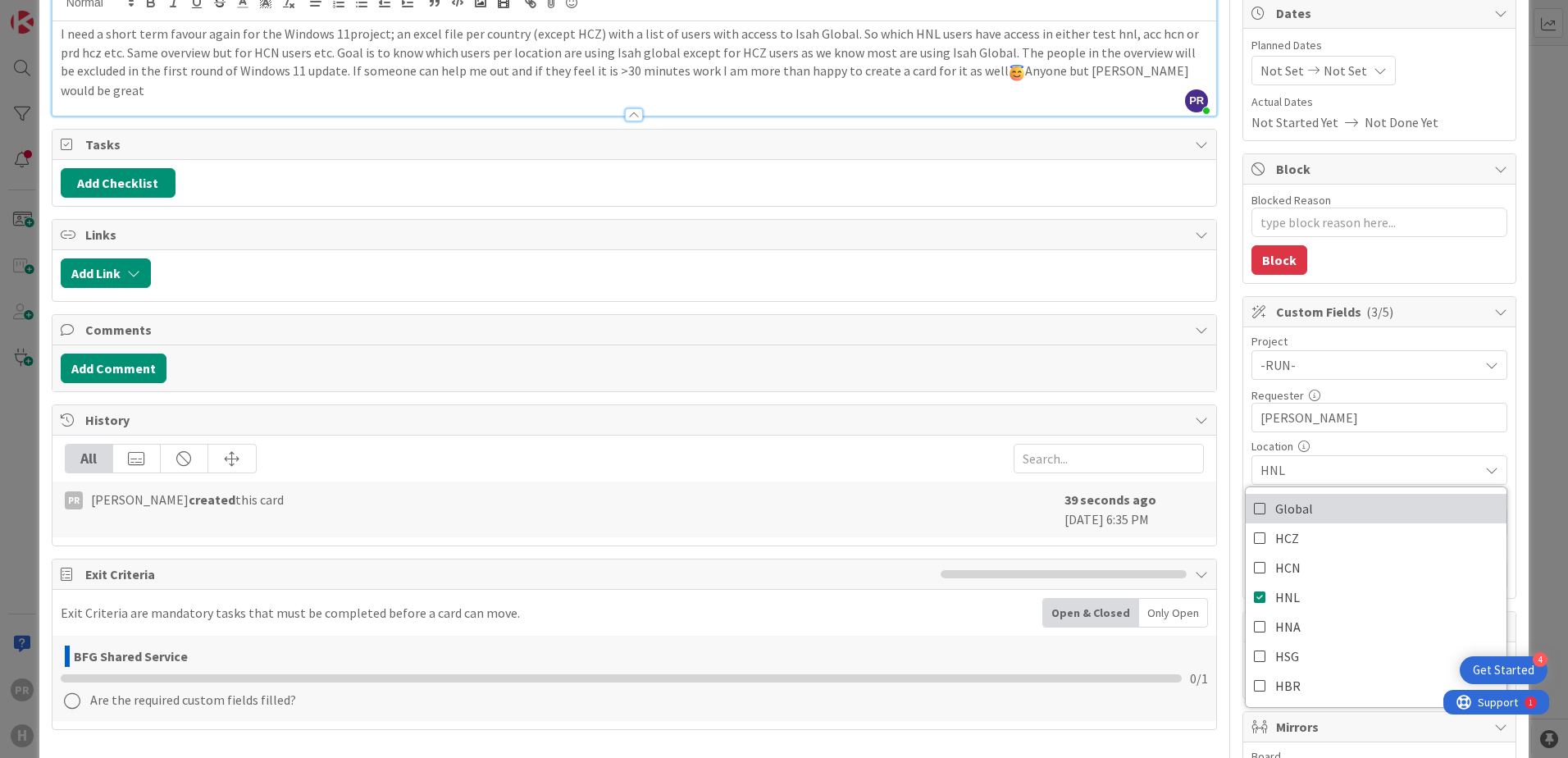
click at [1252, 512] on link "Global" at bounding box center [1376, 509] width 261 height 30
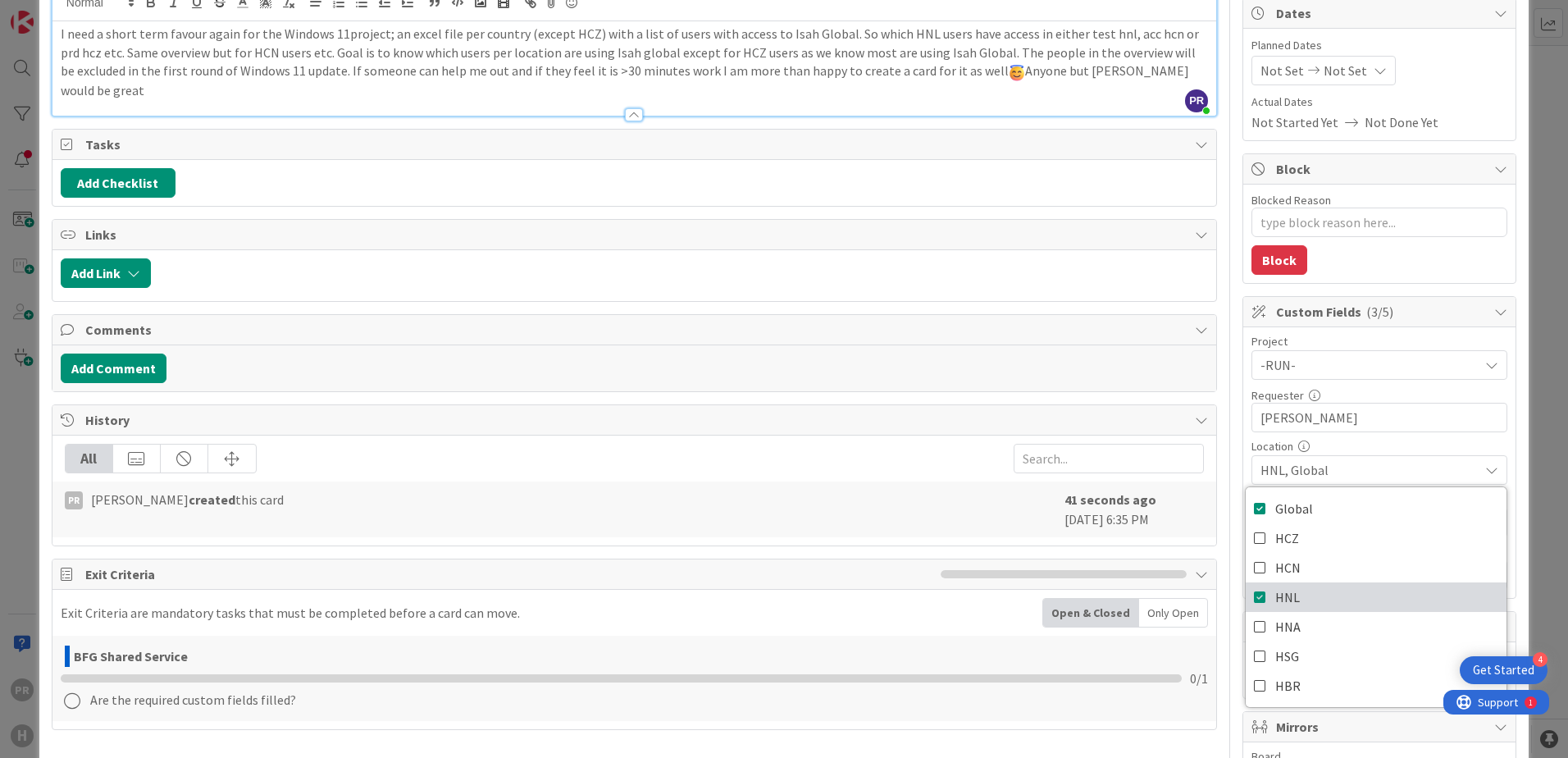
click at [1252, 599] on span "HNL" at bounding box center [1287, 597] width 24 height 24
click at [1252, 467] on span "Global" at bounding box center [1369, 470] width 218 height 20
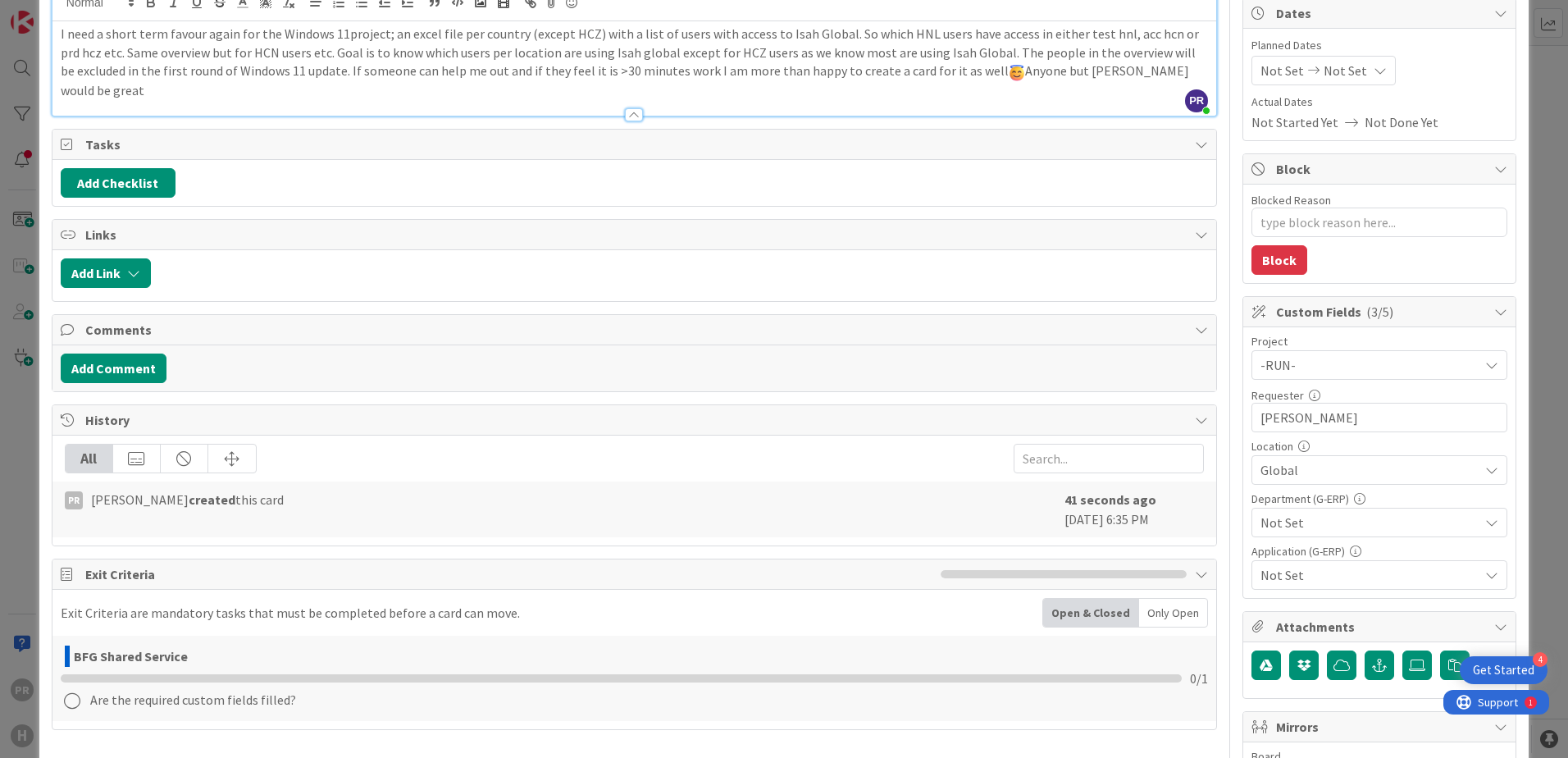
click at [1252, 524] on span "Not Set" at bounding box center [1369, 522] width 218 height 20
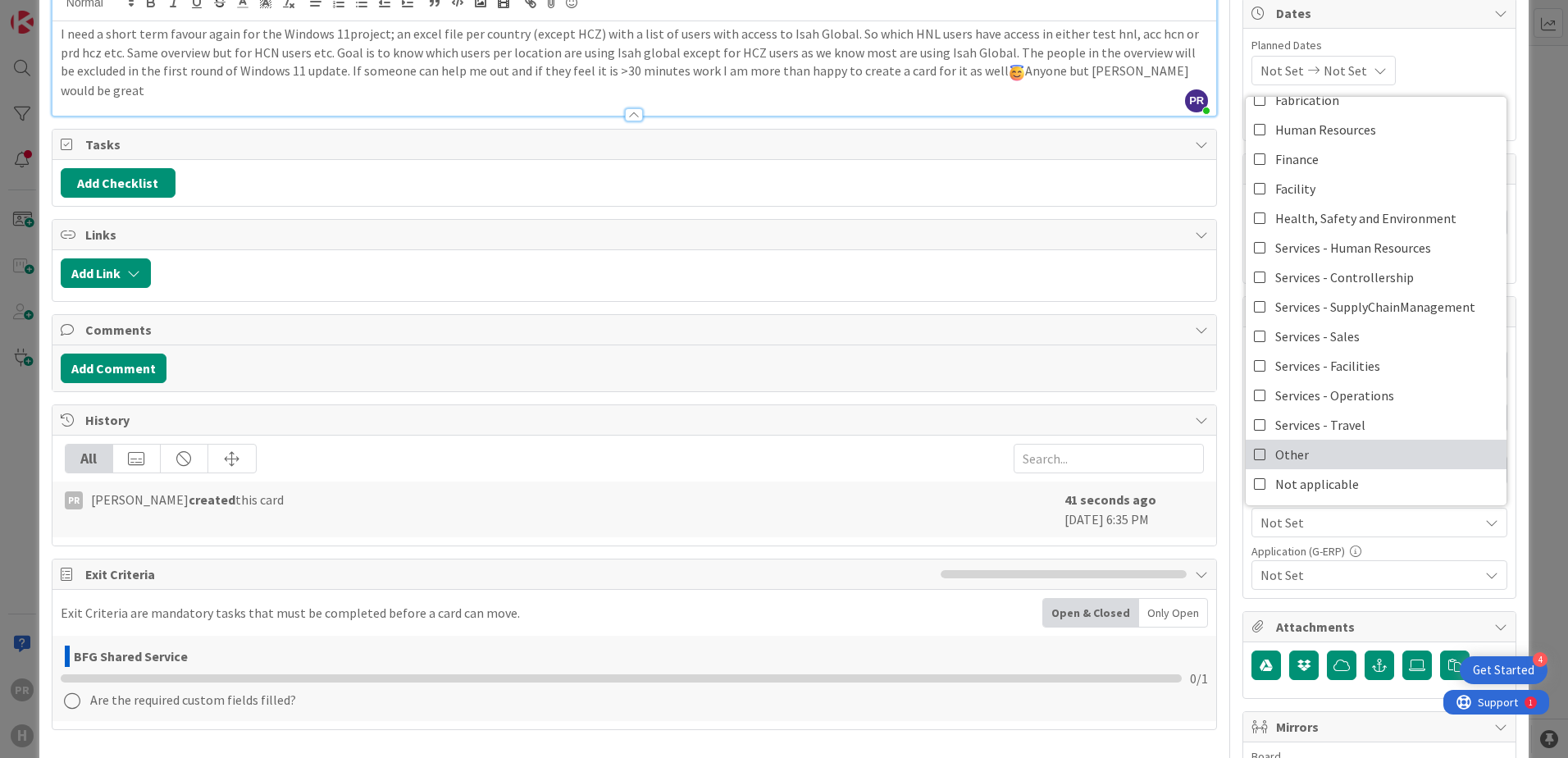
click at [1252, 443] on link "Other" at bounding box center [1376, 455] width 261 height 30
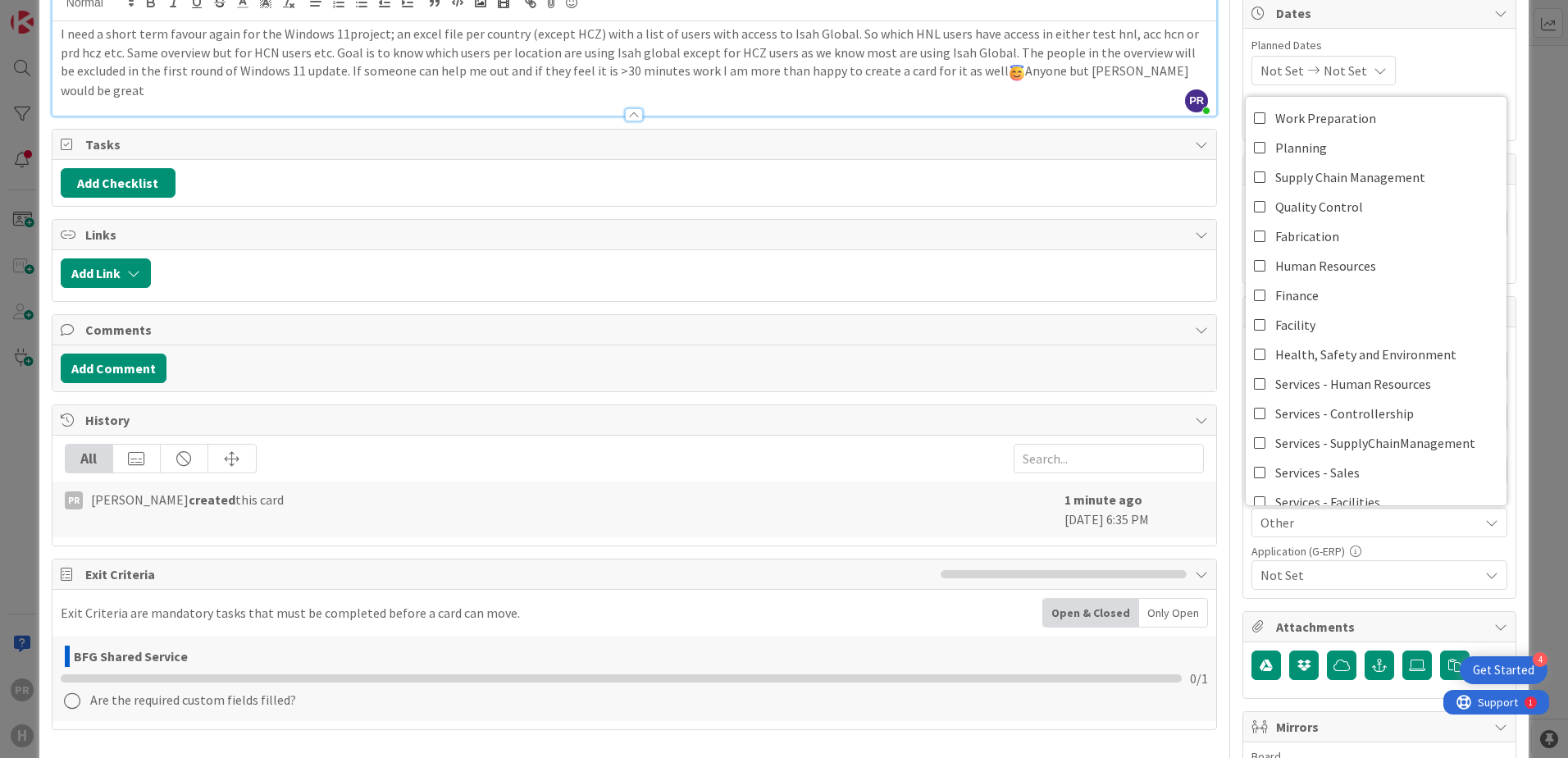
click at [1252, 531] on span "Other" at bounding box center [1369, 522] width 218 height 20
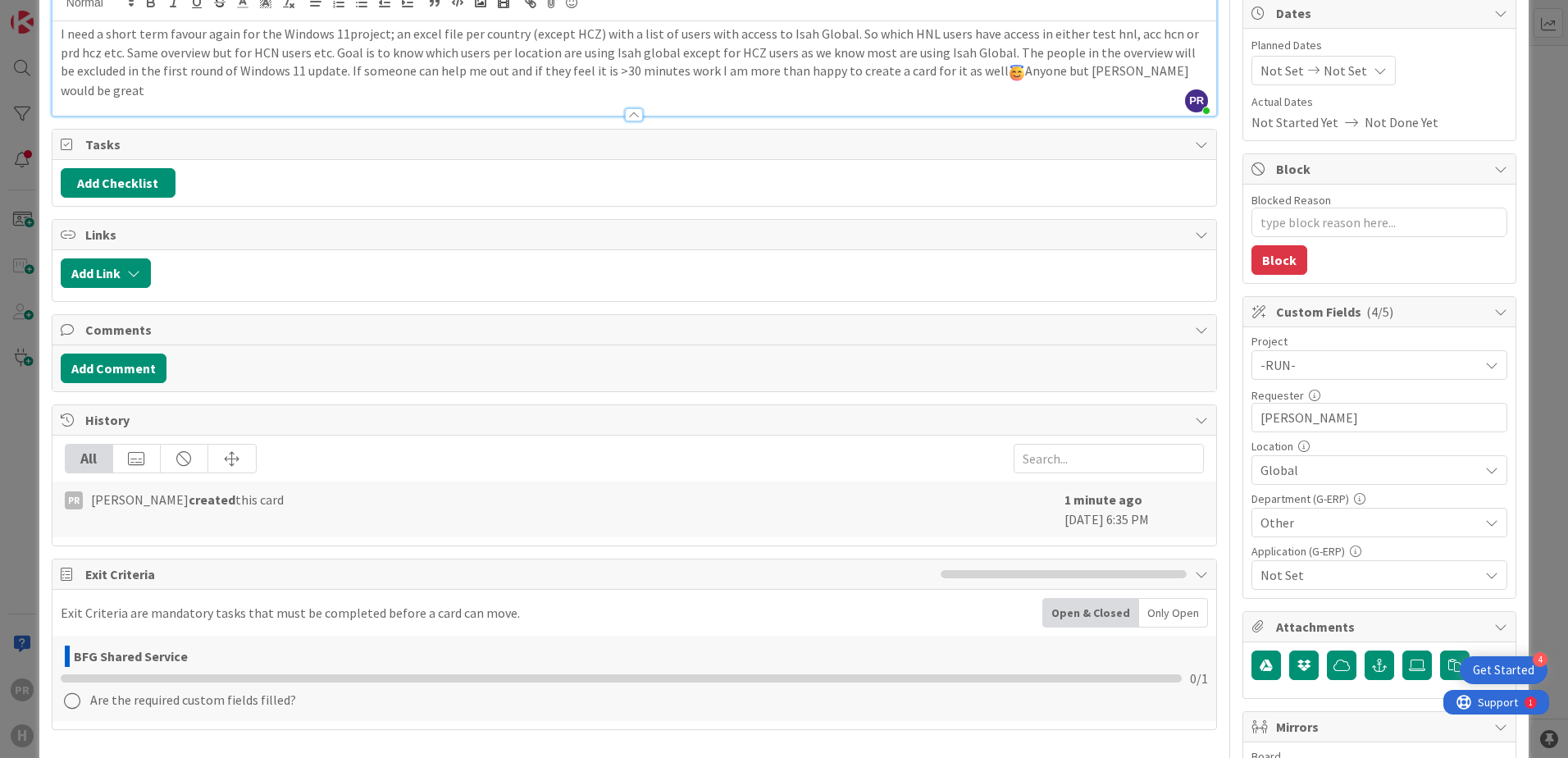
click at [1252, 573] on span "Not Set" at bounding box center [1369, 574] width 218 height 20
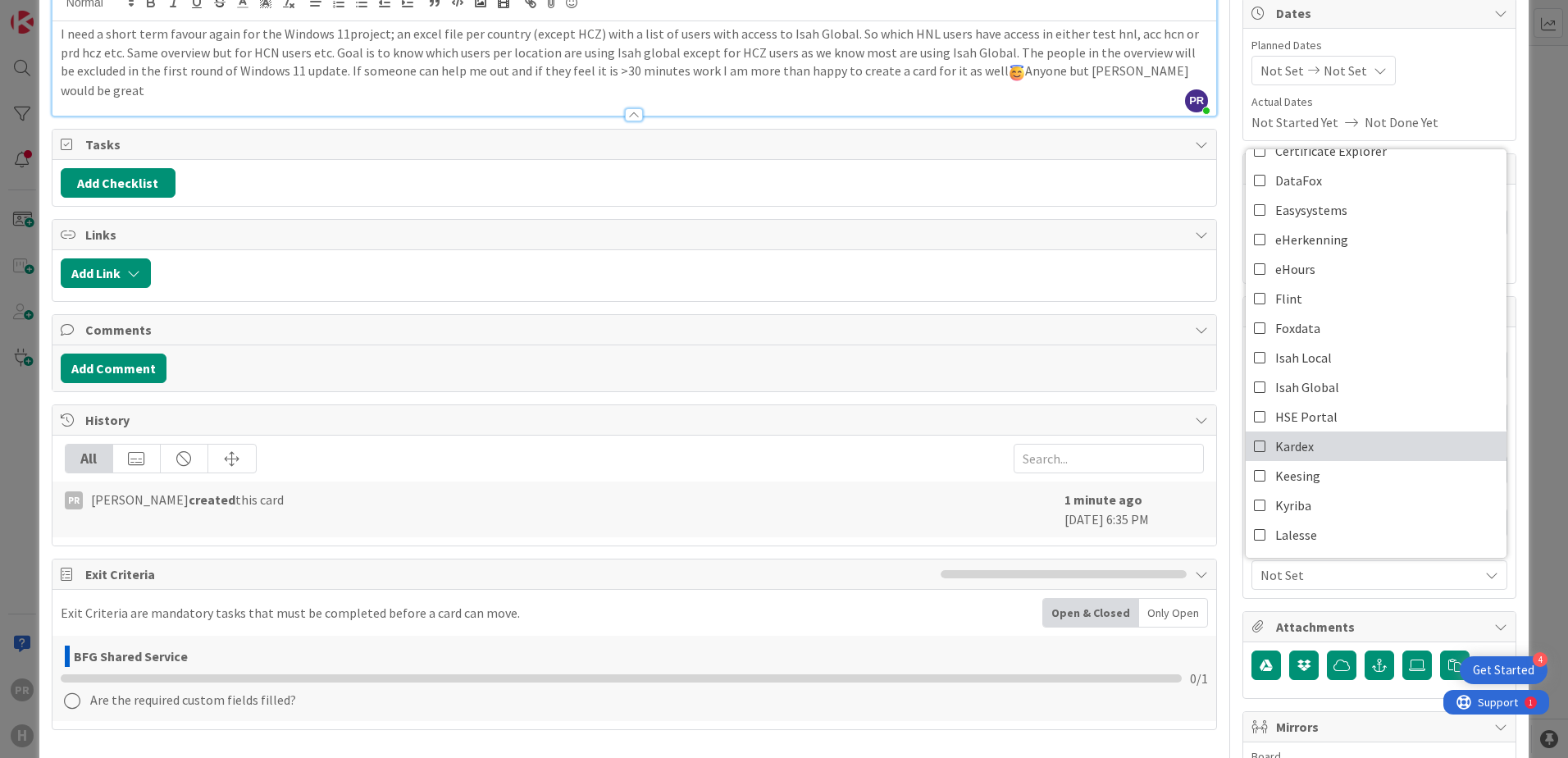
scroll to position [164, 0]
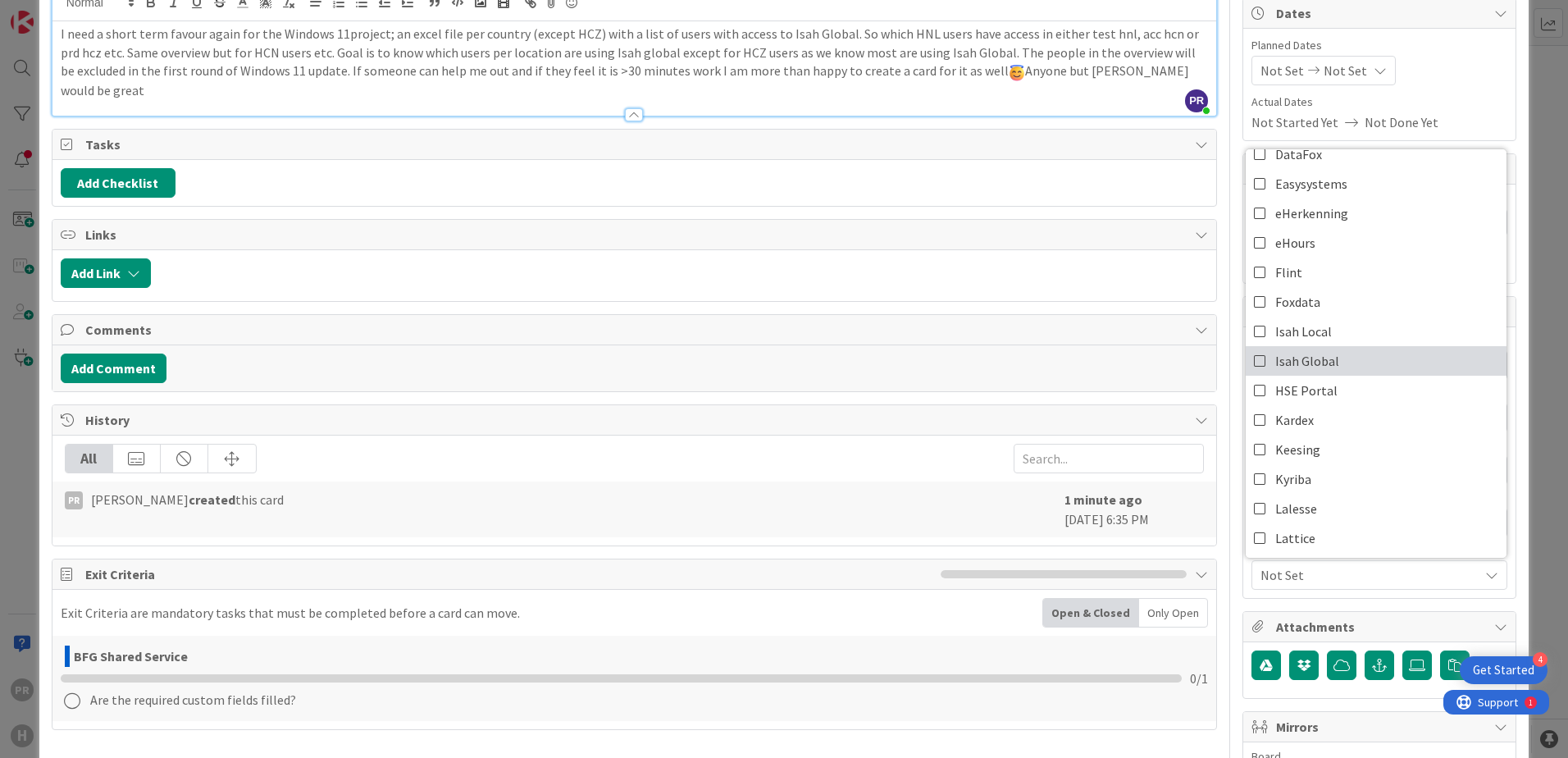
click at [1252, 368] on link "Isah Global" at bounding box center [1376, 361] width 261 height 30
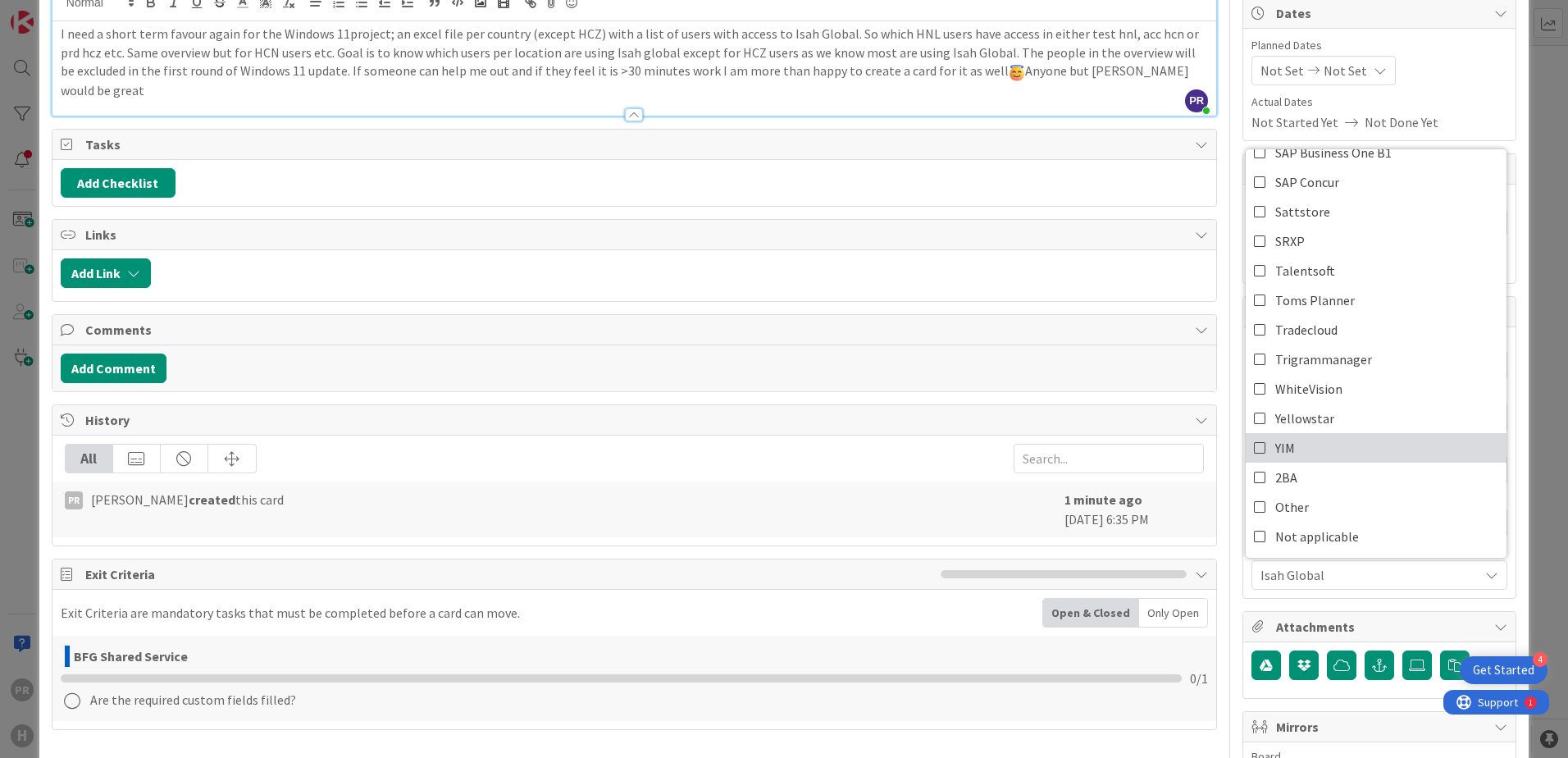
scroll to position [674, 0]
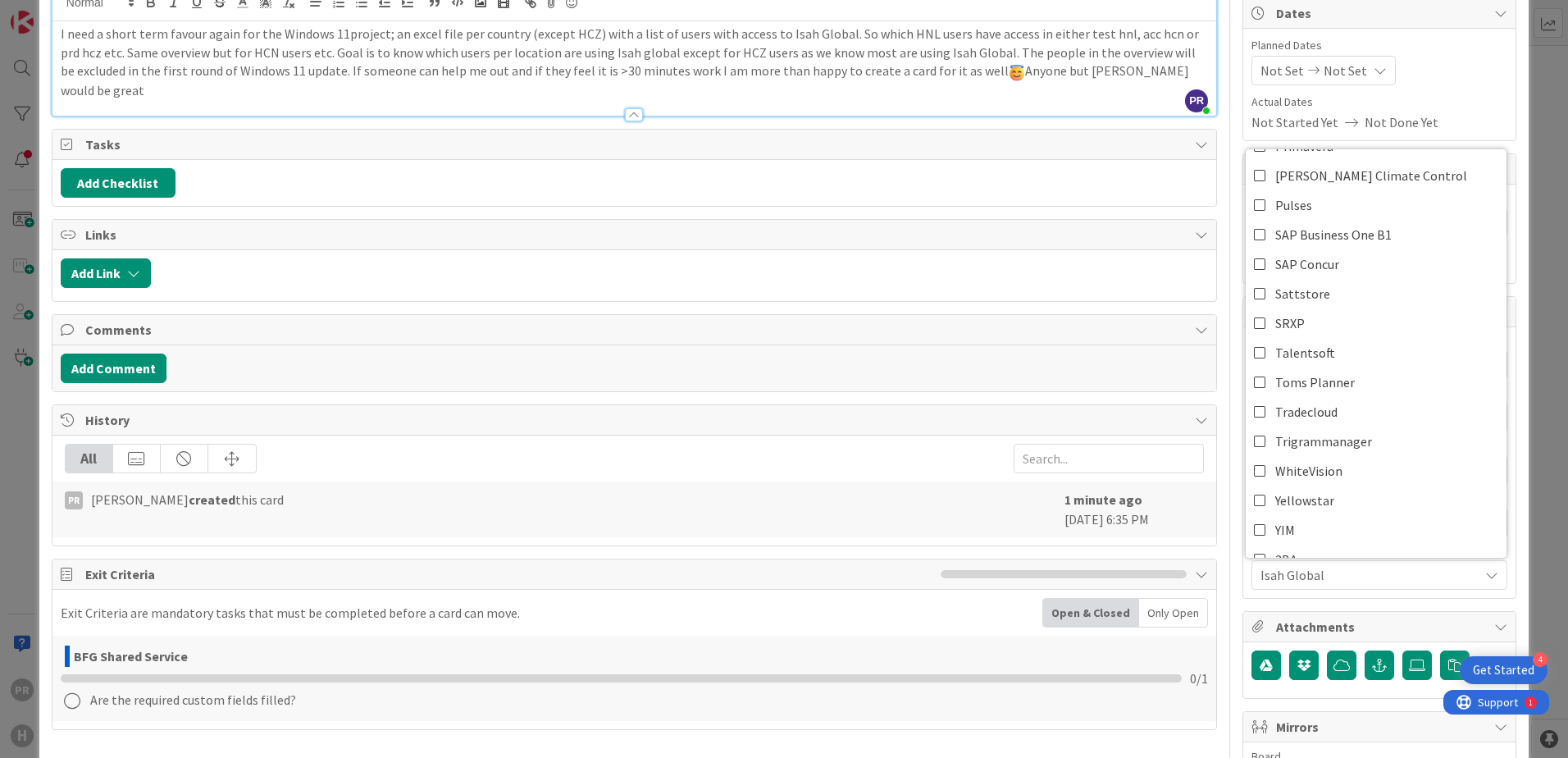
click at [1252, 584] on span "Isah Global" at bounding box center [1369, 574] width 218 height 20
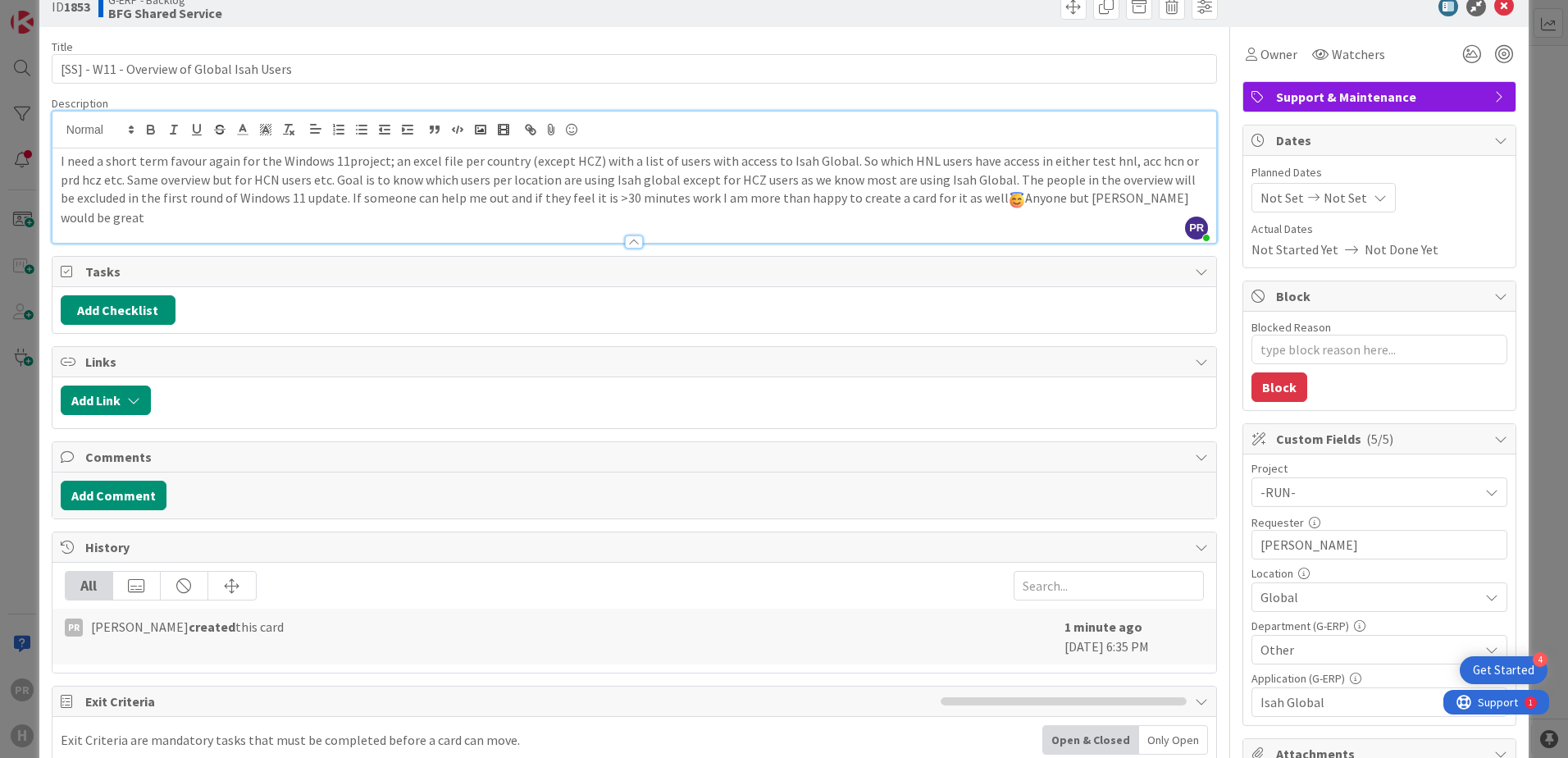
scroll to position [0, 0]
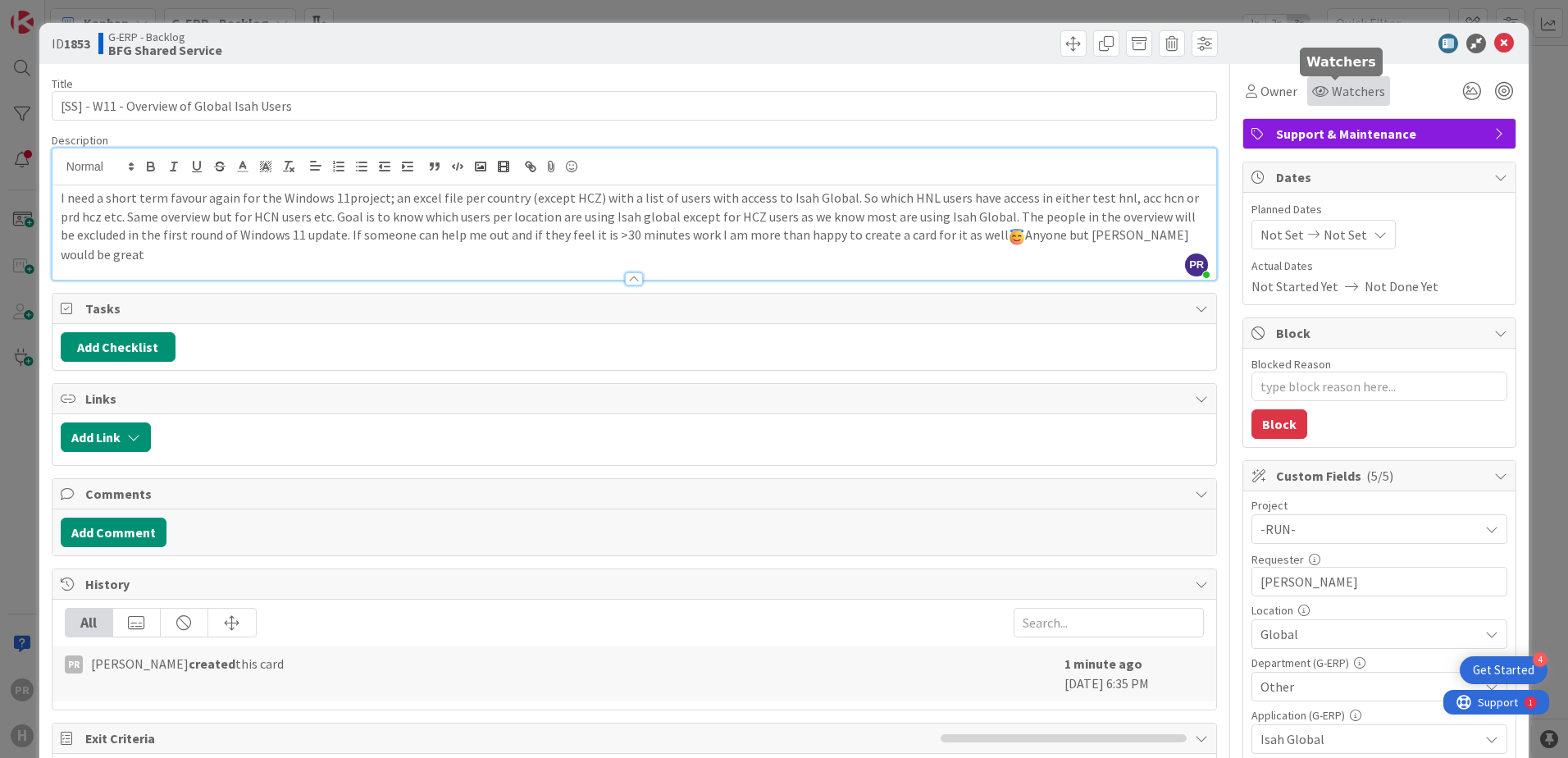
click at [1252, 99] on div "Watchers" at bounding box center [1349, 90] width 73 height 20
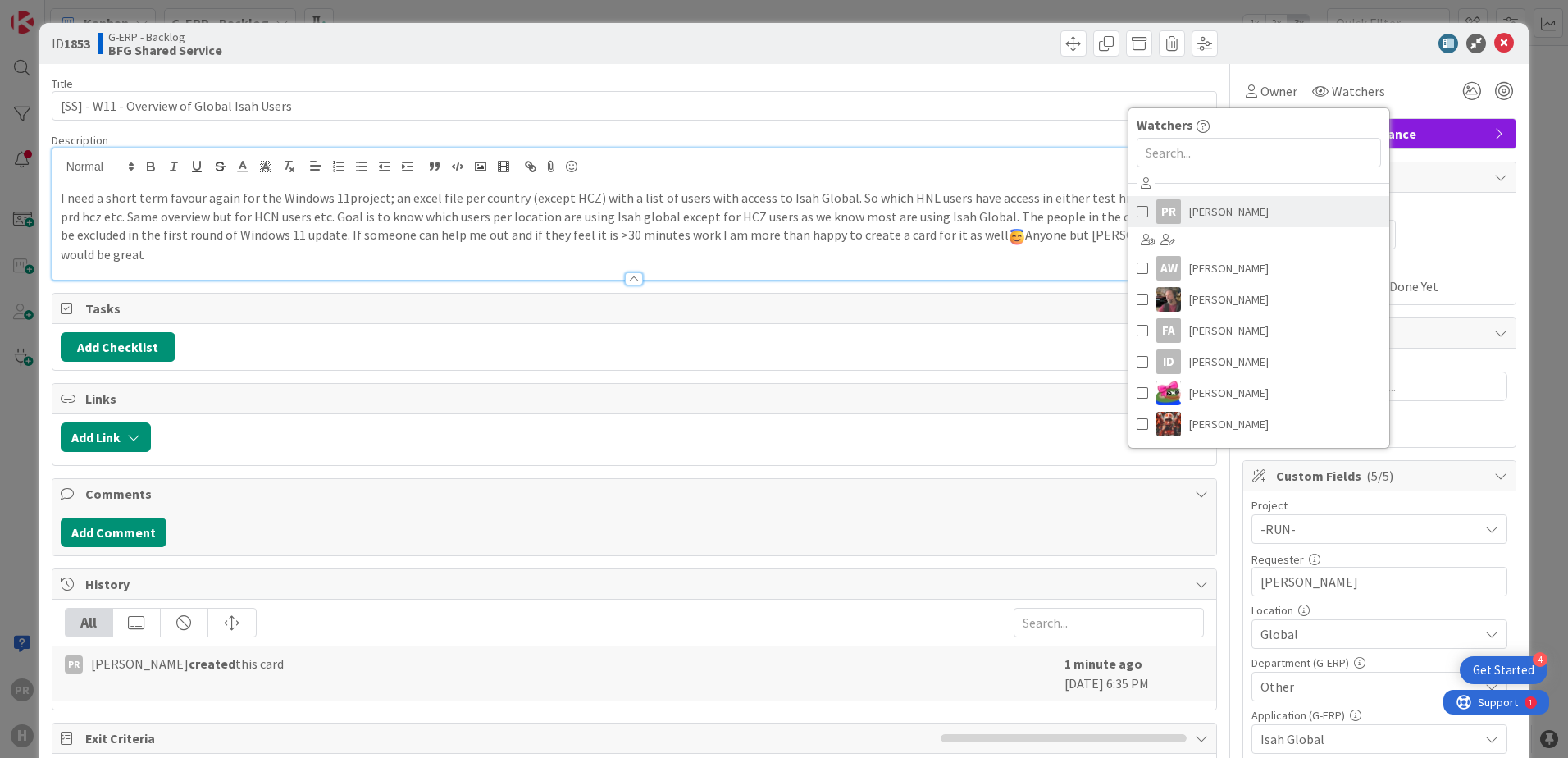
click at [1190, 210] on span "[PERSON_NAME]" at bounding box center [1229, 212] width 79 height 24
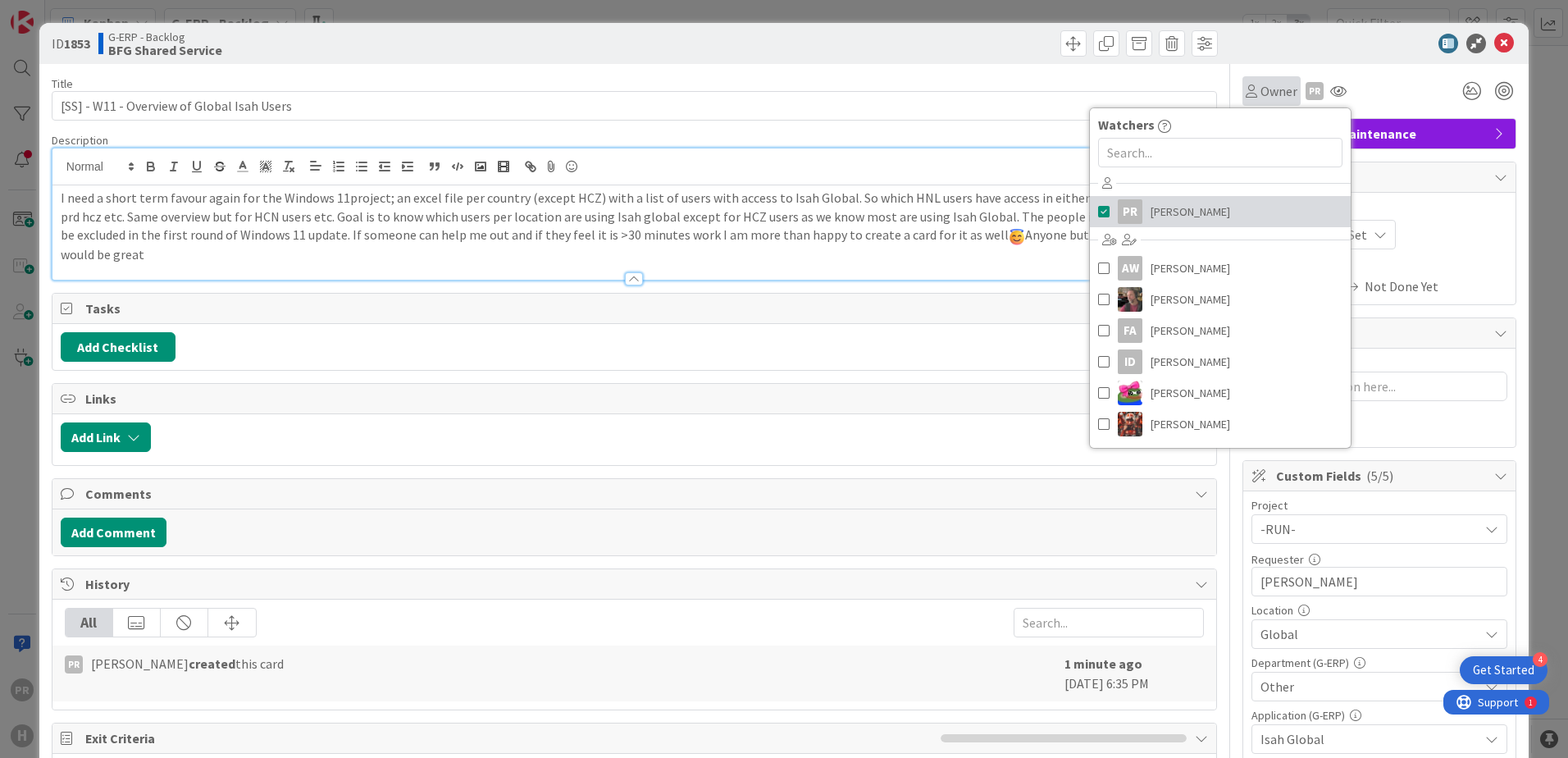
type textarea "x"
click at [1252, 48] on div at bounding box center [1370, 43] width 290 height 20
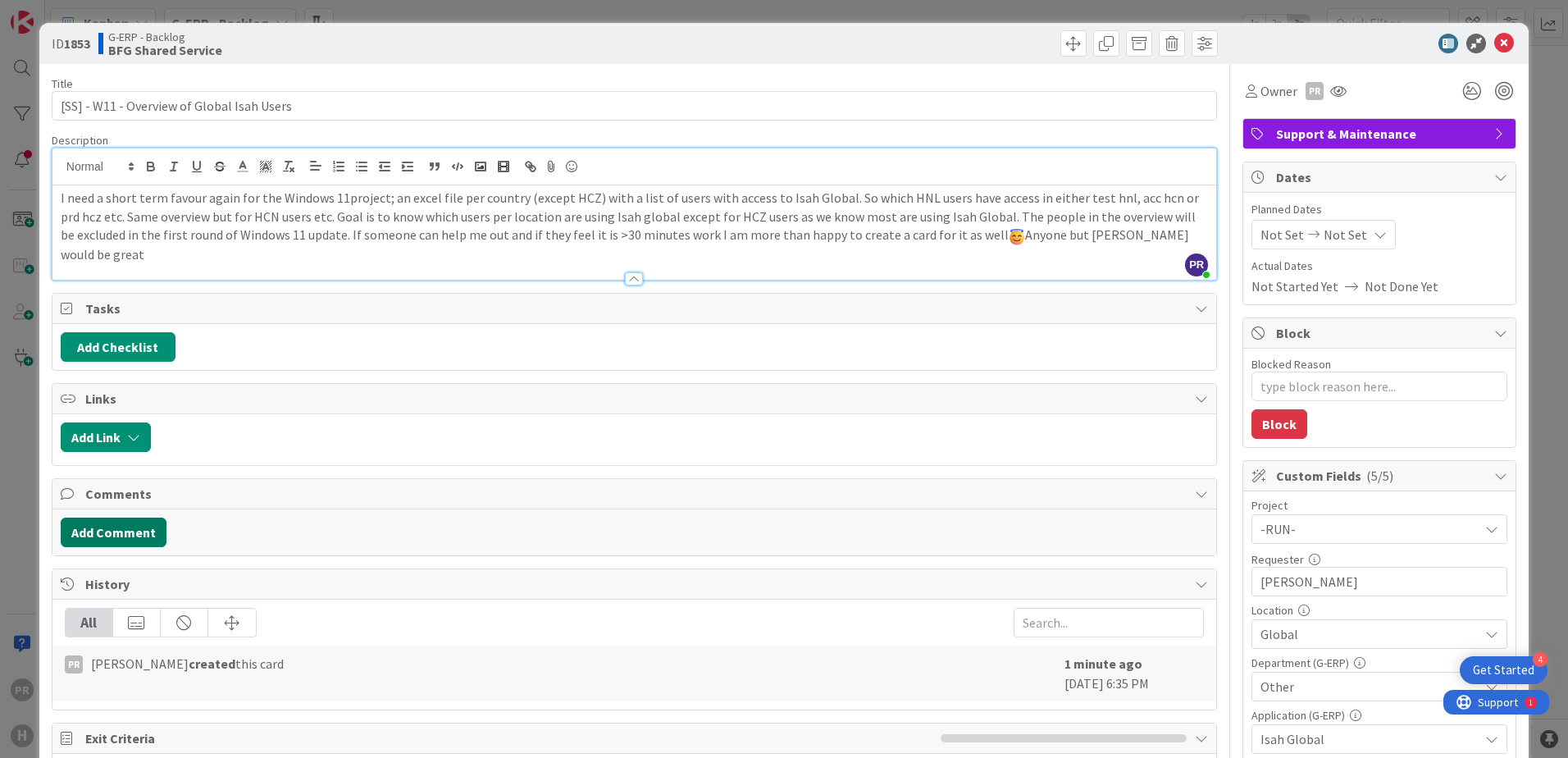
click at [132, 517] on button "Add Comment" at bounding box center [113, 532] width 105 height 30
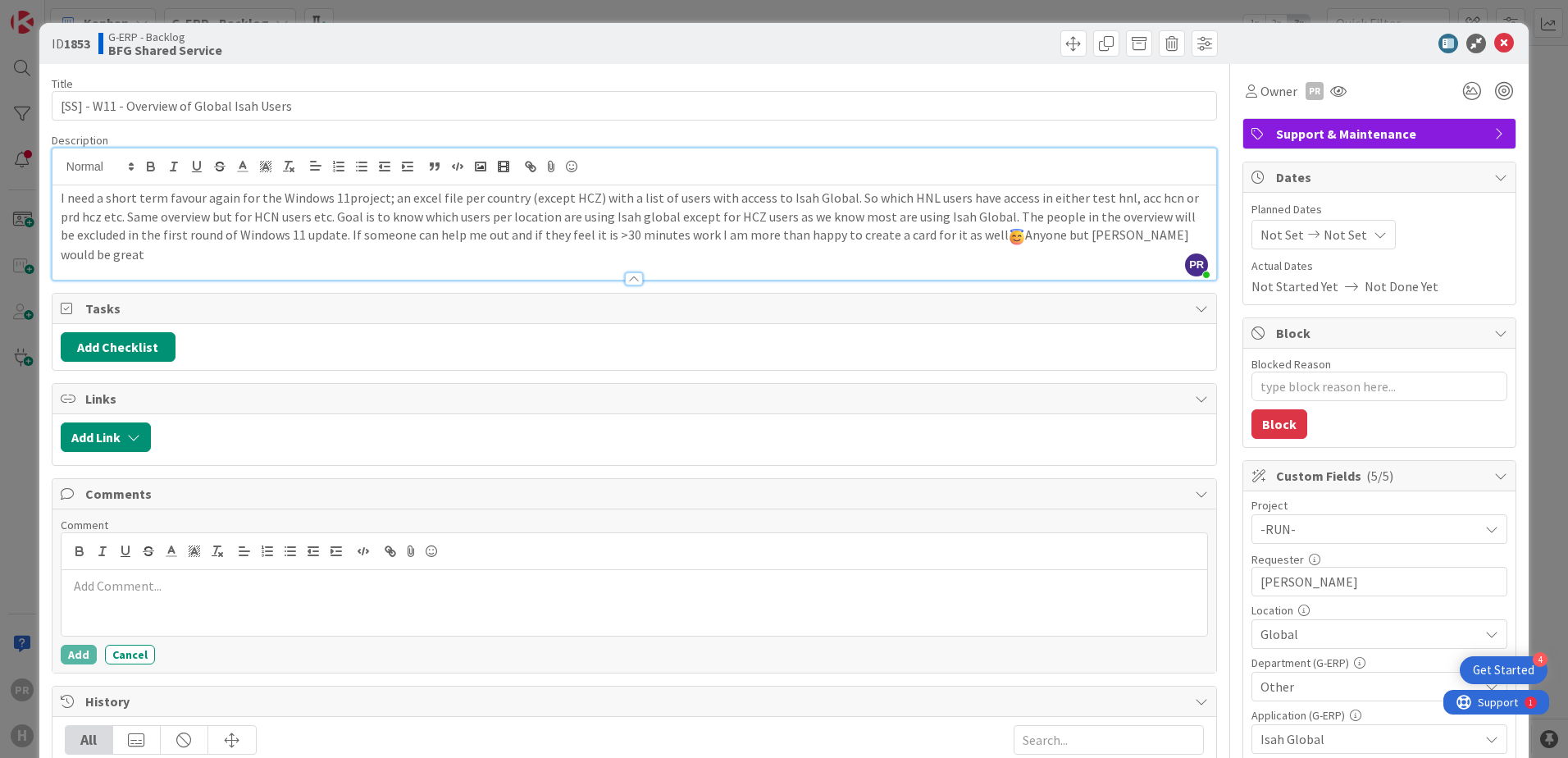
click at [241, 577] on p at bounding box center [634, 586] width 1133 height 19
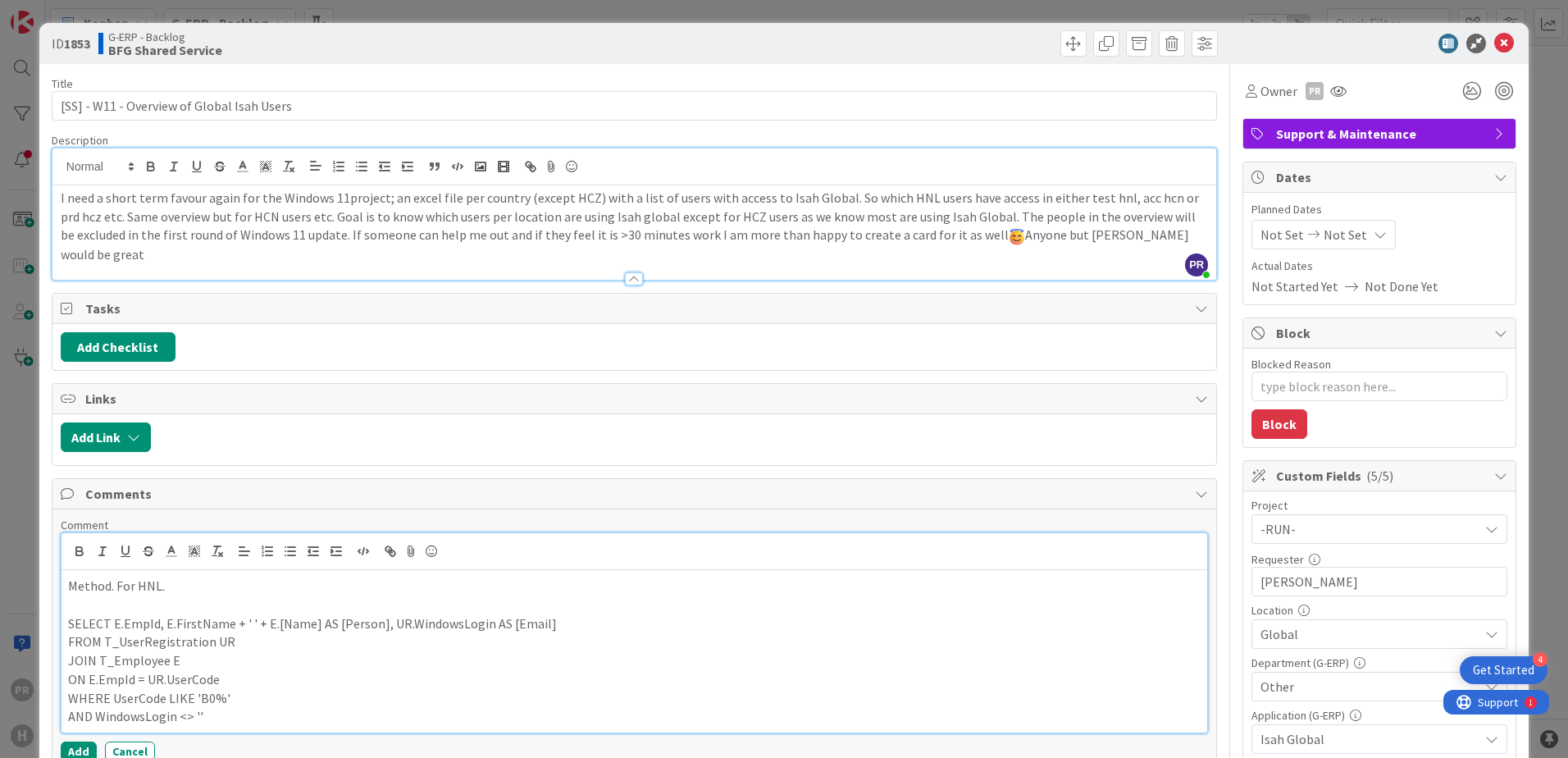
click at [135, 577] on p "Method. For HNL." at bounding box center [634, 586] width 1133 height 19
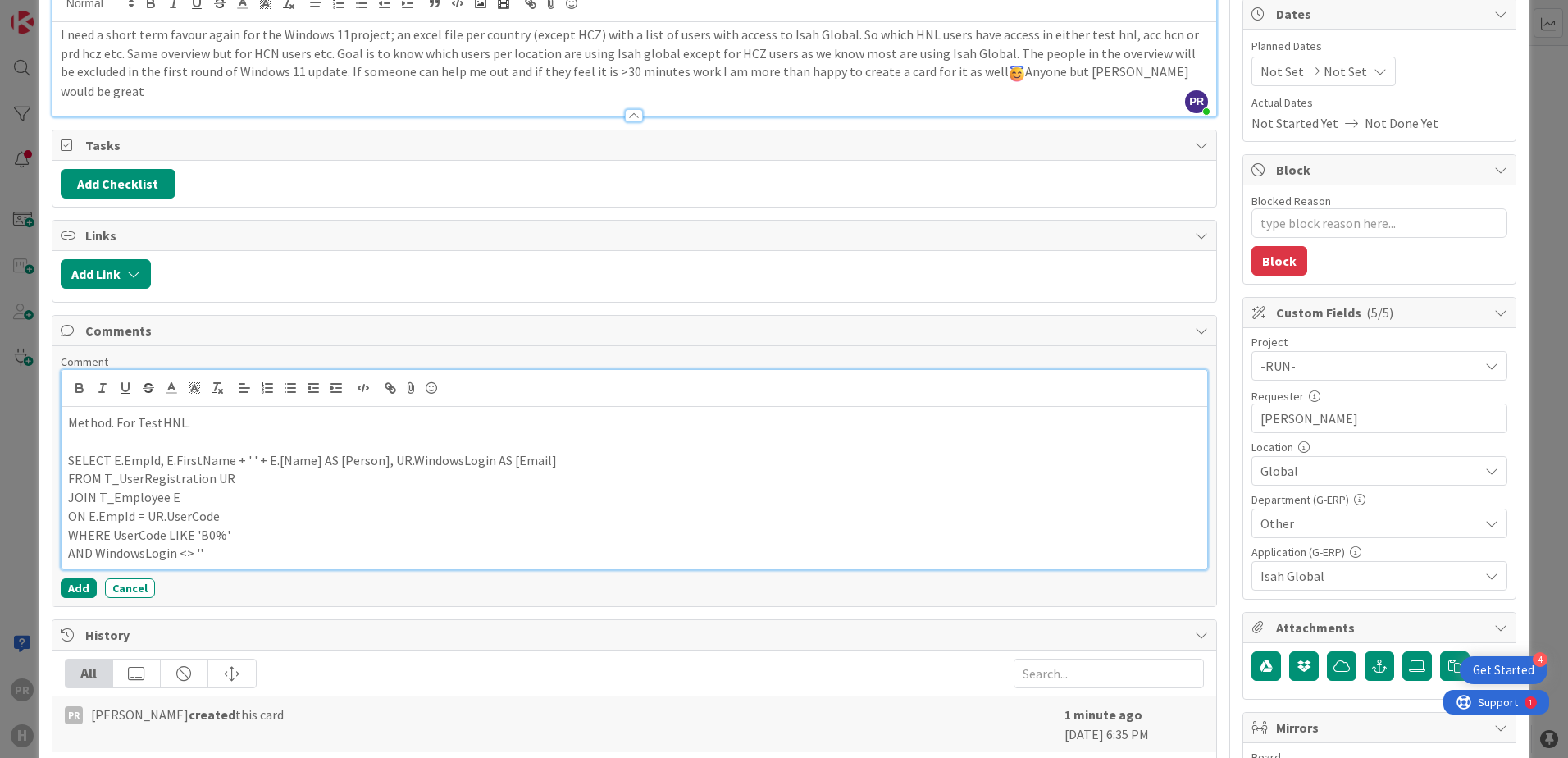
scroll to position [164, 0]
click at [240, 543] on p "AND WindowsLogin <> ''" at bounding box center [634, 552] width 1133 height 19
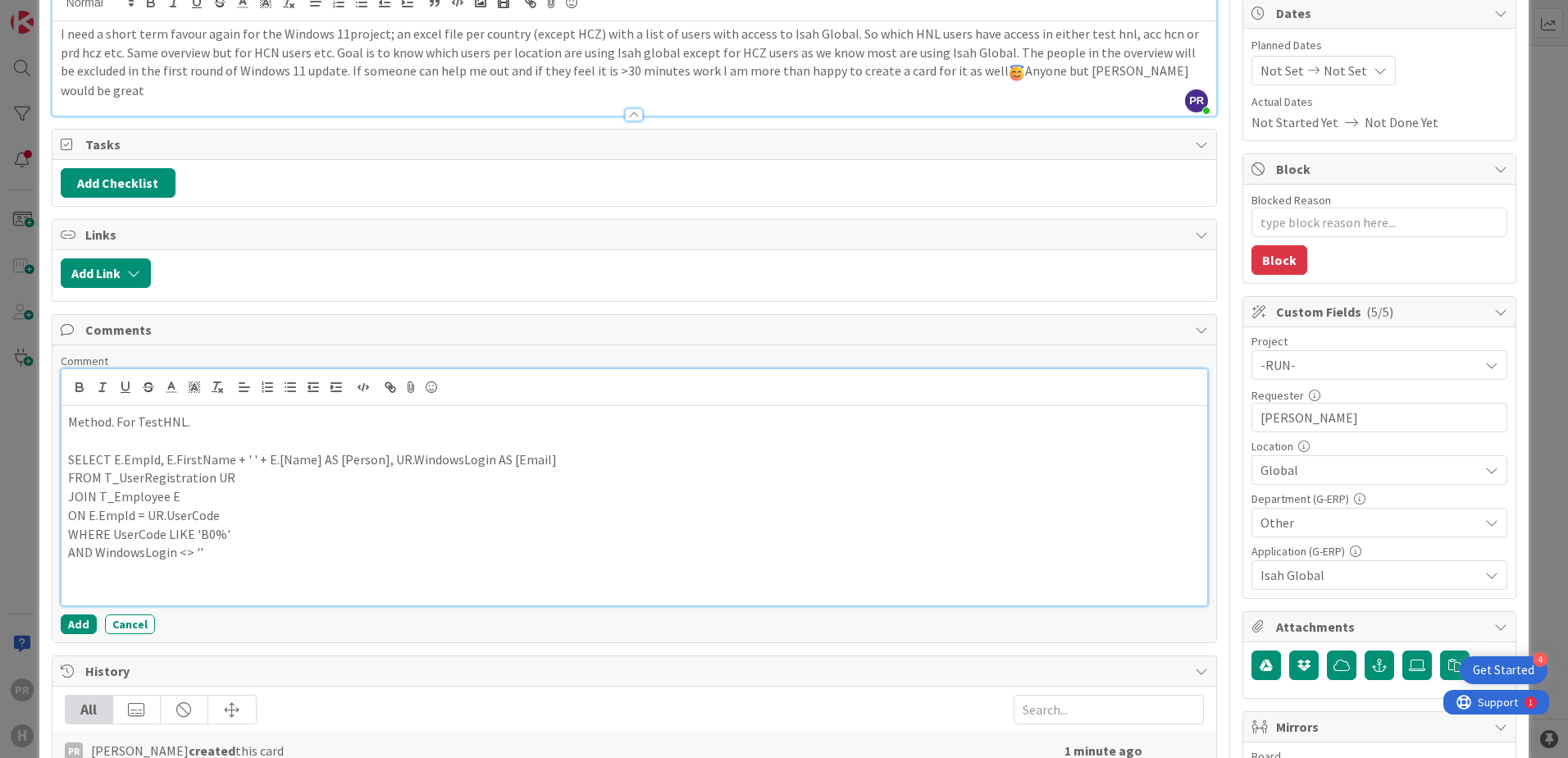
click at [233, 413] on p "Method. For TestHNL." at bounding box center [634, 422] width 1133 height 19
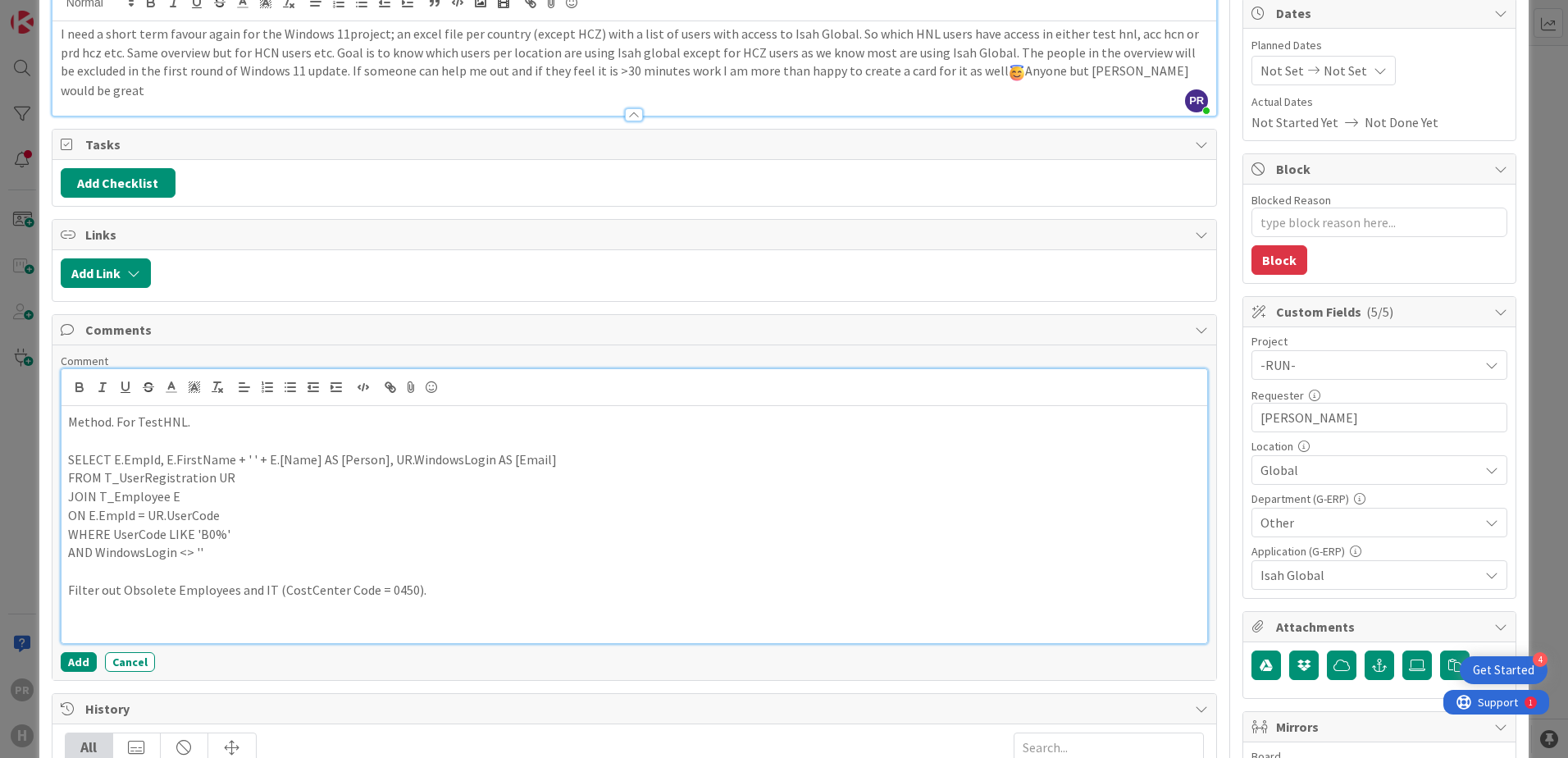
click at [242, 562] on p at bounding box center [634, 572] width 1133 height 19
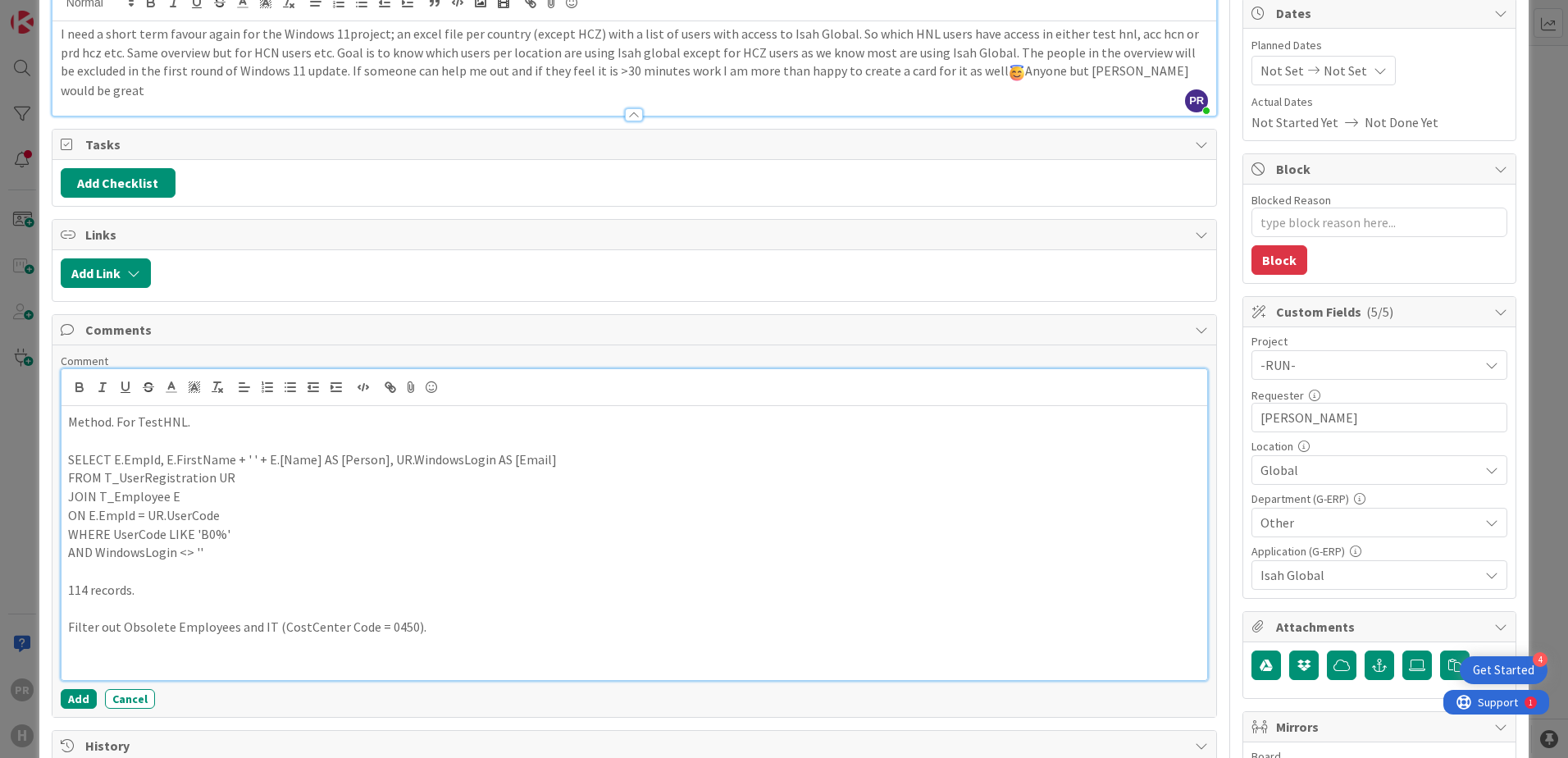
click at [198, 655] on p at bounding box center [634, 665] width 1133 height 19
click at [195, 637] on p at bounding box center [634, 646] width 1133 height 19
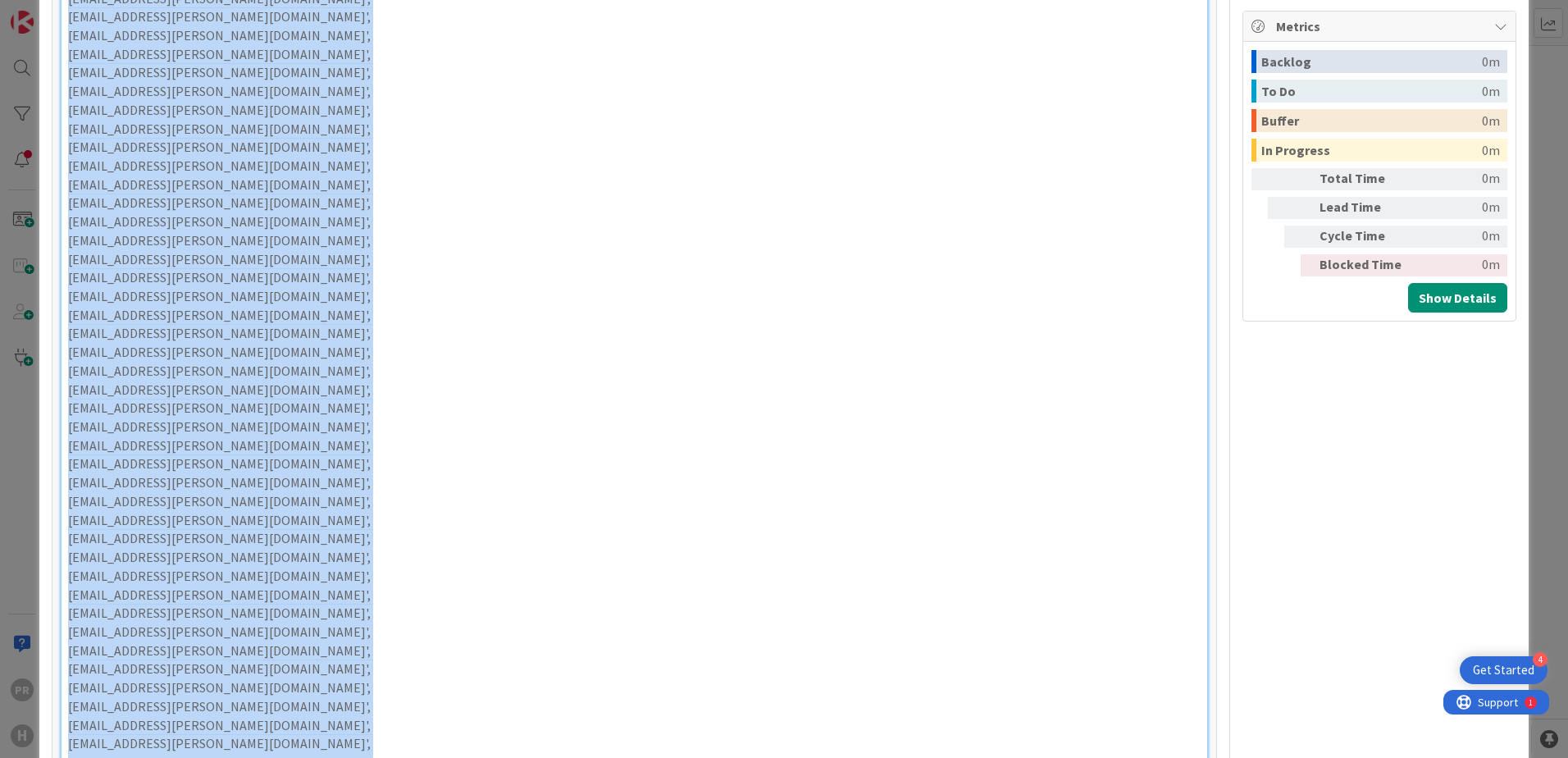
scroll to position [473, 0]
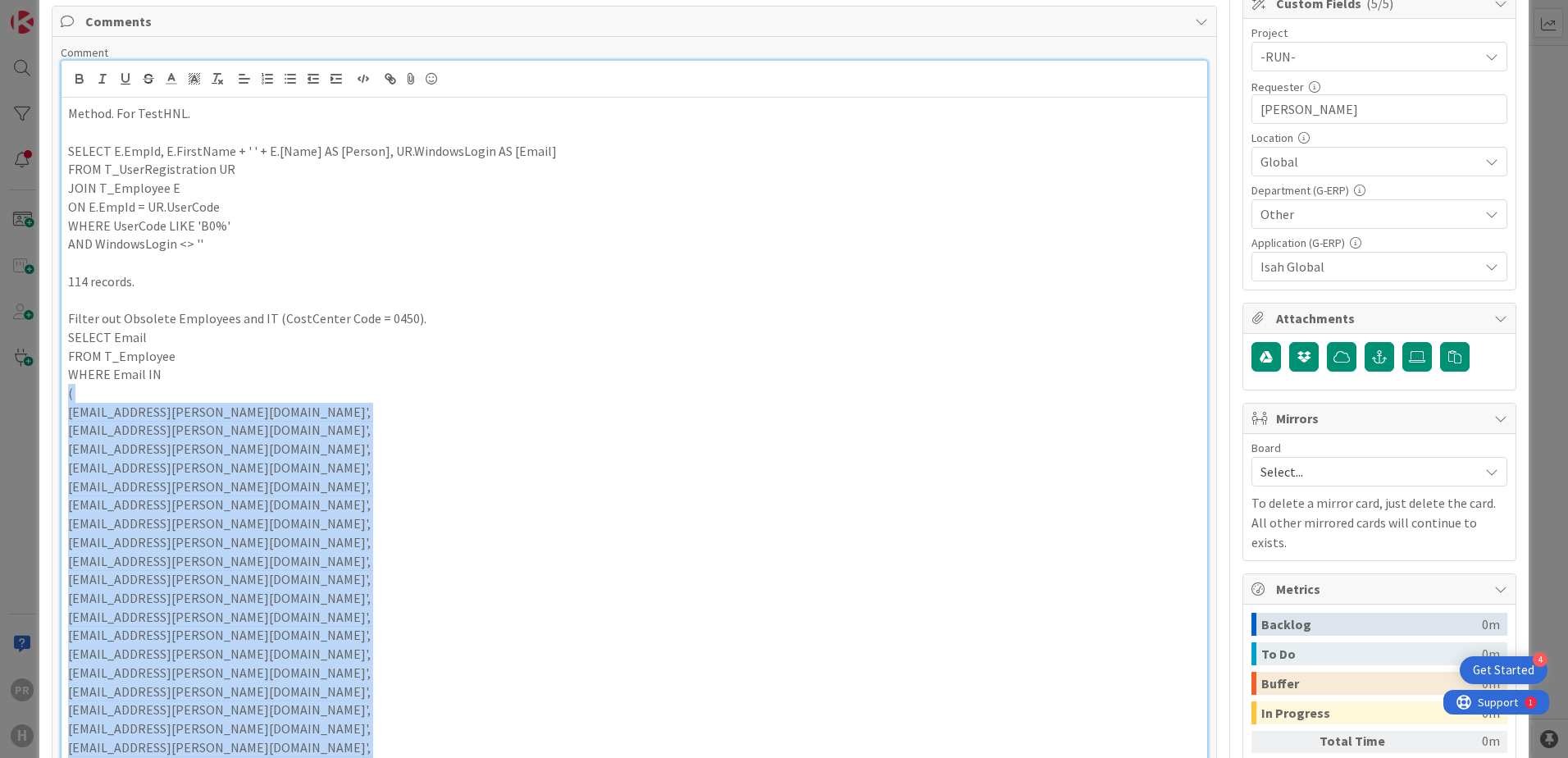
drag, startPoint x: 261, startPoint y: 355, endPoint x: 19, endPoint y: 377, distance: 243.0
click at [19, 377] on div "ID 1853 G-ERP - Backlog BFG Shared Service Title 42 / 128 [SS] - W11 - Overview…" at bounding box center [784, 379] width 1568 height 758
copy div "( [EMAIL_ADDRESS][PERSON_NAME][DOMAIN_NAME]', [EMAIL_ADDRESS][PERSON_NAME][DOMA…"
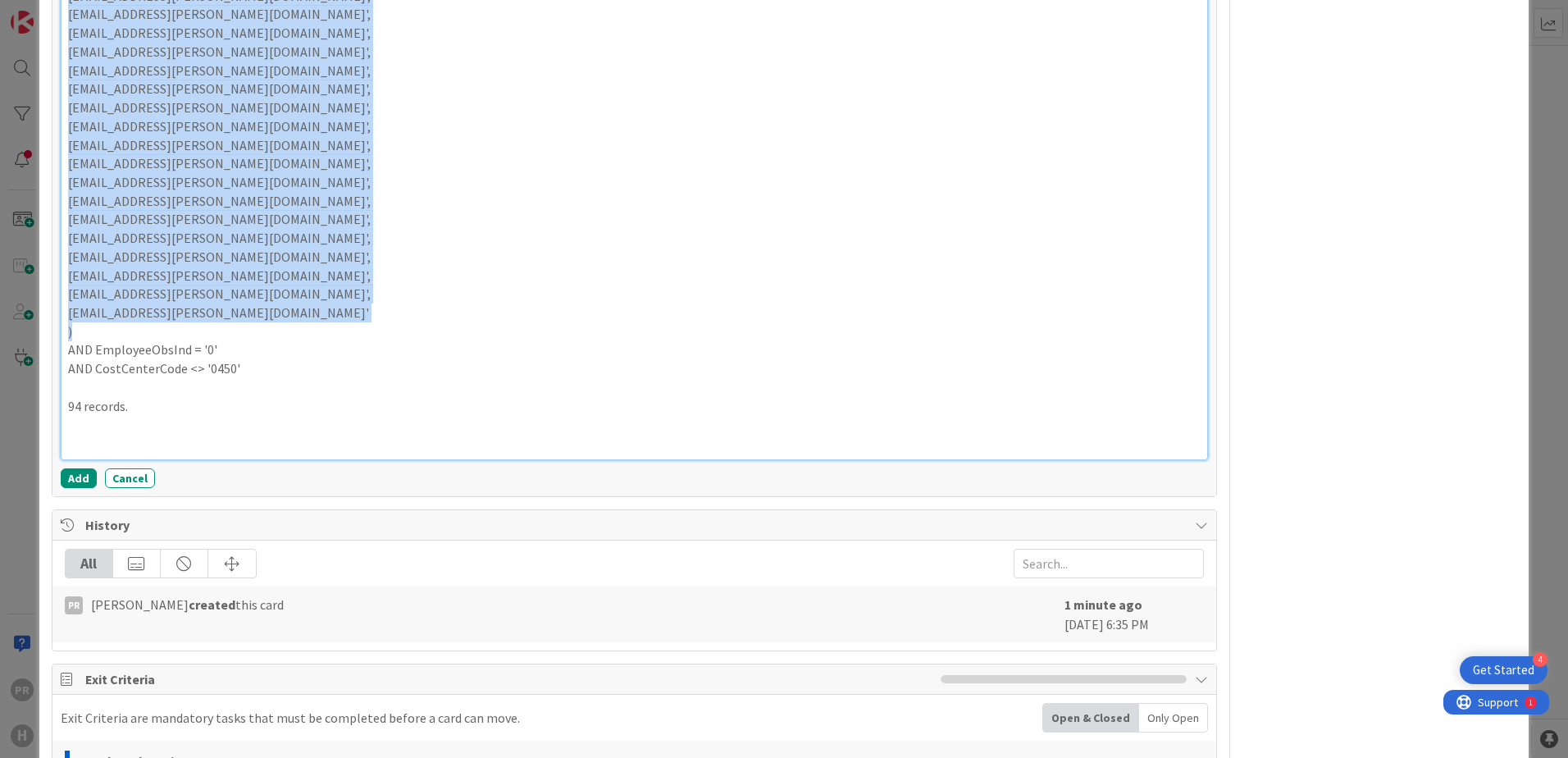
scroll to position [2771, 0]
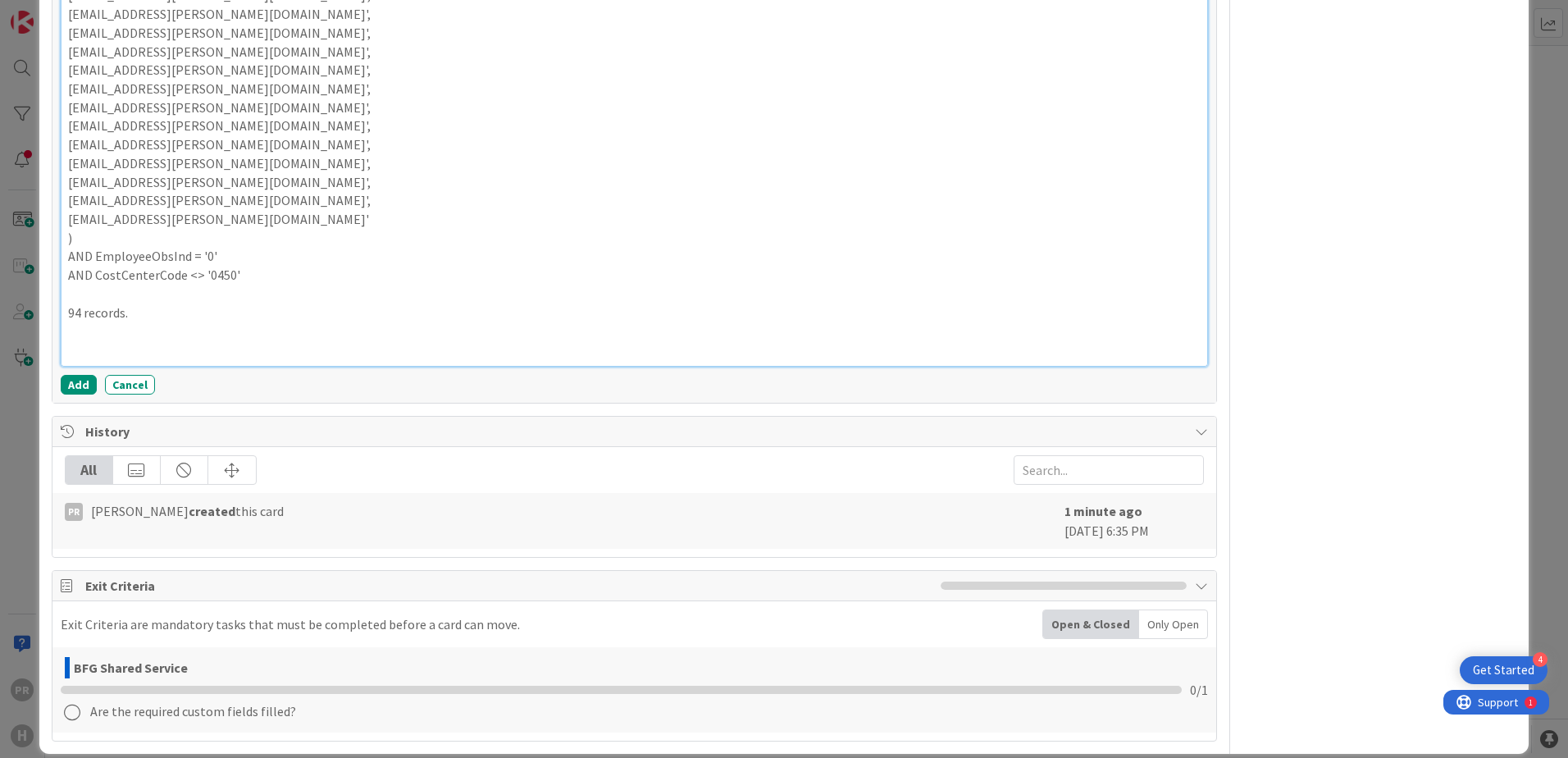
click at [186, 340] on p at bounding box center [634, 350] width 1133 height 19
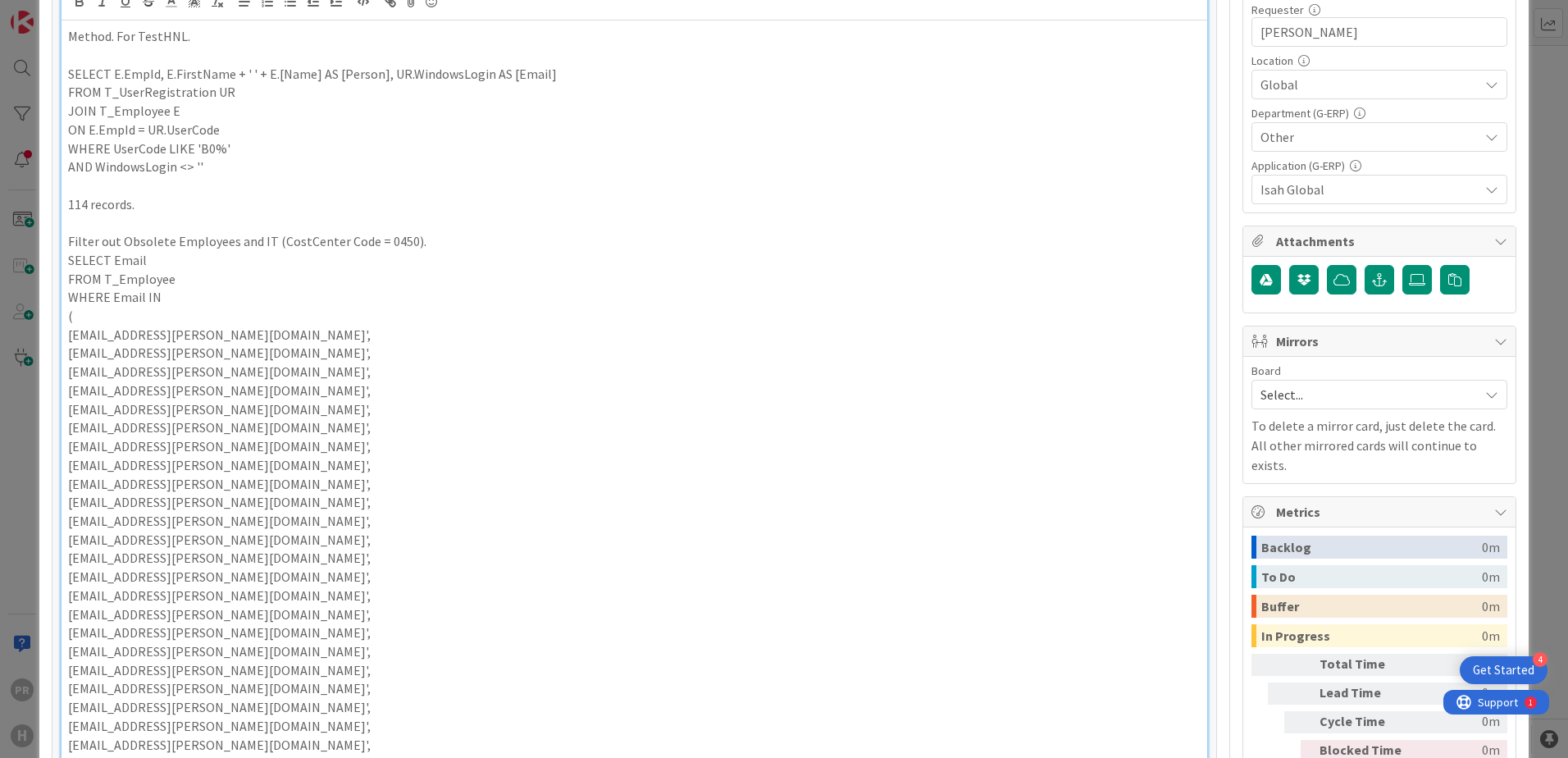
scroll to position [557, 0]
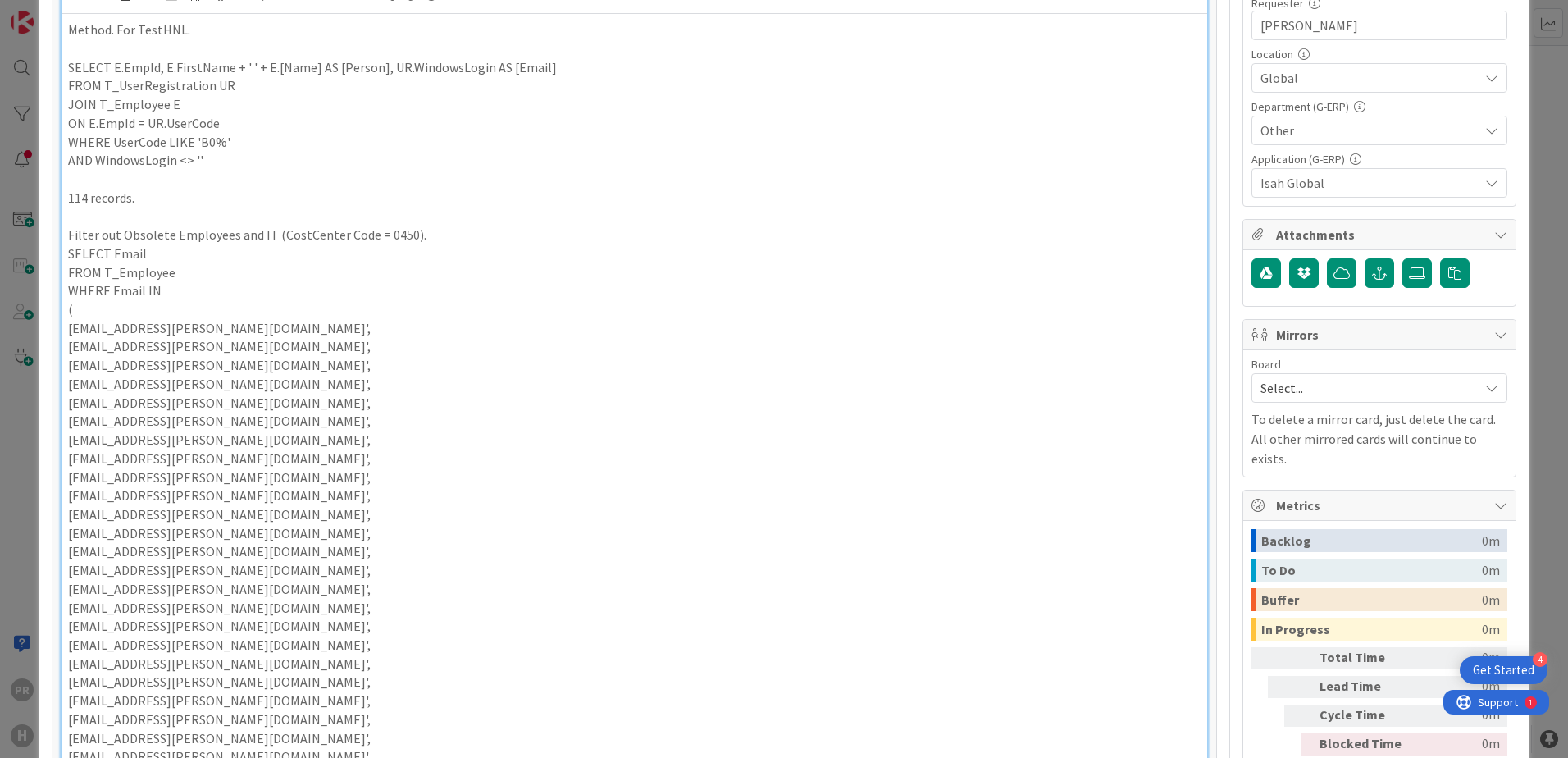
click at [436, 226] on p "Filter out Obsolete Employees and IT (CostCenter Code = 0450)." at bounding box center [634, 235] width 1133 height 19
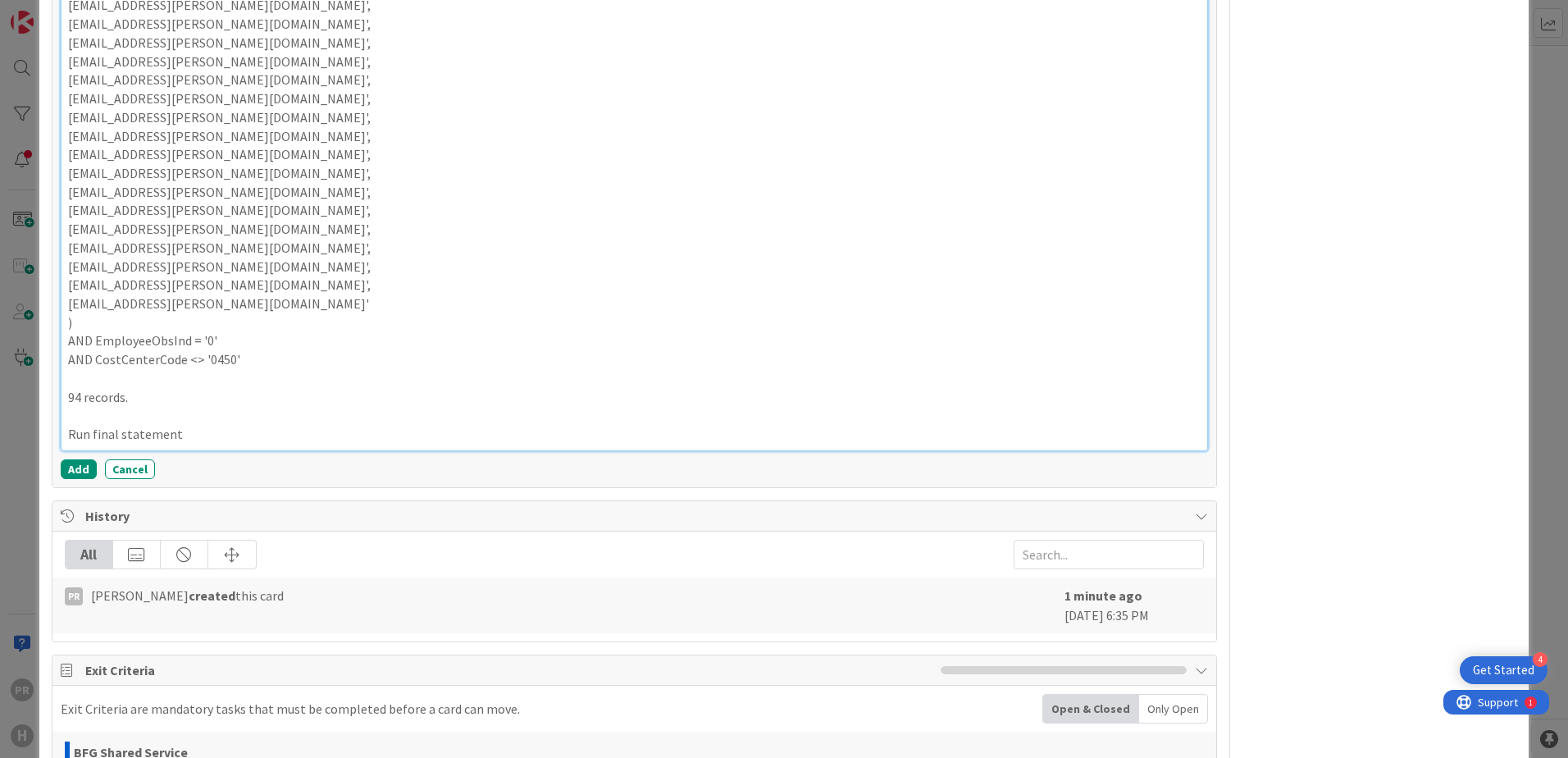
scroll to position [2607, 0]
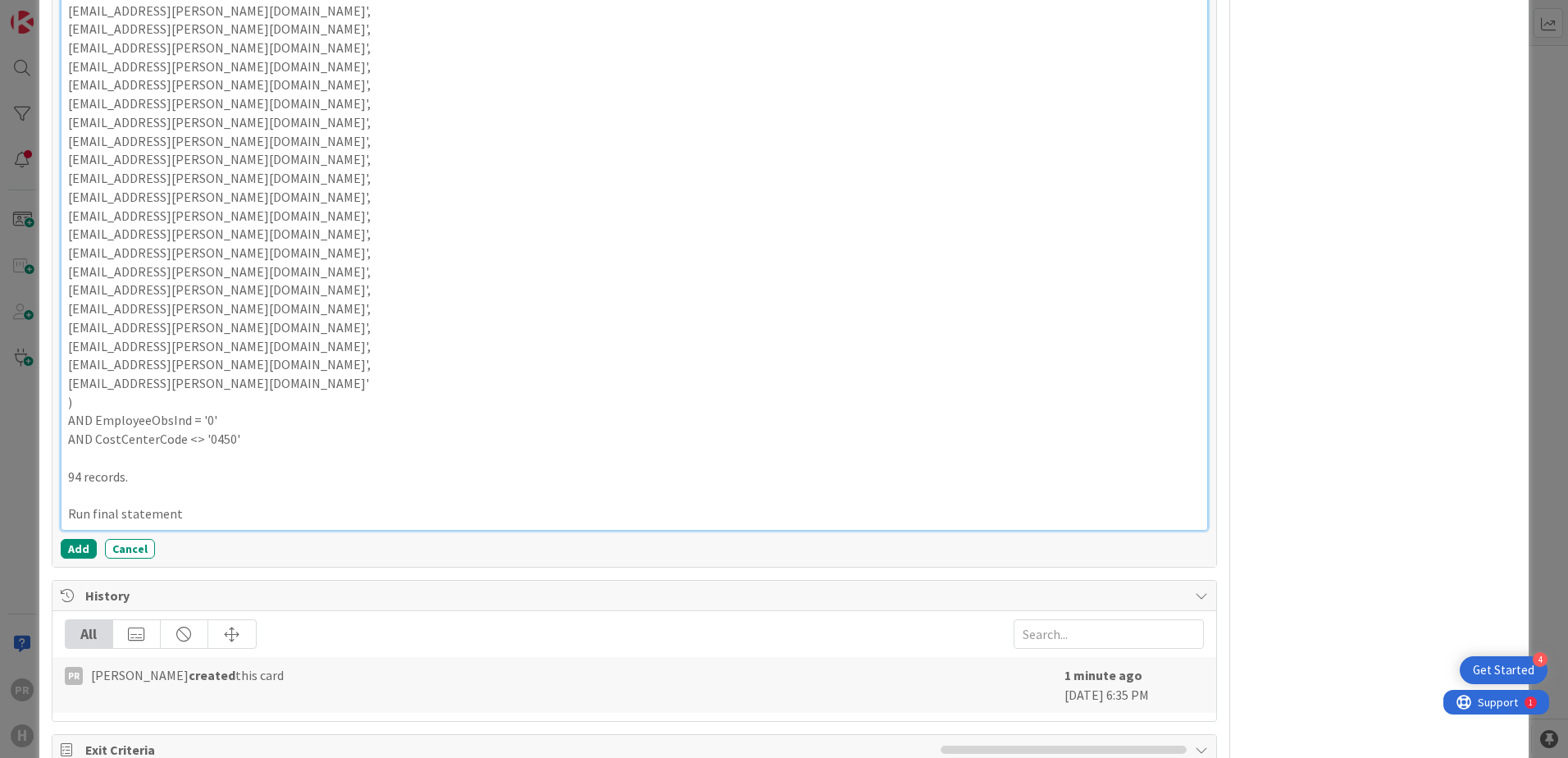
click at [208, 504] on p "Run final statement" at bounding box center [634, 514] width 1133 height 19
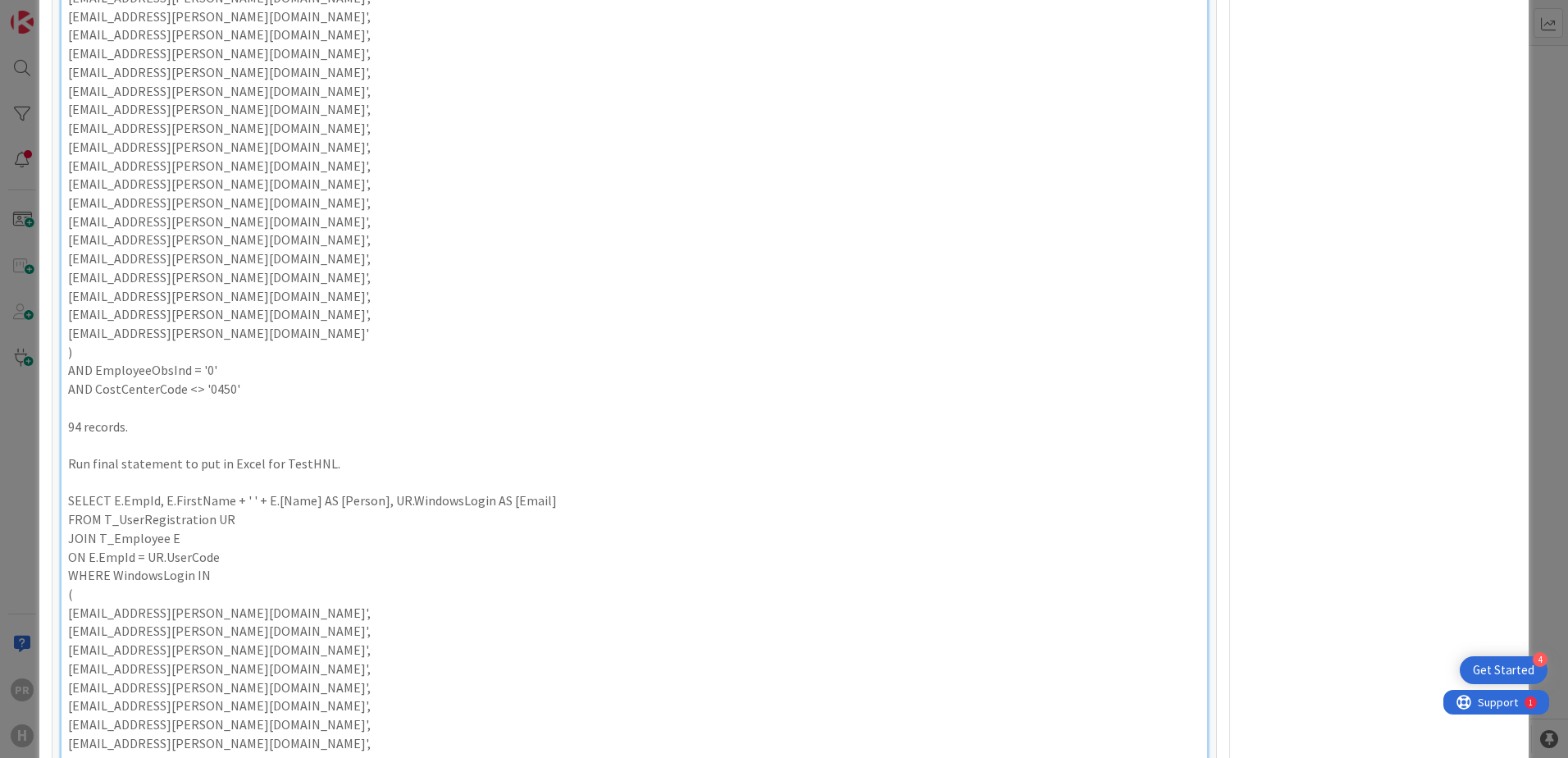
scroll to position [2694, 0]
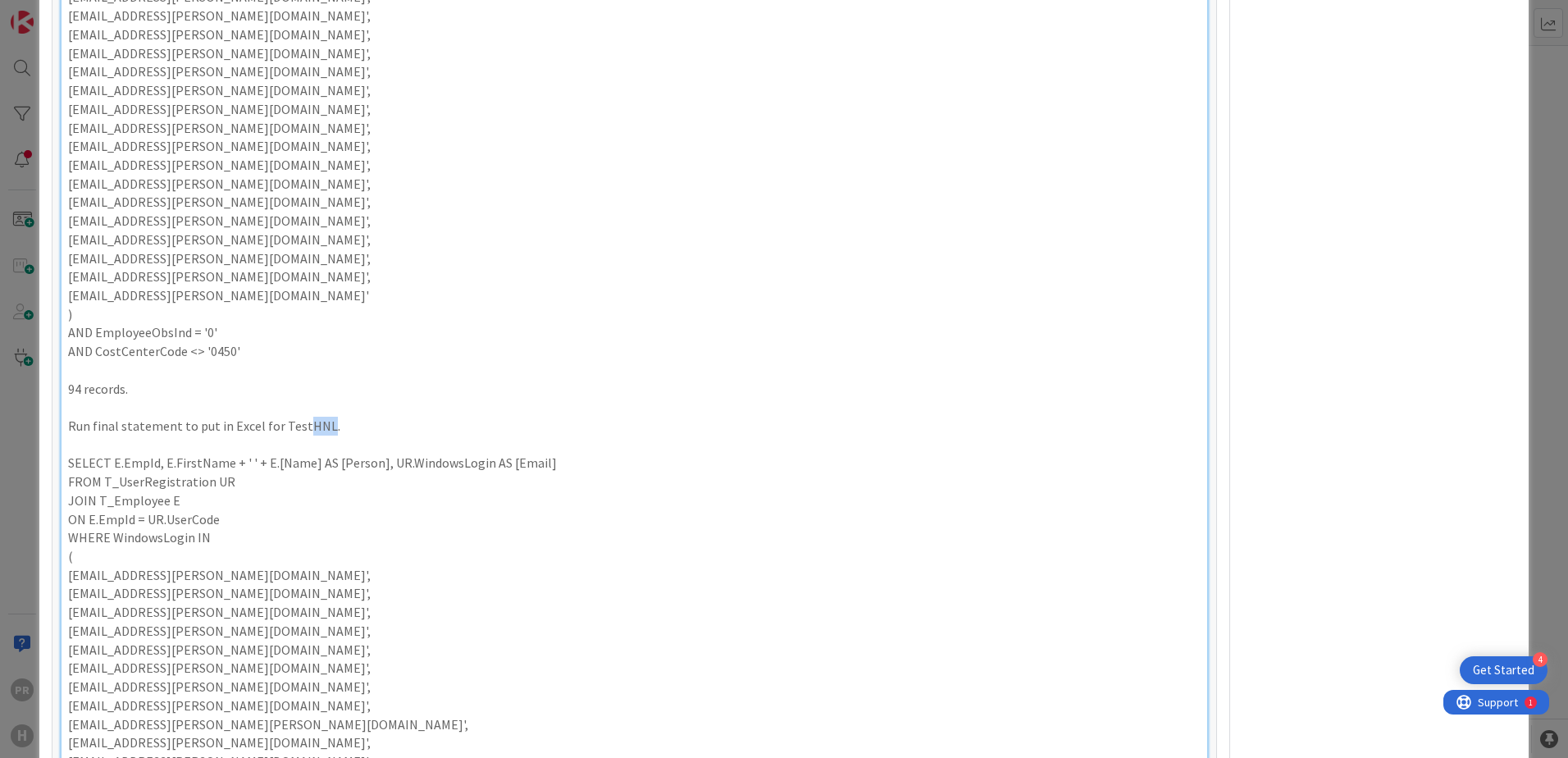
drag, startPoint x: 317, startPoint y: 405, endPoint x: 299, endPoint y: 404, distance: 18.0
click at [299, 417] on p "Run final statement to put in Excel for TestHNL." at bounding box center [634, 426] width 1133 height 19
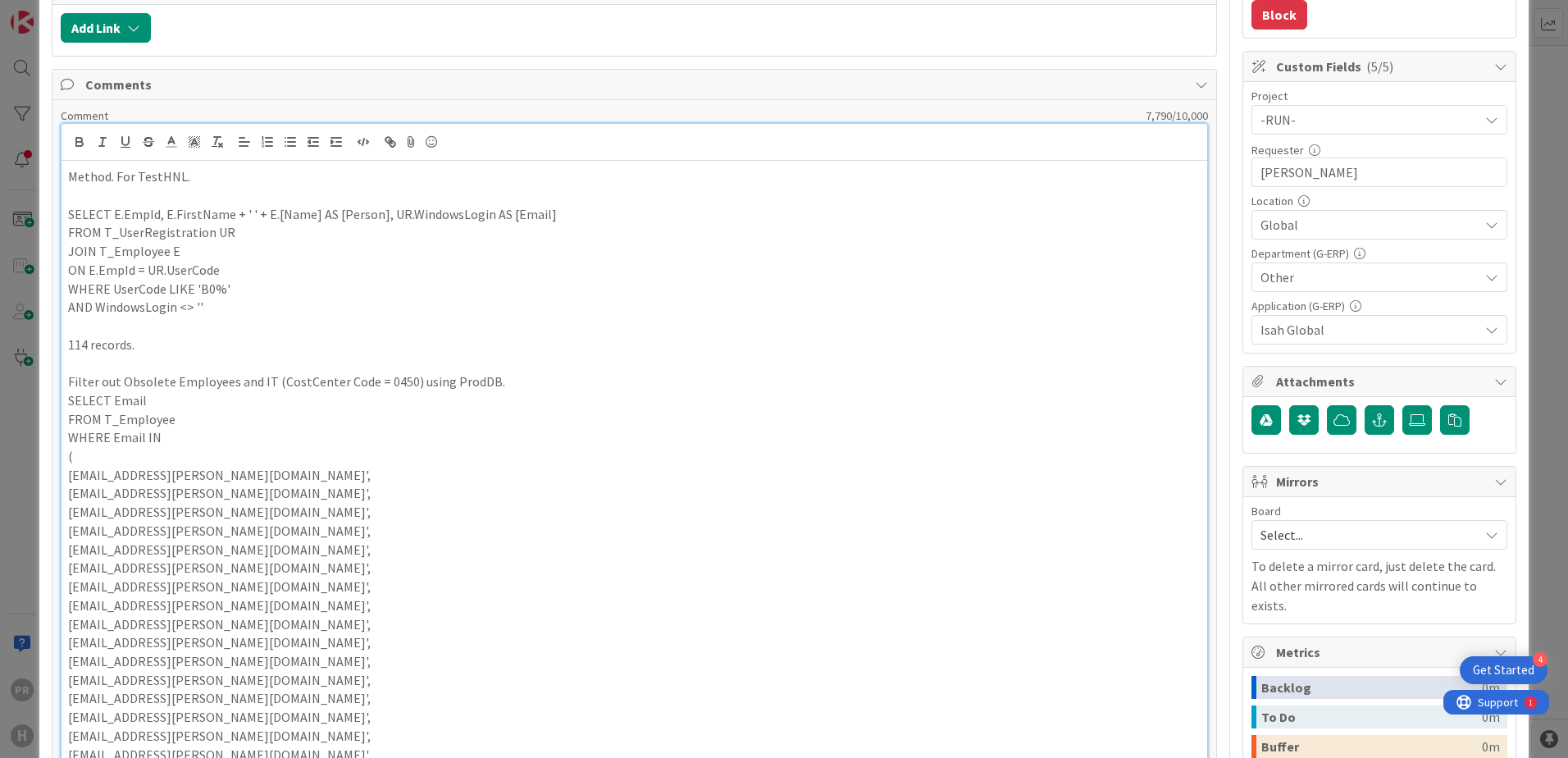
scroll to position [316, 0]
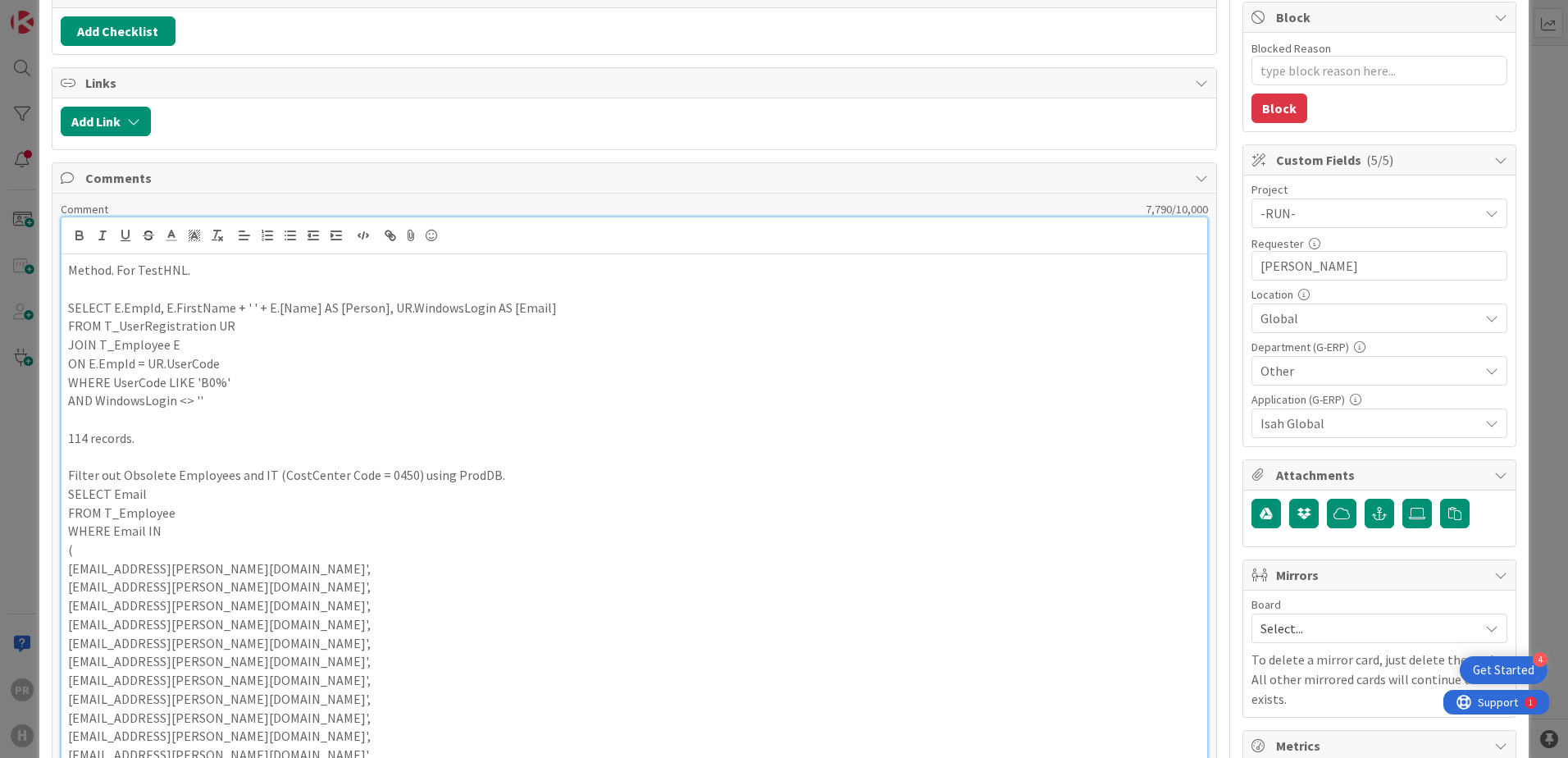
click at [176, 261] on p "Method. For TestHNL." at bounding box center [634, 270] width 1133 height 19
drag, startPoint x: 181, startPoint y: 251, endPoint x: 160, endPoint y: 254, distance: 21.2
click at [160, 261] on p "Method. For TestHNL." at bounding box center [634, 270] width 1133 height 19
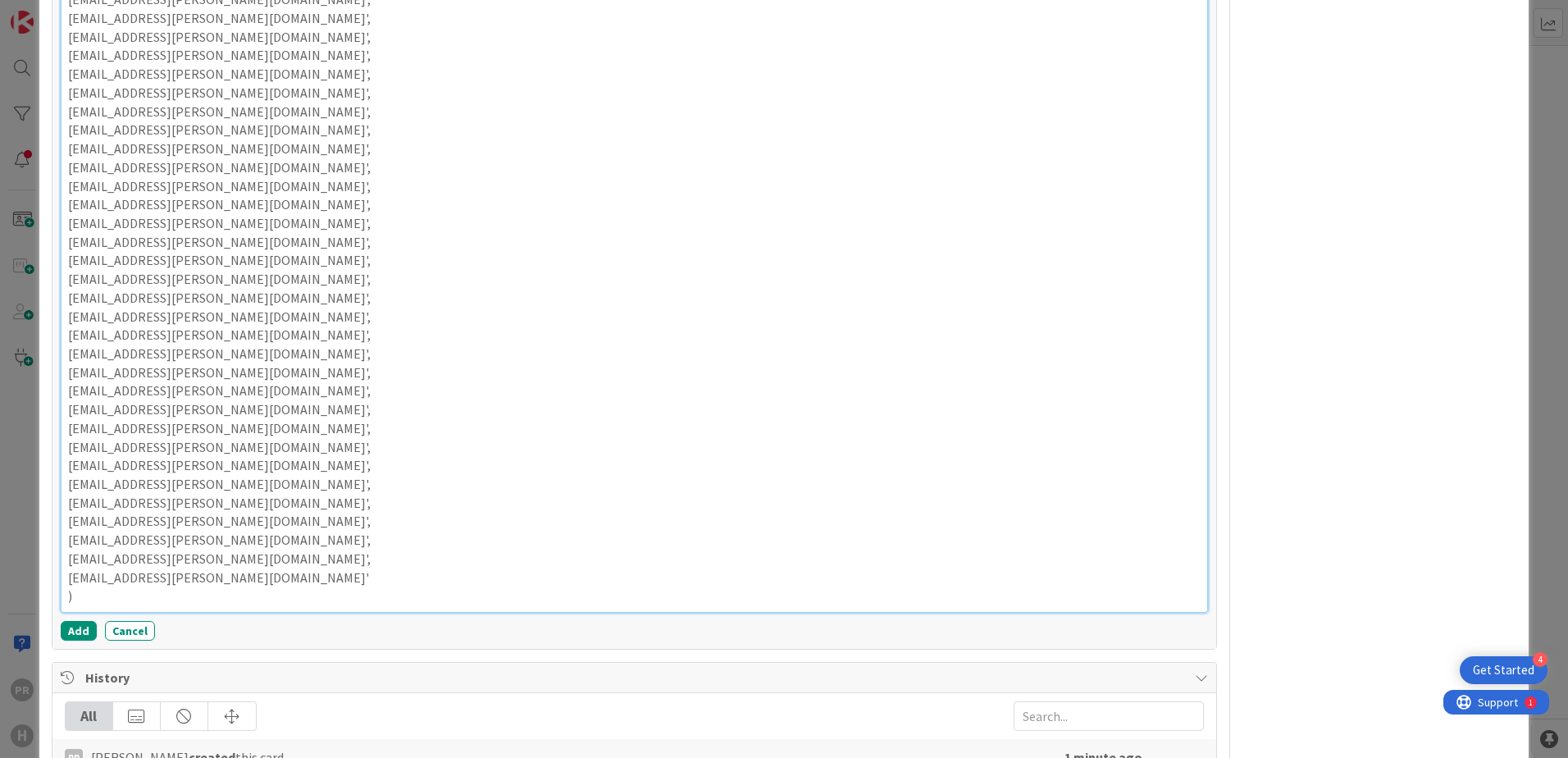
scroll to position [4672, 0]
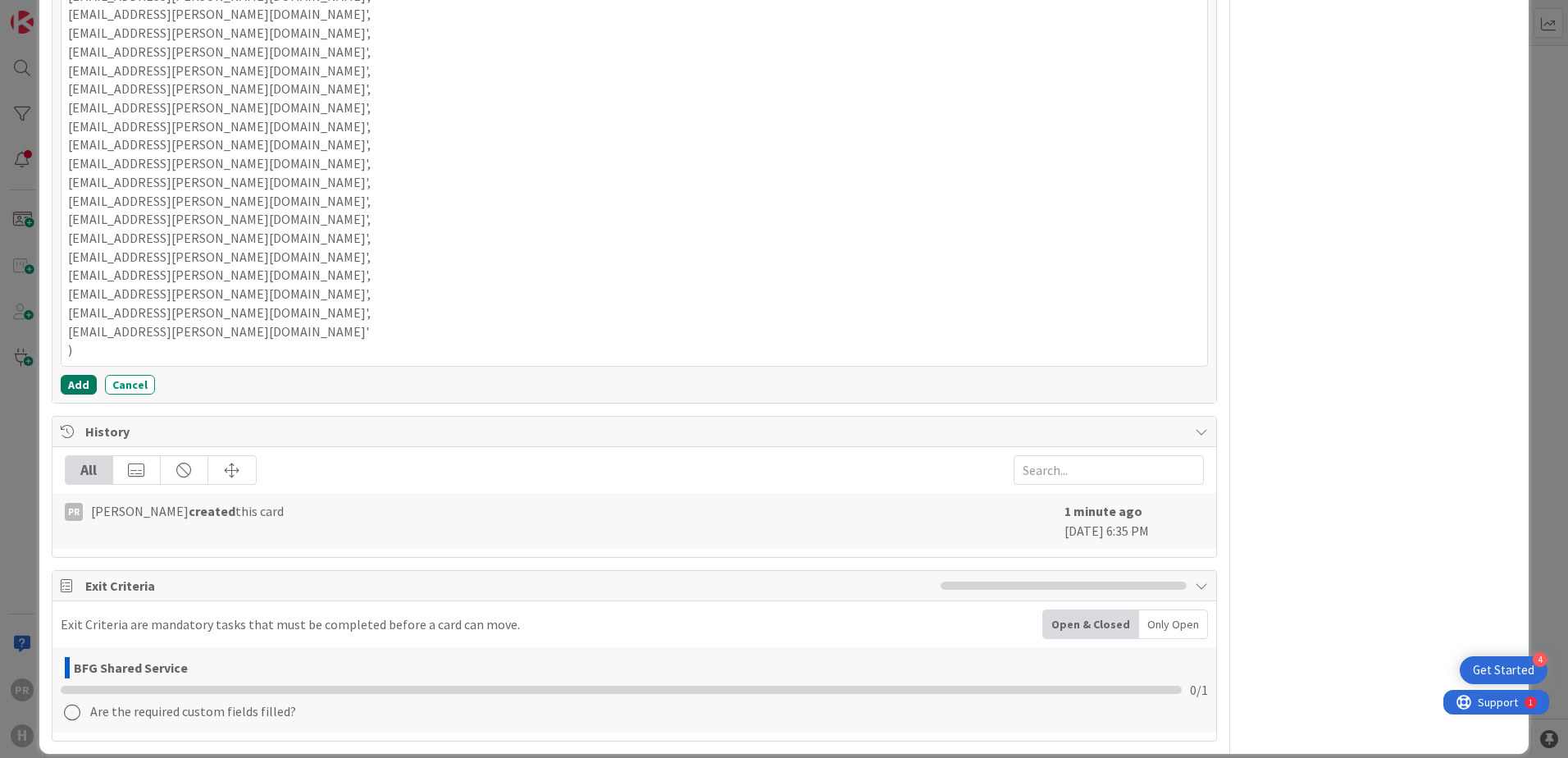
click at [87, 375] on button "Add" at bounding box center [78, 384] width 36 height 20
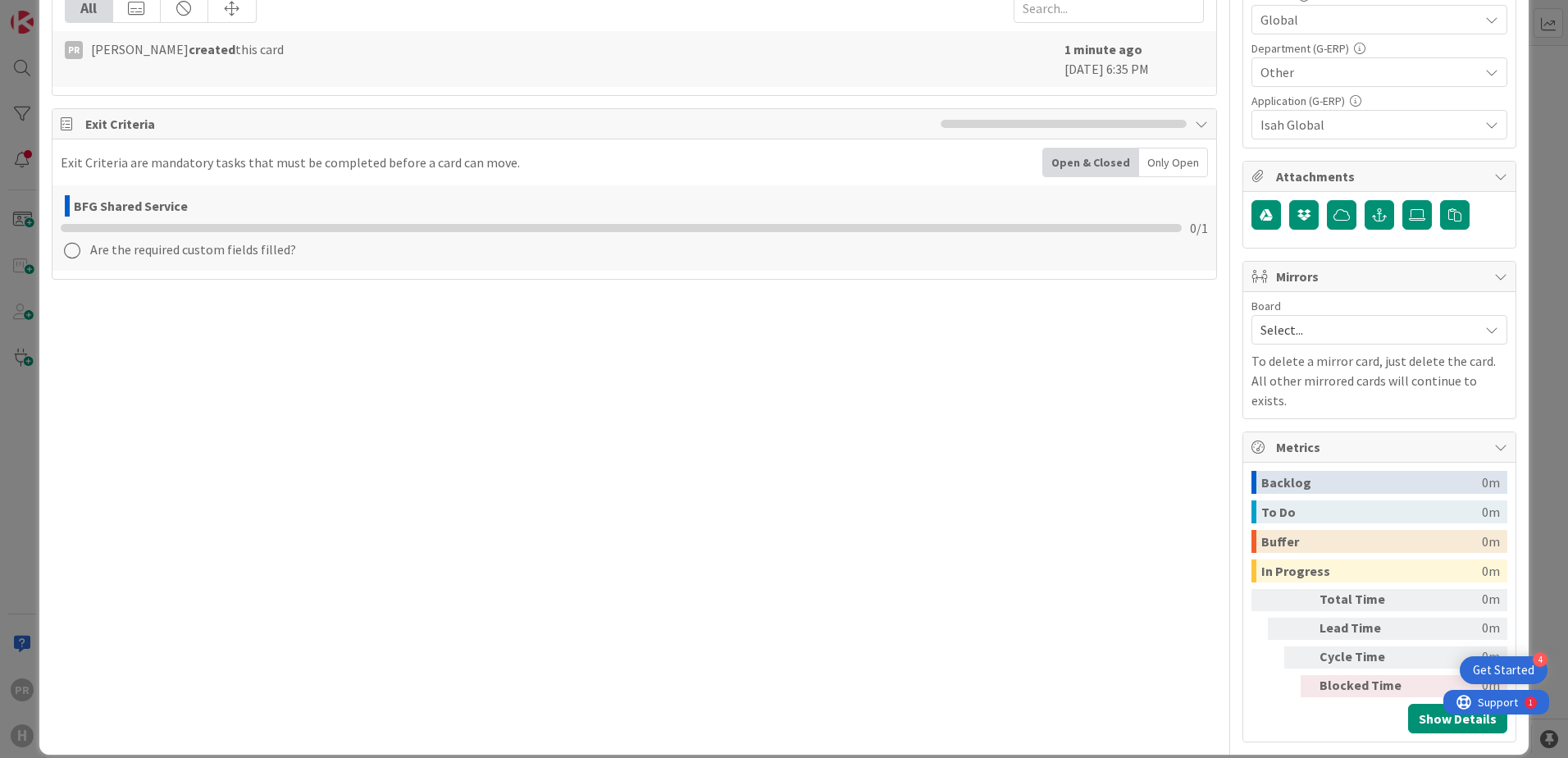
type textarea "x"
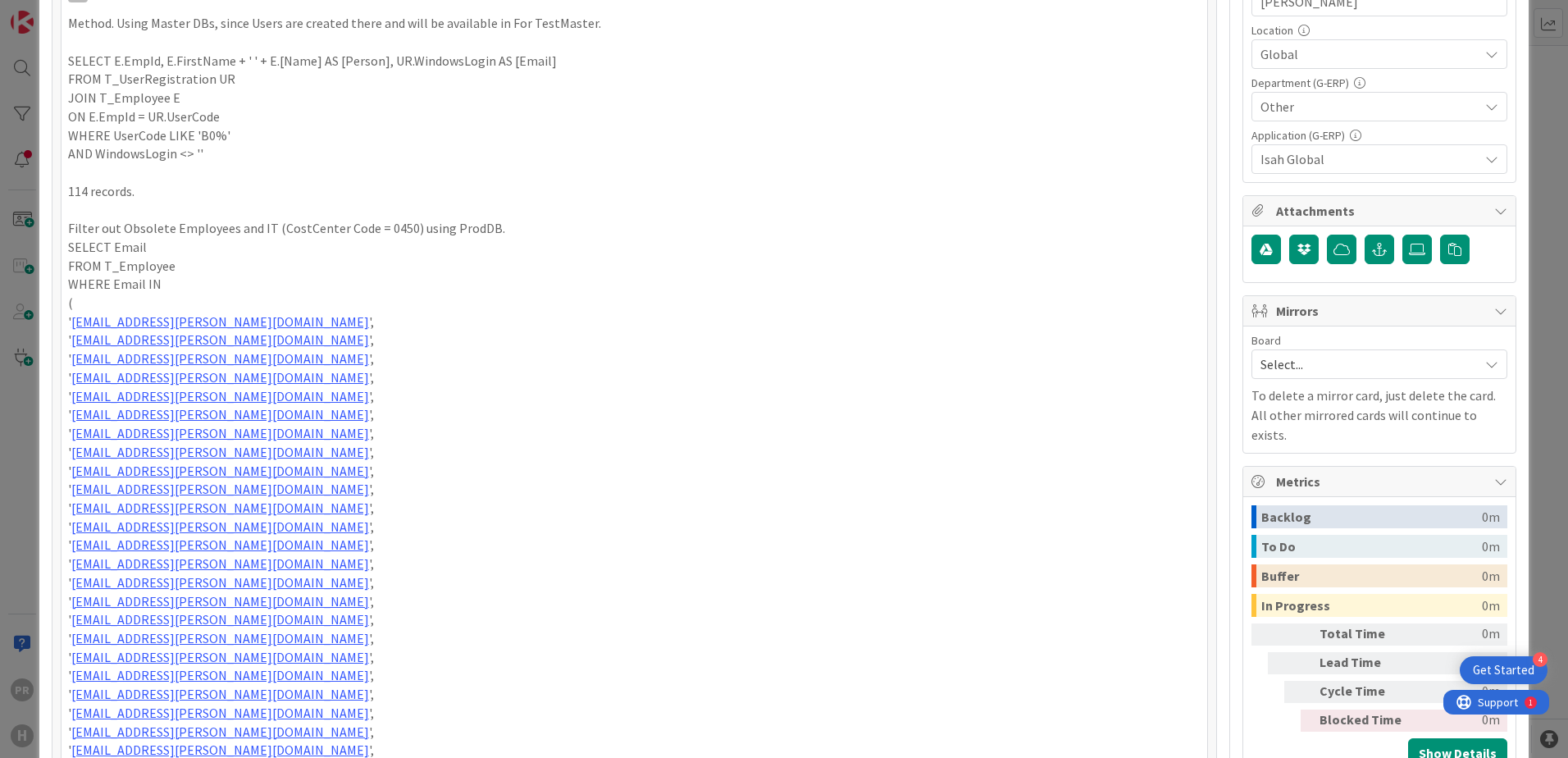
scroll to position [242, 0]
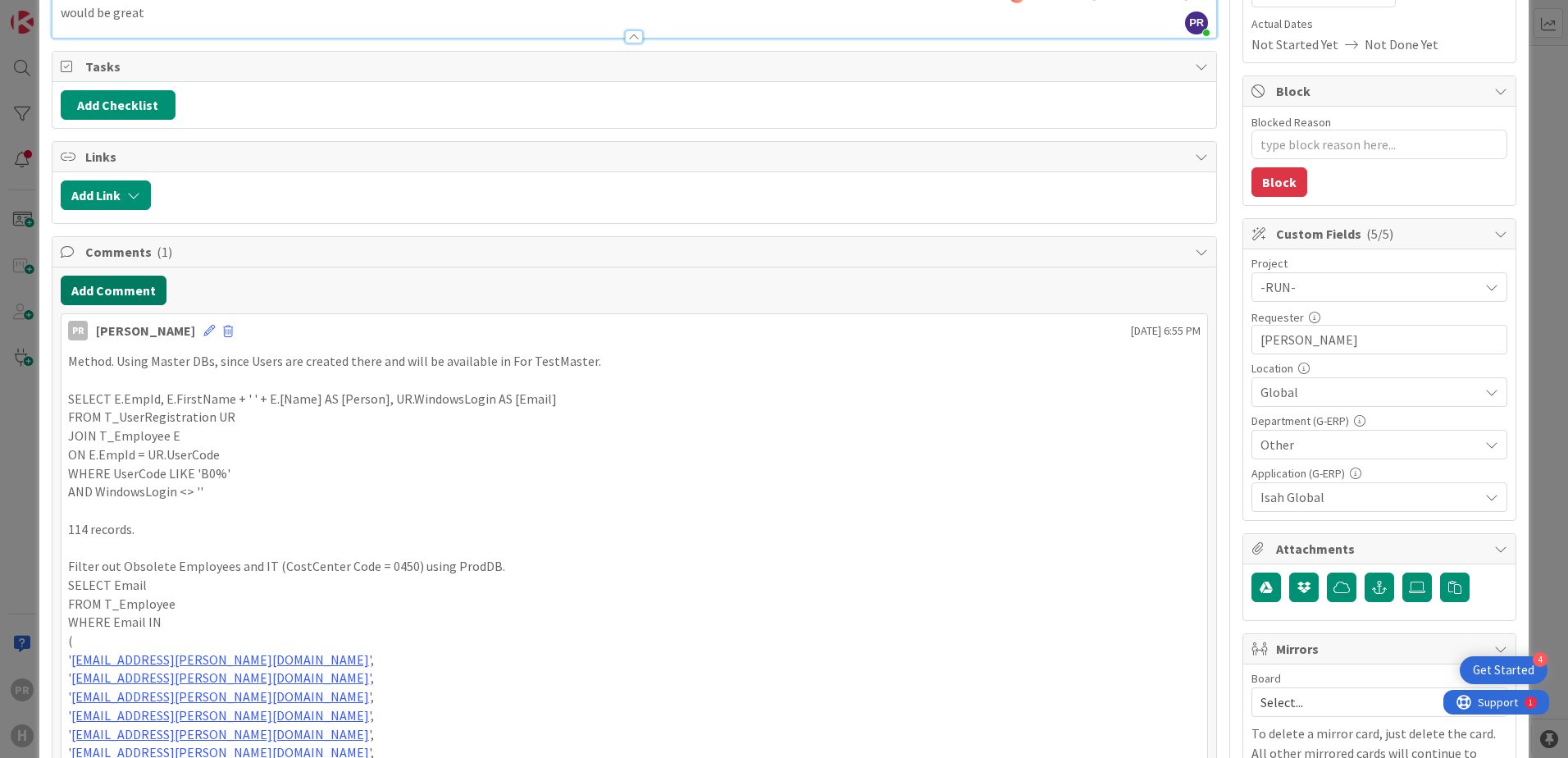
click at [144, 276] on button "Add Comment" at bounding box center [113, 291] width 105 height 30
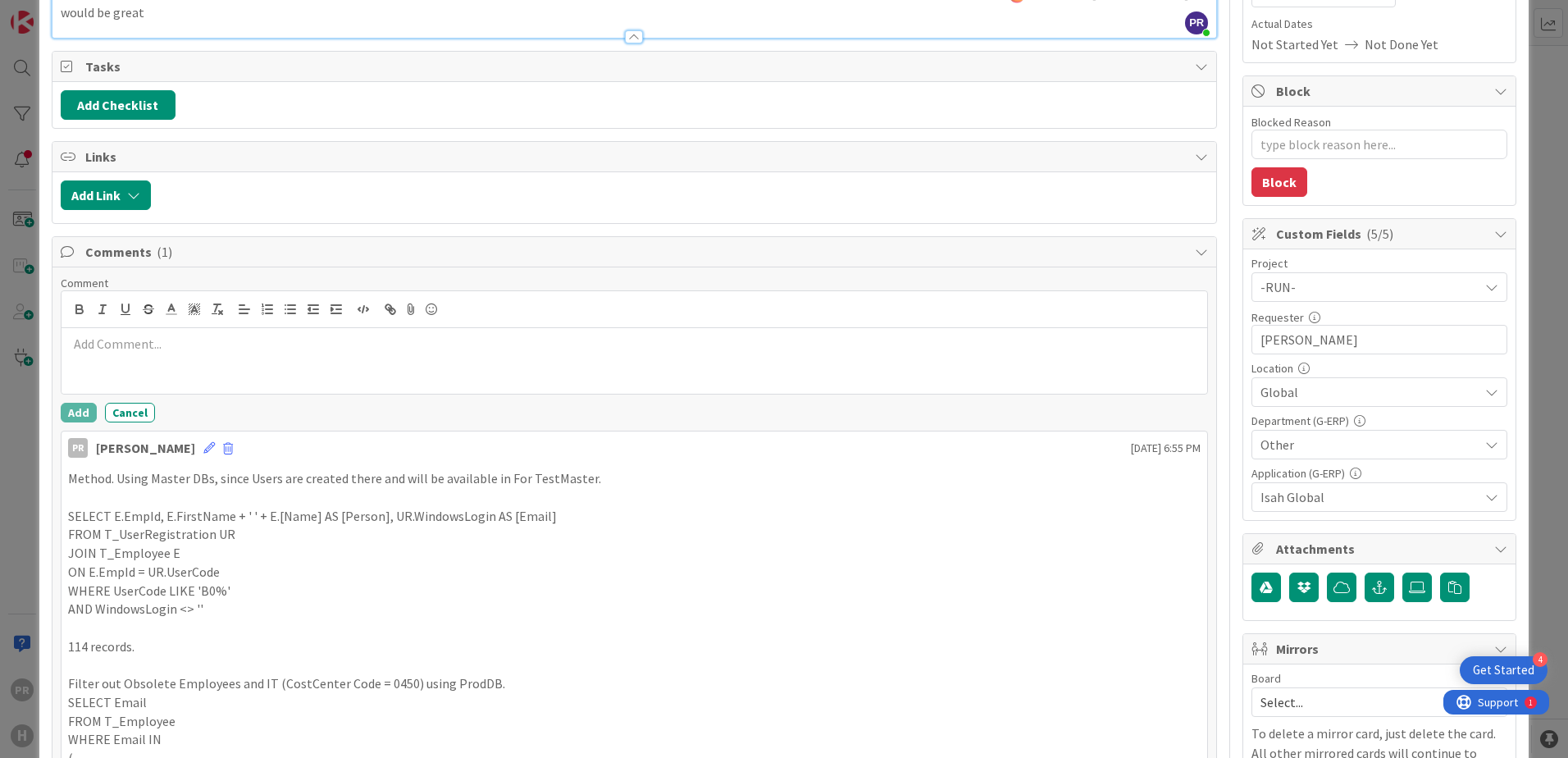
click at [210, 335] on p at bounding box center [634, 344] width 1133 height 19
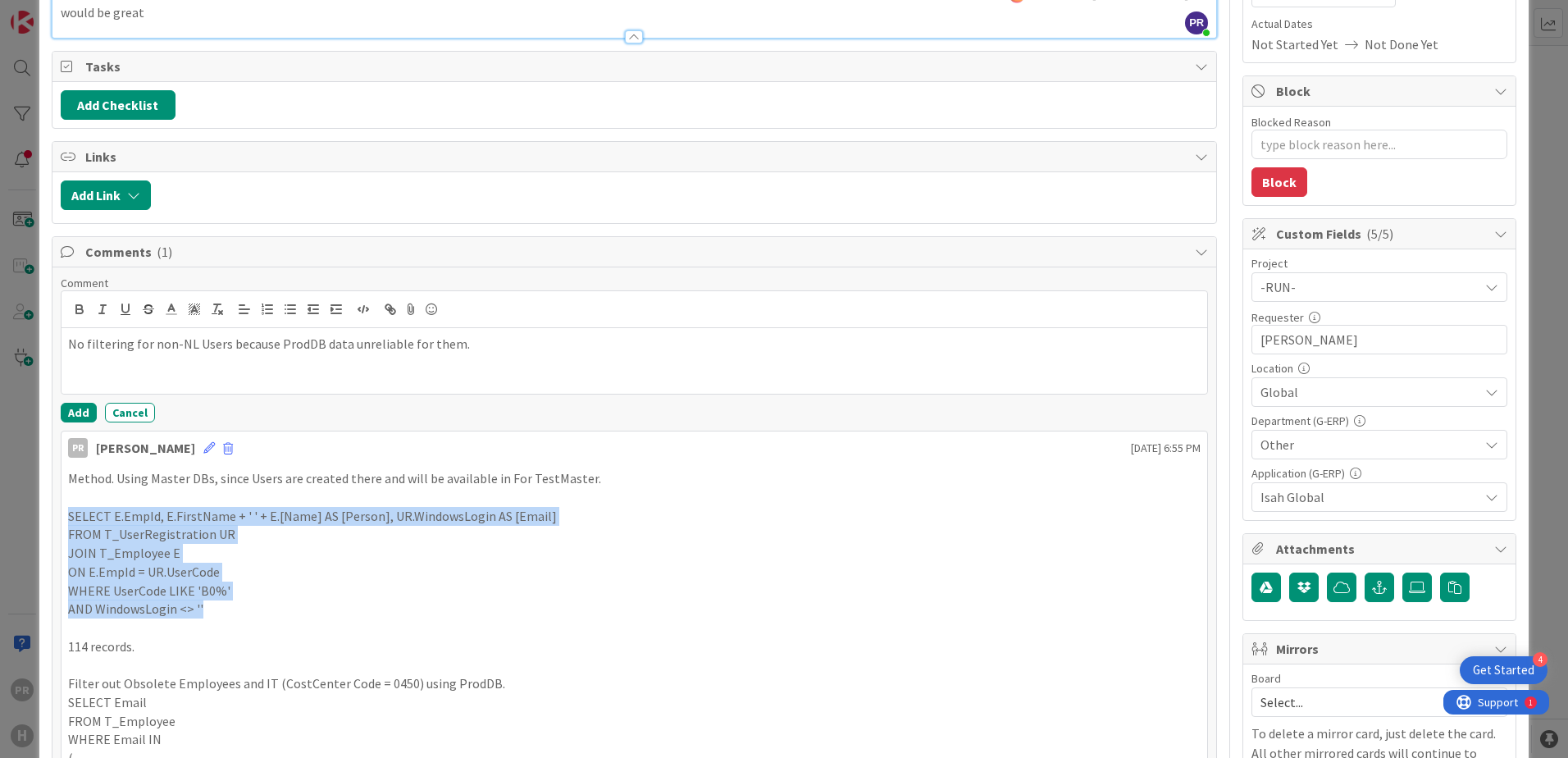
drag, startPoint x: 198, startPoint y: 590, endPoint x: 65, endPoint y: 502, distance: 159.5
copy div "SELECT E.EmpId, E.FirstName + ' ' + E.[Name] AS [Person], UR.WindowsLogin AS [E…"
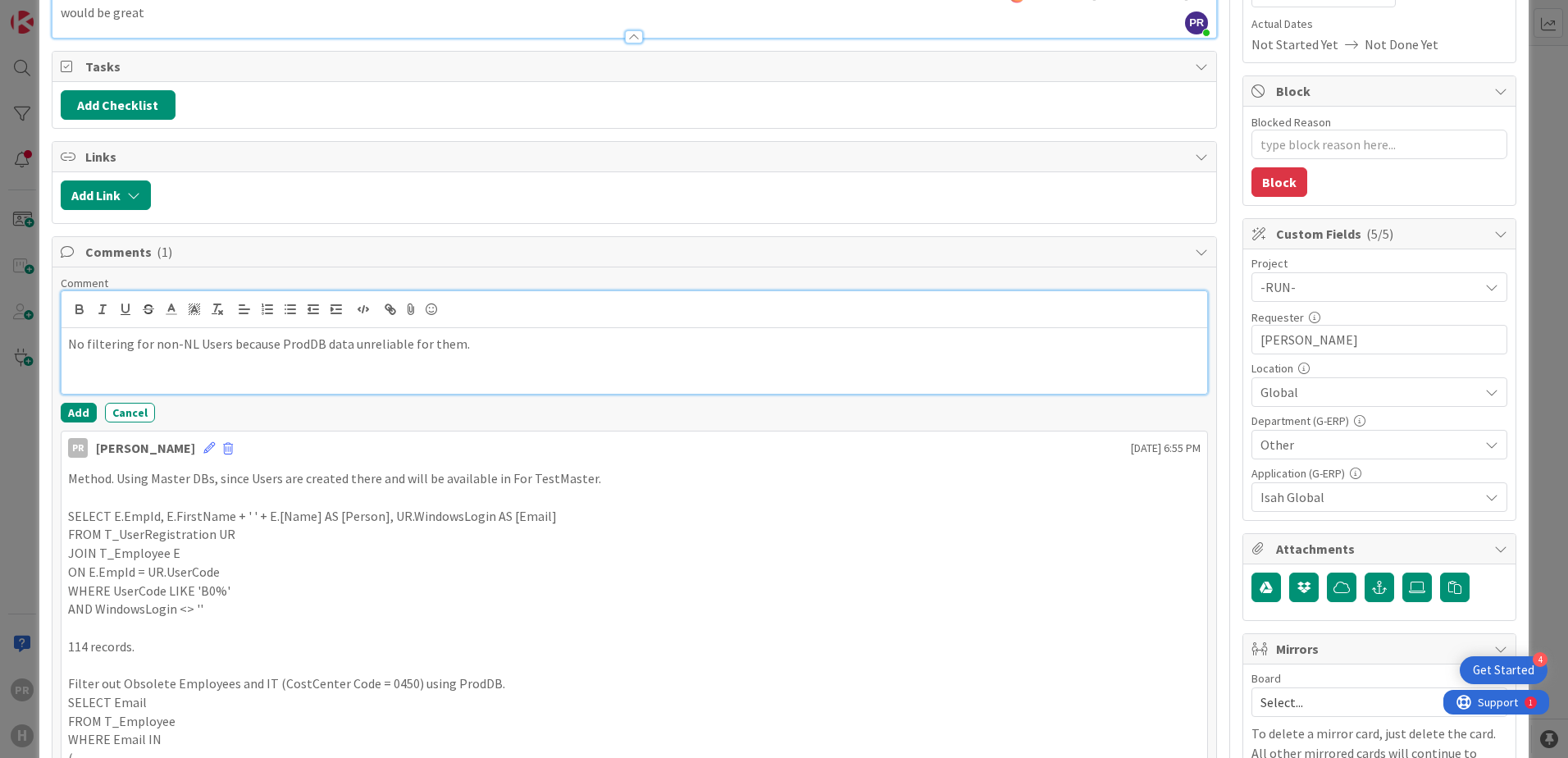
click at [201, 352] on div "No filtering for non-NL Users because ProdDB data unreliable for them." at bounding box center [634, 361] width 1146 height 65
click at [462, 335] on p "No filtering for non-NL Users because ProdDB data unreliable for them." at bounding box center [634, 344] width 1133 height 19
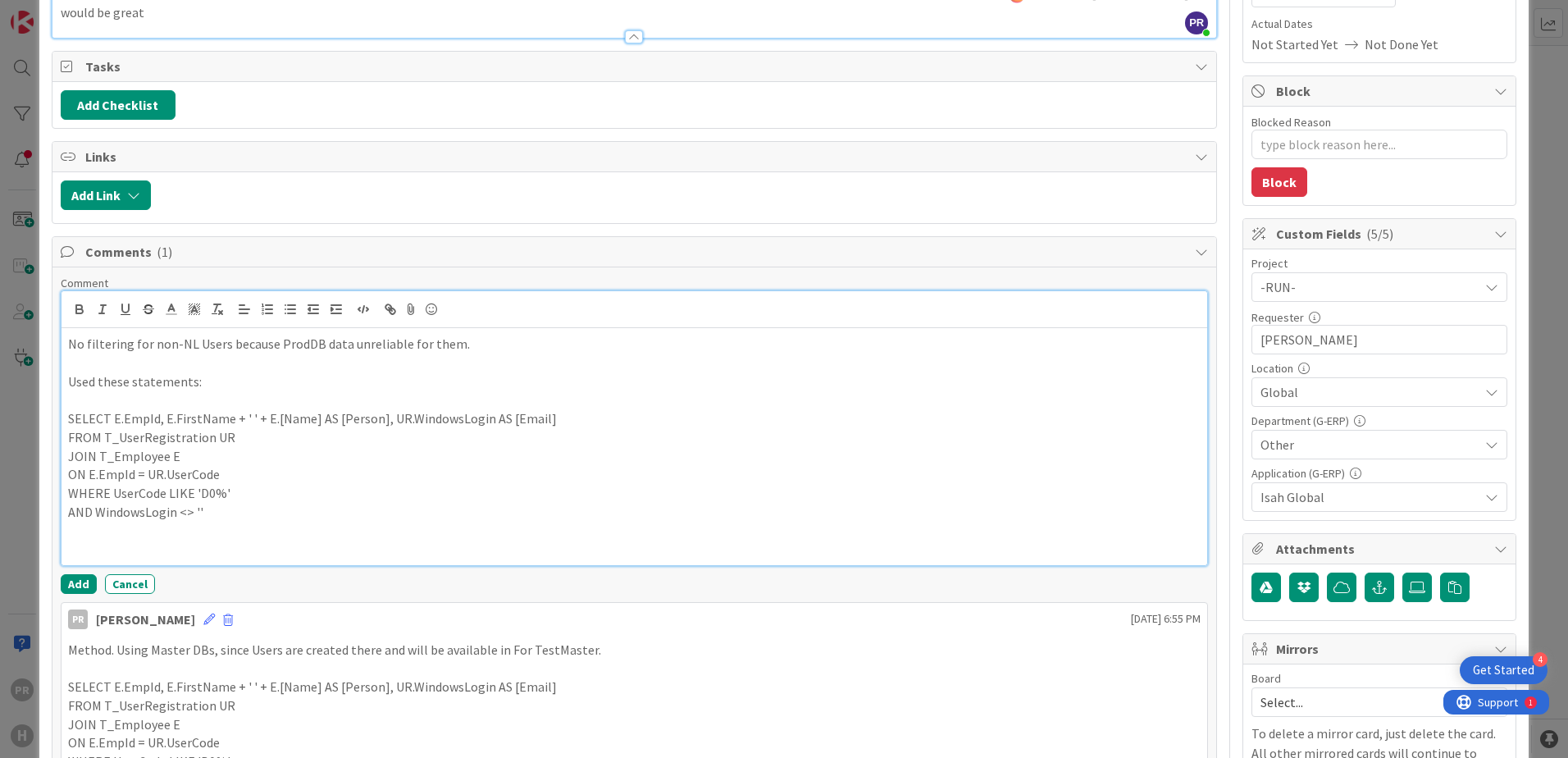
click at [326, 503] on p "AND WindowsLogin <> ''" at bounding box center [634, 512] width 1133 height 19
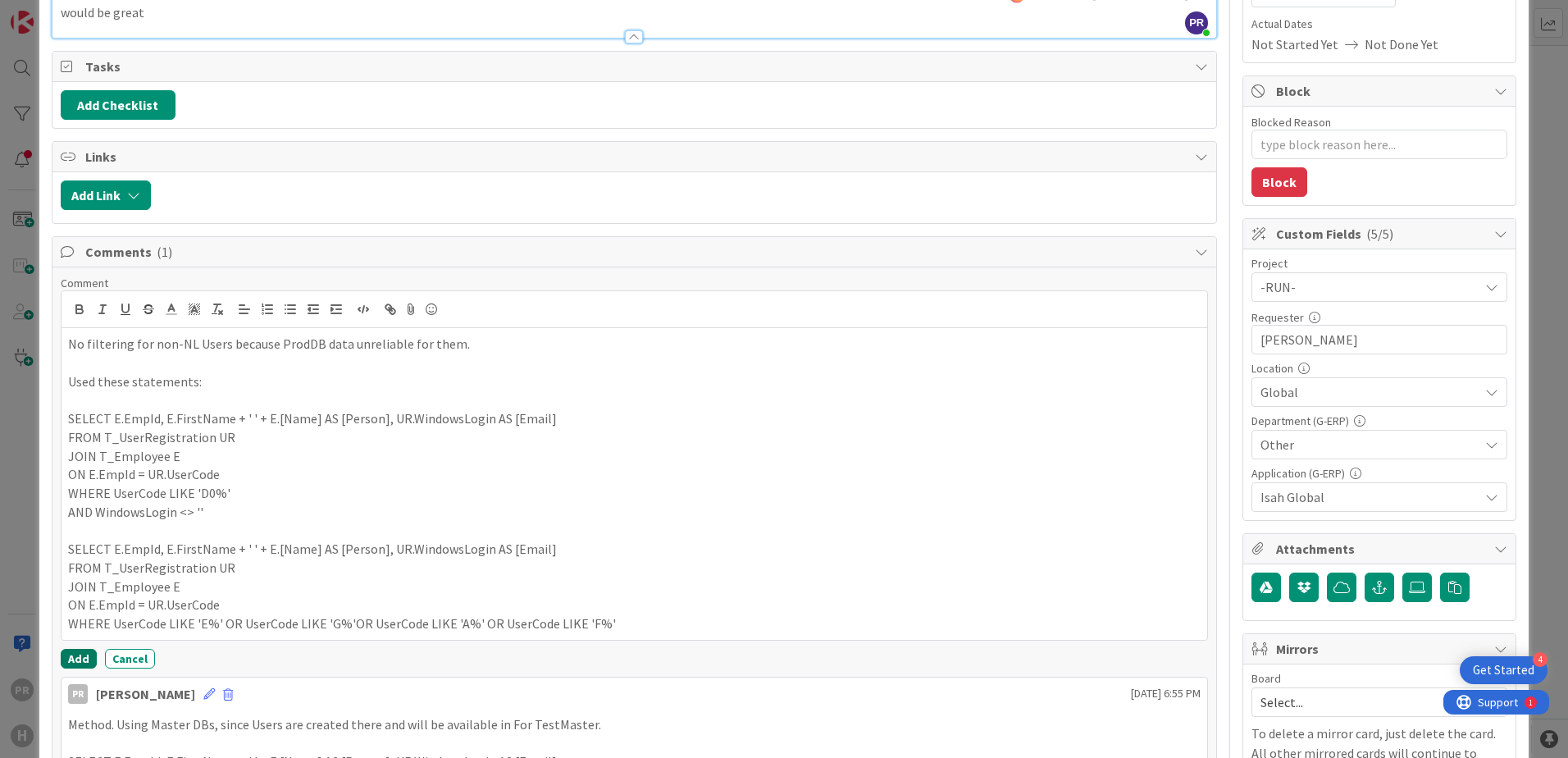
click at [73, 649] on button "Add" at bounding box center [78, 658] width 36 height 20
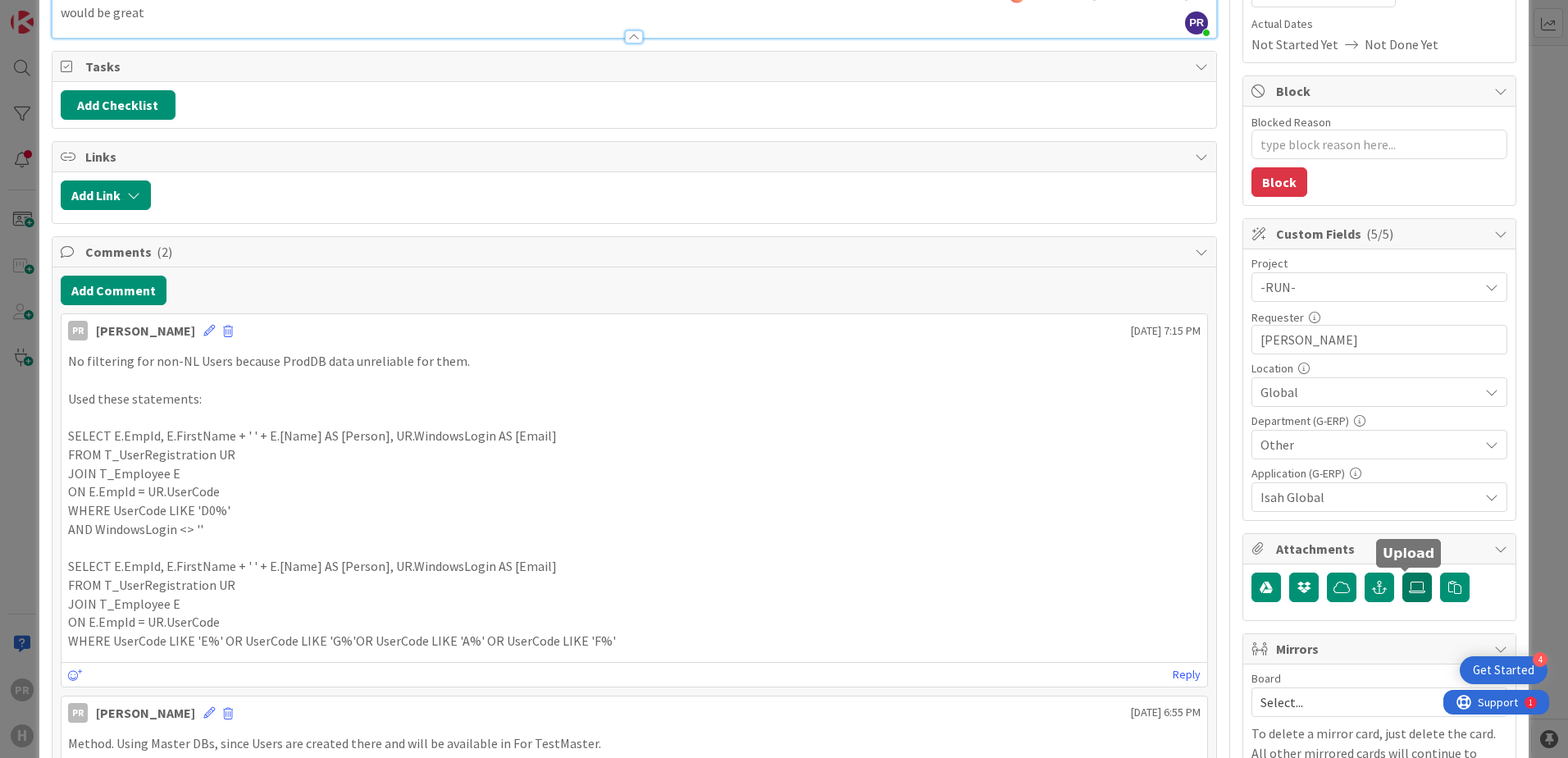
click at [1252, 590] on icon at bounding box center [1418, 587] width 17 height 13
click at [1252, 572] on input "file" at bounding box center [1402, 572] width 0 height 0
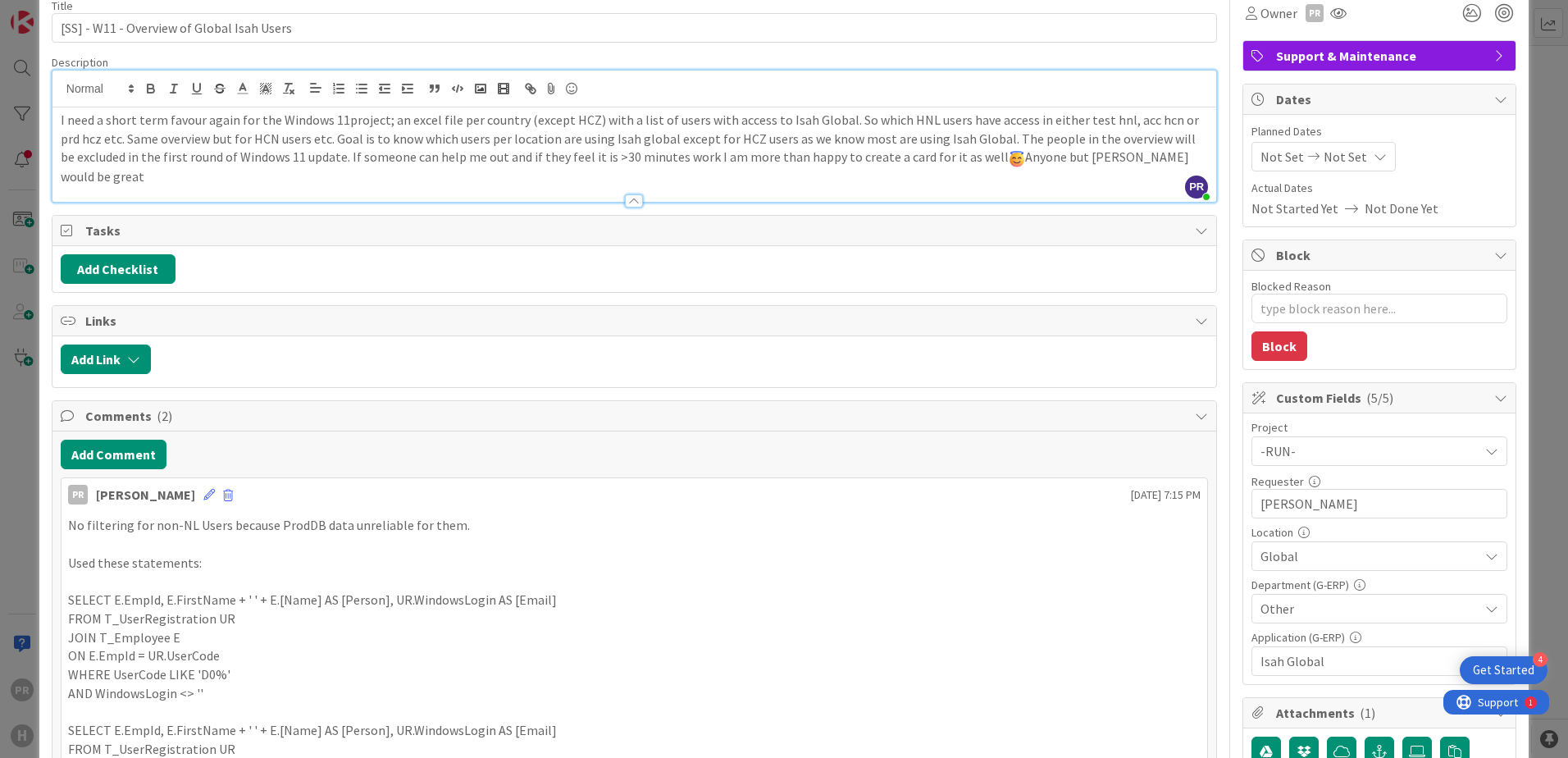
scroll to position [0, 0]
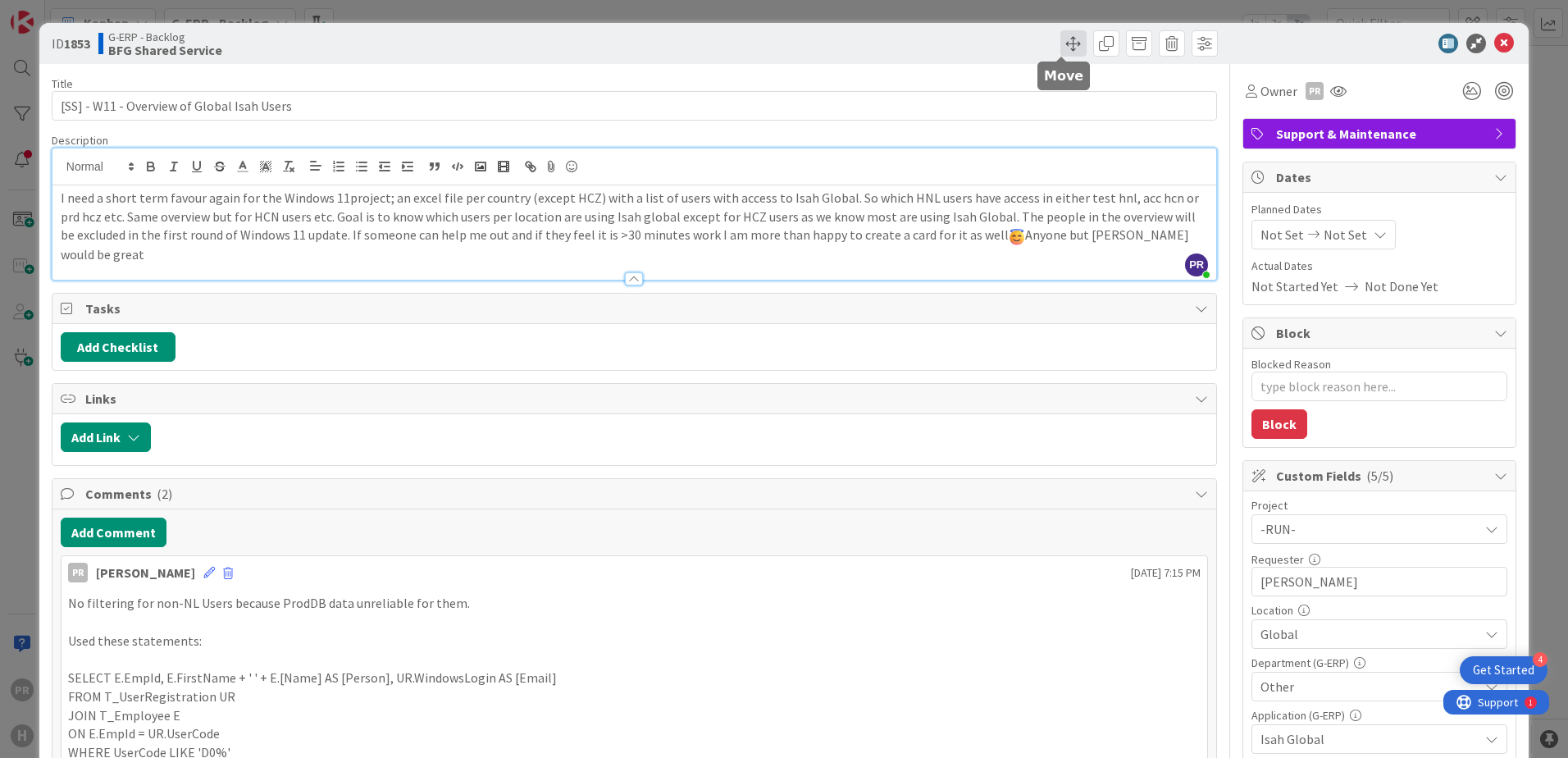
click at [1061, 45] on span at bounding box center [1074, 44] width 26 height 26
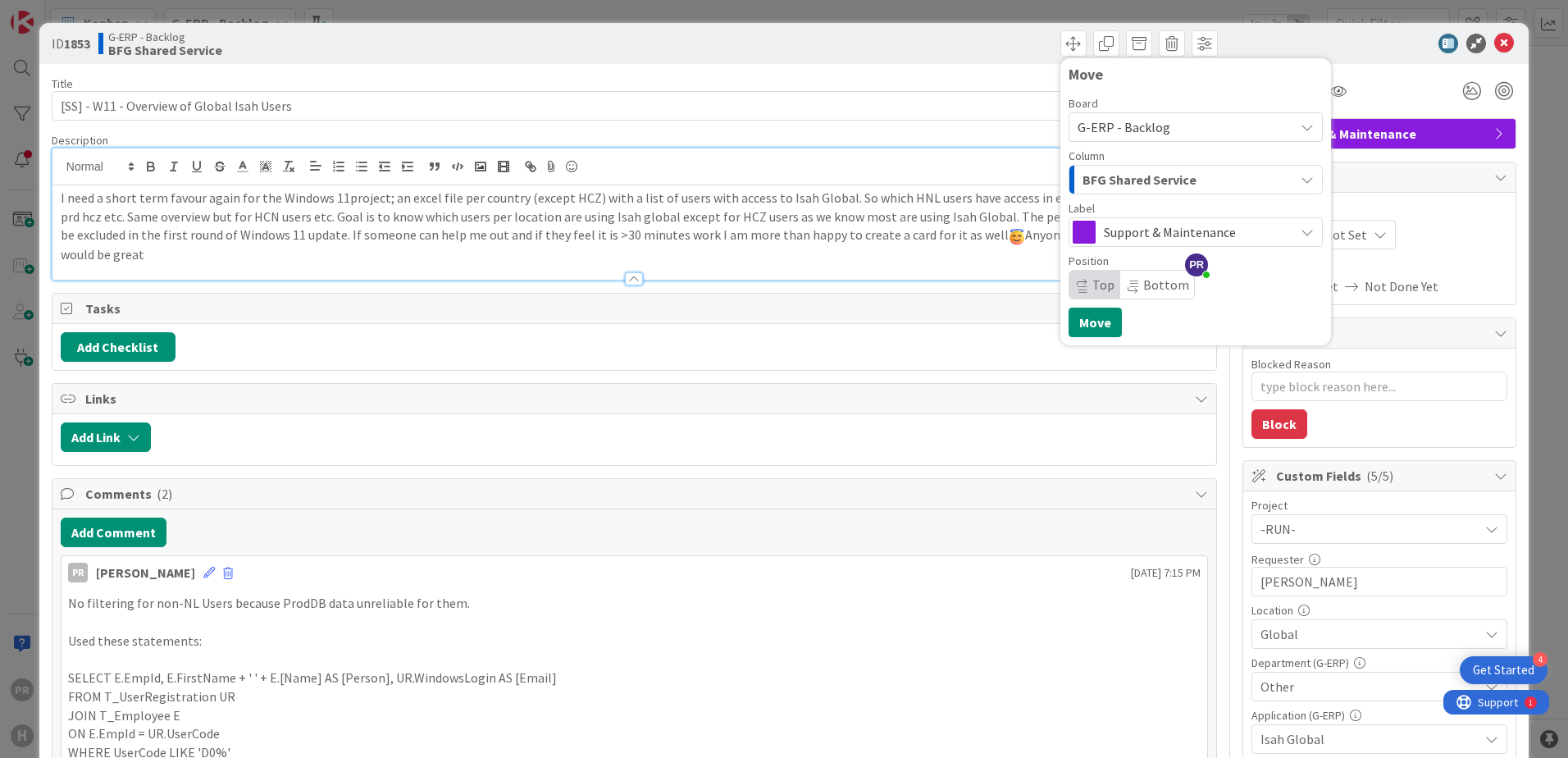
click at [1105, 121] on span "G-ERP - Backlog" at bounding box center [1123, 128] width 92 height 17
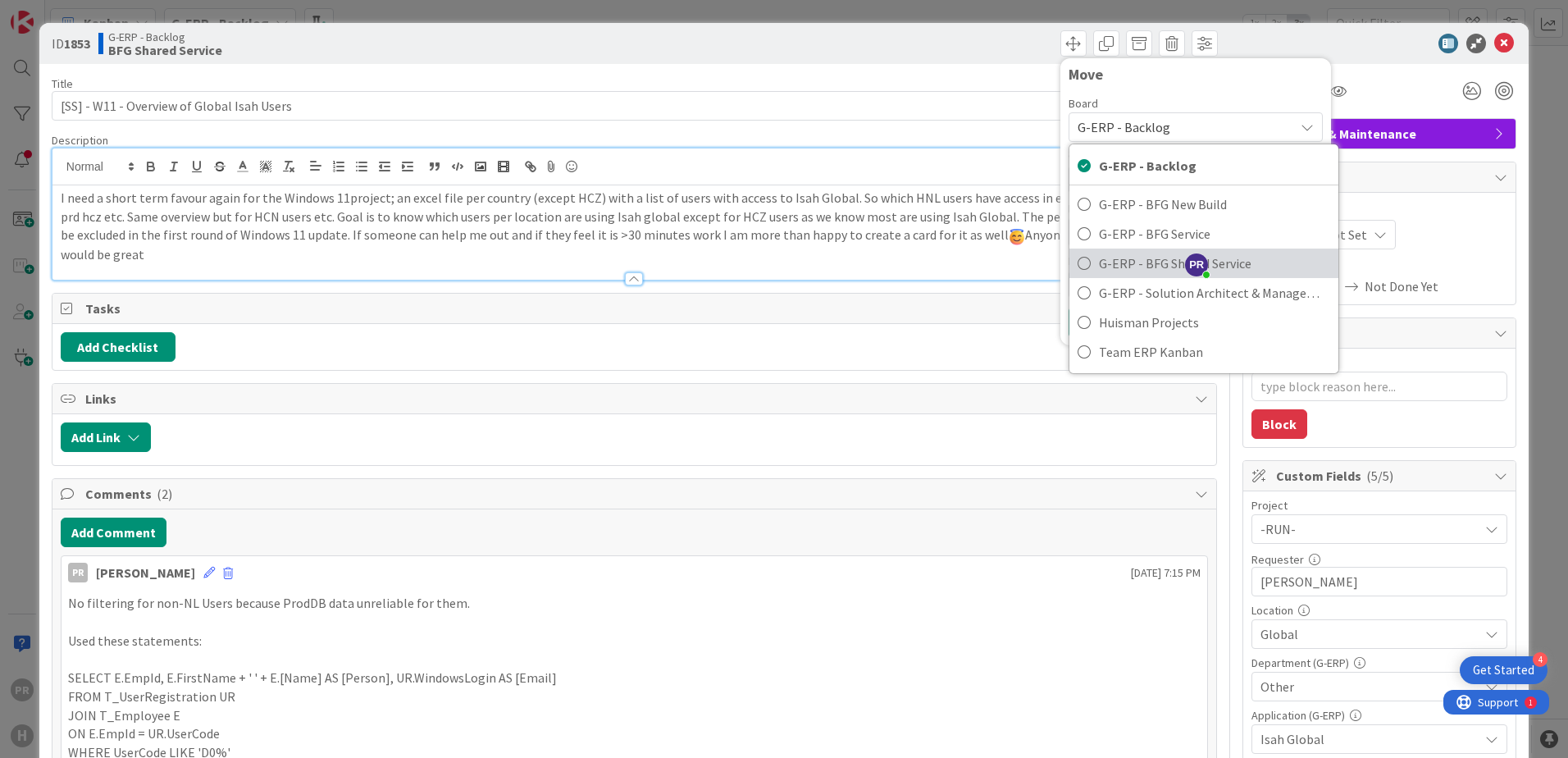
click at [1109, 261] on span "G-ERP - BFG Shared Service" at bounding box center [1215, 263] width 231 height 24
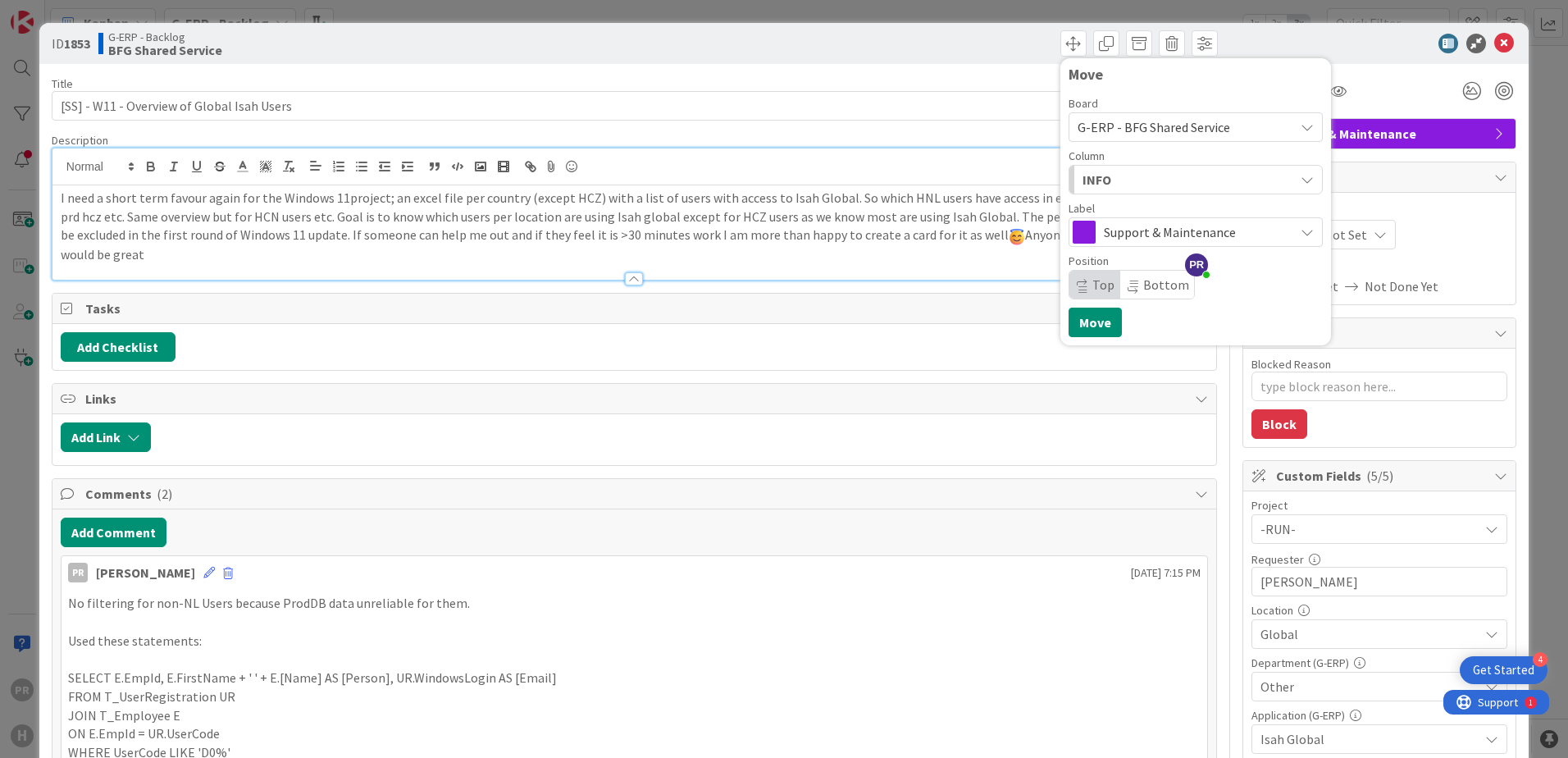
click at [1116, 181] on div "INFO" at bounding box center [1186, 180] width 215 height 26
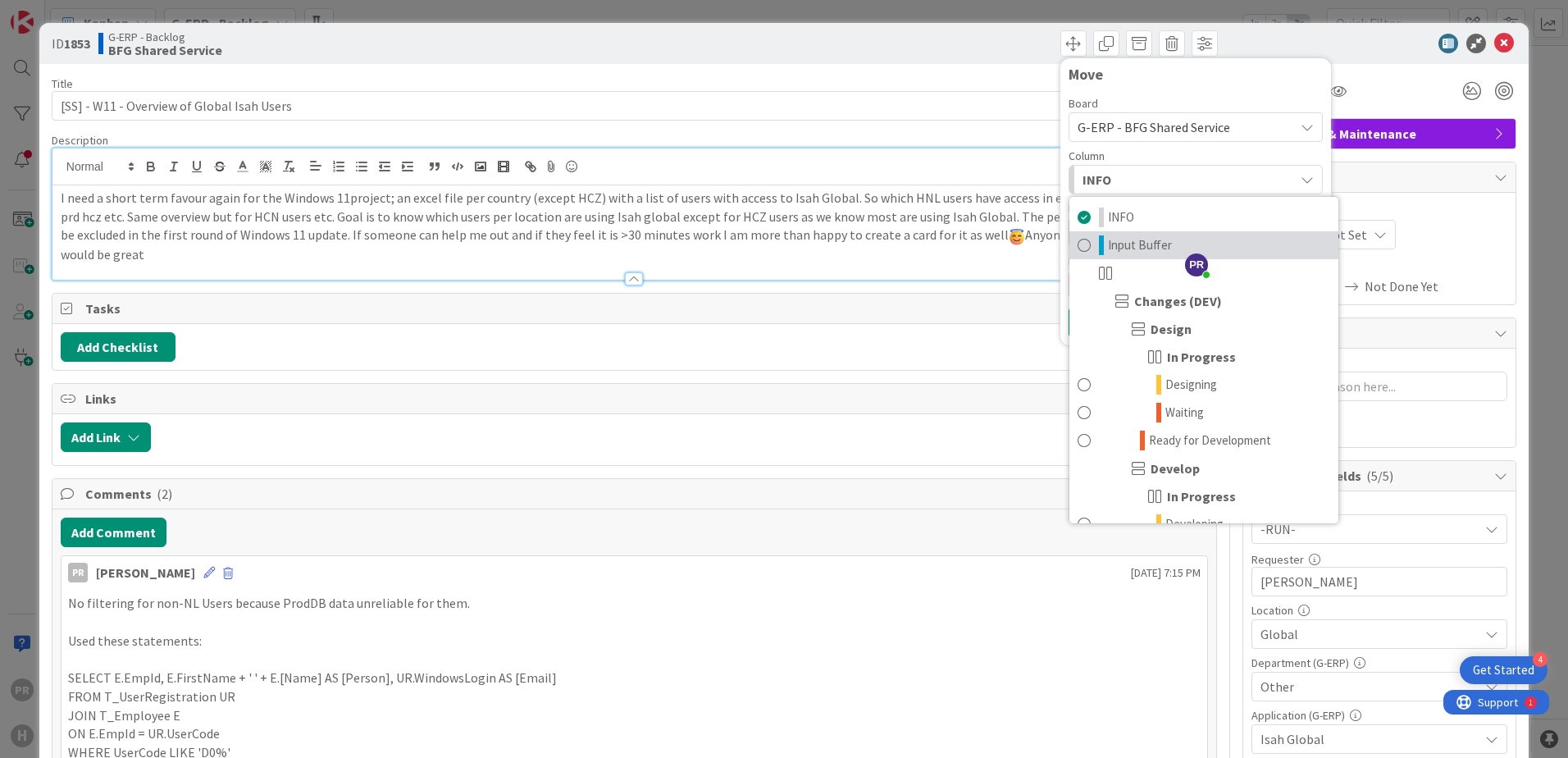
click at [1122, 237] on span "Input Buffer" at bounding box center [1140, 245] width 64 height 20
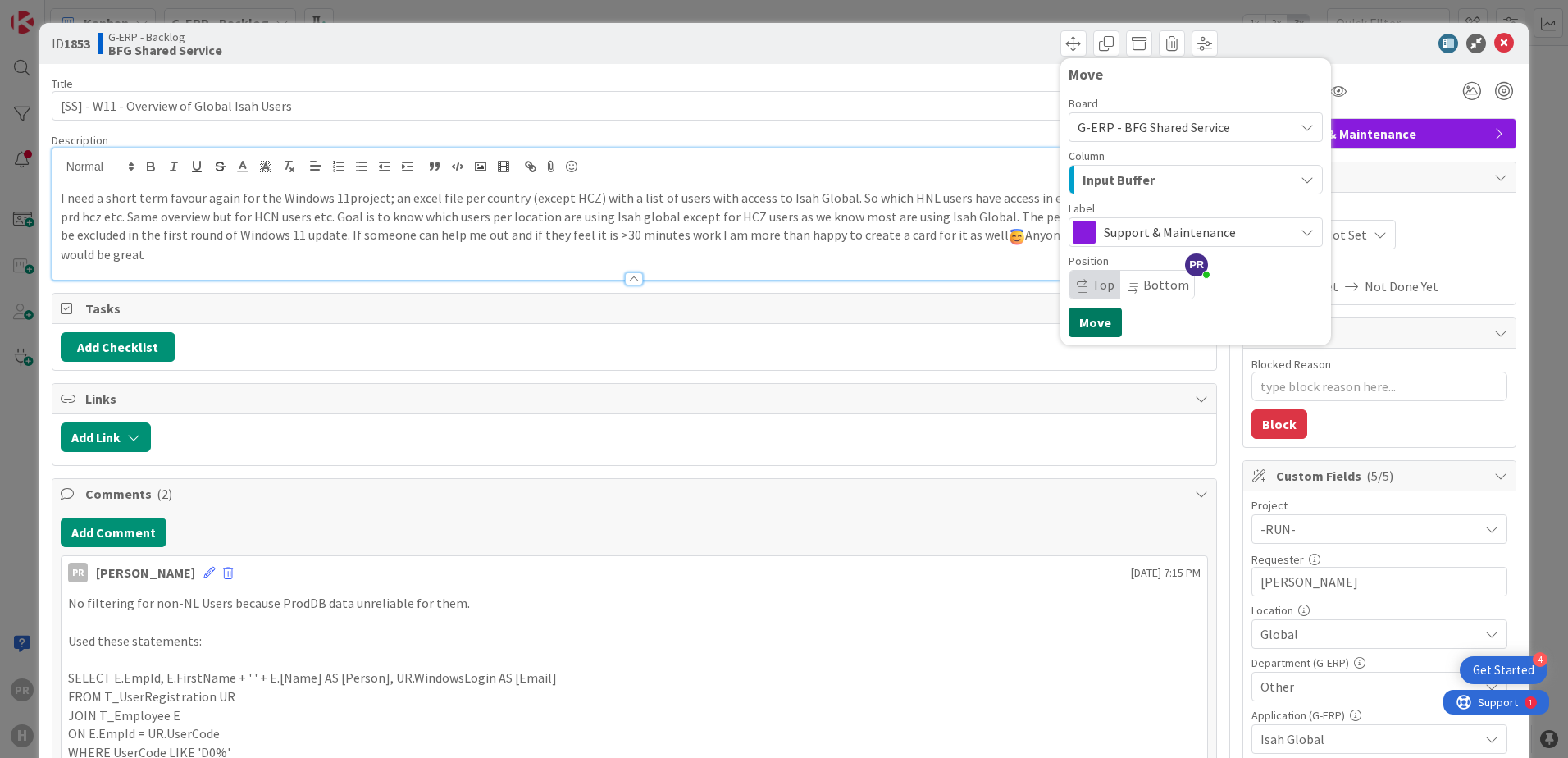
click at [1094, 317] on button "Move" at bounding box center [1094, 323] width 53 height 30
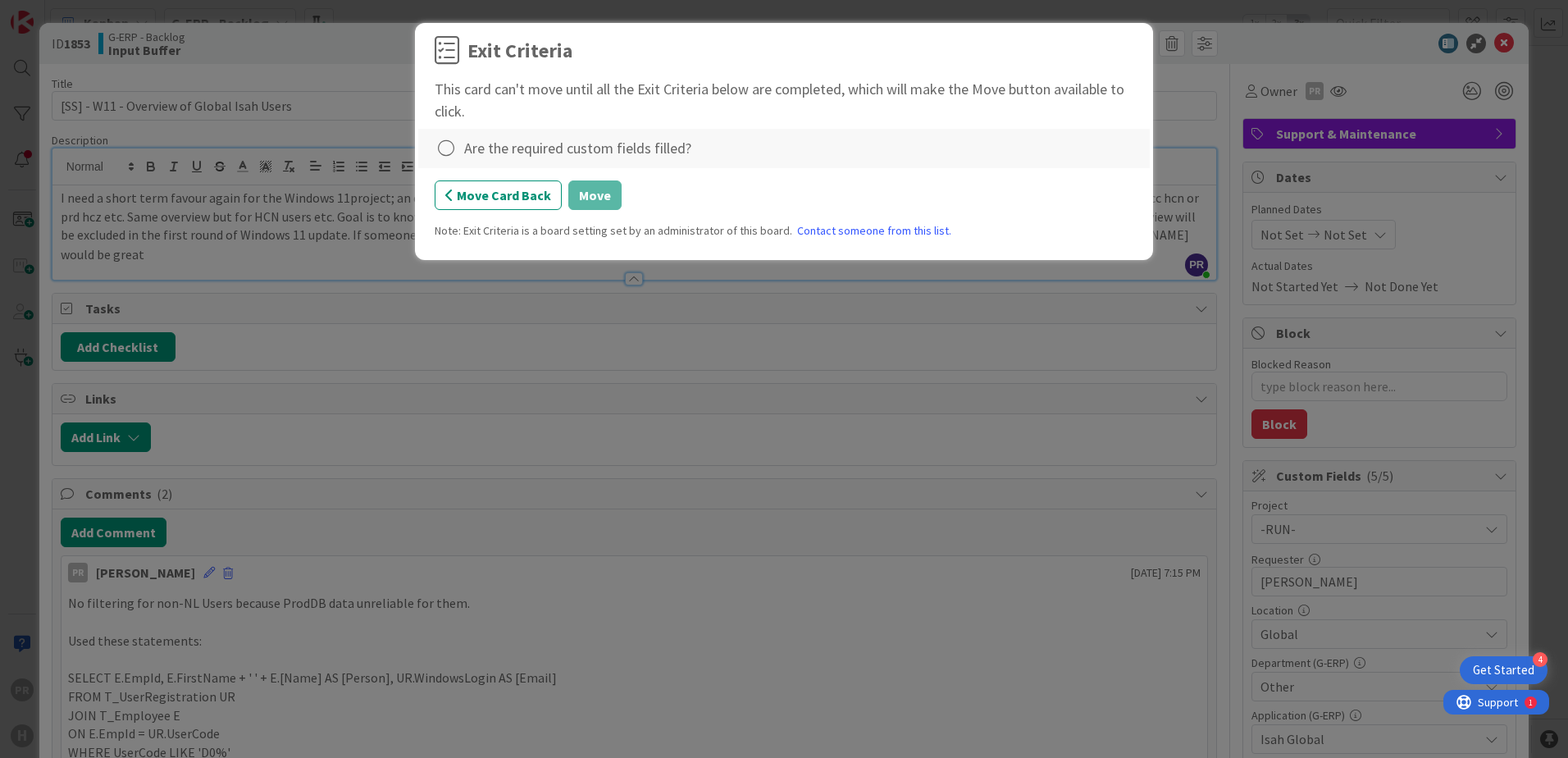
click at [573, 146] on div "Are the required custom fields filled?" at bounding box center [578, 148] width 227 height 22
click at [444, 145] on icon at bounding box center [446, 148] width 23 height 23
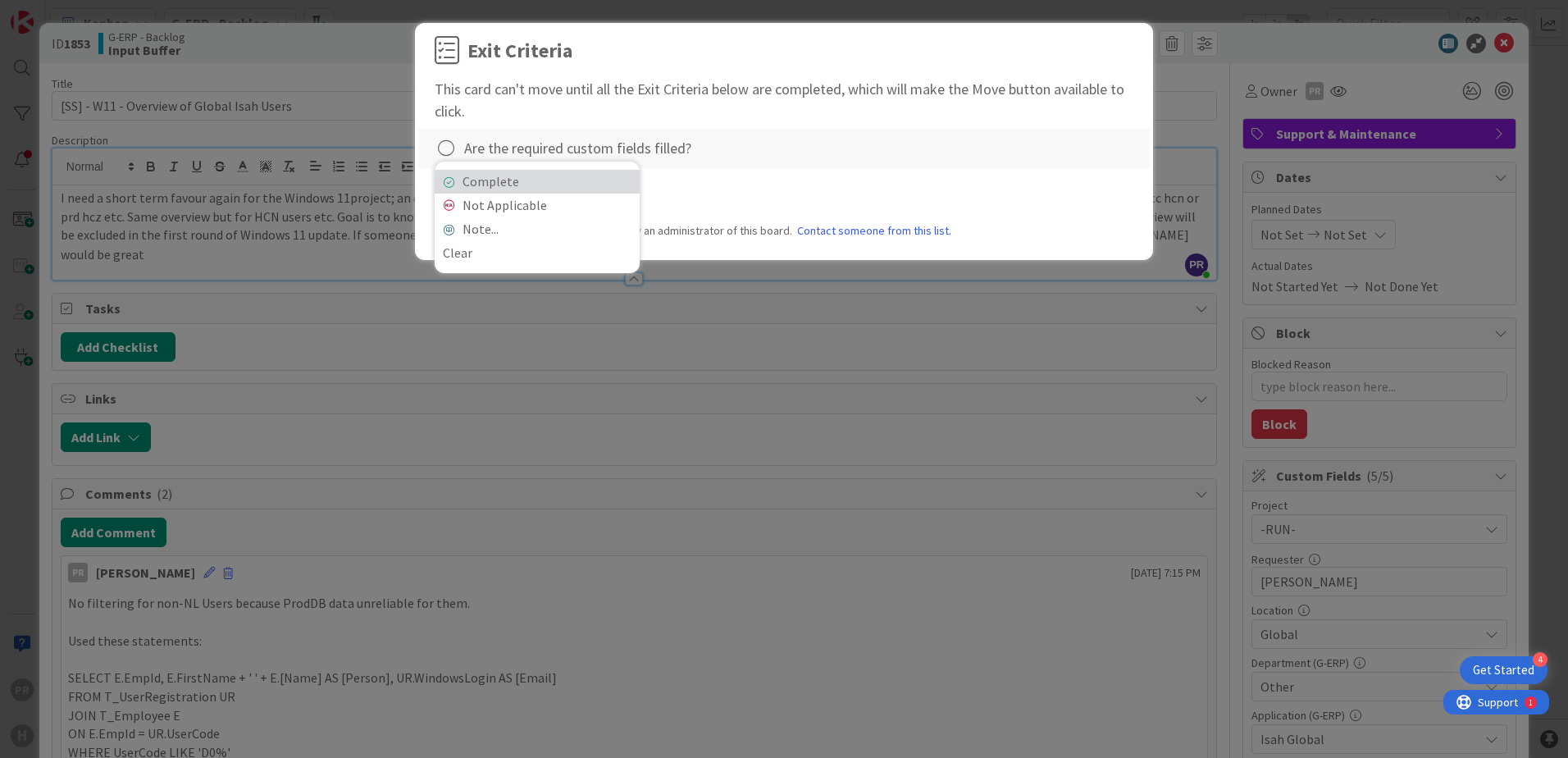
click at [540, 181] on link "Complete" at bounding box center [537, 182] width 205 height 24
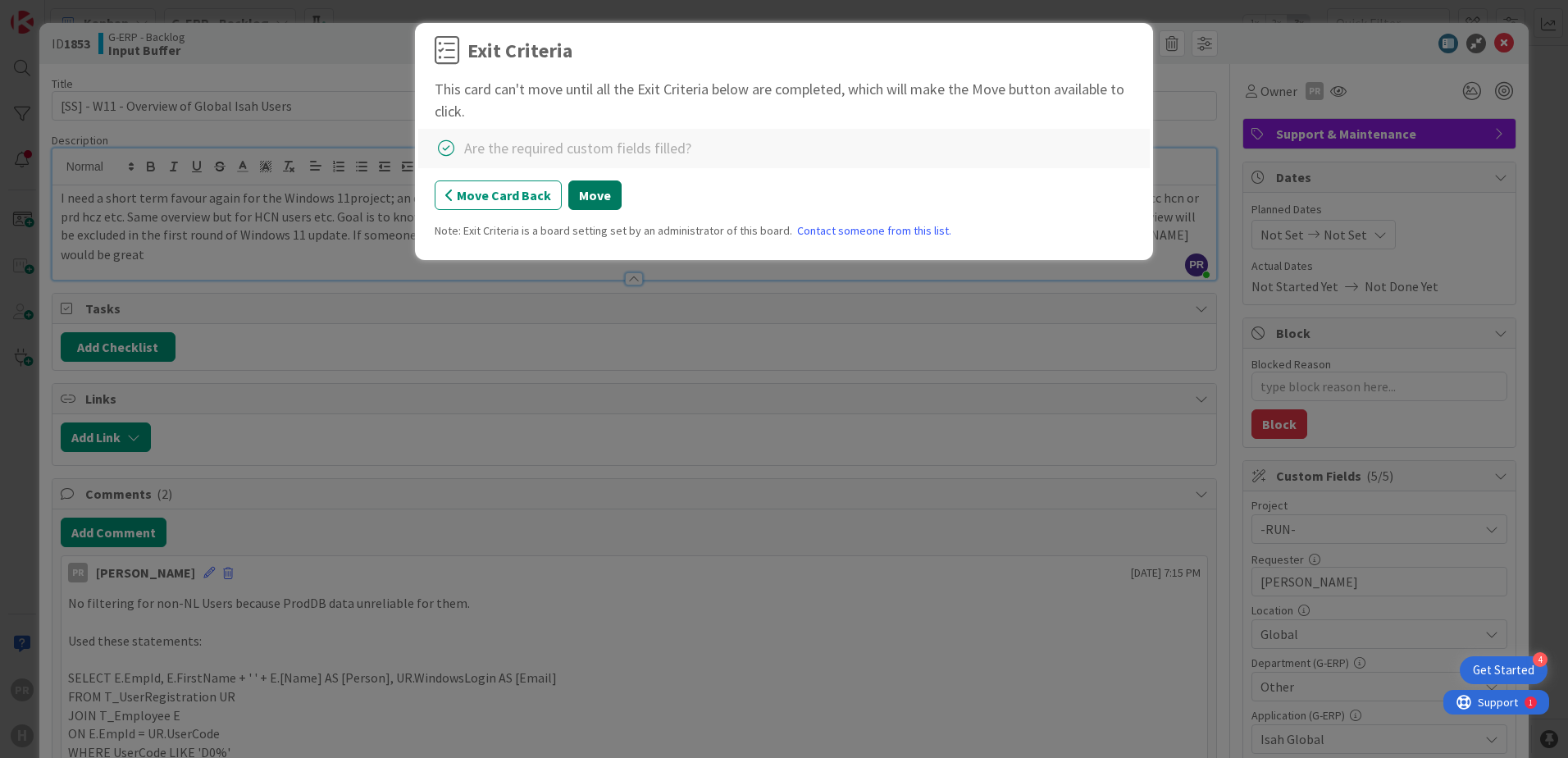
click at [585, 192] on button "Move" at bounding box center [595, 196] width 53 height 30
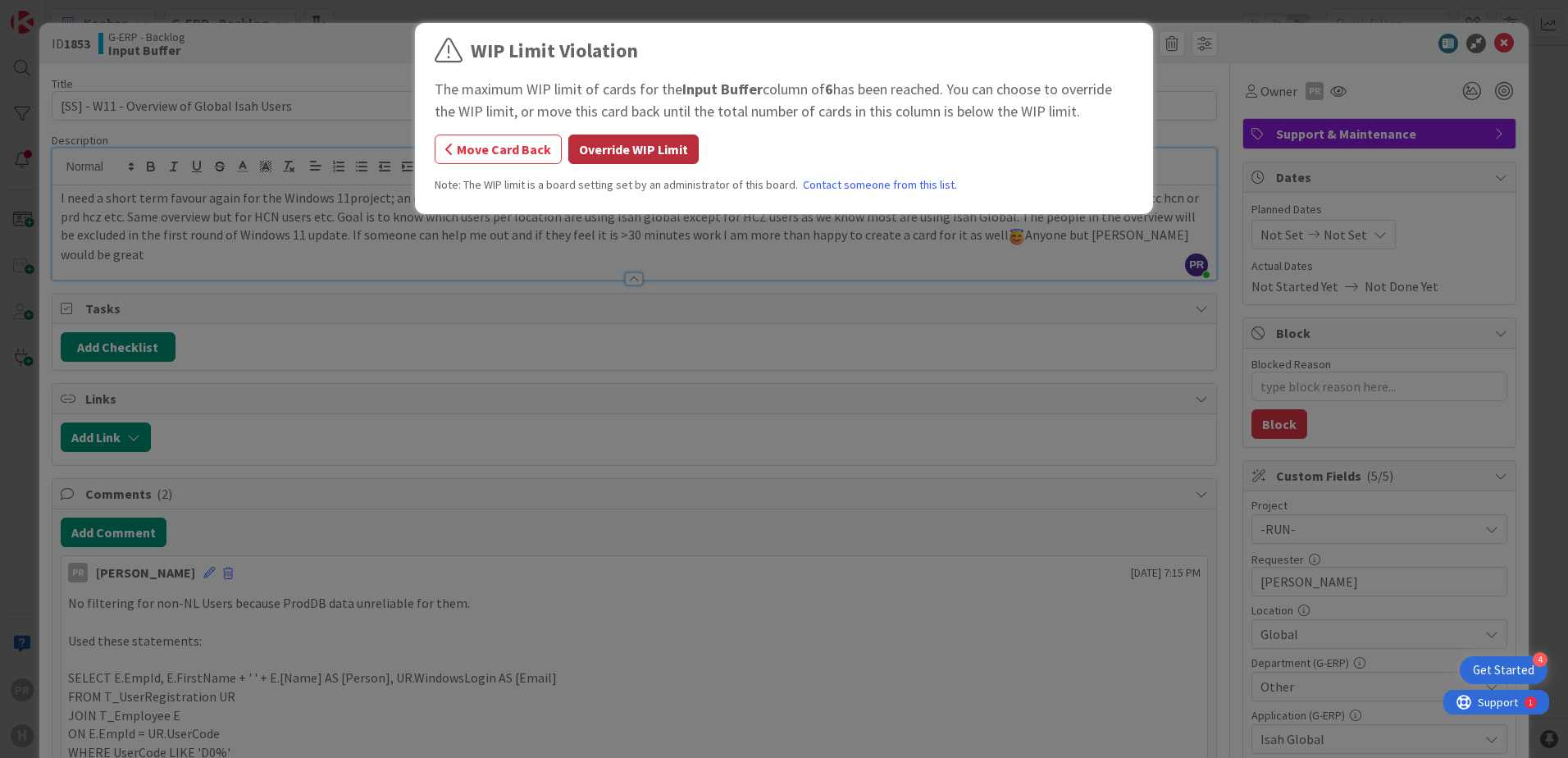
click at [612, 152] on button "Override WIP Limit" at bounding box center [634, 149] width 131 height 30
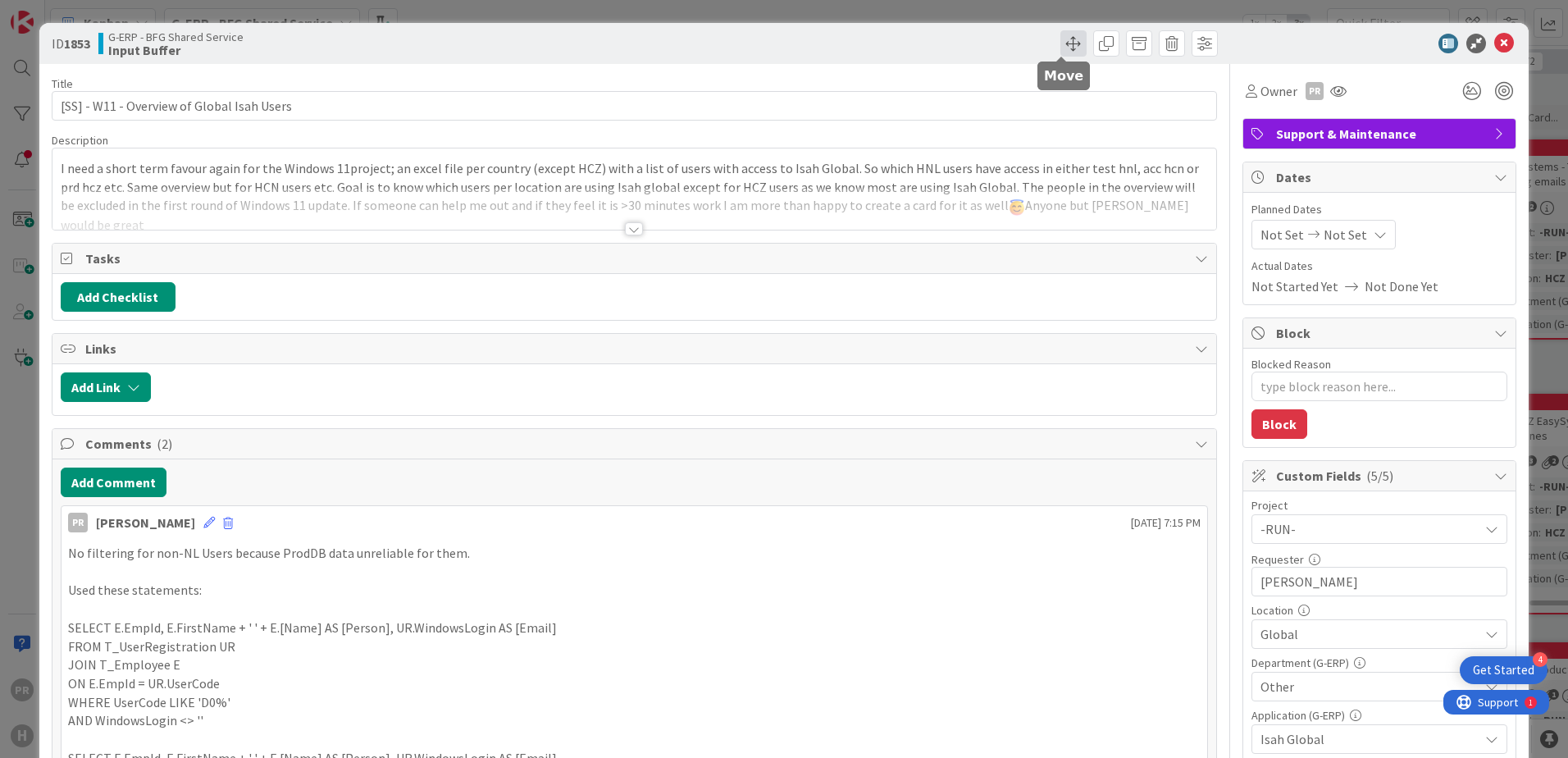
click at [1066, 54] on span at bounding box center [1074, 44] width 26 height 26
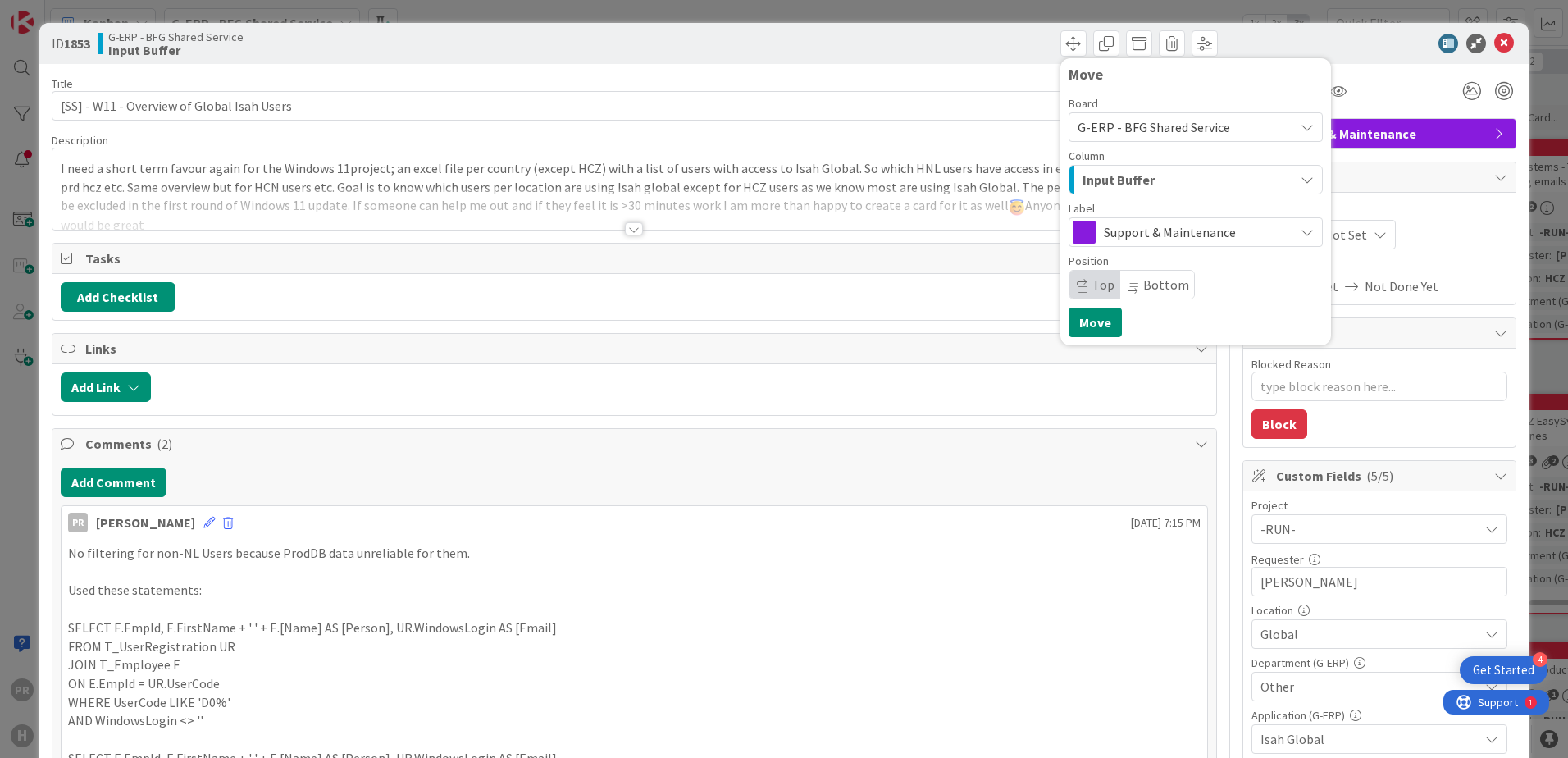
click at [1132, 170] on span "Input Buffer" at bounding box center [1118, 179] width 72 height 21
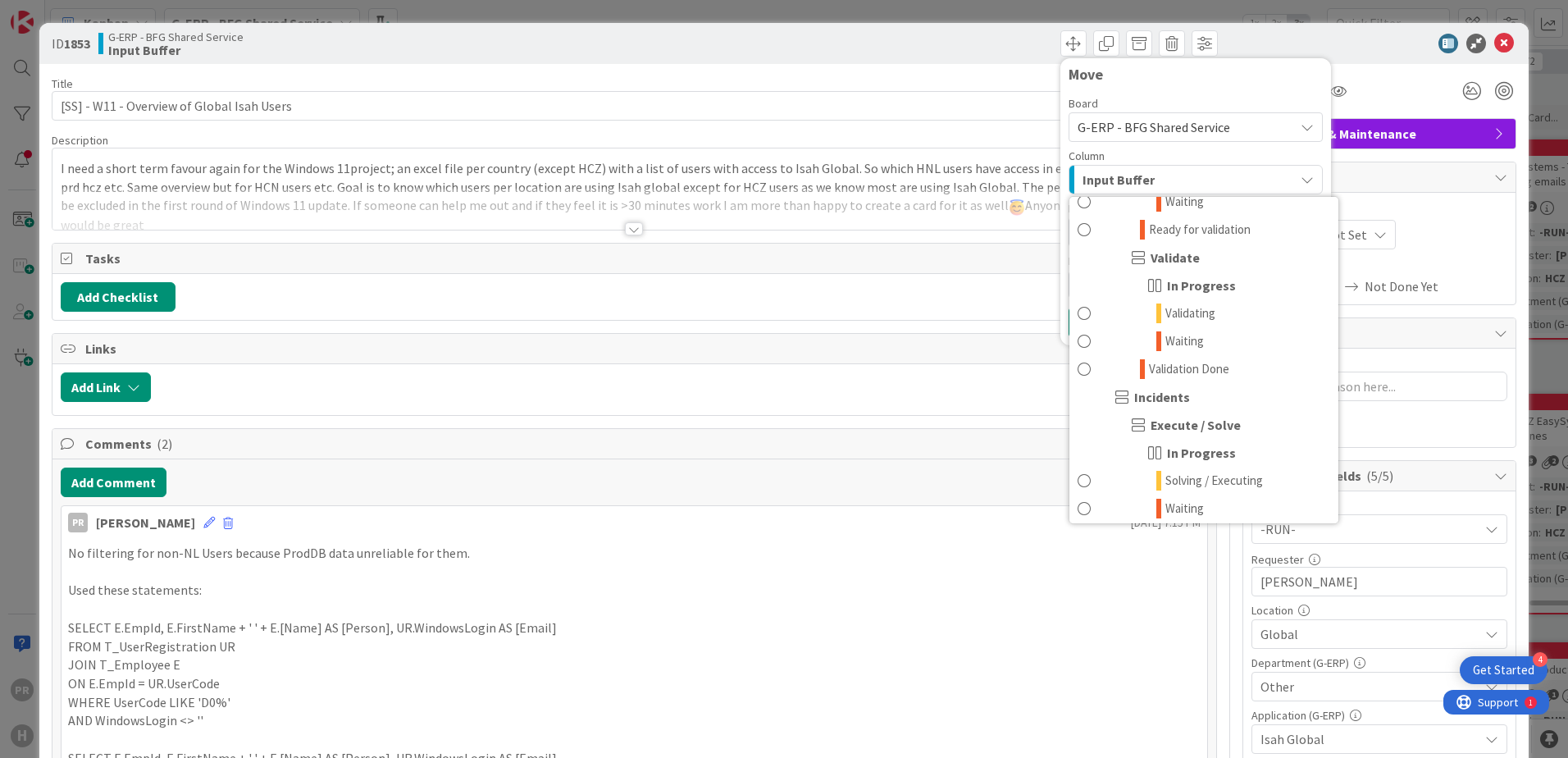
scroll to position [1149, 0]
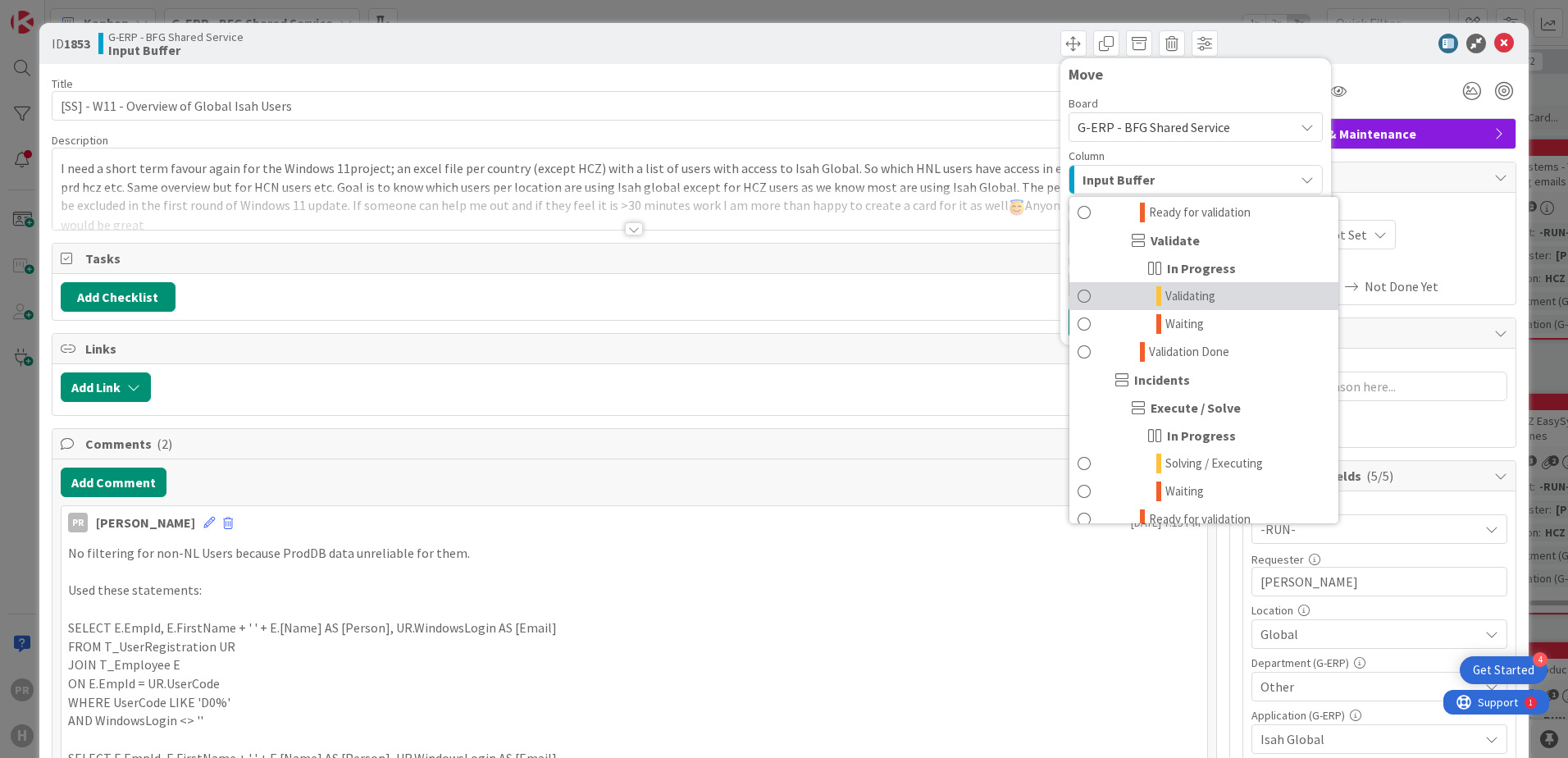
click at [1197, 301] on span "Validating" at bounding box center [1190, 296] width 50 height 20
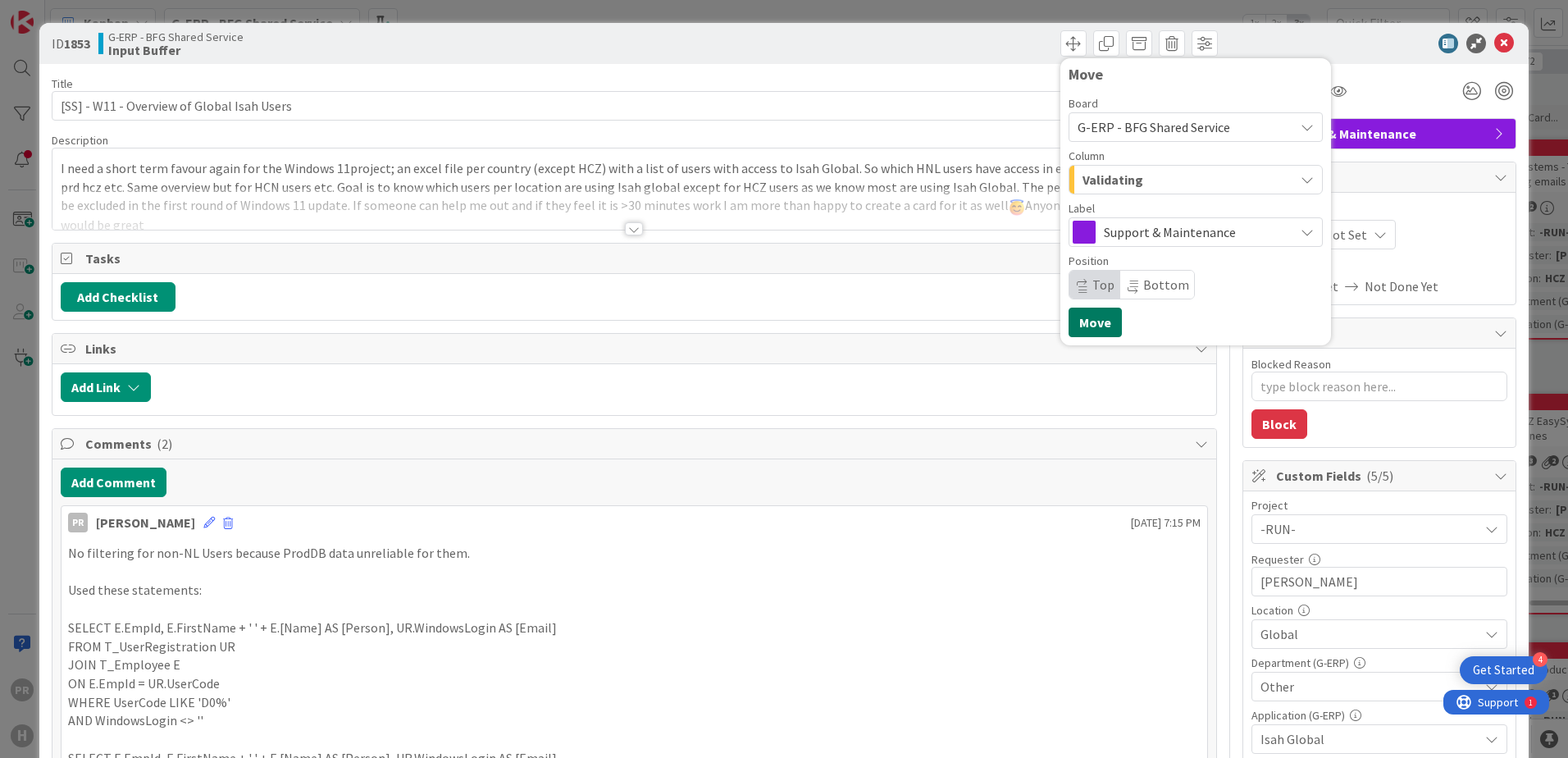
click at [1098, 317] on button "Move" at bounding box center [1094, 323] width 53 height 30
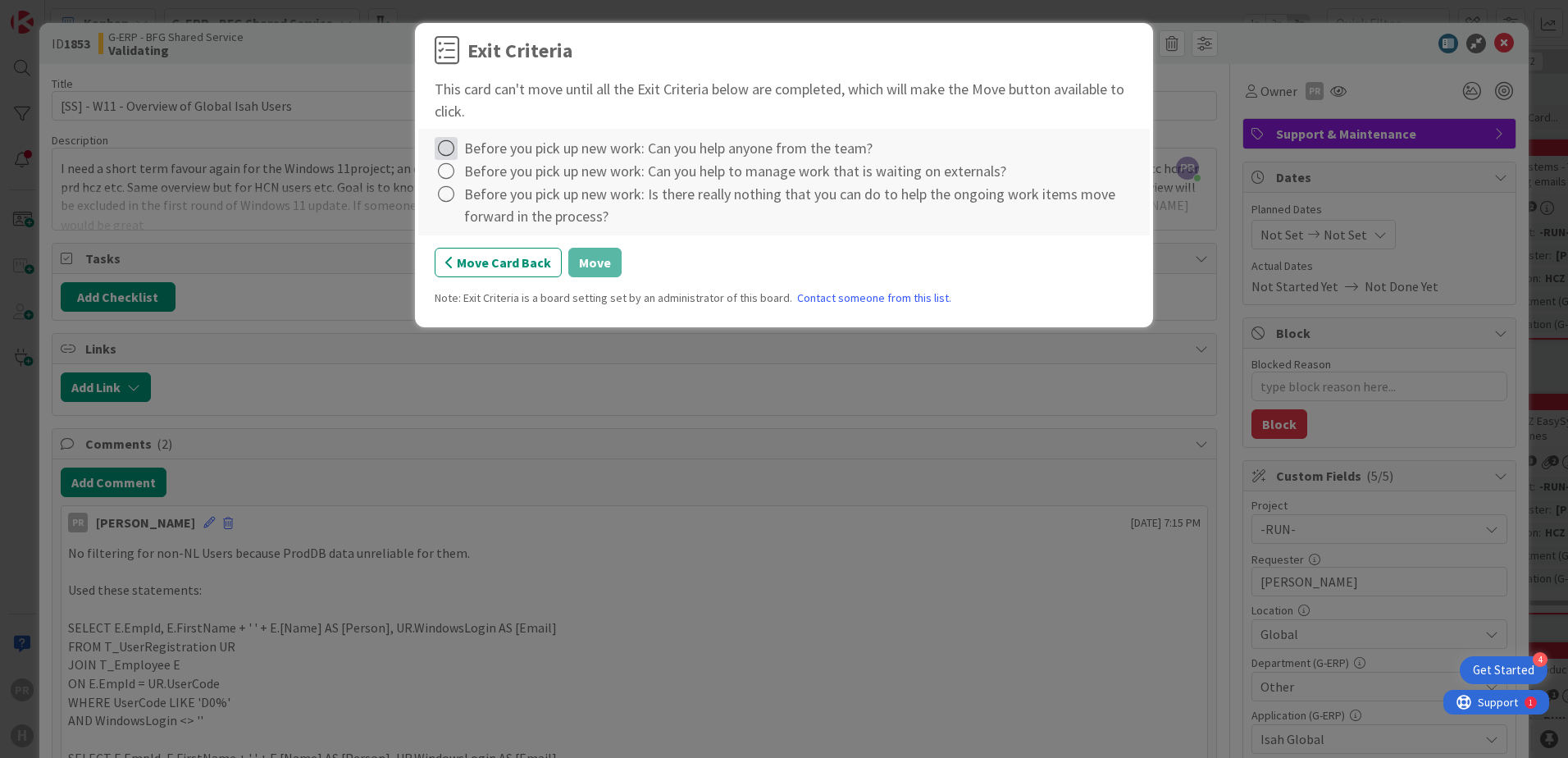
click at [448, 151] on icon at bounding box center [446, 148] width 23 height 23
click at [476, 183] on link "Complete" at bounding box center [537, 182] width 205 height 24
click at [447, 169] on icon at bounding box center [446, 172] width 23 height 23
click at [461, 186] on div "Complete Not Applicable Note... Clear" at bounding box center [537, 241] width 205 height 112
click at [448, 154] on icon at bounding box center [446, 148] width 23 height 23
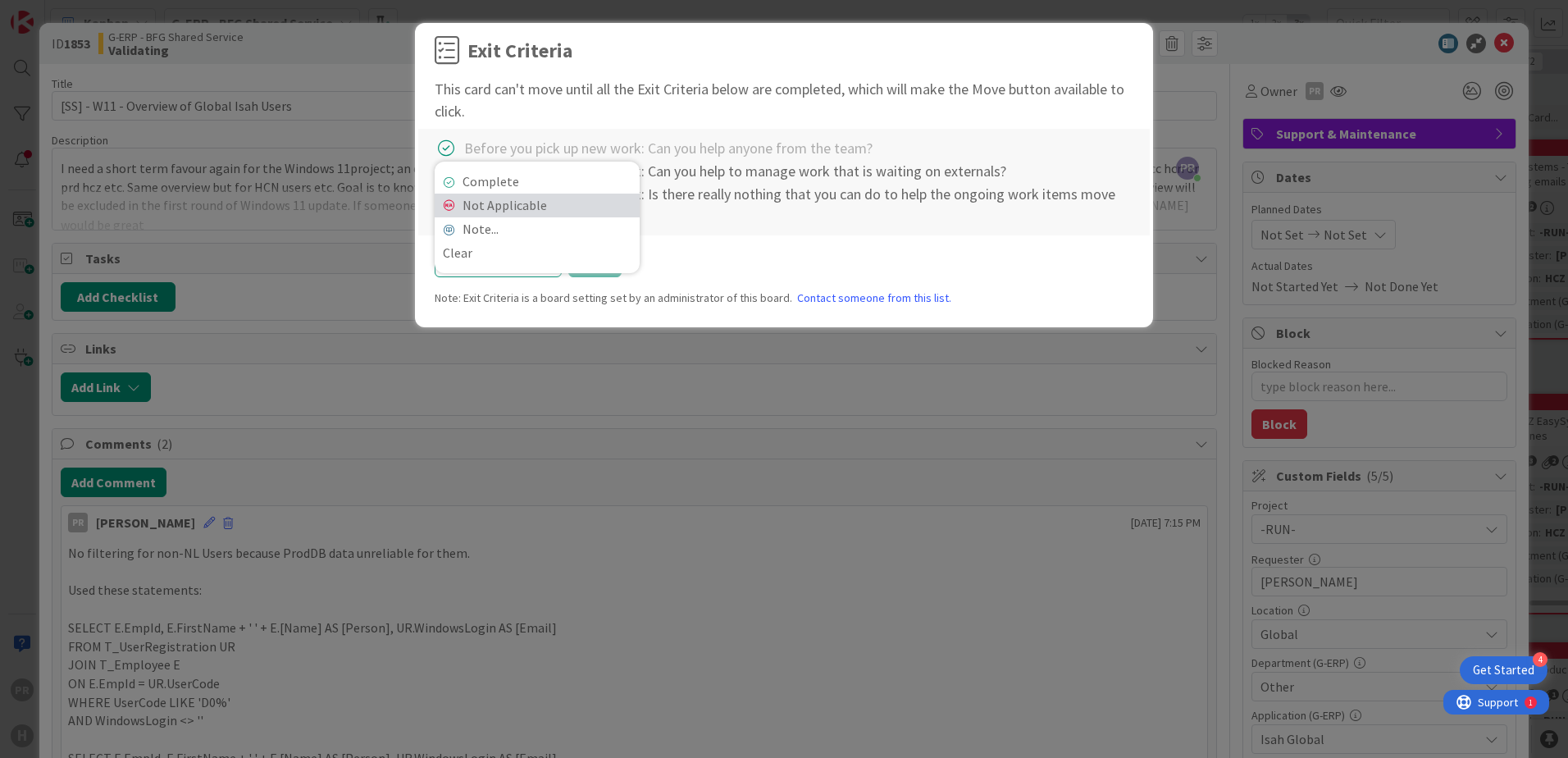
click at [481, 206] on link "Not Applicable" at bounding box center [537, 206] width 205 height 24
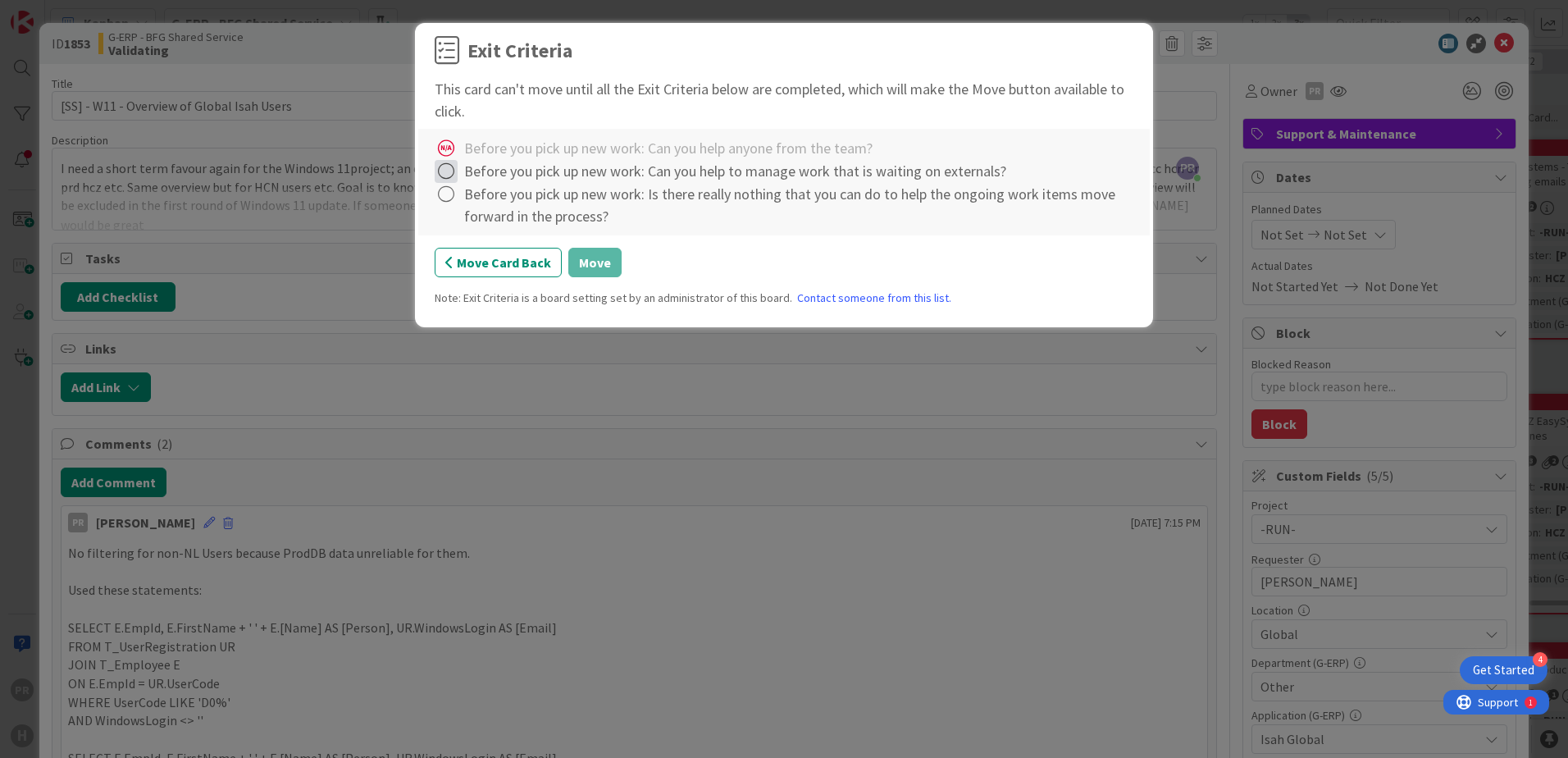
click at [455, 170] on icon at bounding box center [446, 172] width 23 height 23
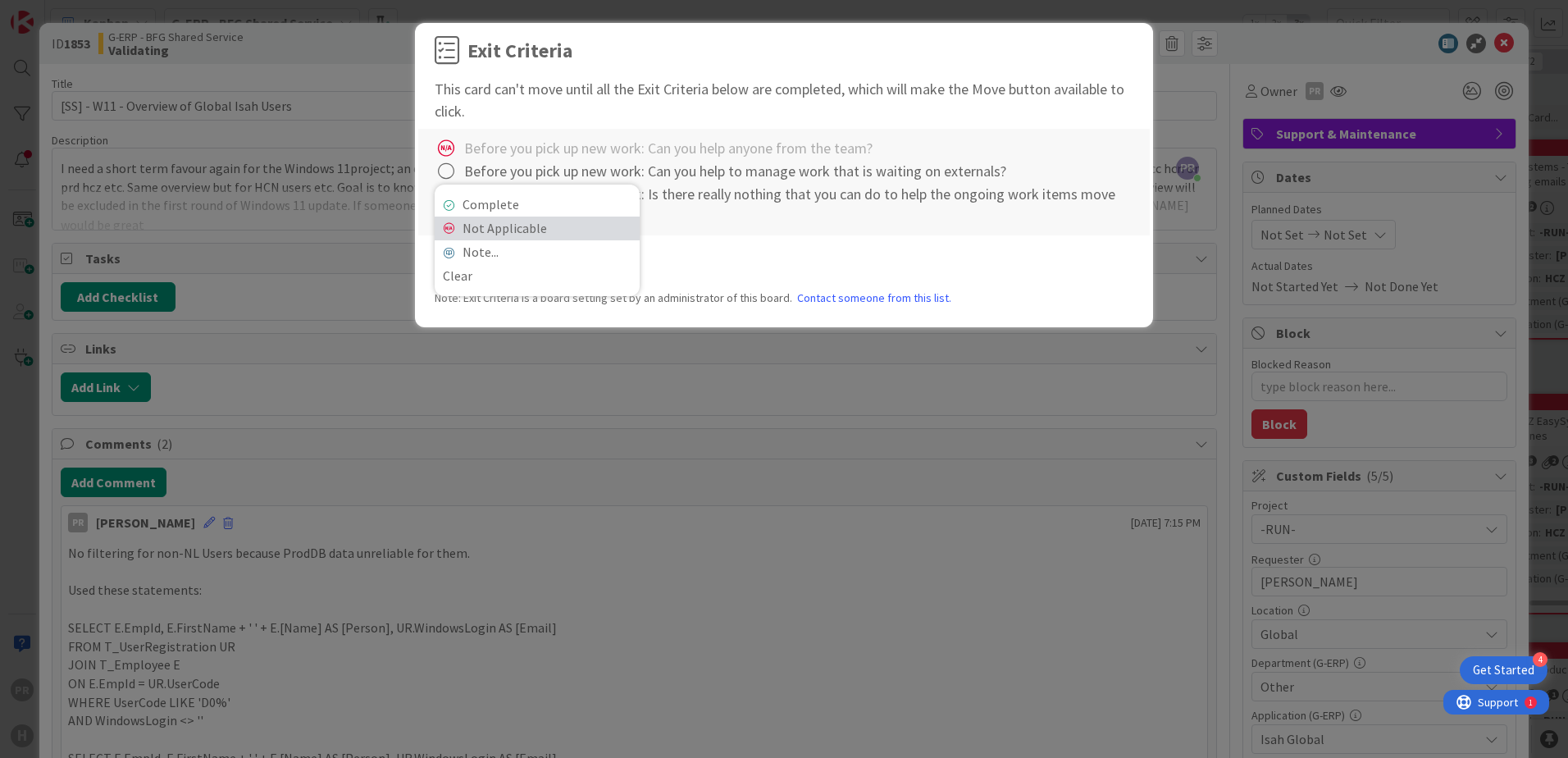
click at [480, 223] on link "Not Applicable" at bounding box center [537, 228] width 205 height 24
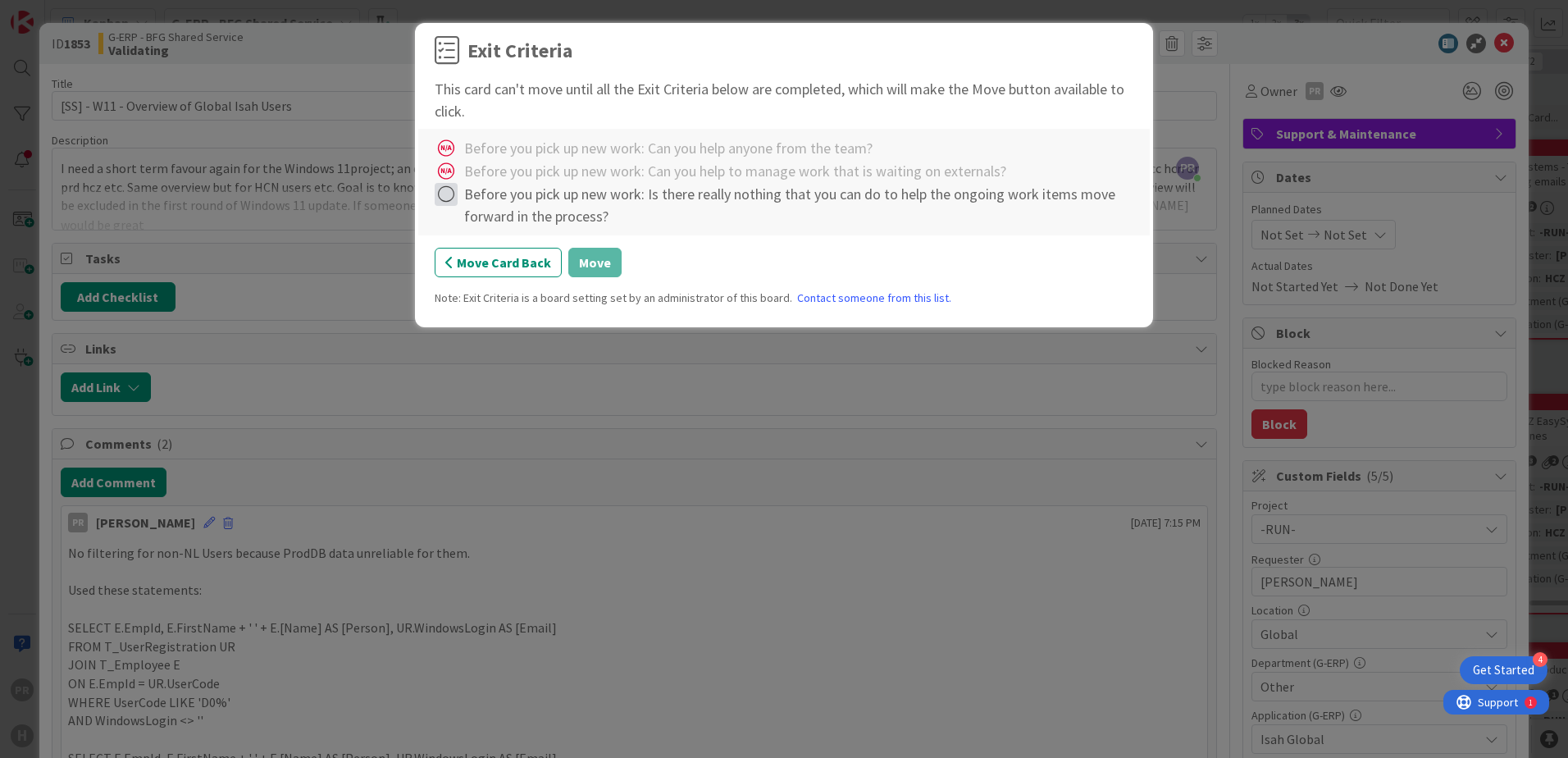
click at [454, 189] on icon at bounding box center [446, 194] width 23 height 23
click at [481, 246] on link "Not Applicable" at bounding box center [537, 252] width 205 height 24
click at [602, 263] on button "Move" at bounding box center [595, 263] width 53 height 30
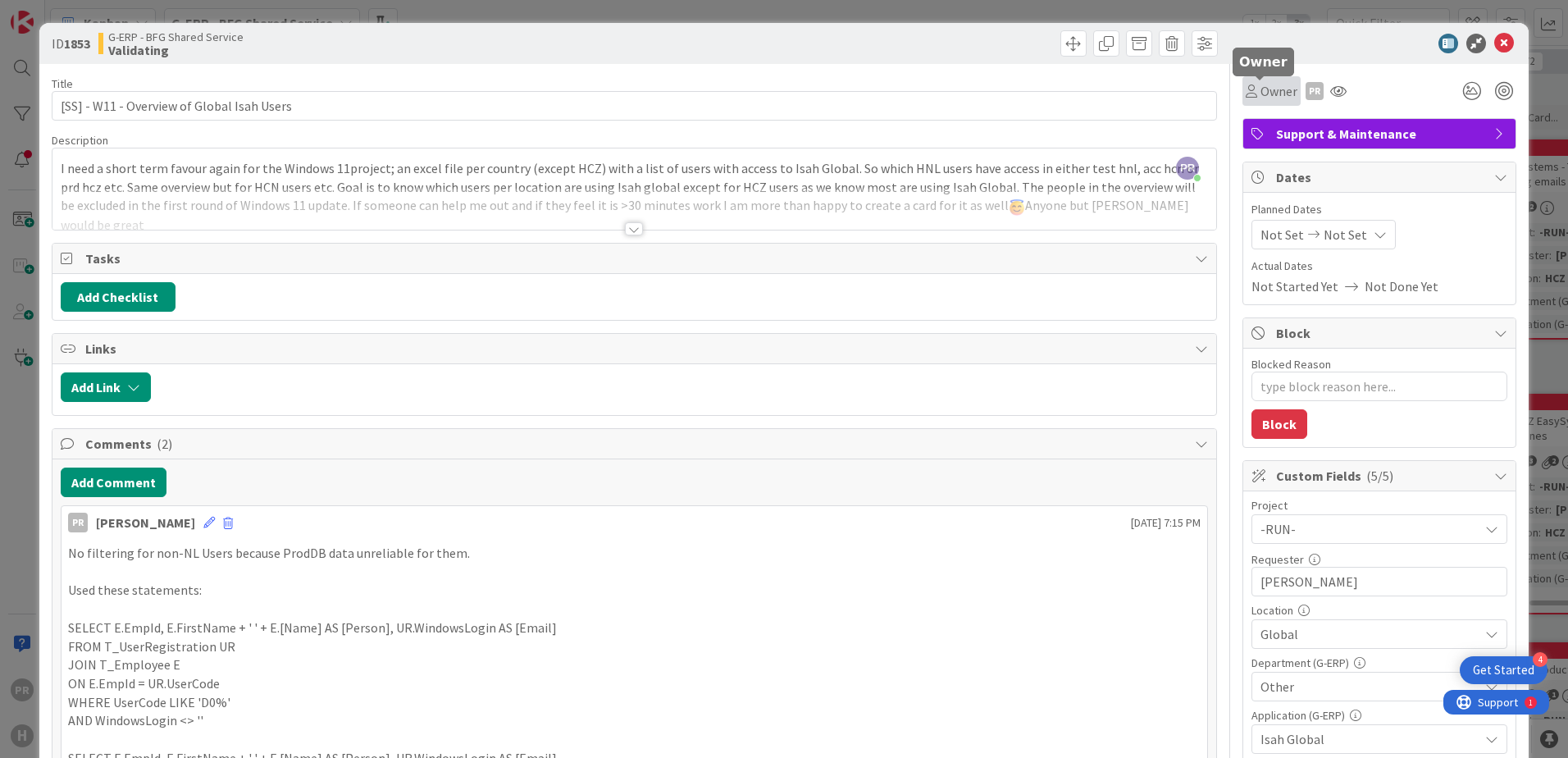
click at [1252, 84] on span "Owner" at bounding box center [1279, 90] width 37 height 20
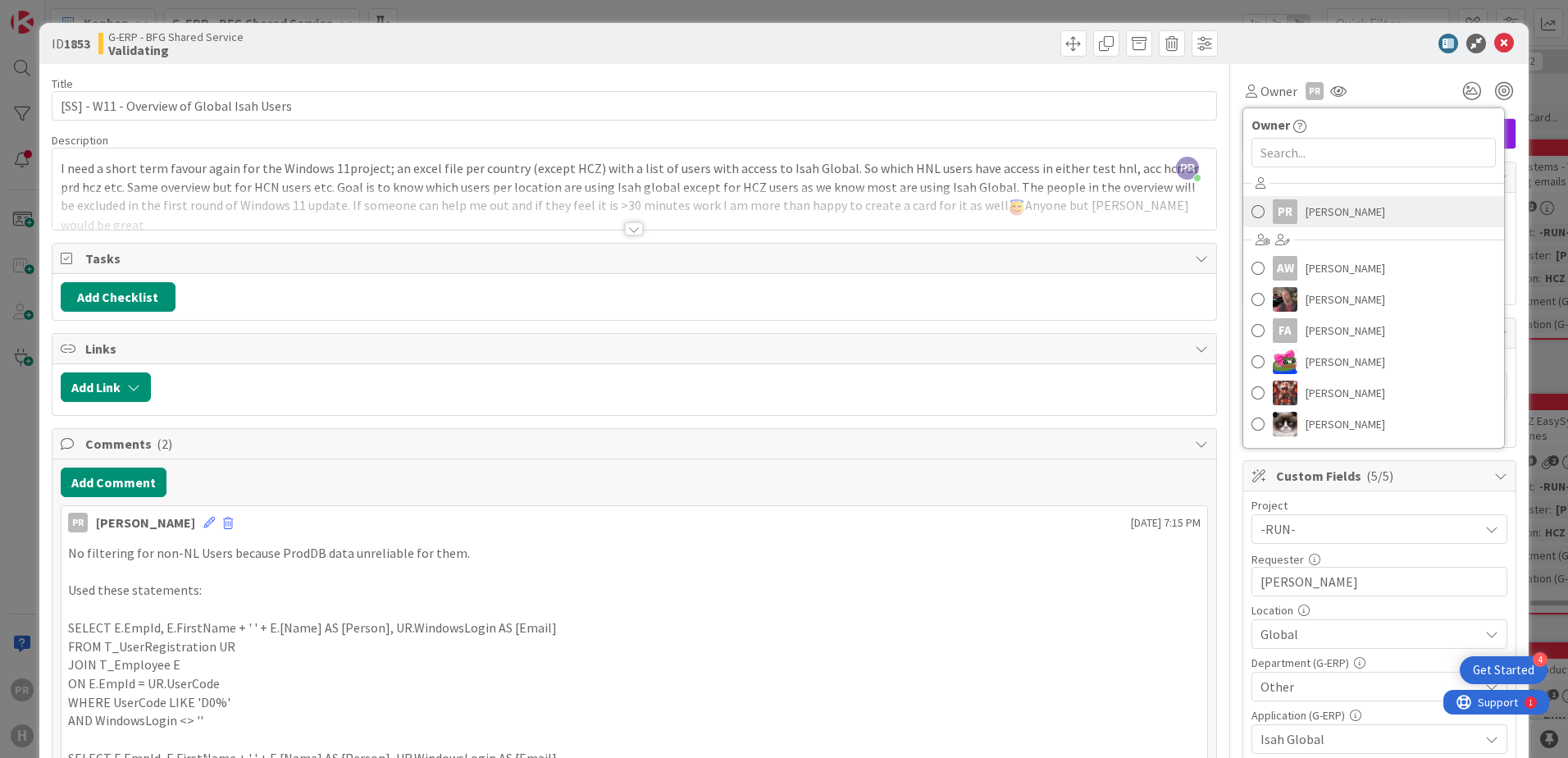
click at [1252, 208] on div "PR" at bounding box center [1285, 212] width 24 height 24
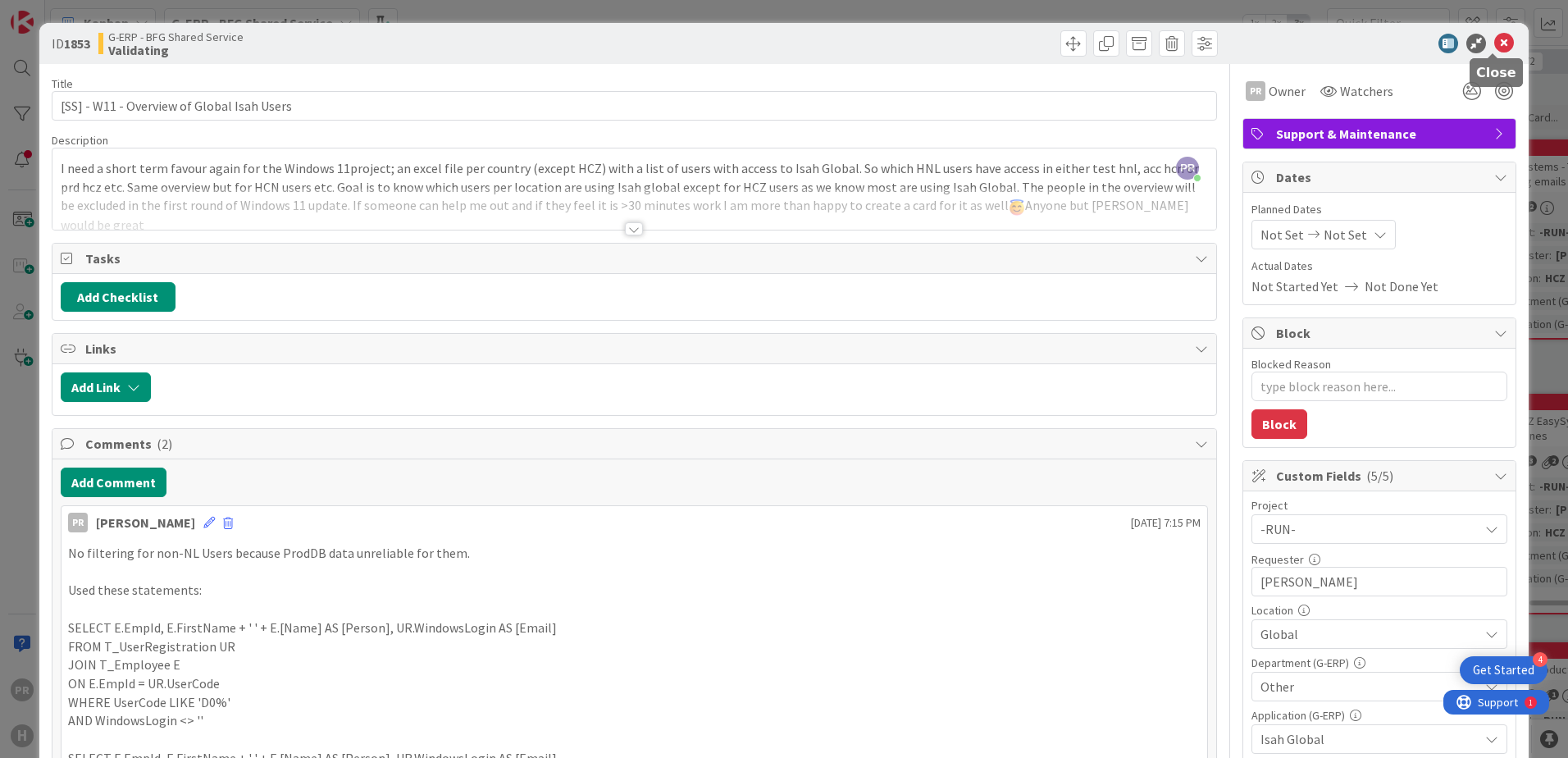
click at [1252, 41] on icon at bounding box center [1504, 43] width 20 height 20
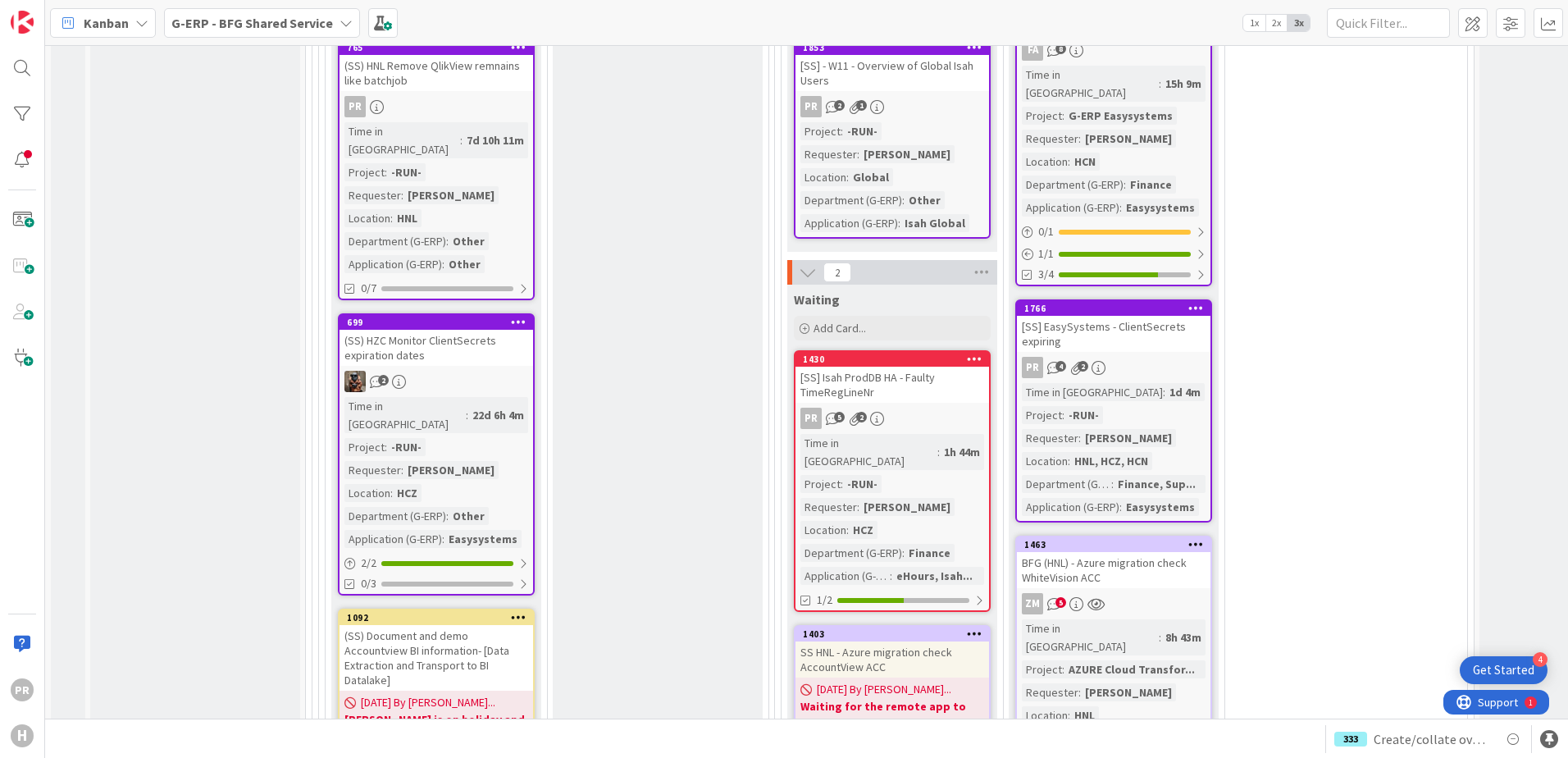
scroll to position [1969, 0]
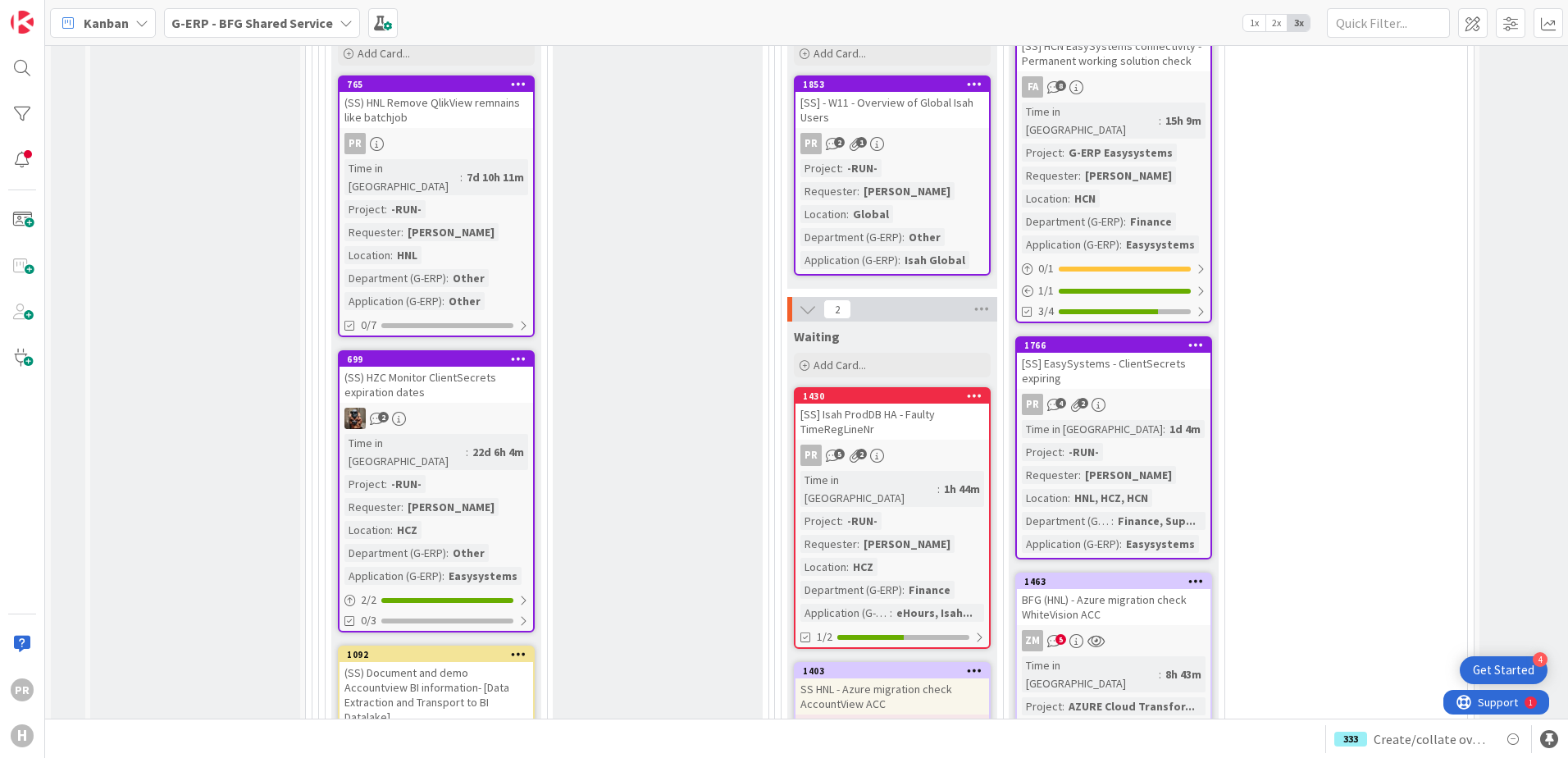
click at [924, 404] on div "[SS] Isah ProdDB HA - Faulty TimeRegLineNr" at bounding box center [892, 421] width 194 height 36
type textarea "x"
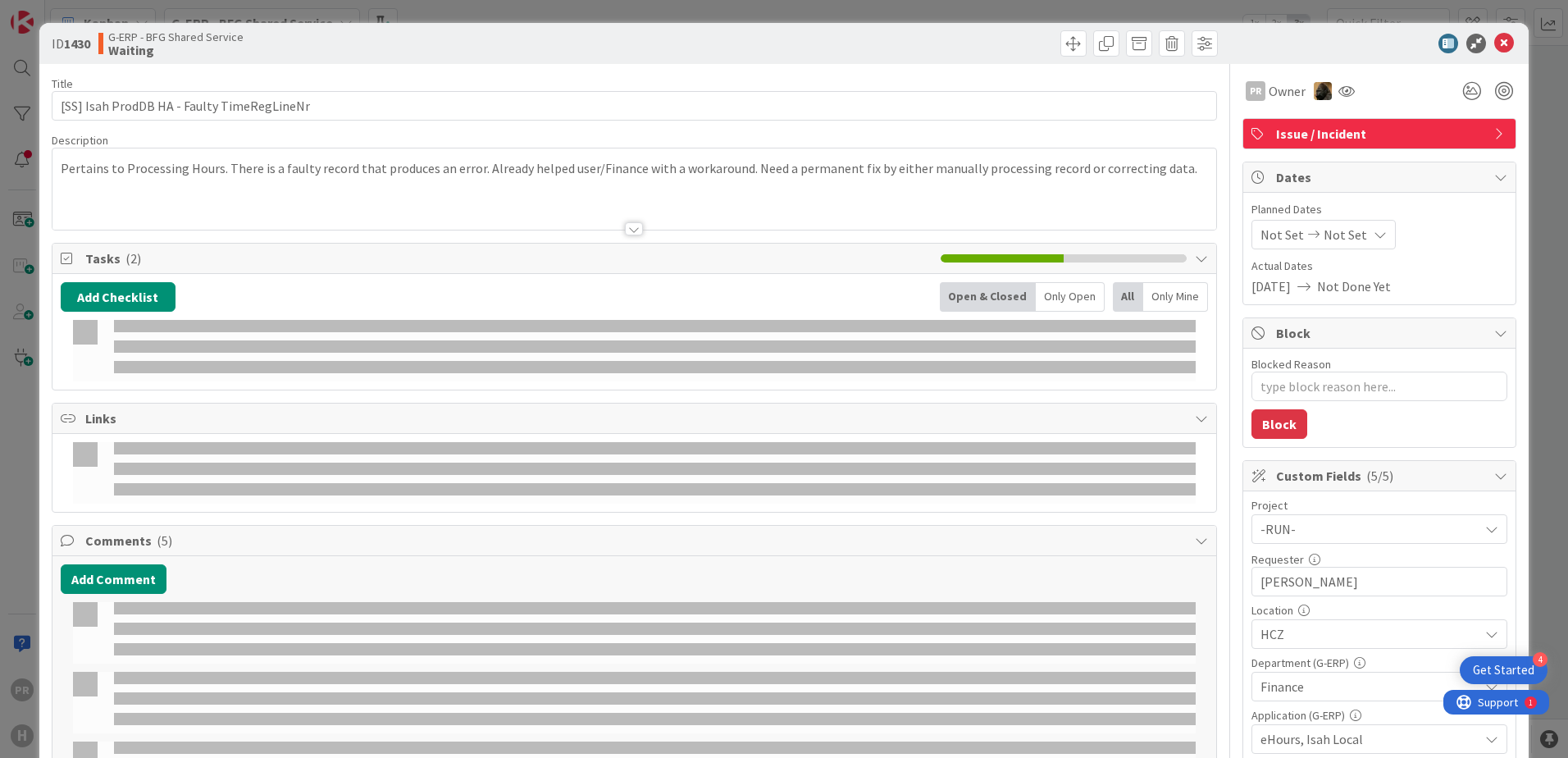
select select "sql"
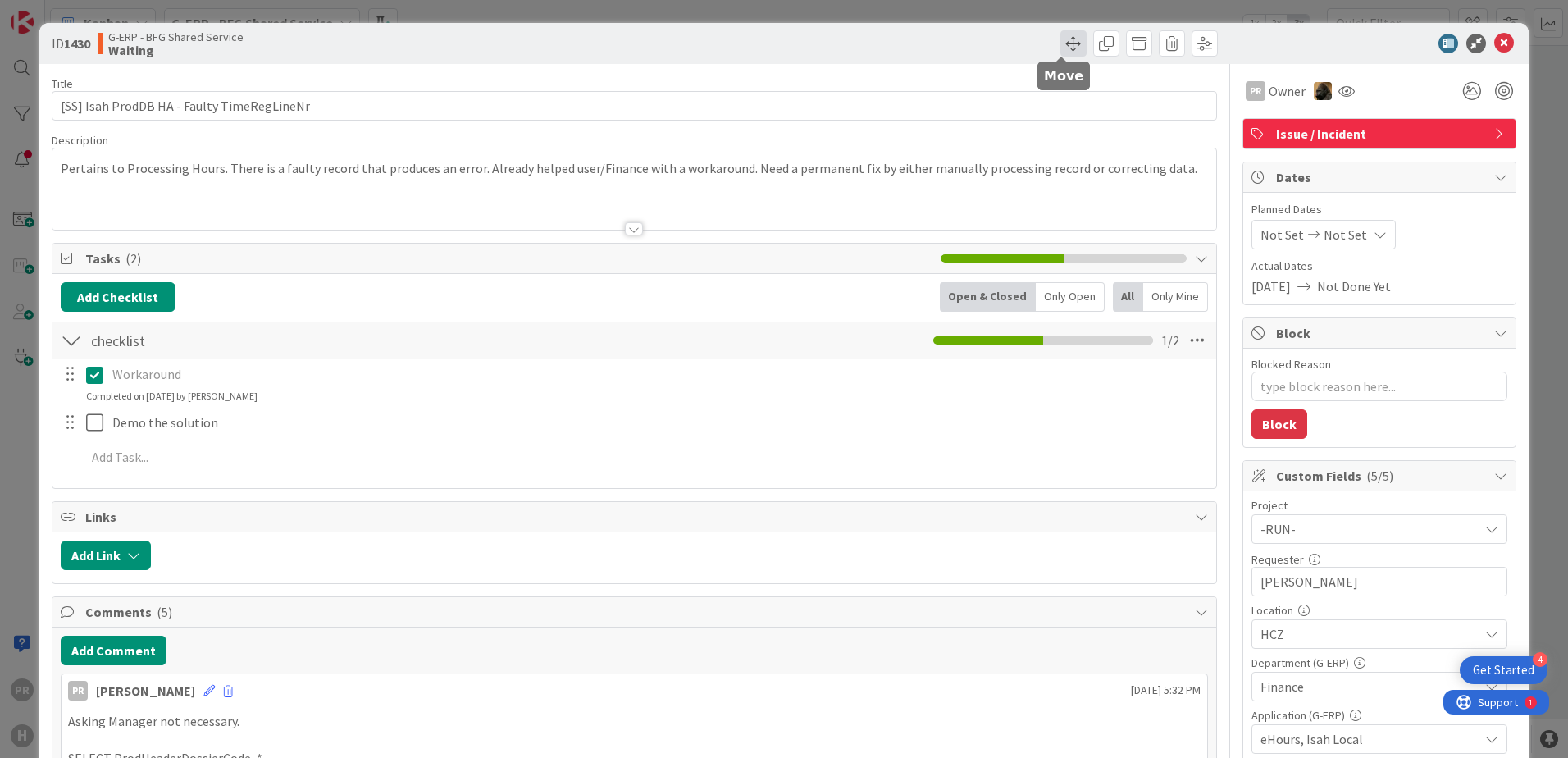
click at [1065, 45] on span at bounding box center [1074, 44] width 26 height 26
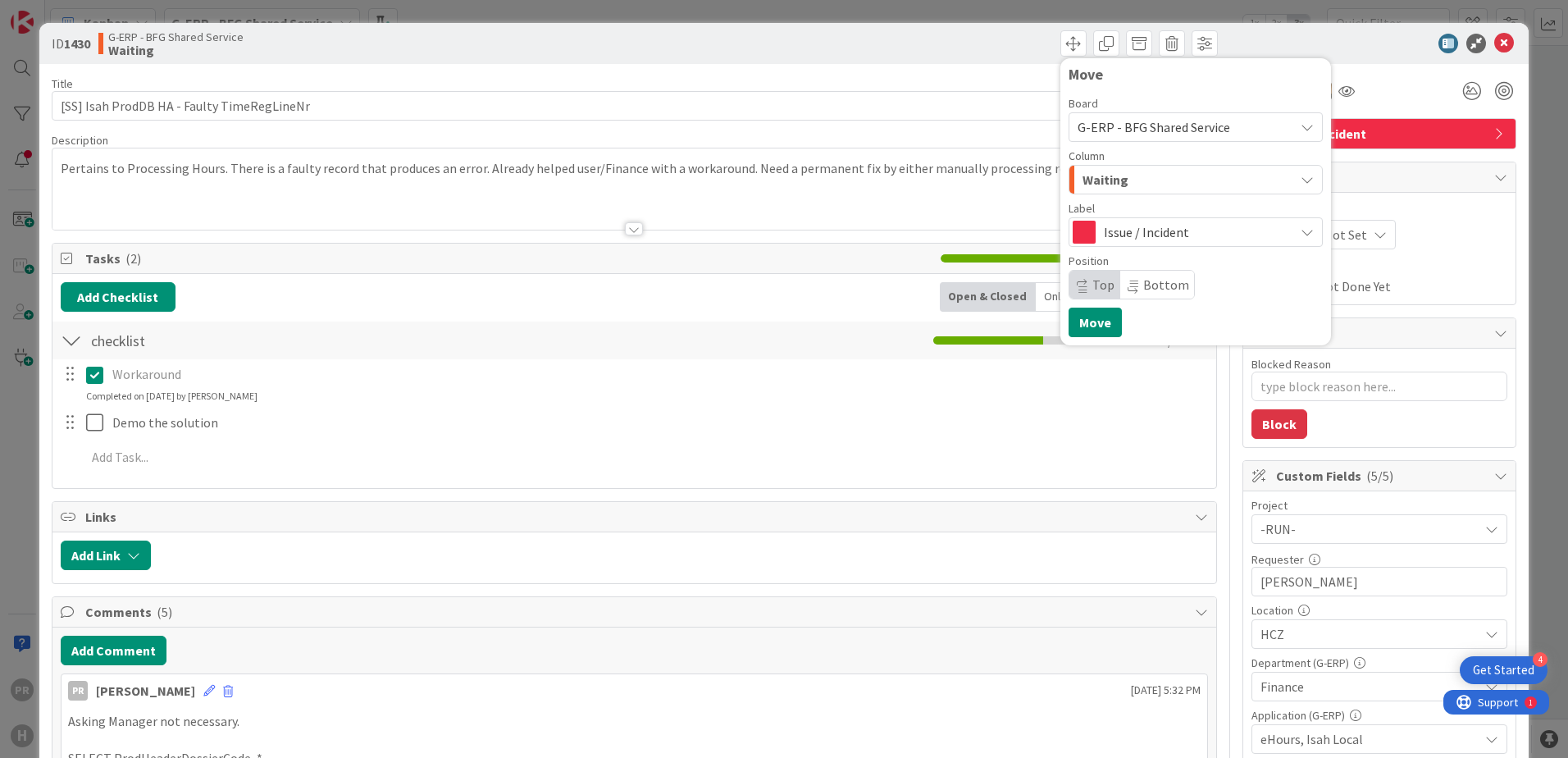
click at [1123, 183] on div "Waiting" at bounding box center [1186, 180] width 215 height 26
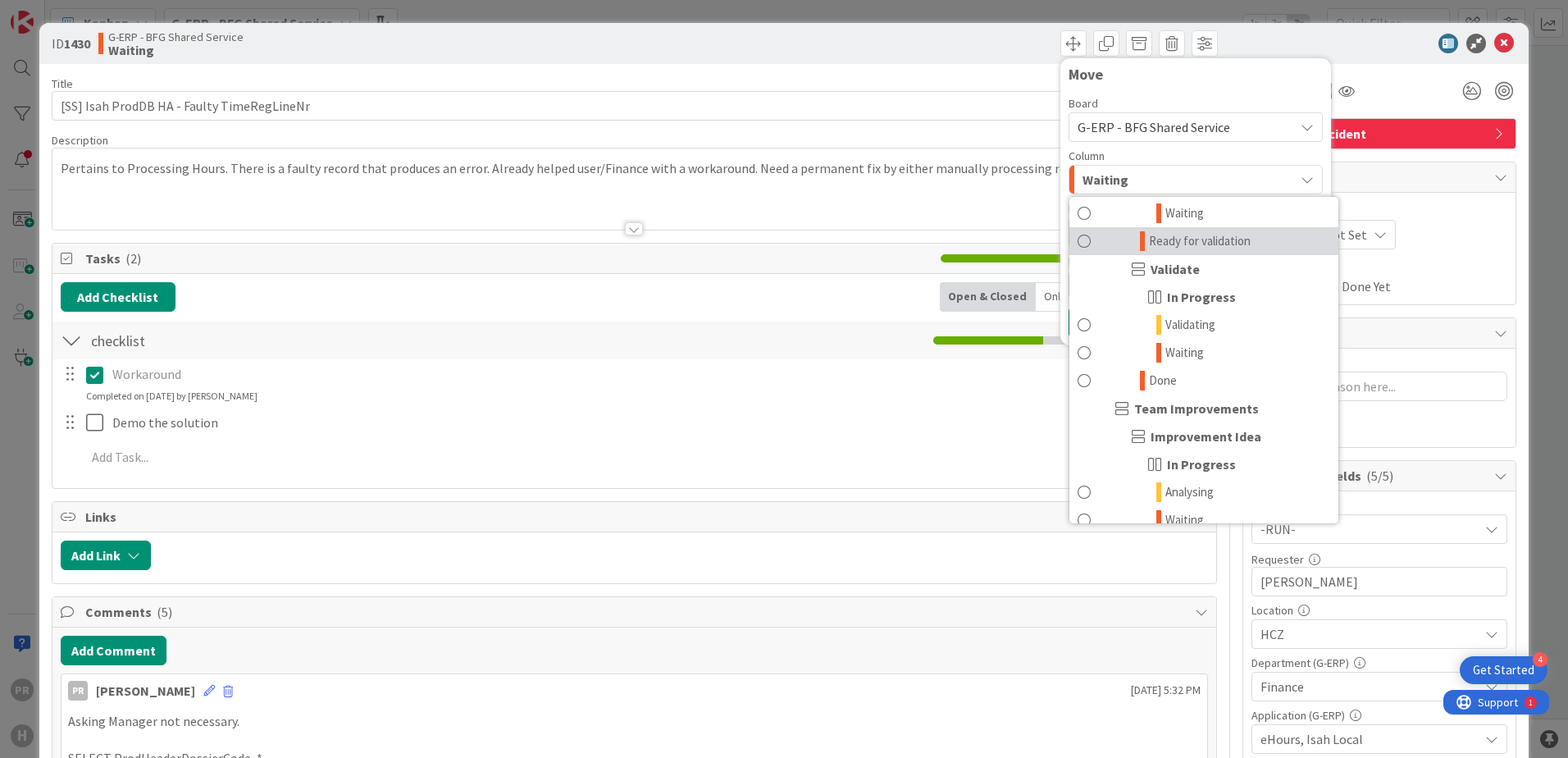
scroll to position [1477, 0]
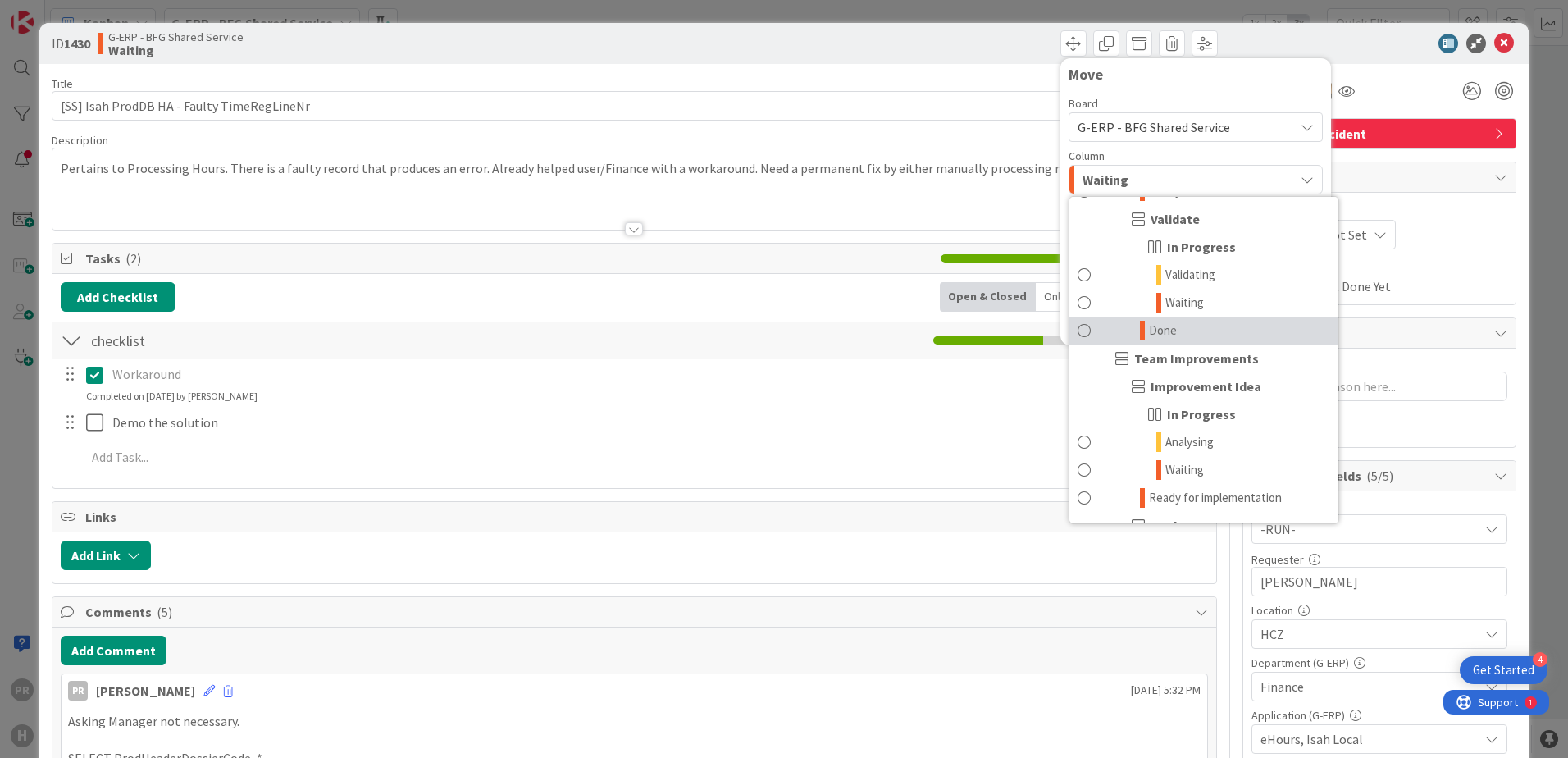
click at [1188, 332] on link "Done" at bounding box center [1204, 331] width 269 height 28
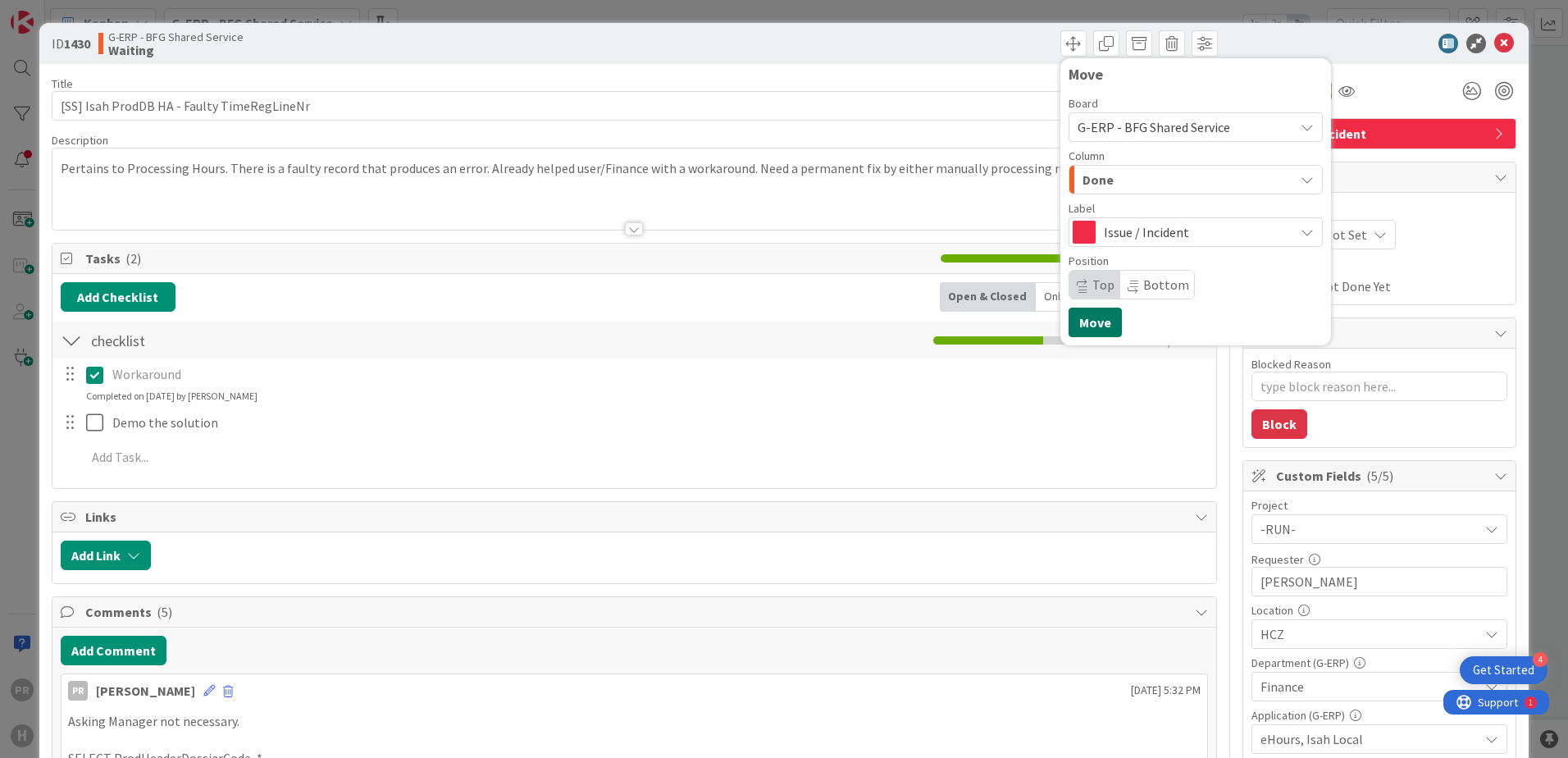
click at [1099, 321] on button "Move" at bounding box center [1094, 323] width 53 height 30
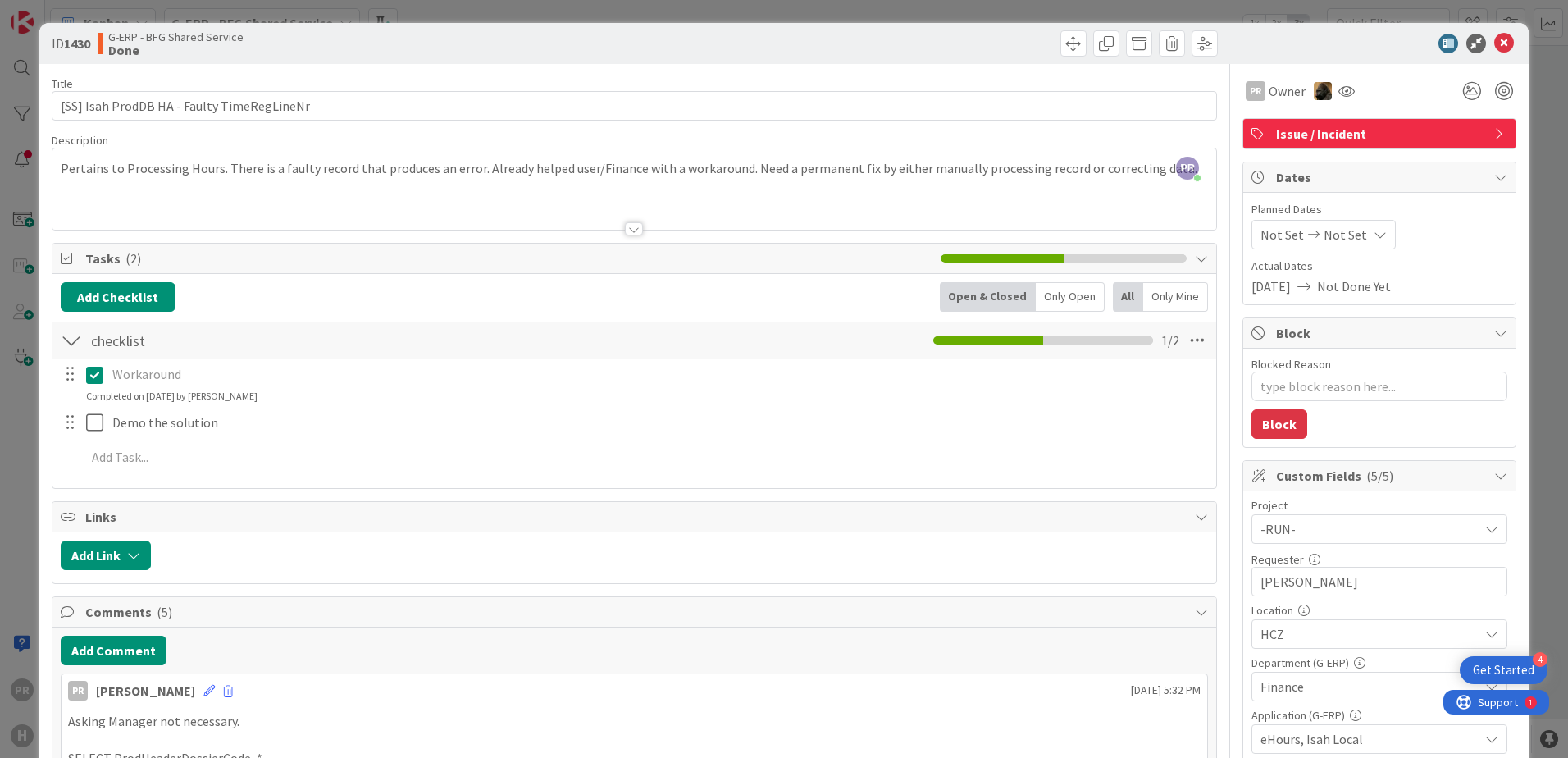
click at [1252, 50] on icon at bounding box center [1504, 43] width 20 height 20
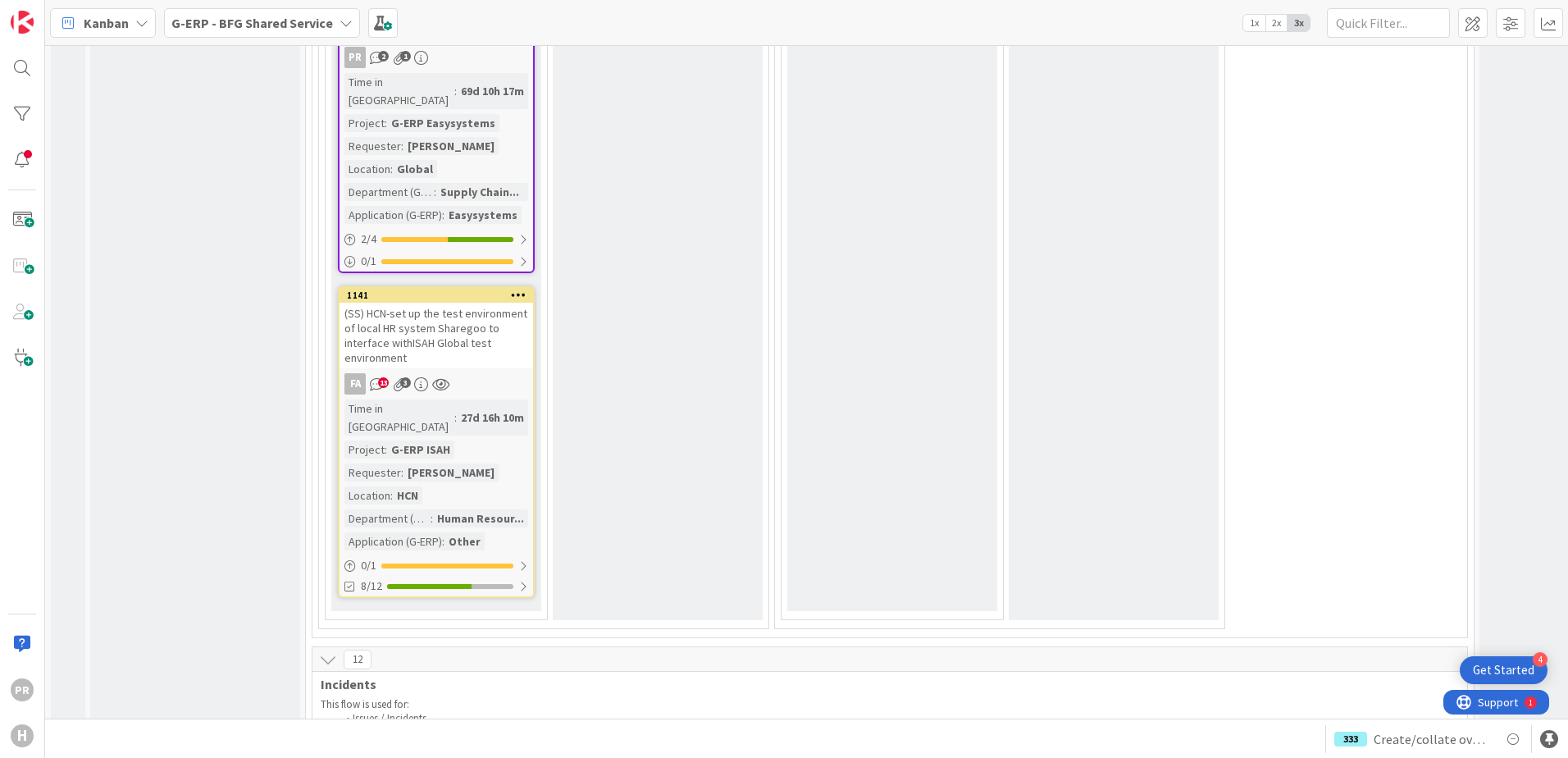
scroll to position [5168, 0]
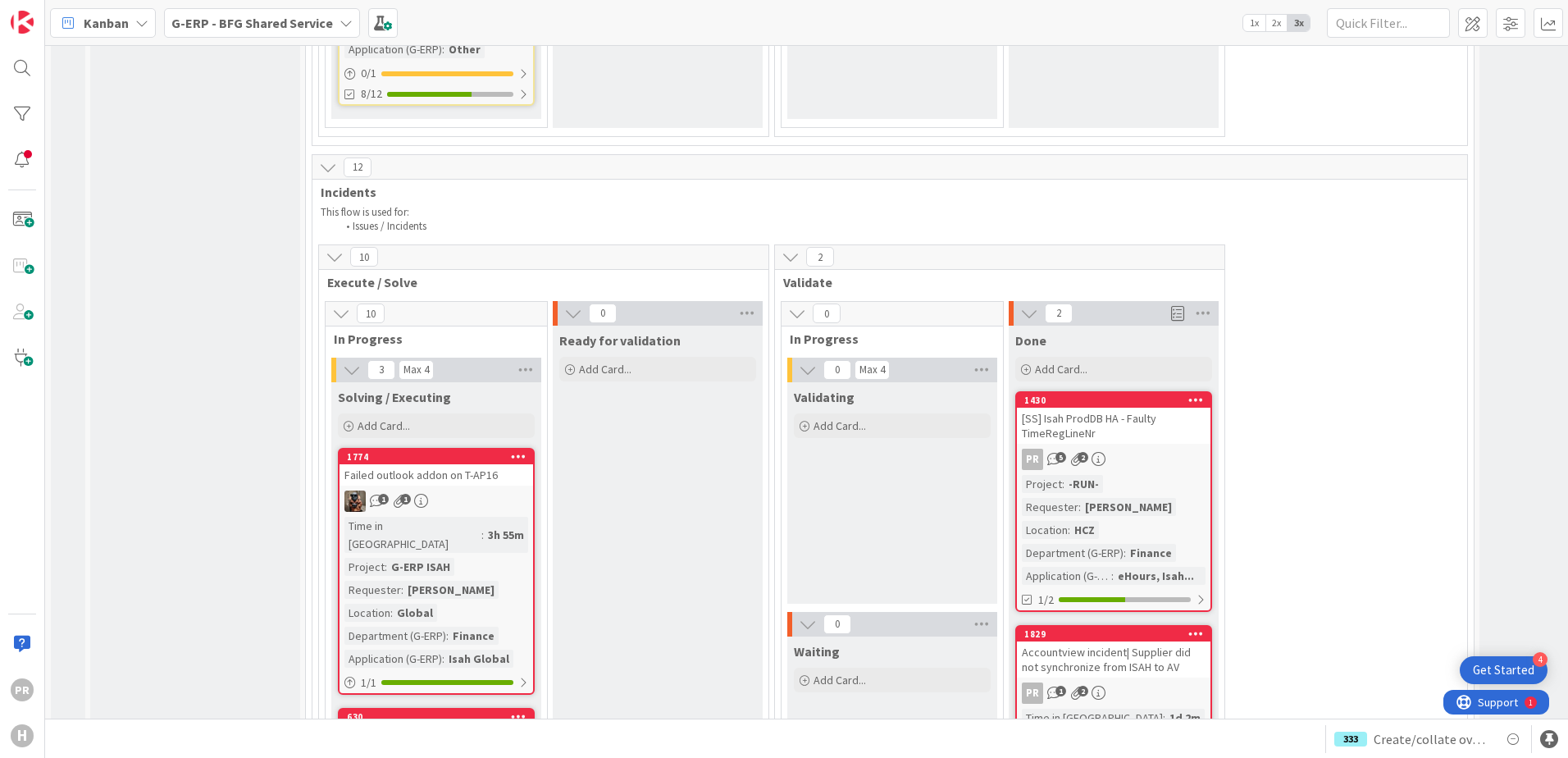
click at [1067, 641] on div "Accountview incident| Supplier did not synchronize from ISAH to AV" at bounding box center [1114, 659] width 194 height 36
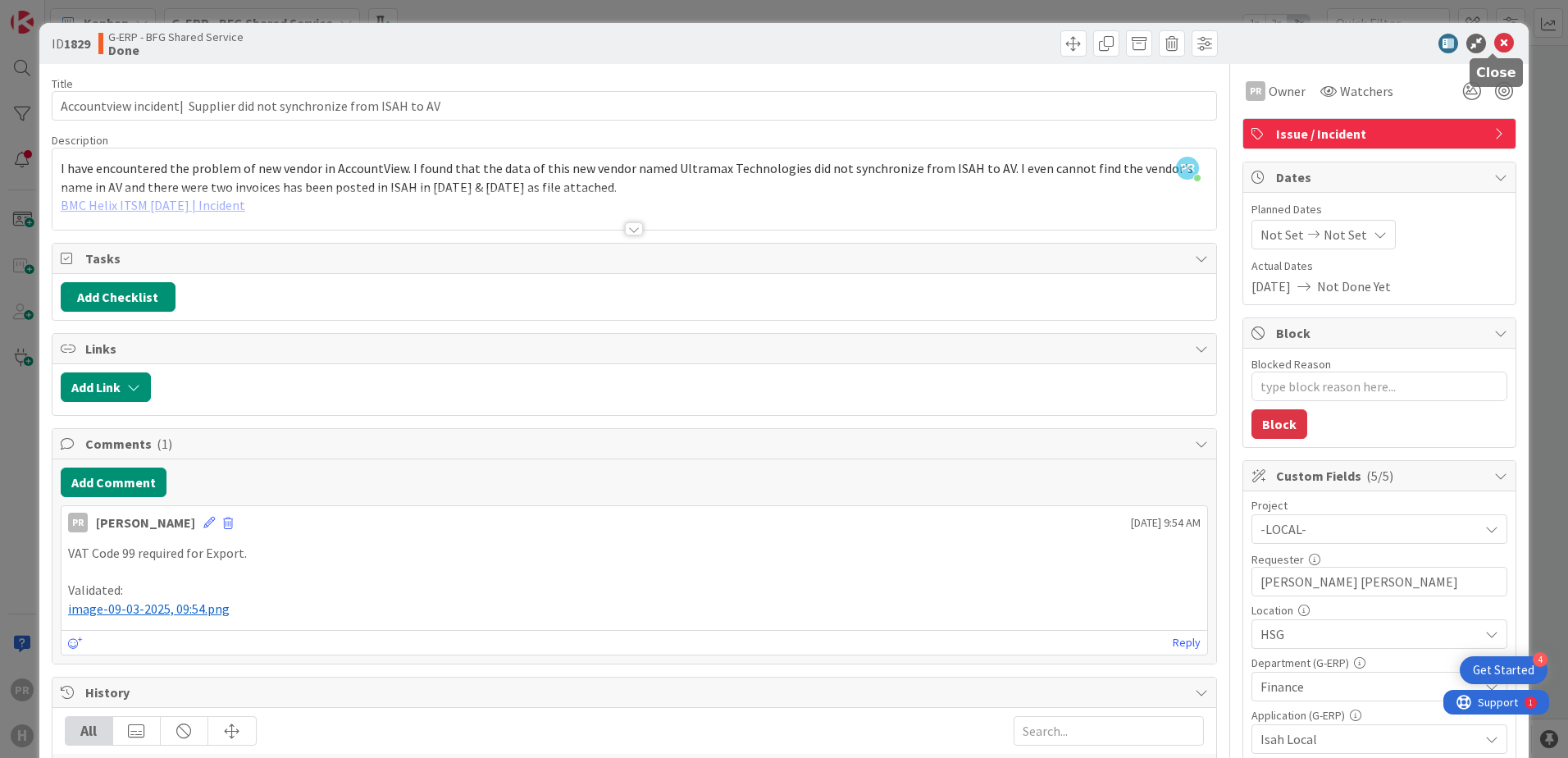
click at [1252, 41] on icon at bounding box center [1504, 43] width 20 height 20
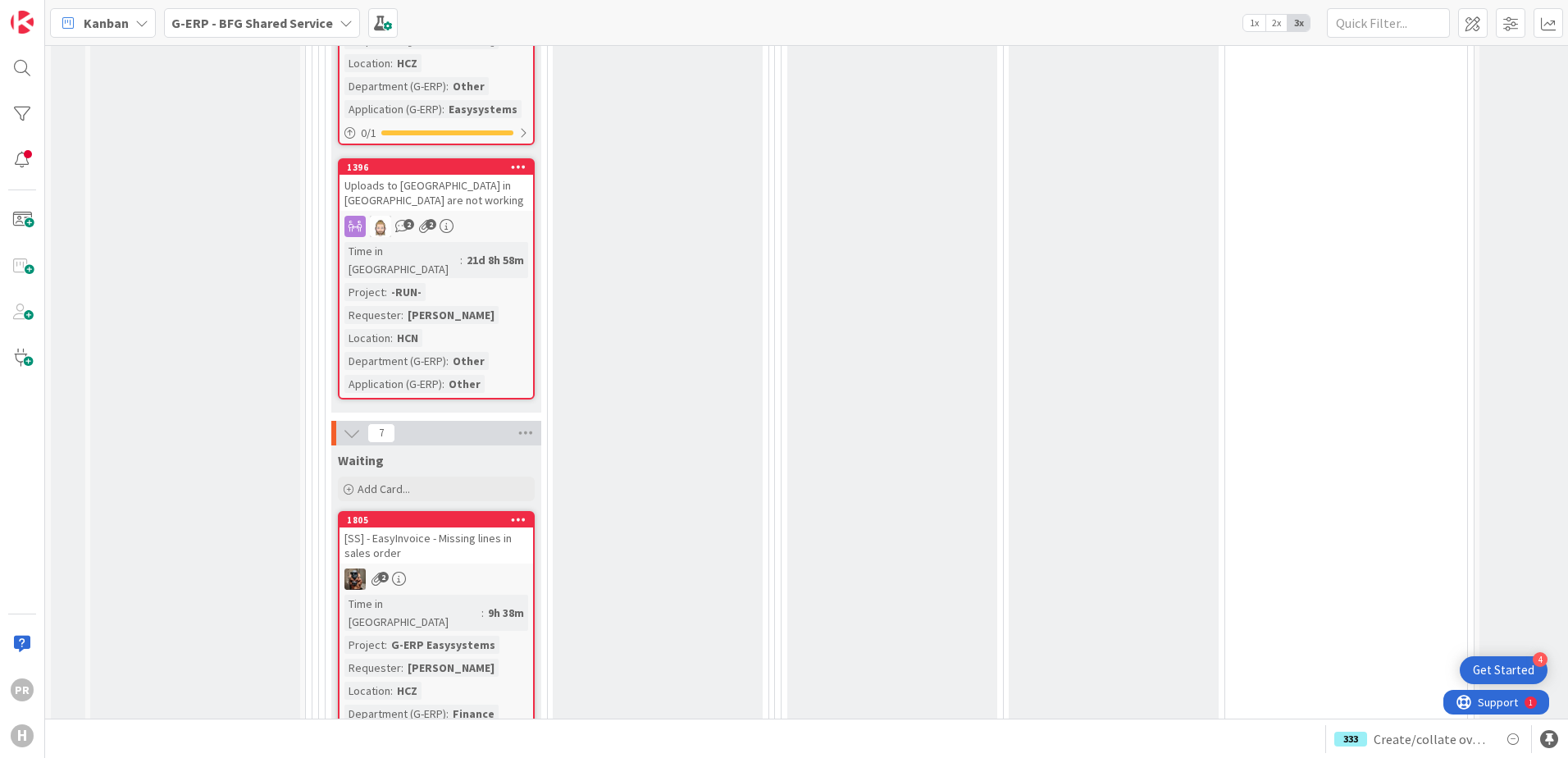
scroll to position [6071, 0]
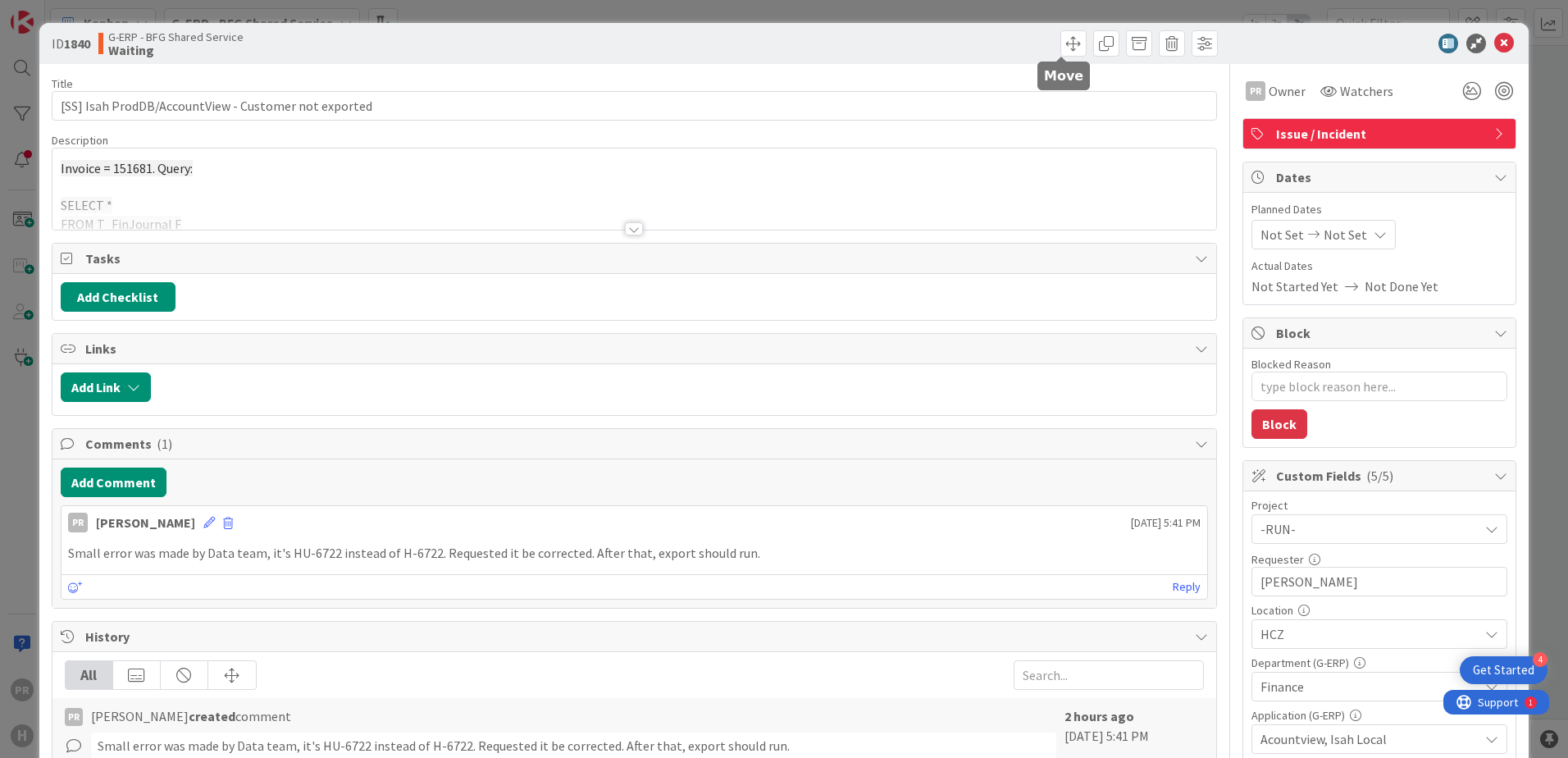
drag, startPoint x: 1061, startPoint y: 48, endPoint x: 1068, endPoint y: 67, distance: 20.2
click at [1061, 48] on span at bounding box center [1074, 44] width 26 height 26
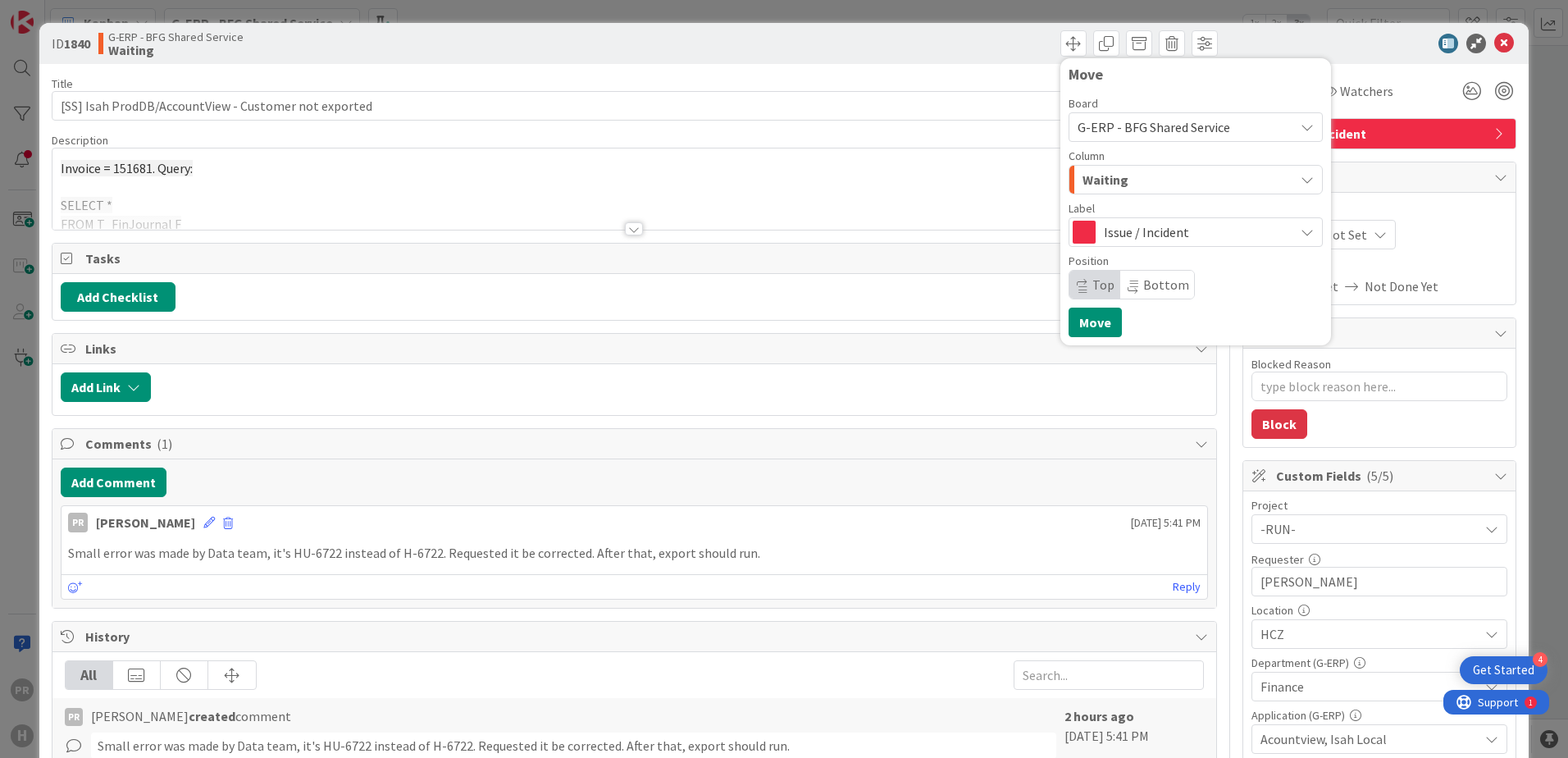
click at [1124, 226] on span "Issue / Incident" at bounding box center [1194, 232] width 182 height 23
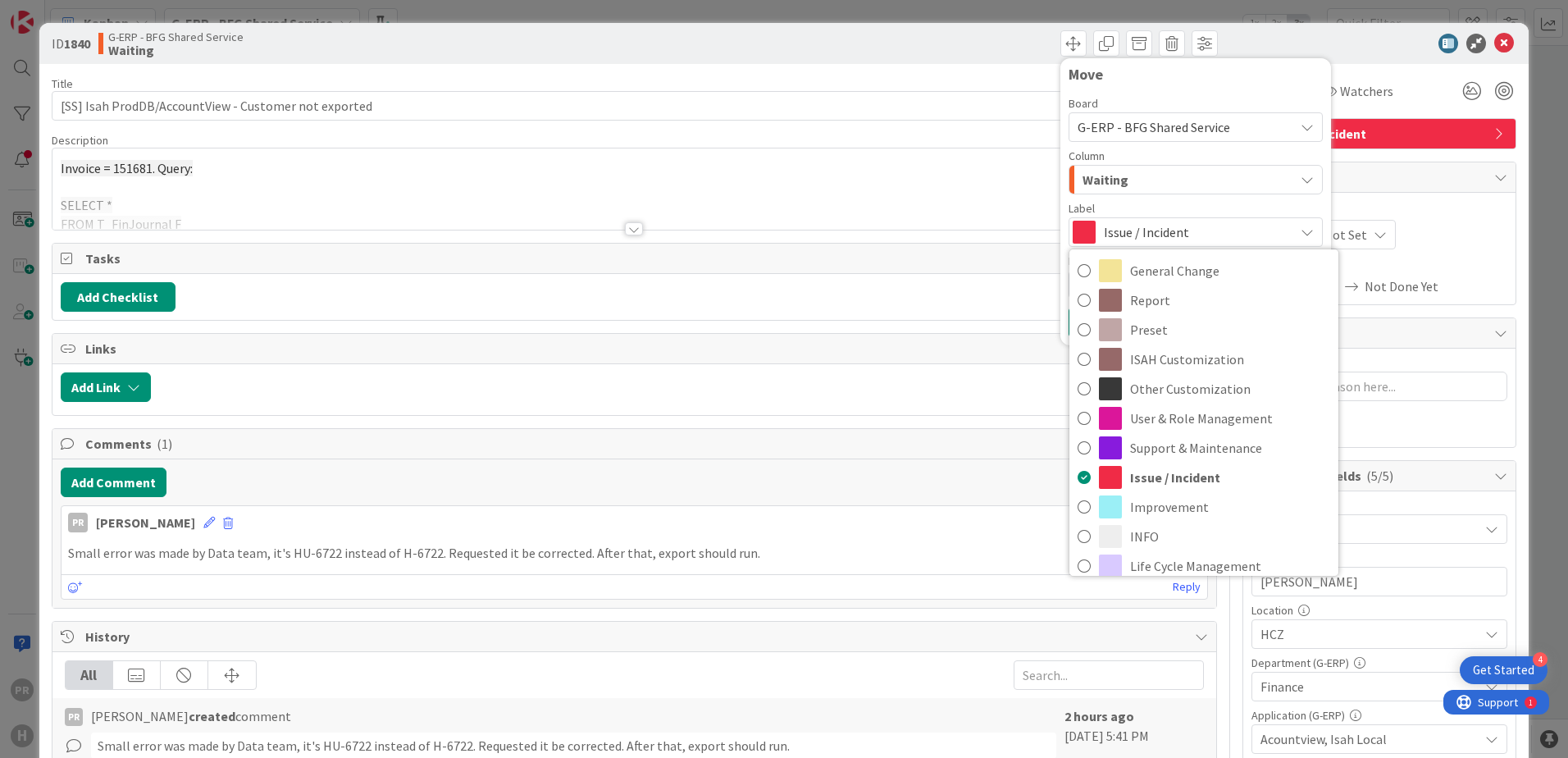
click at [1120, 181] on div "Waiting" at bounding box center [1186, 180] width 215 height 26
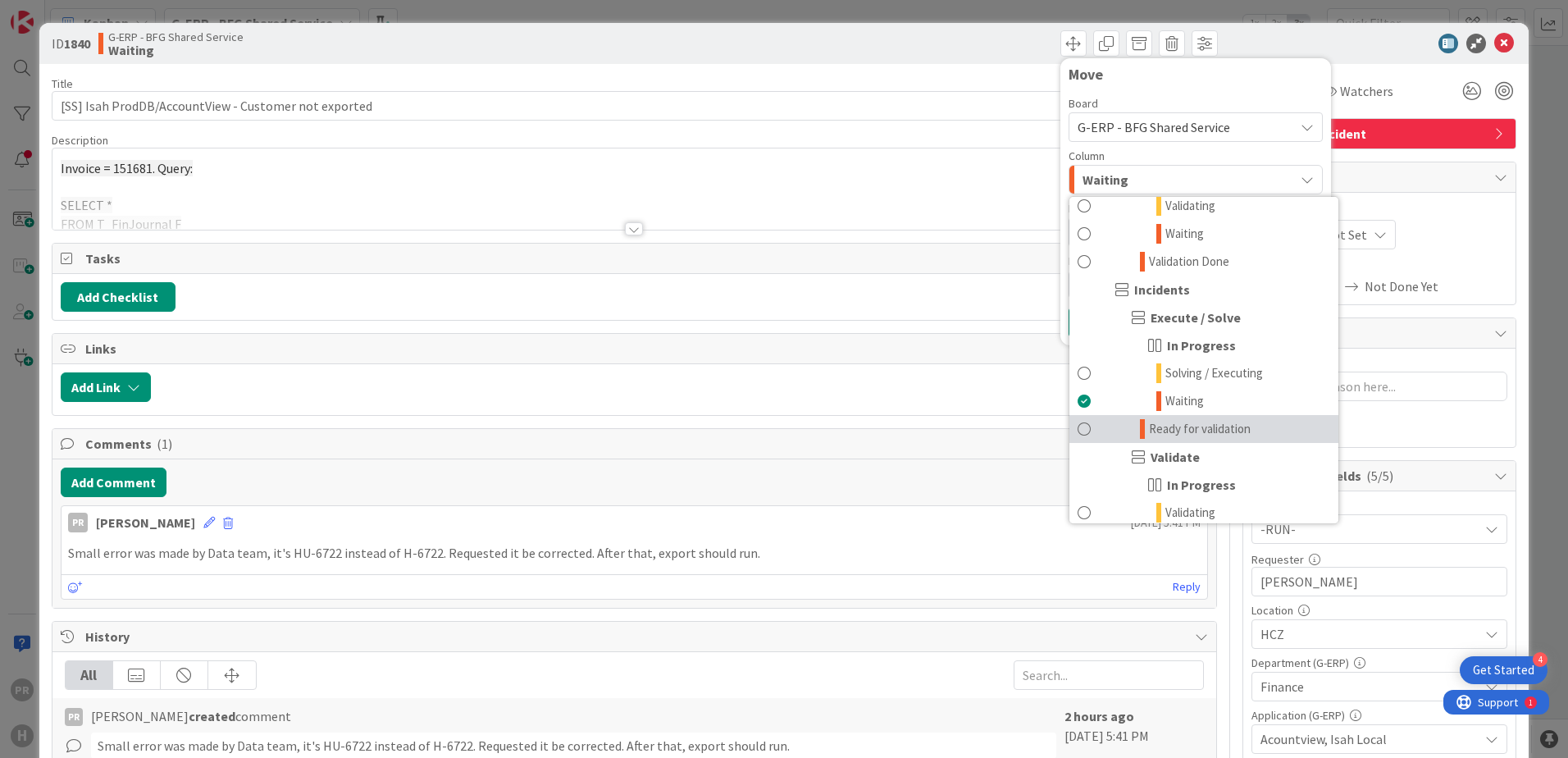
scroll to position [1313, 0]
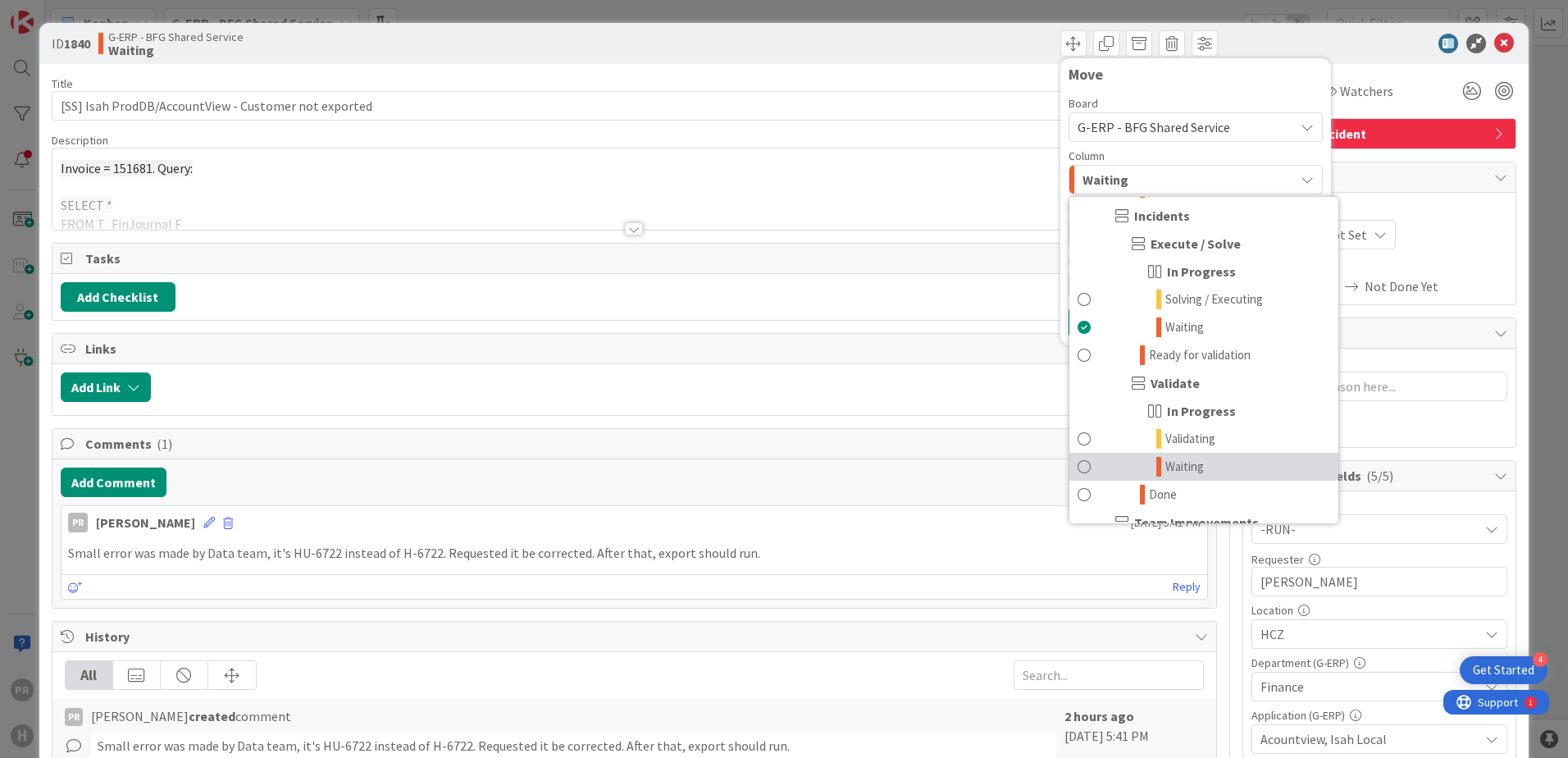
click at [1194, 467] on link "Waiting" at bounding box center [1204, 467] width 269 height 28
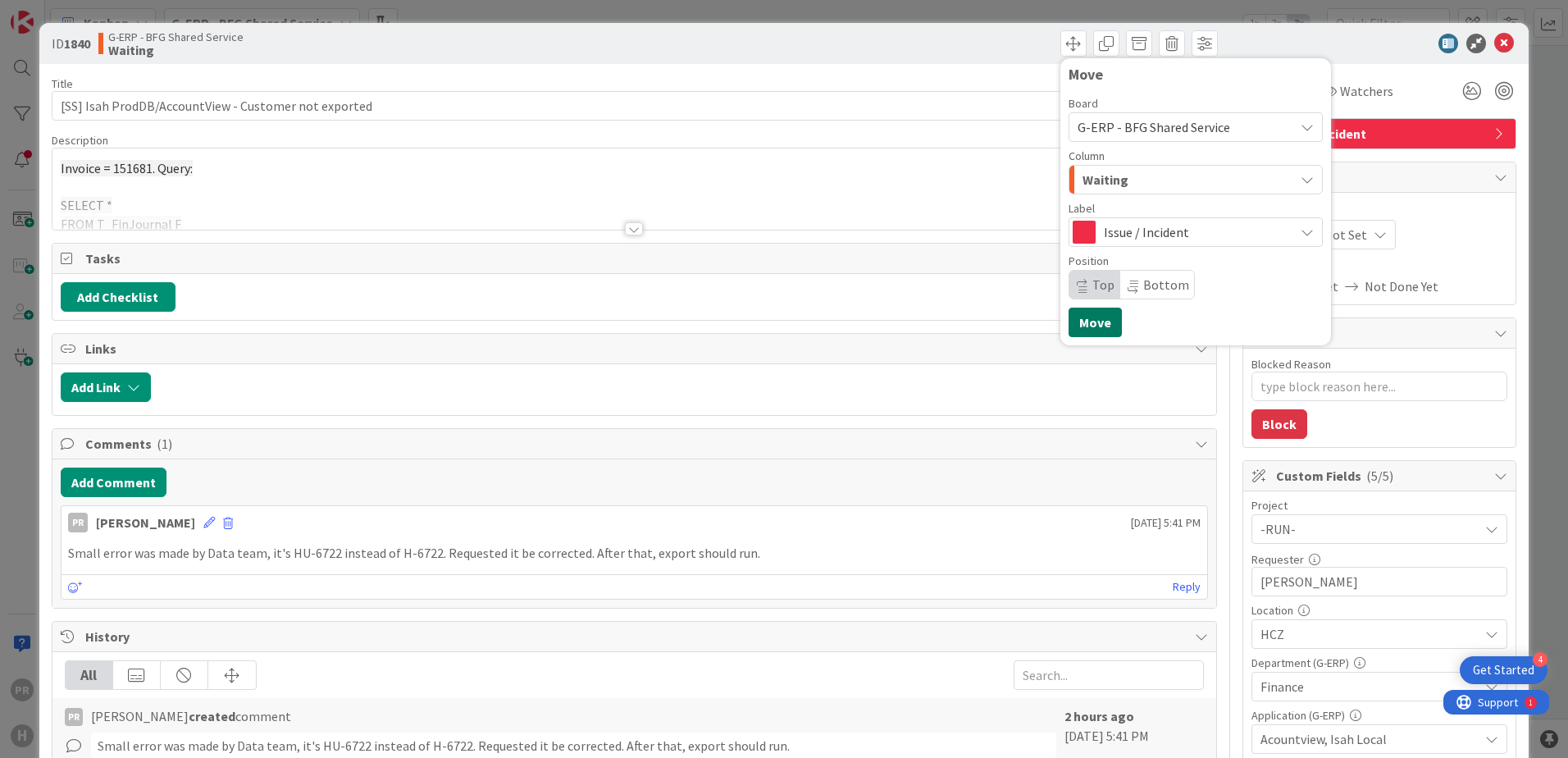
click at [1105, 319] on button "Move" at bounding box center [1094, 323] width 53 height 30
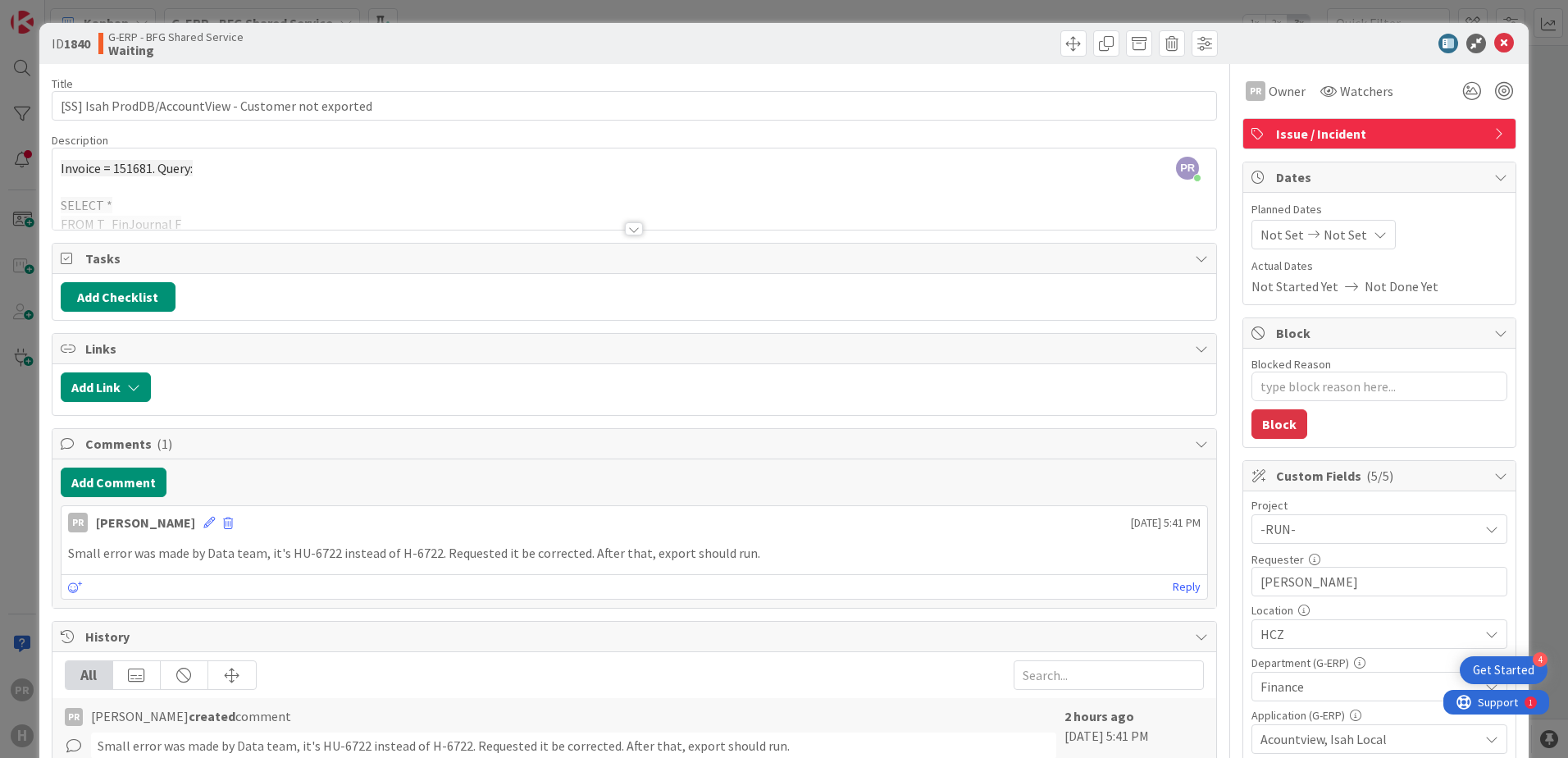
type textarea "x"
click at [203, 522] on icon at bounding box center [209, 522] width 11 height 11
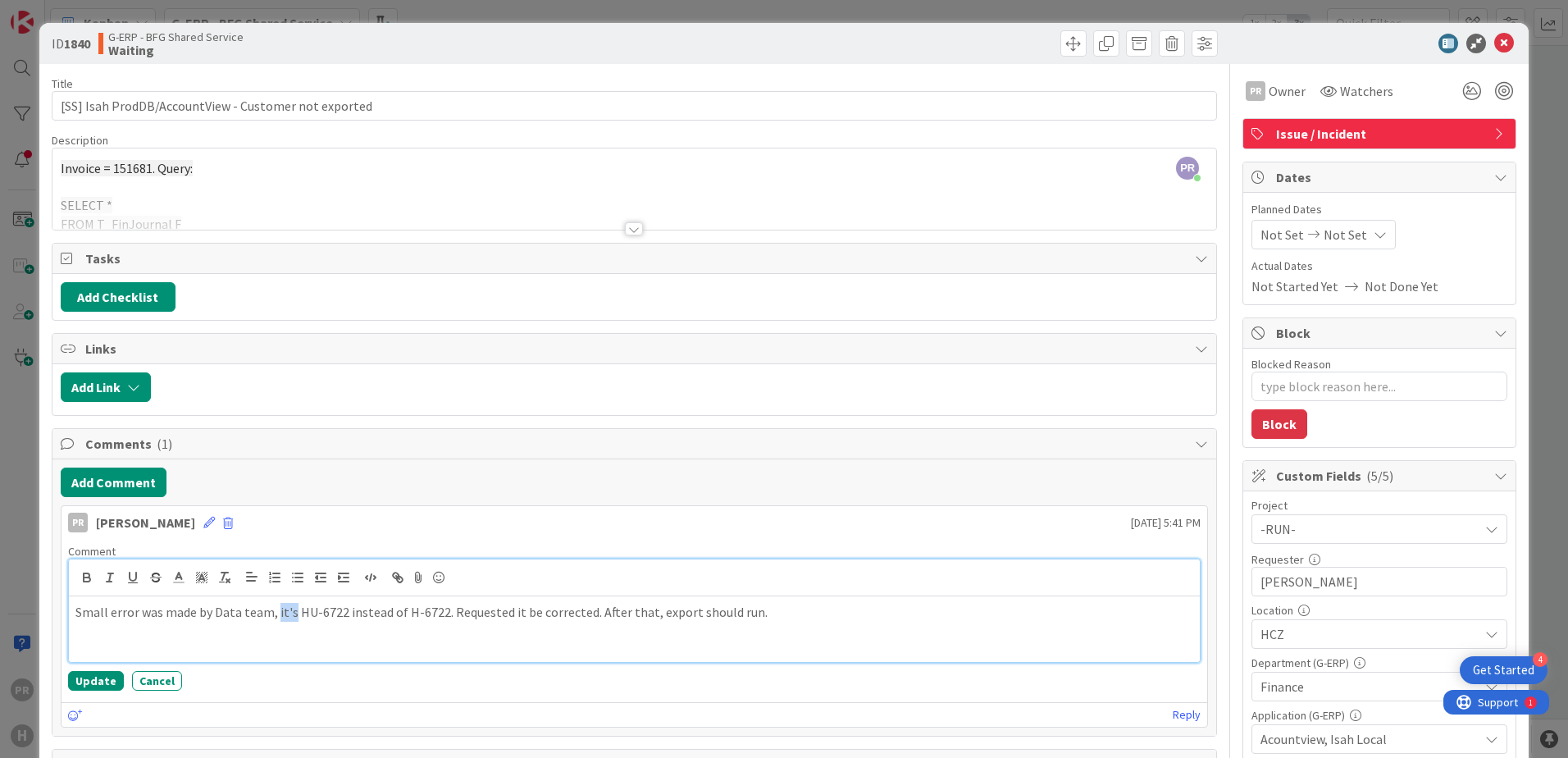
drag, startPoint x: 290, startPoint y: 613, endPoint x: 279, endPoint y: 614, distance: 11.0
click at [279, 614] on p "Small error was made by Data team, it's HU-6722 instead of H-6722. Requested it…" at bounding box center [634, 613] width 1118 height 19
click at [842, 611] on p "Small error was made by Data team, they changed it to HU-6722 instead of H-6722…" at bounding box center [634, 613] width 1118 height 19
click at [109, 658] on button "Update" at bounding box center [96, 681] width 56 height 20
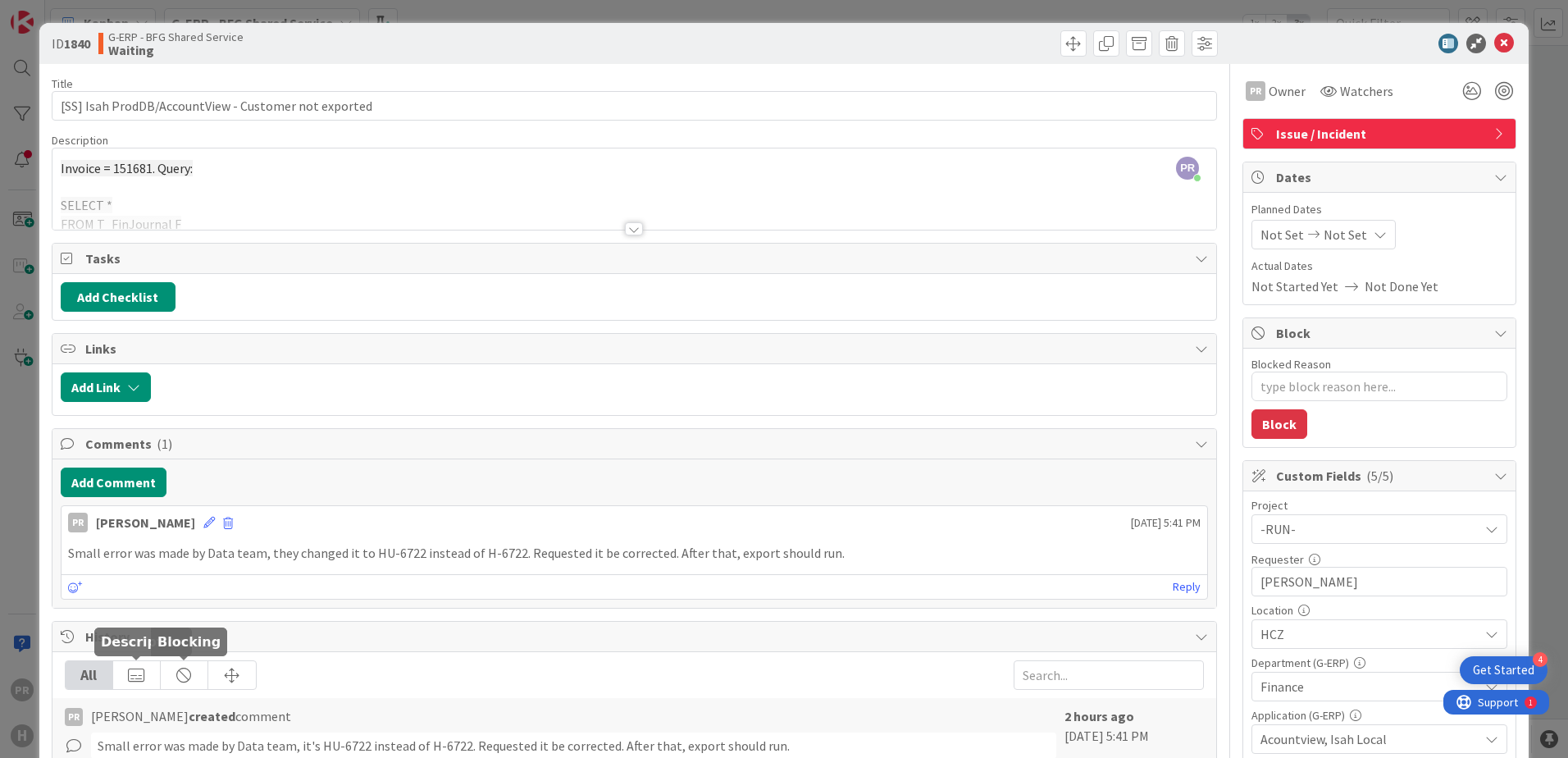
type textarea "x"
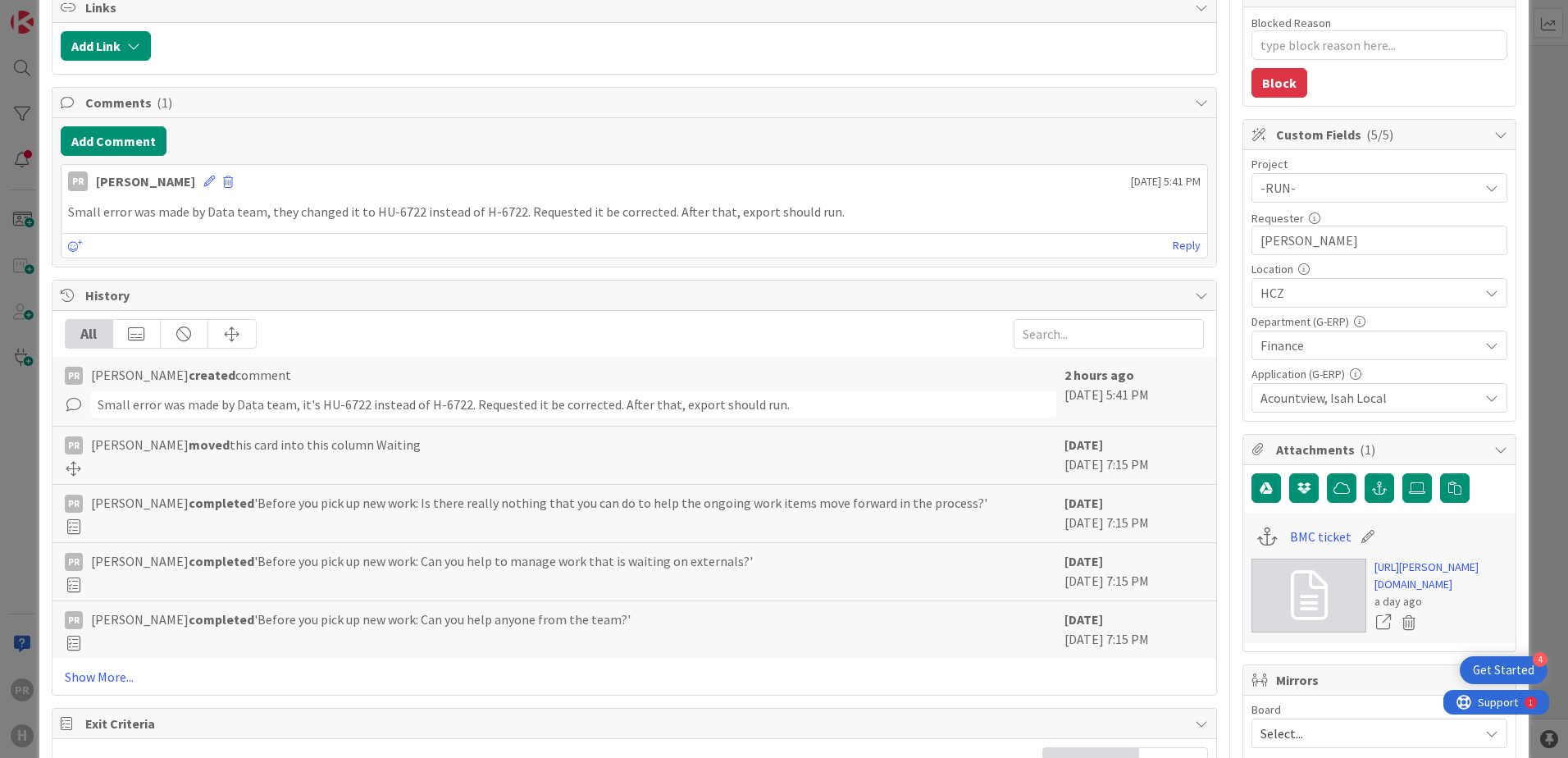
scroll to position [0, 0]
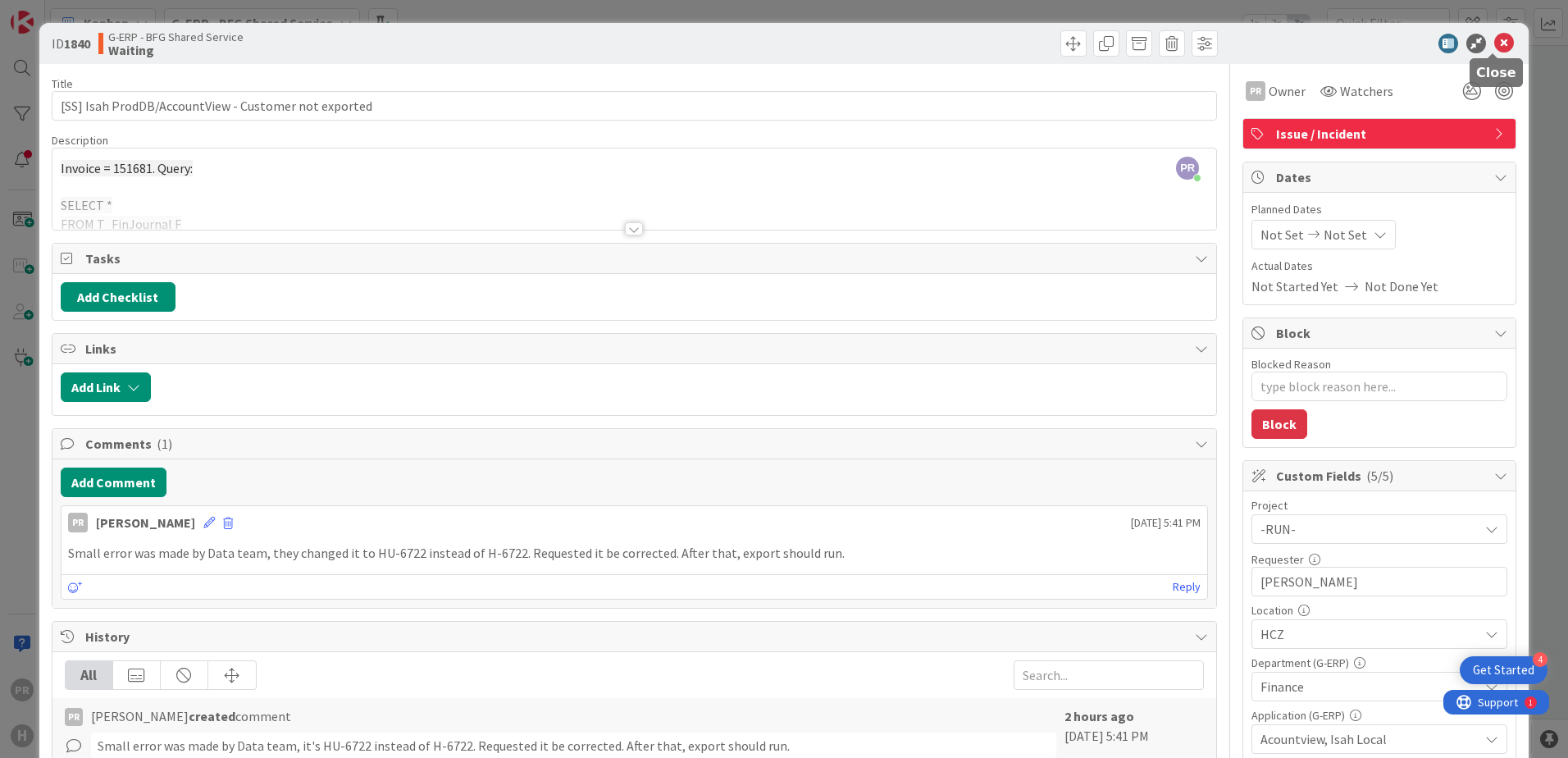
click at [1252, 47] on icon at bounding box center [1504, 43] width 20 height 20
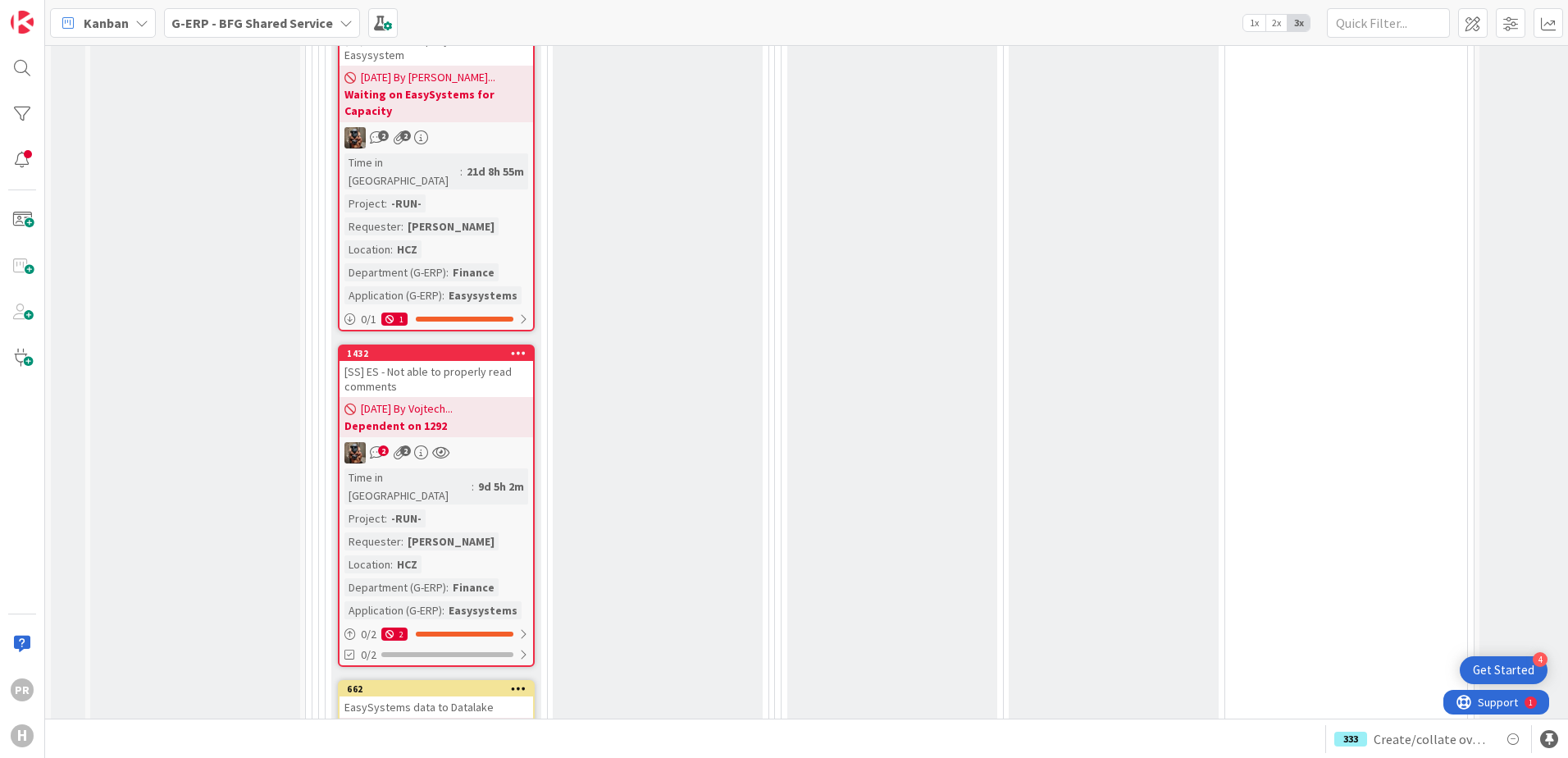
scroll to position [7782, 0]
